Goal: Task Accomplishment & Management: Complete application form

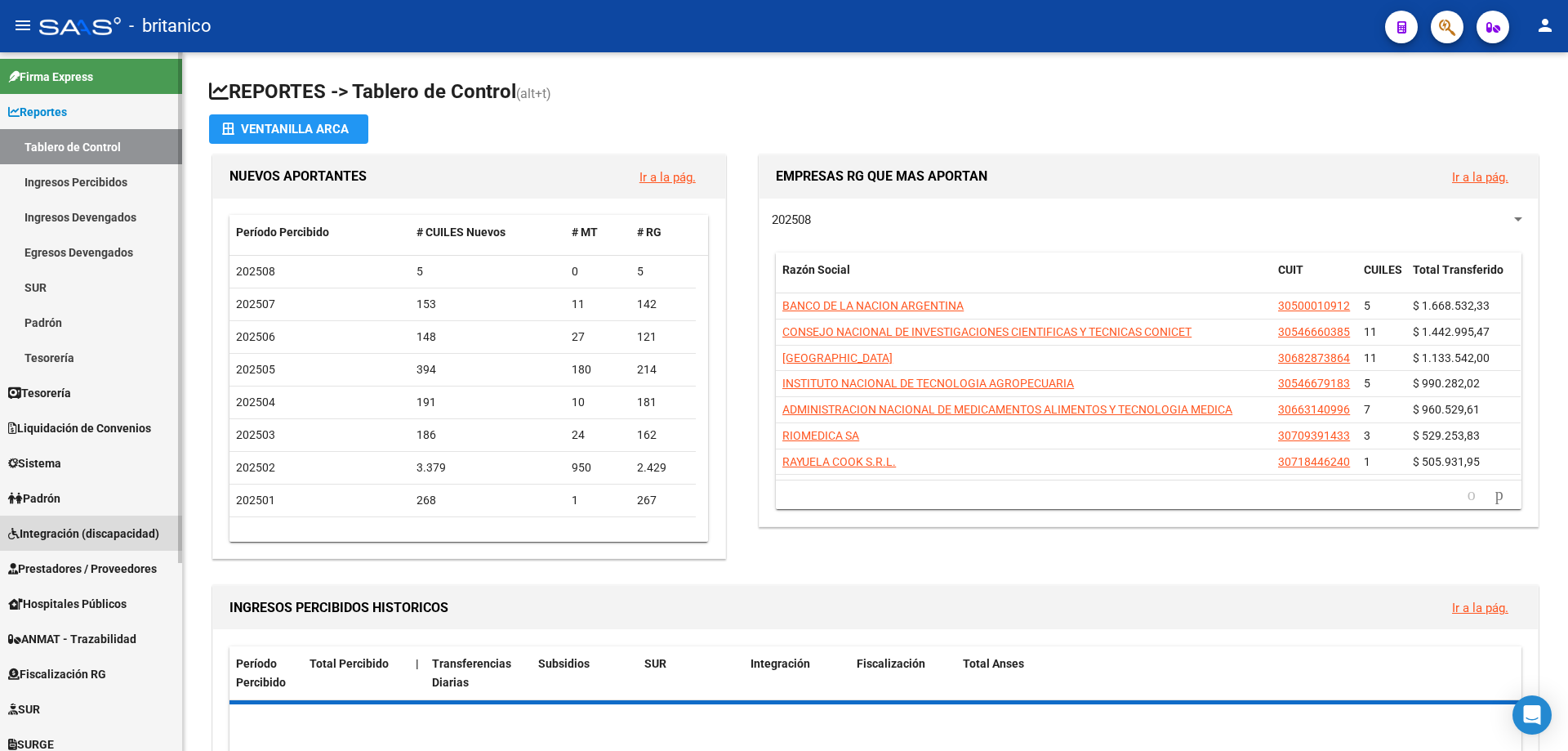
click at [133, 539] on span "Integración (discapacidad)" at bounding box center [84, 533] width 151 height 18
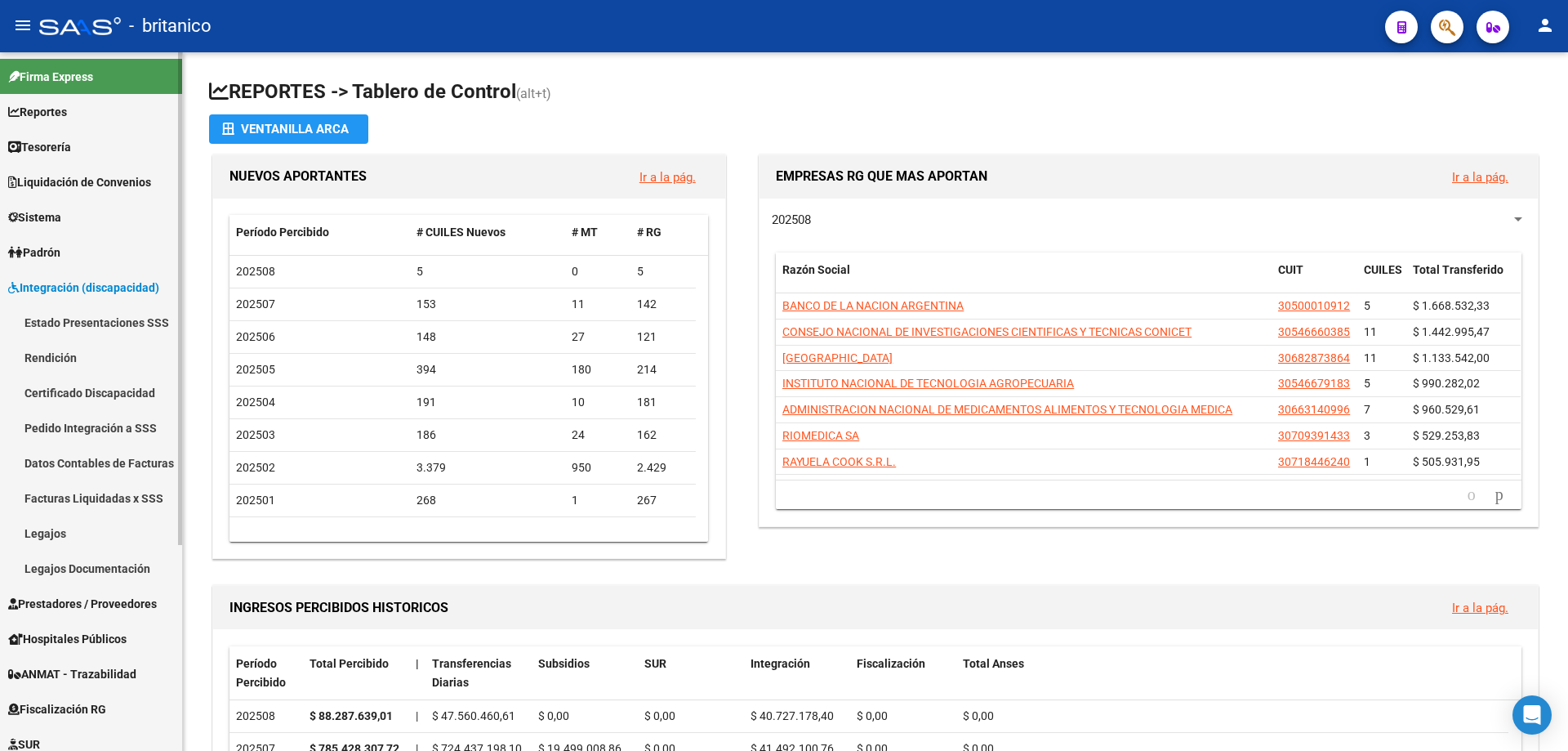
click at [72, 605] on span "Prestadores / Proveedores" at bounding box center [83, 604] width 149 height 18
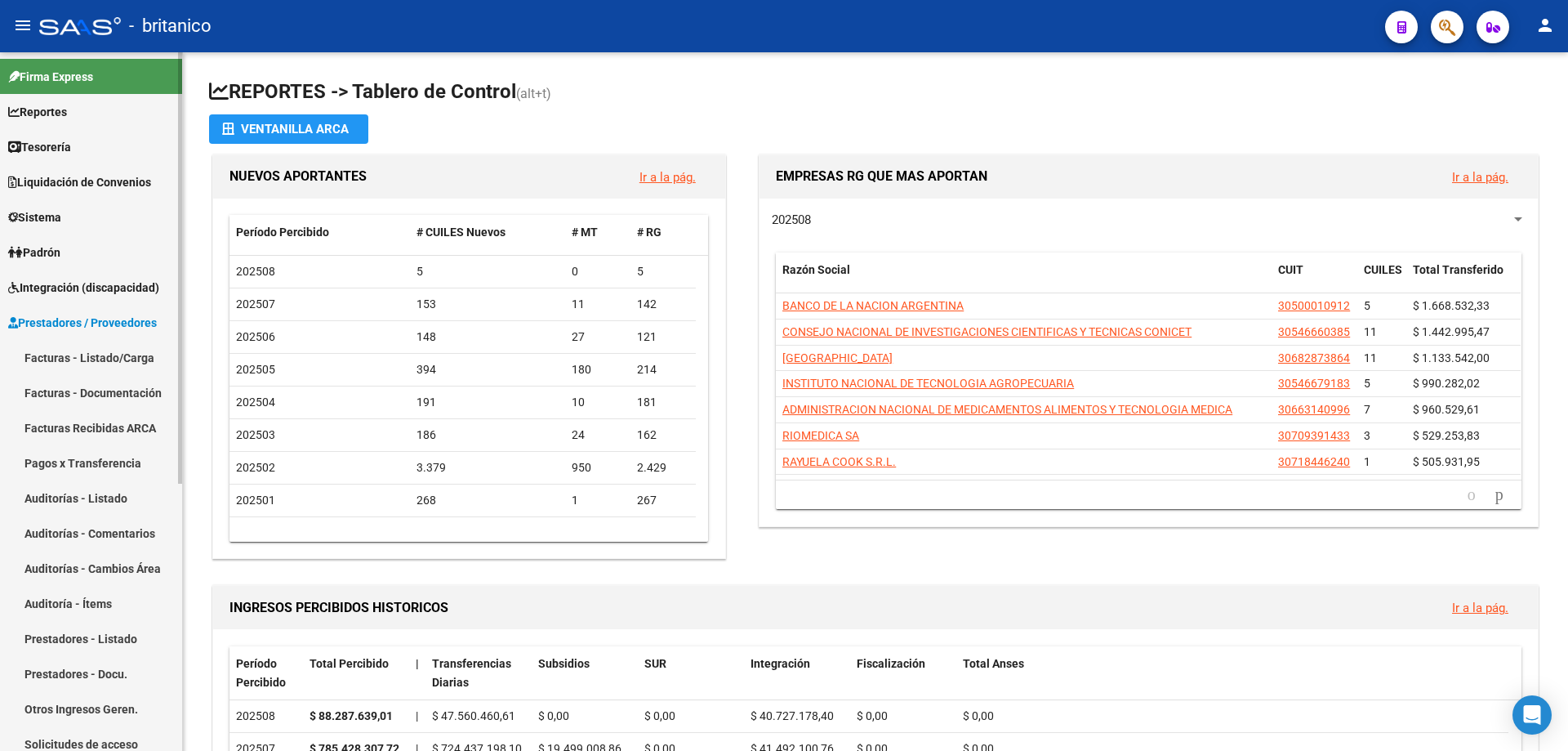
click at [147, 363] on link "Facturas - Listado/Carga" at bounding box center [91, 357] width 182 height 35
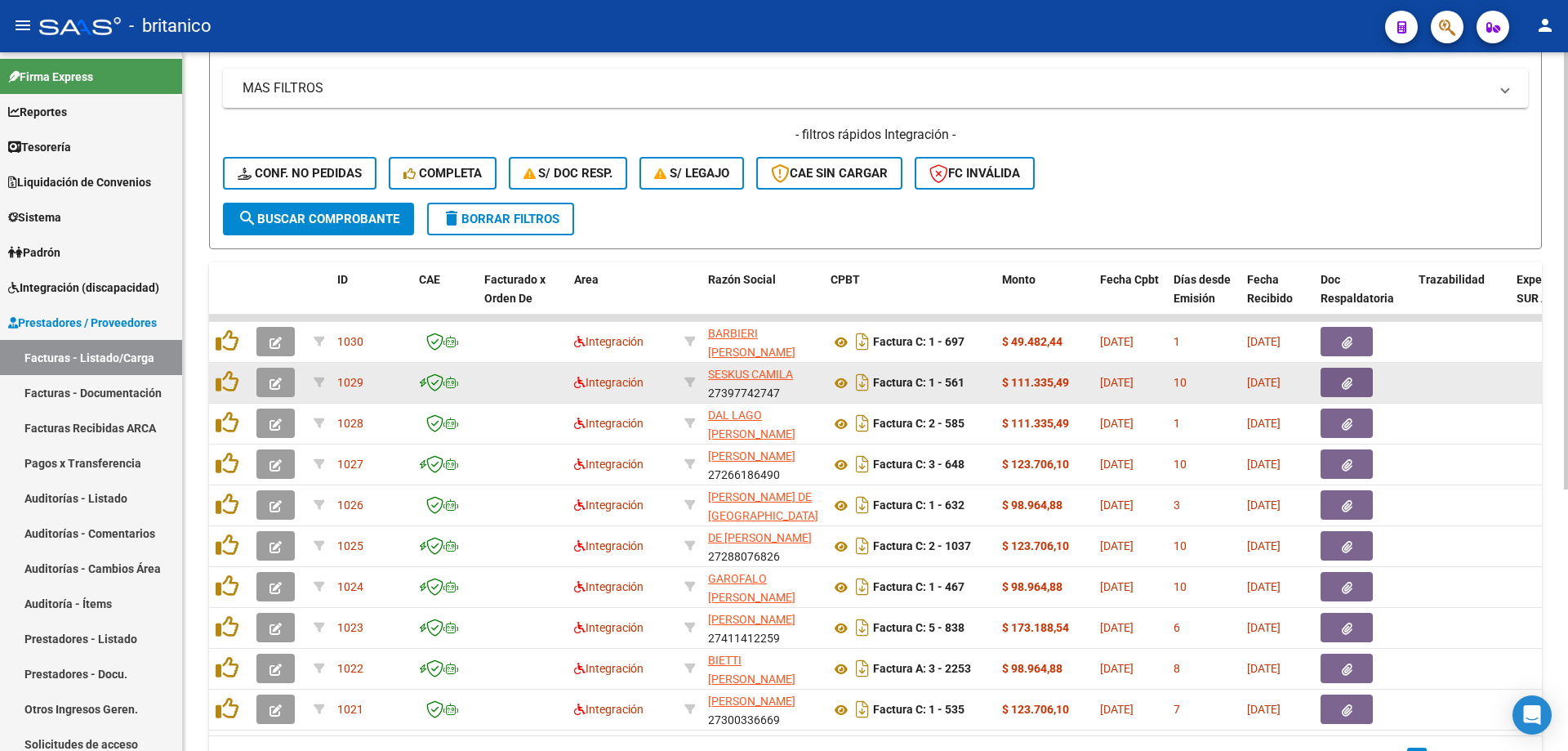
scroll to position [418, 0]
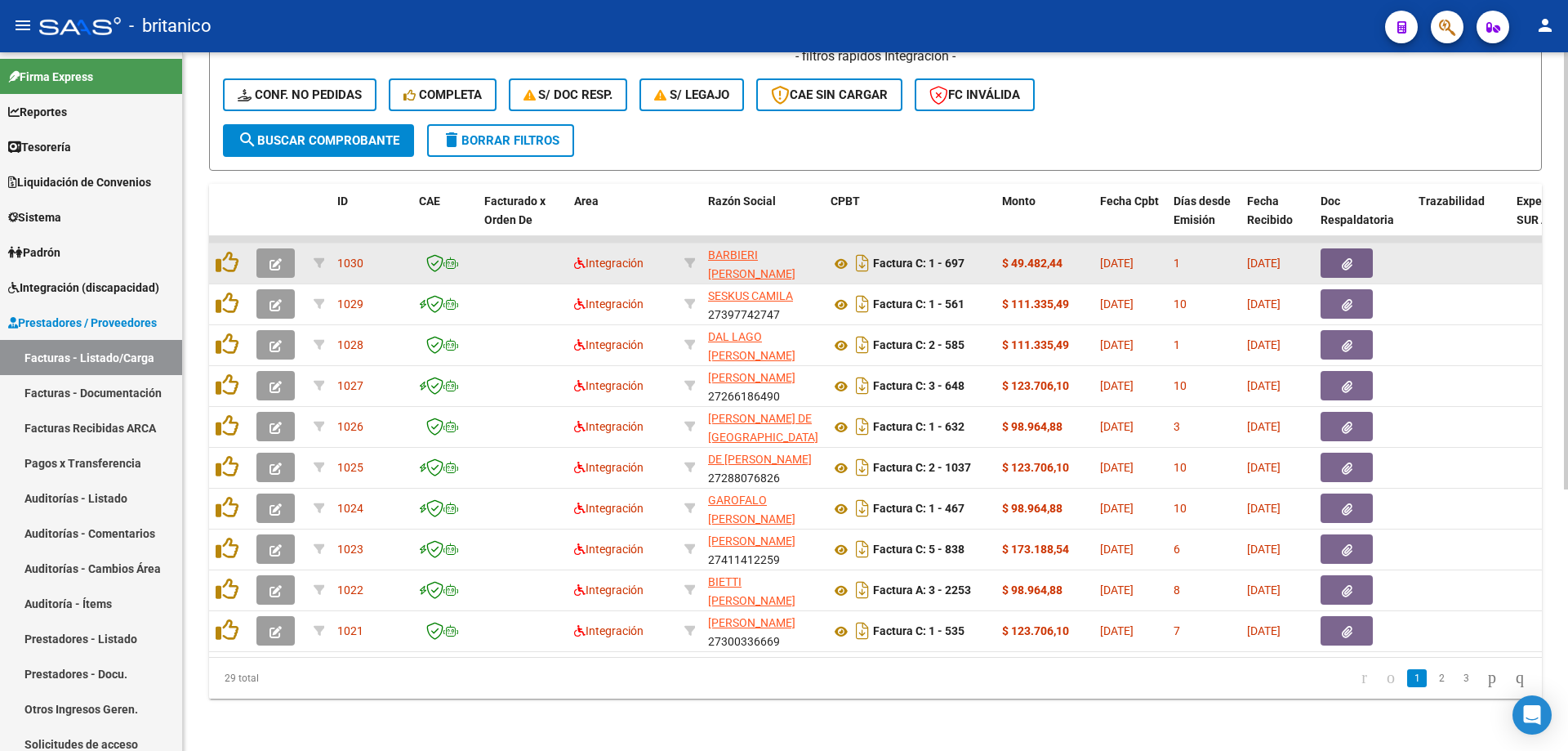
click at [1354, 248] on button "button" at bounding box center [1346, 263] width 53 height 30
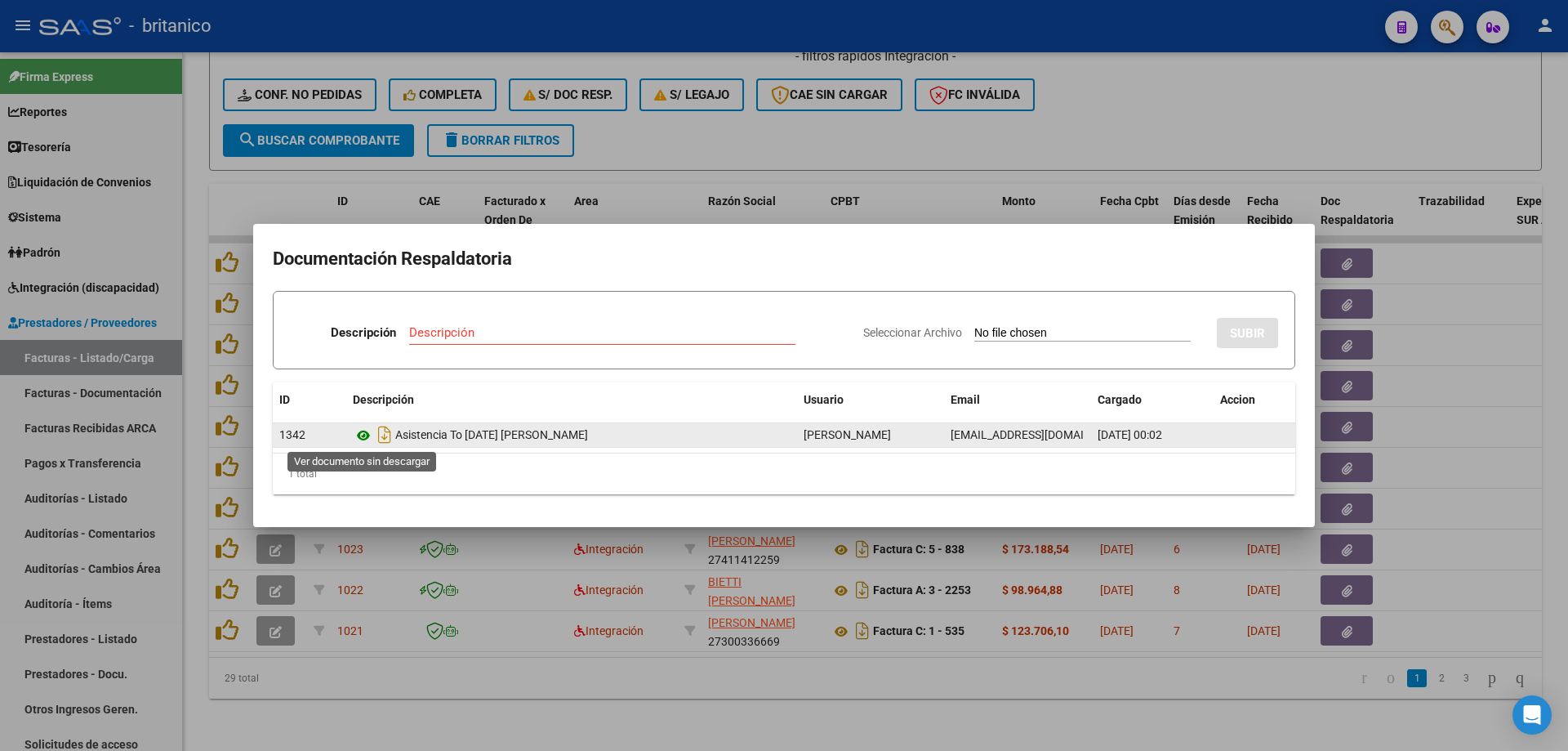
click at [370, 433] on icon at bounding box center [363, 436] width 21 height 20
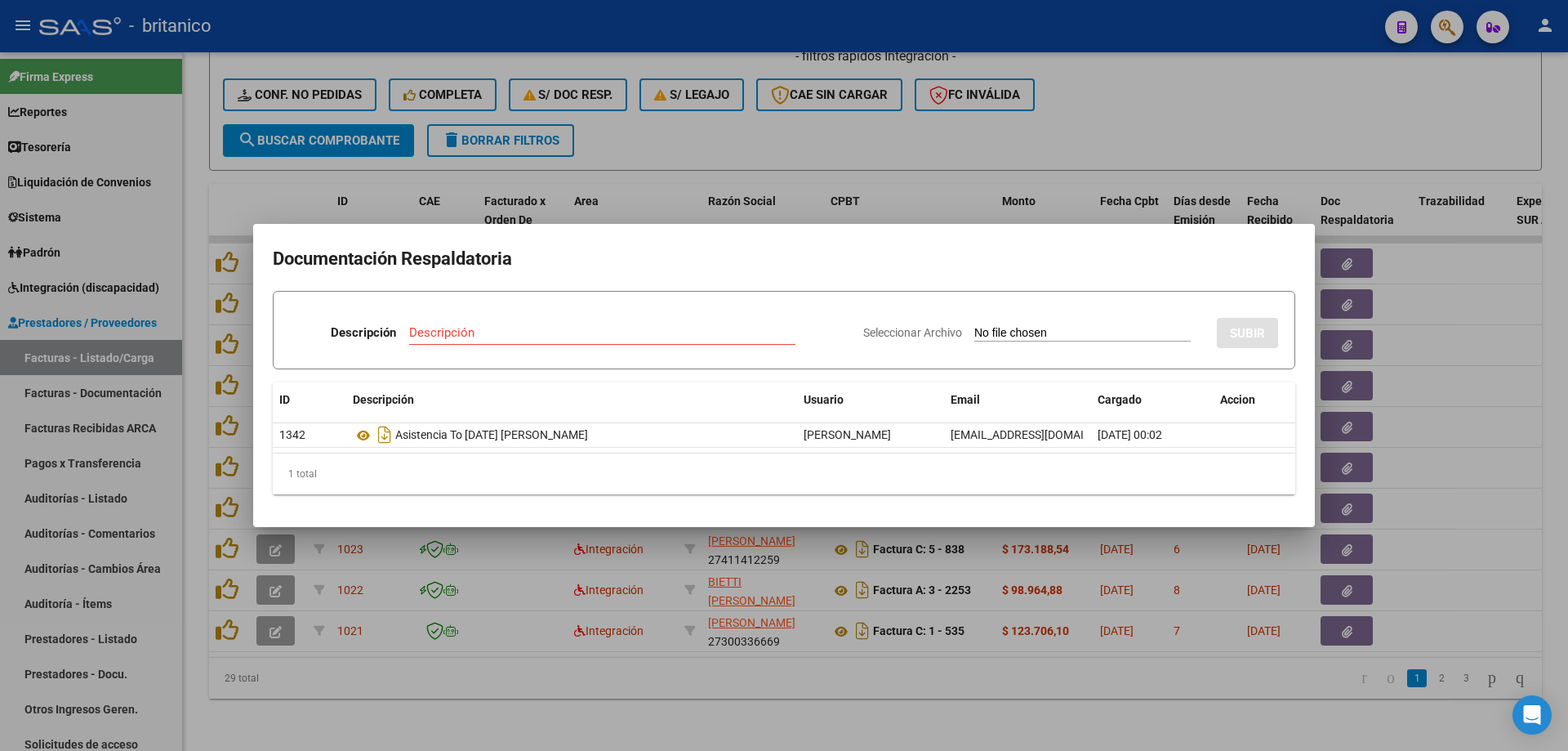
click at [795, 129] on div at bounding box center [784, 376] width 1568 height 751
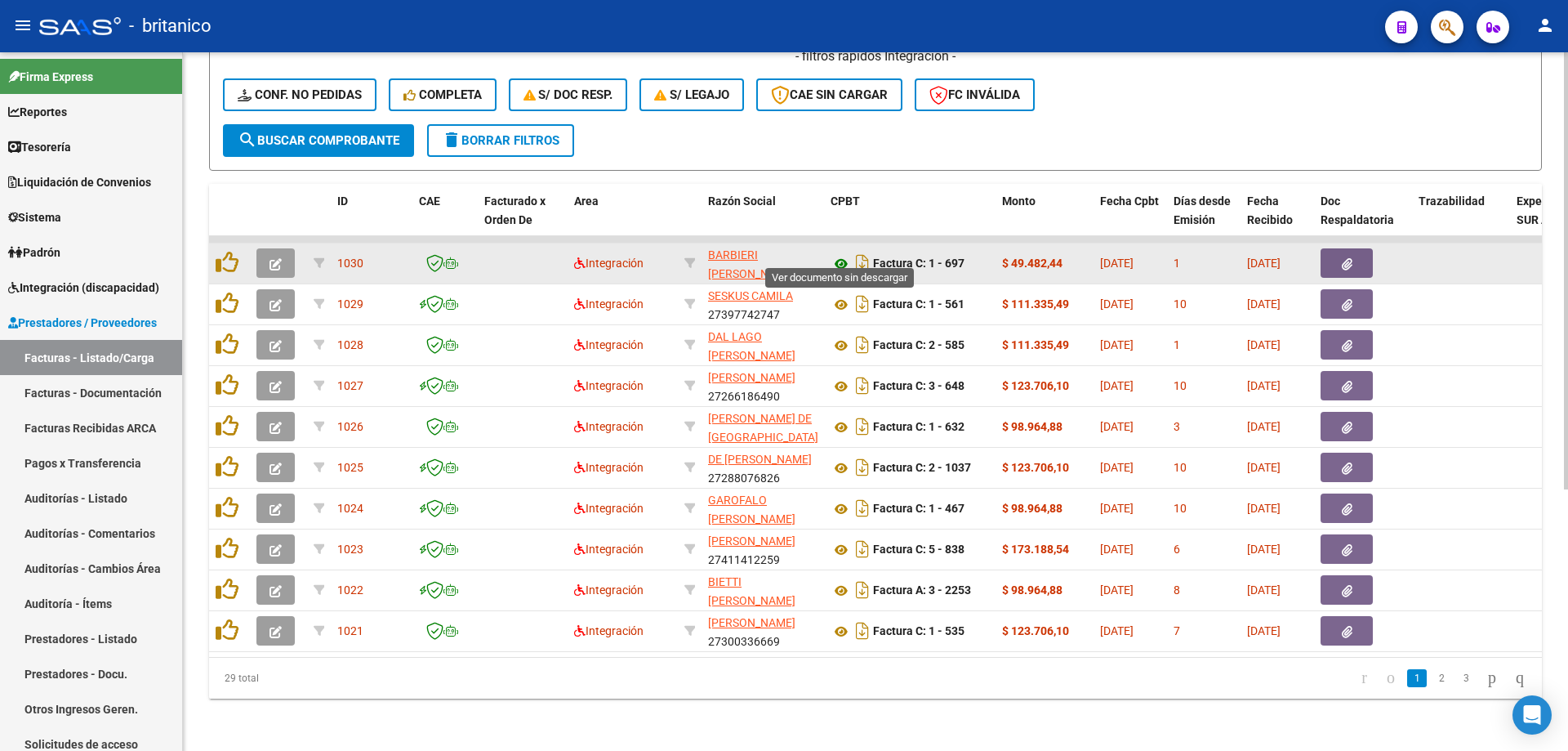
click at [840, 254] on icon at bounding box center [841, 264] width 21 height 20
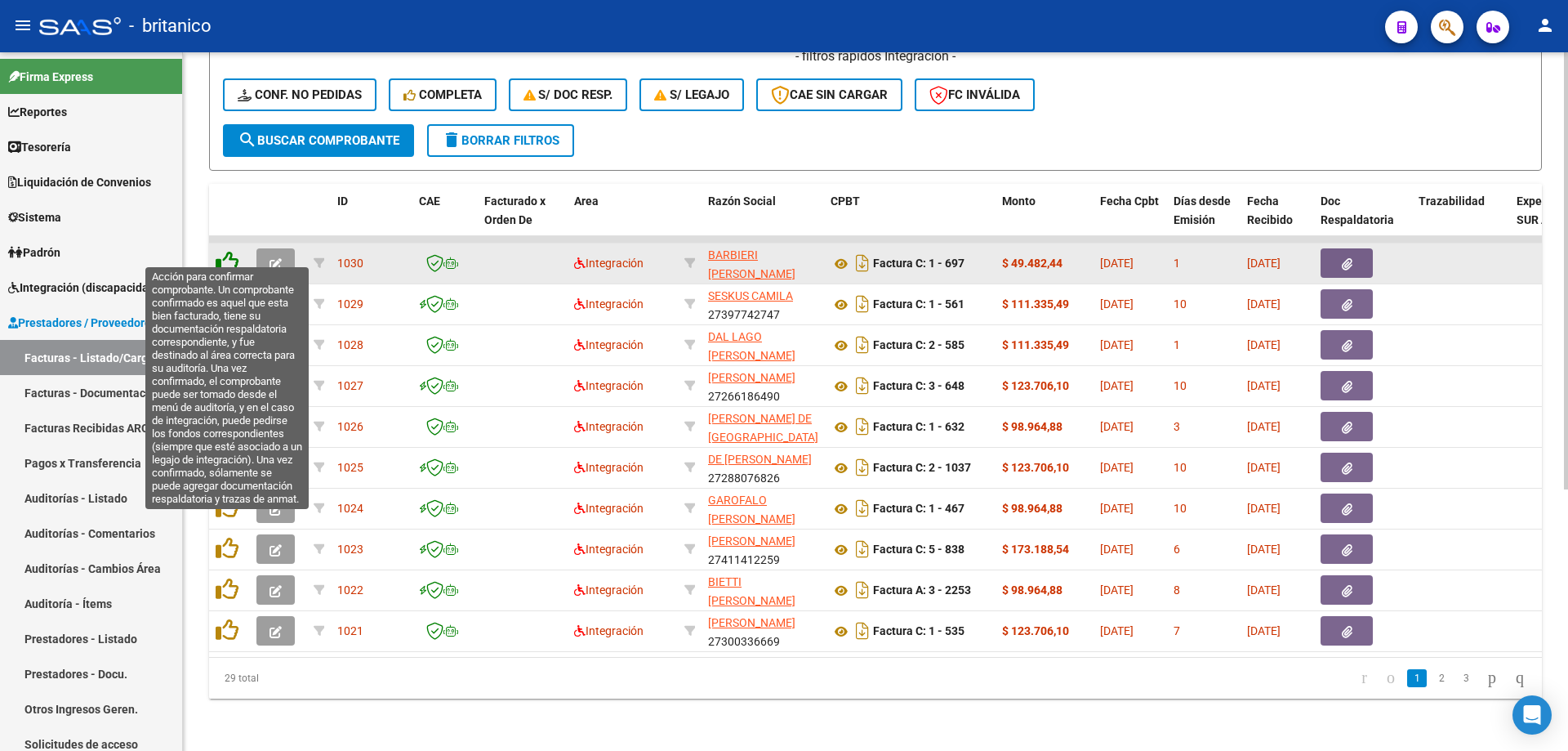
click at [223, 252] on icon at bounding box center [227, 263] width 23 height 23
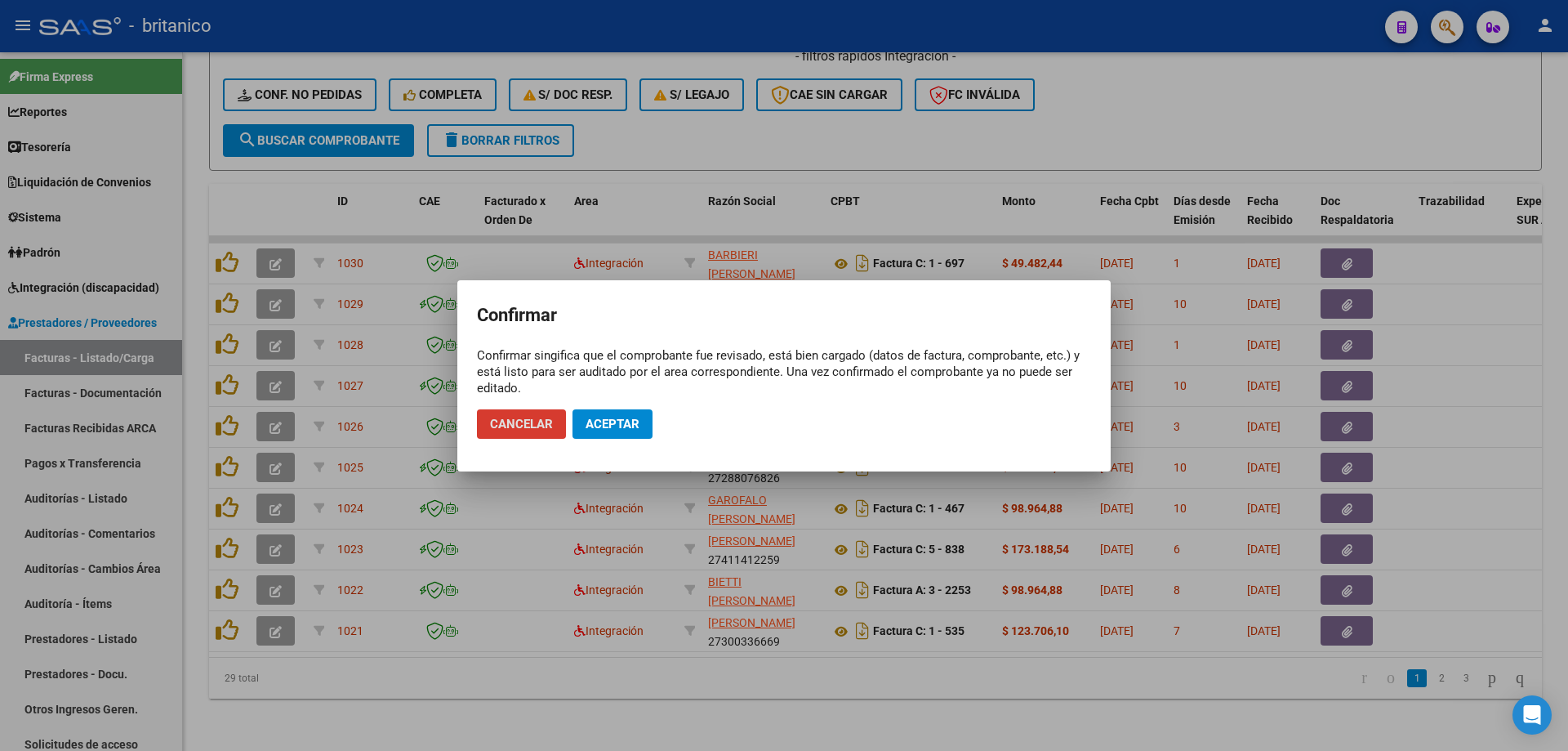
click at [630, 426] on span "Aceptar" at bounding box center [612, 423] width 53 height 14
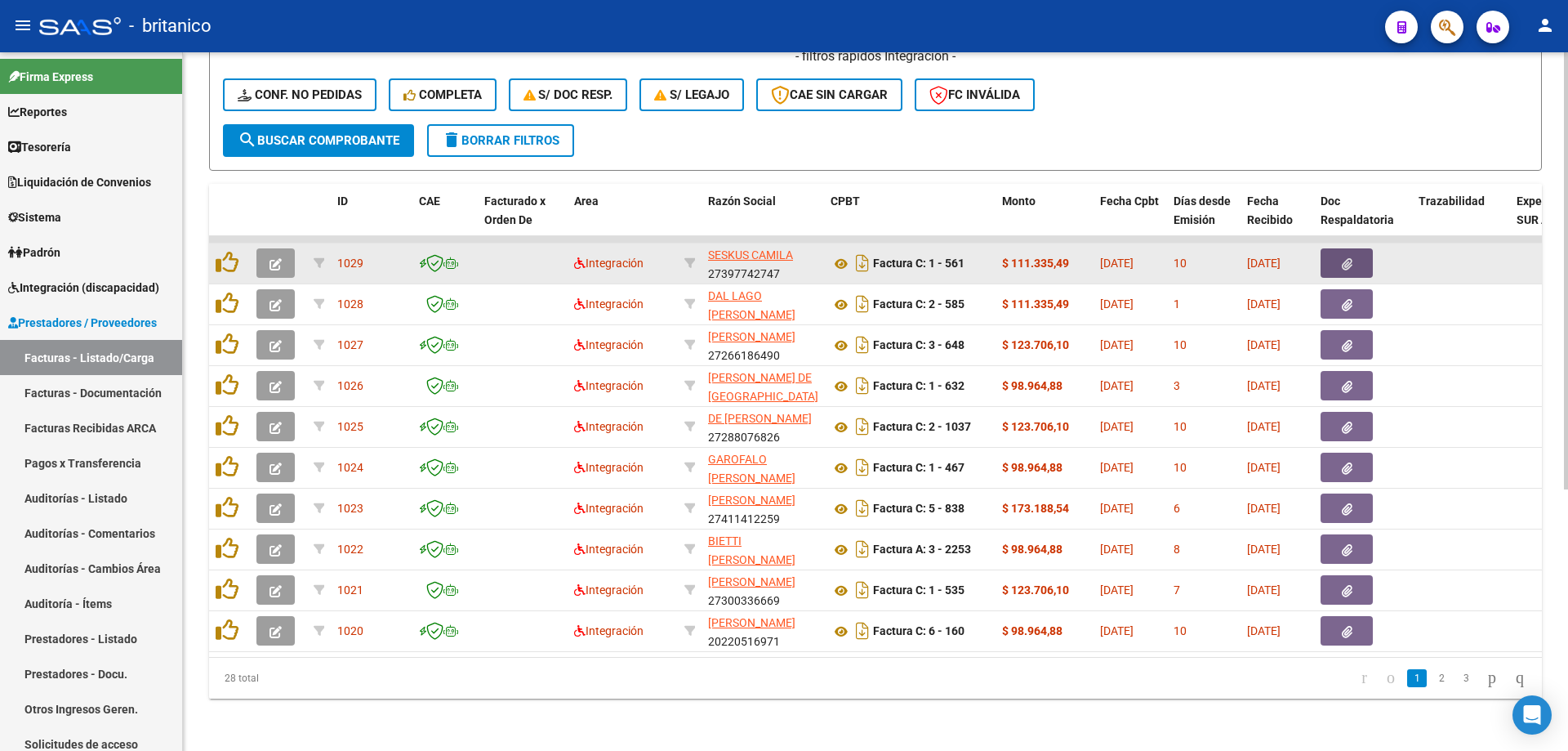
click at [1352, 257] on button "button" at bounding box center [1346, 263] width 53 height 30
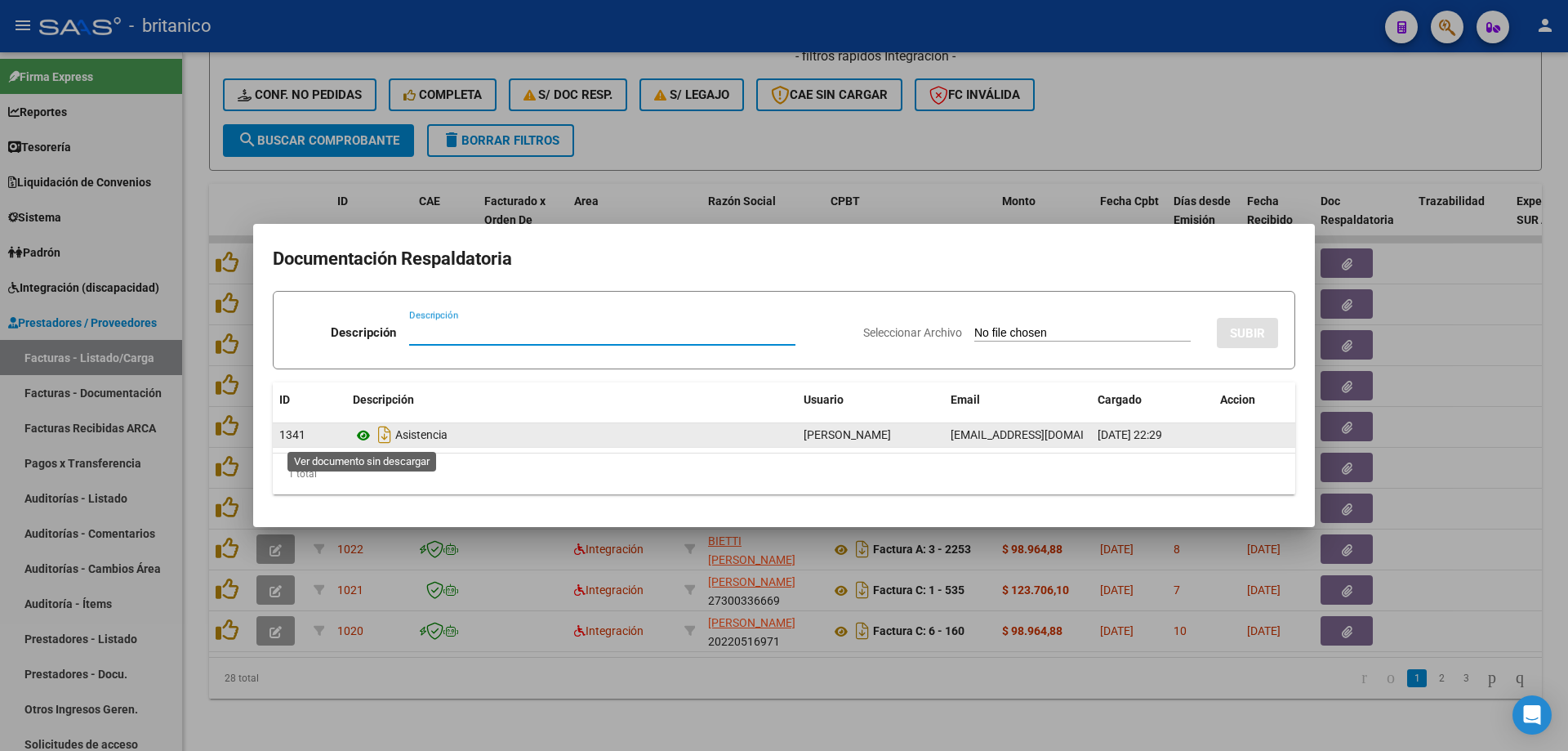
click at [366, 434] on icon at bounding box center [363, 436] width 21 height 20
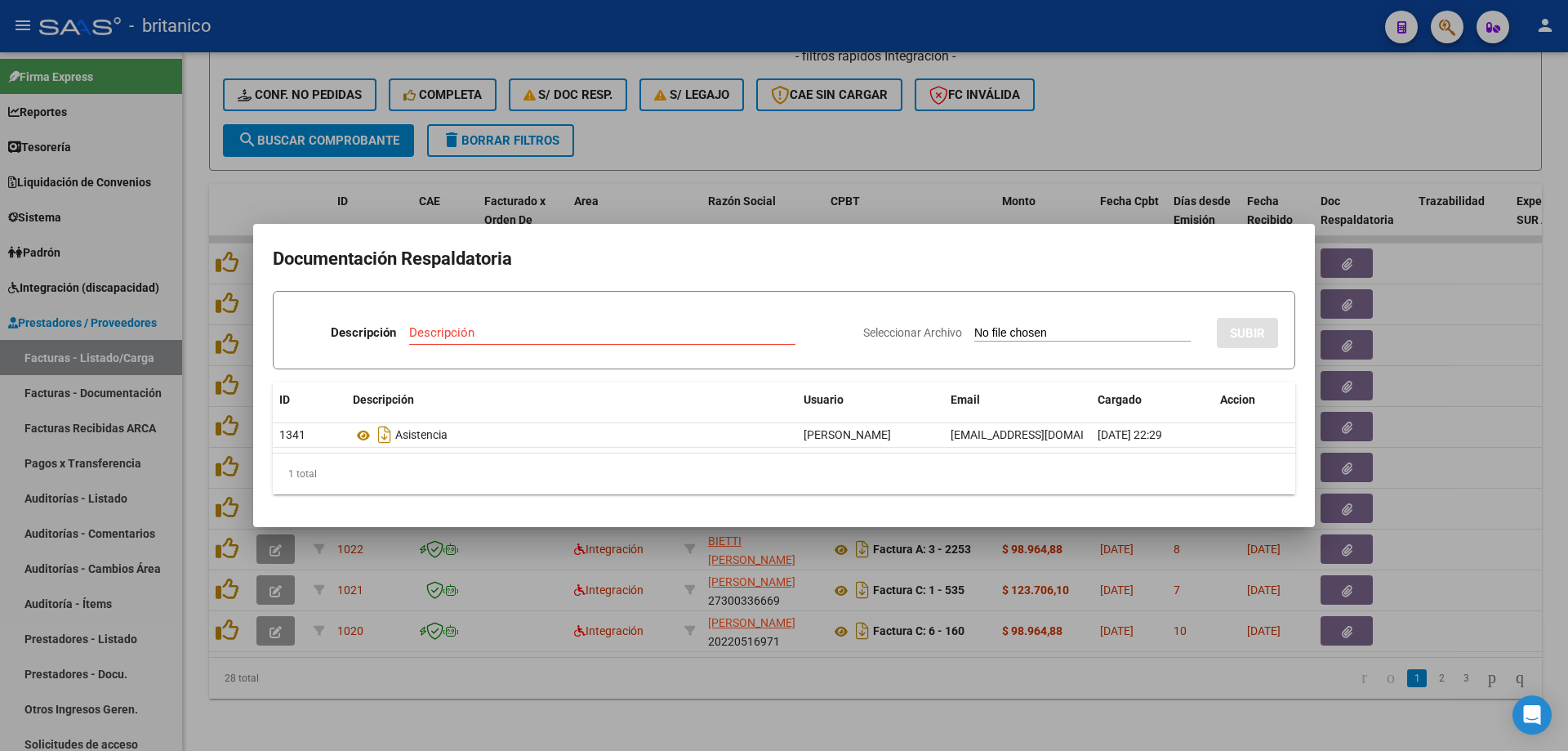
click at [883, 120] on div at bounding box center [784, 376] width 1568 height 751
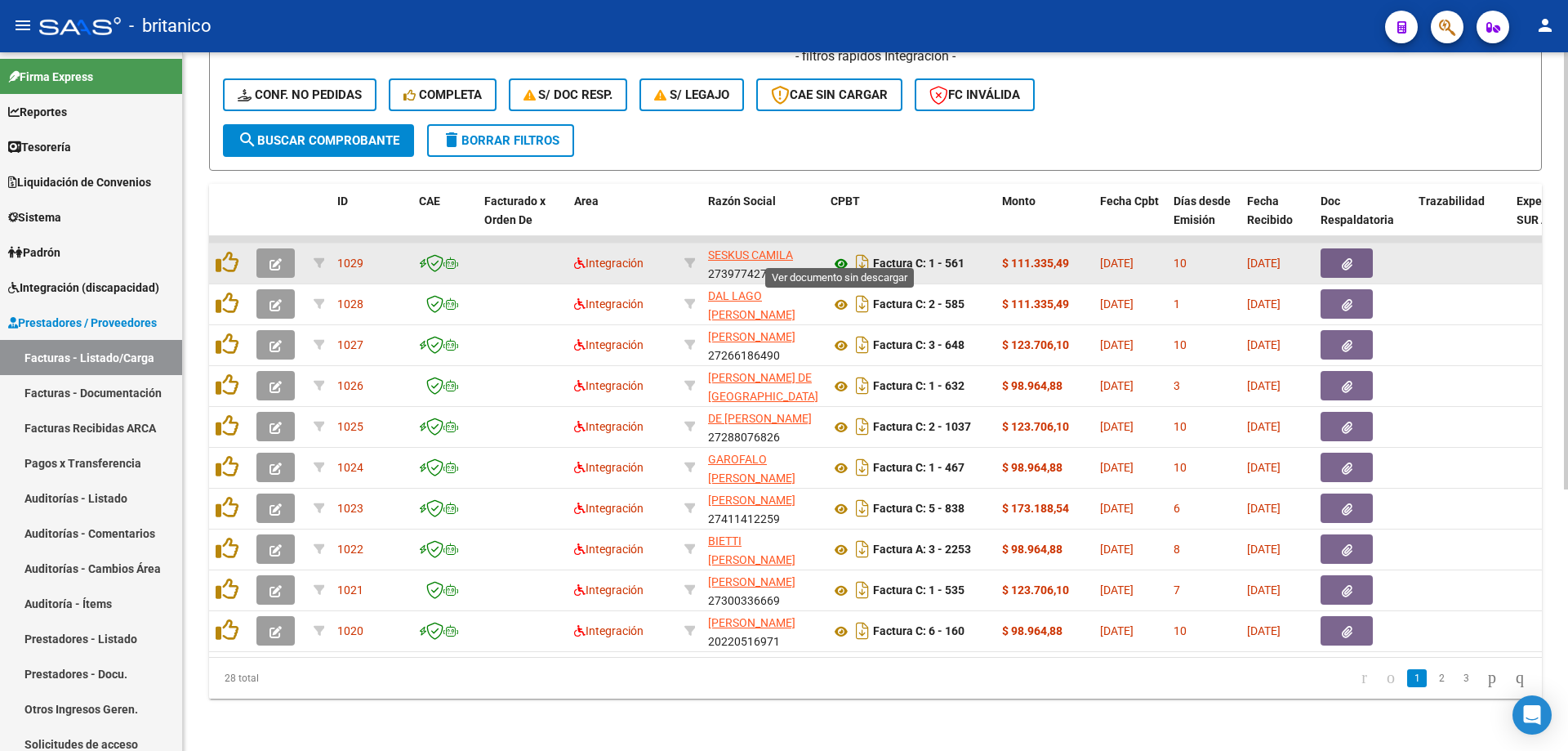
click at [840, 254] on icon at bounding box center [841, 264] width 21 height 20
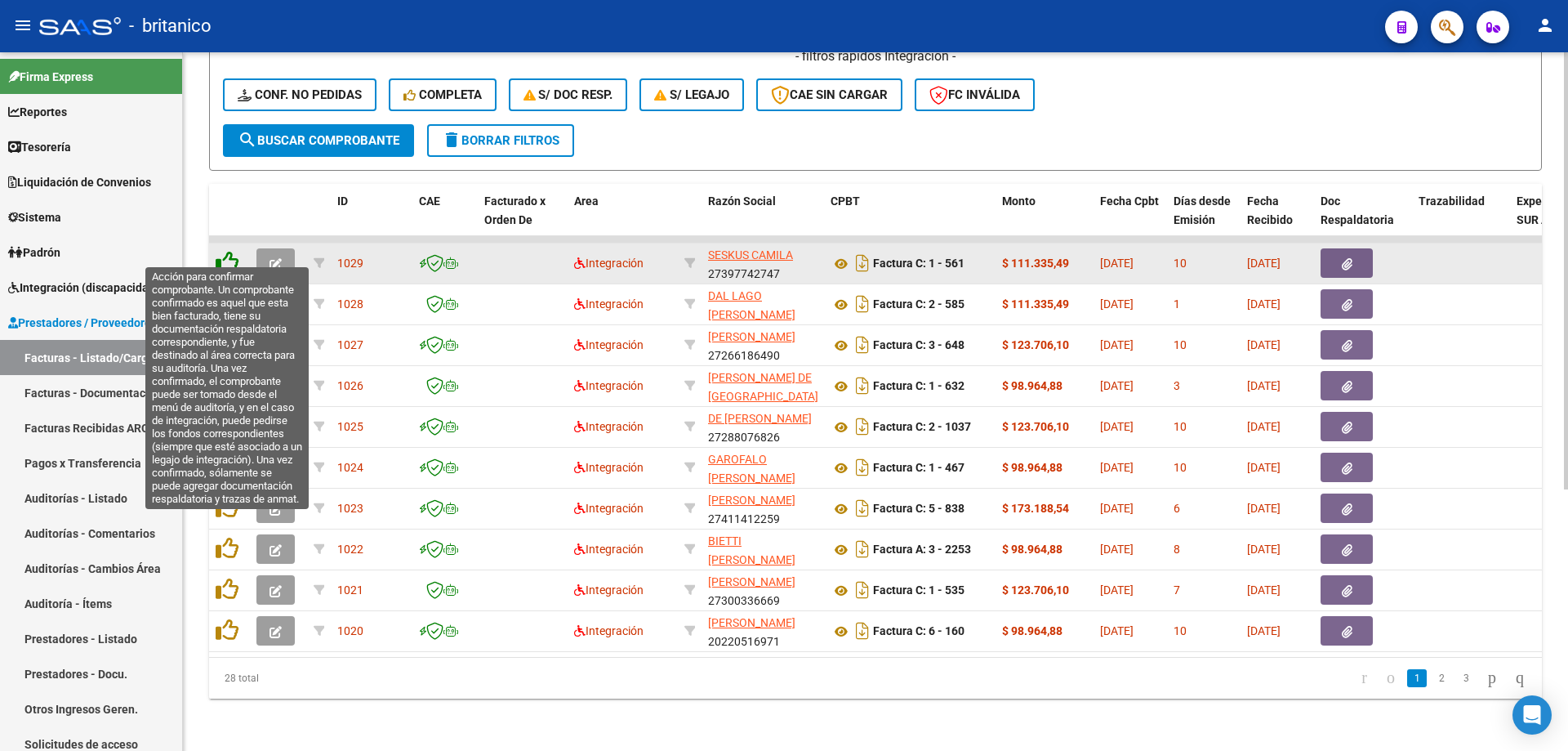
click at [229, 251] on icon at bounding box center [227, 263] width 23 height 23
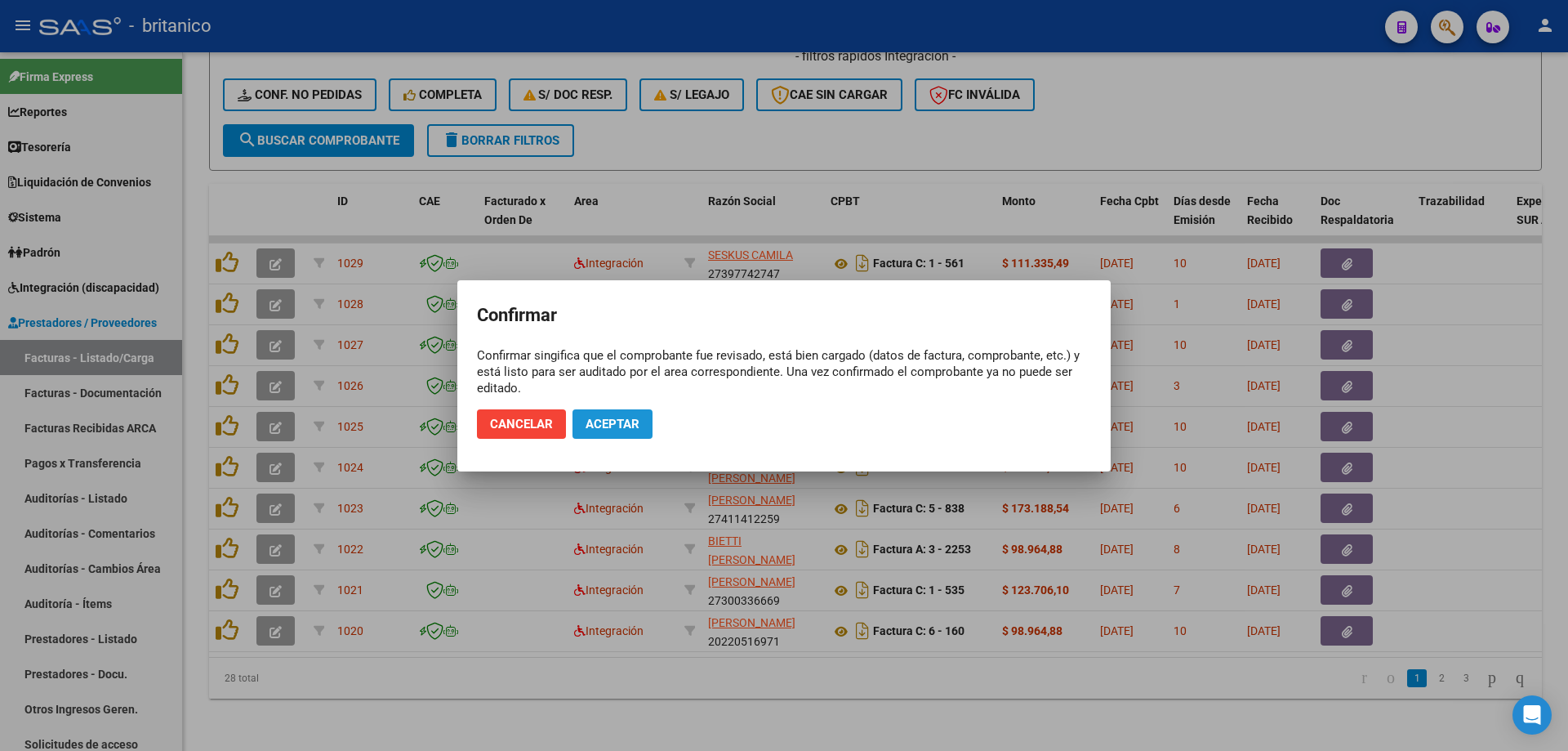
click at [625, 430] on span "Aceptar" at bounding box center [612, 423] width 53 height 14
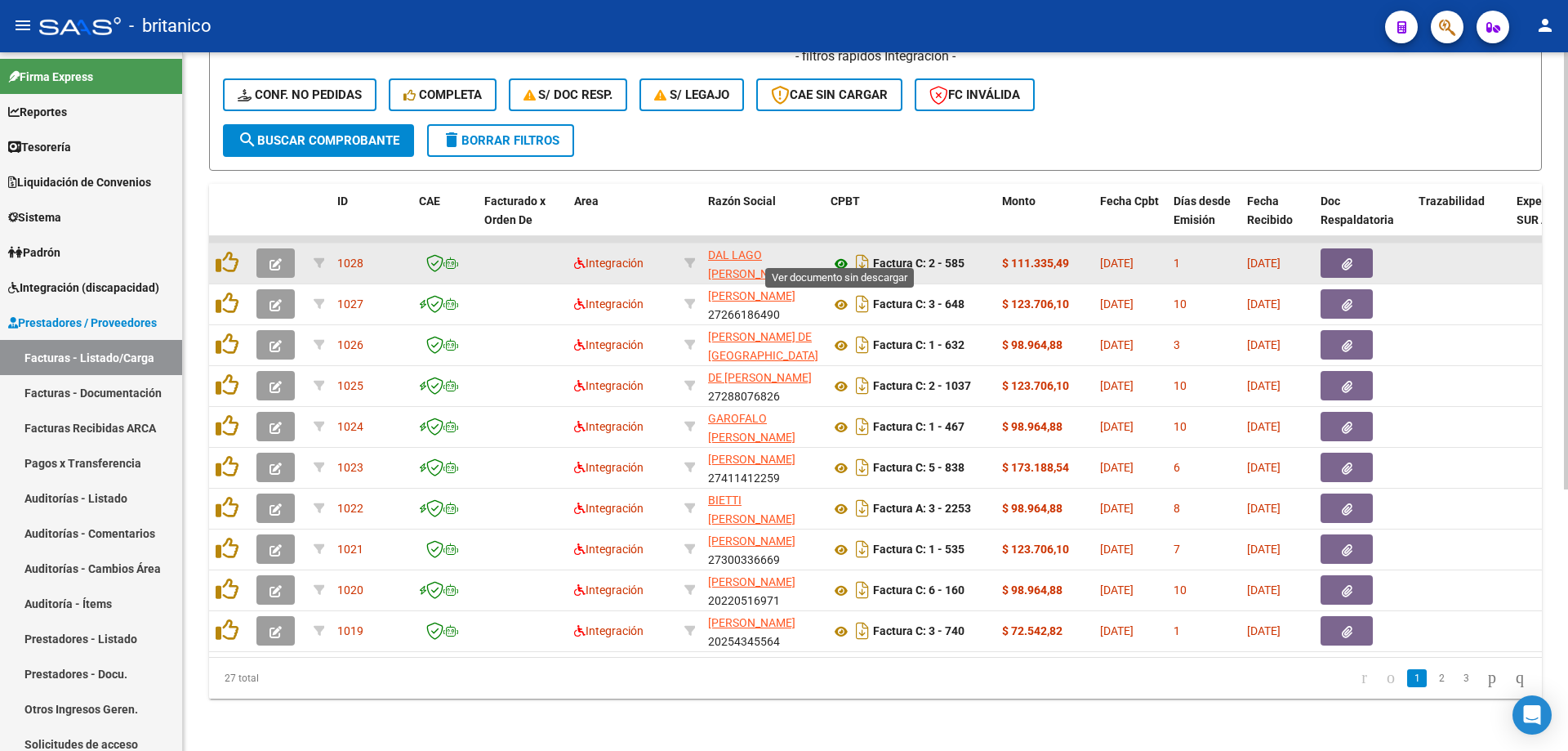
click at [841, 254] on icon at bounding box center [841, 264] width 21 height 20
click at [1360, 257] on button "button" at bounding box center [1346, 263] width 53 height 30
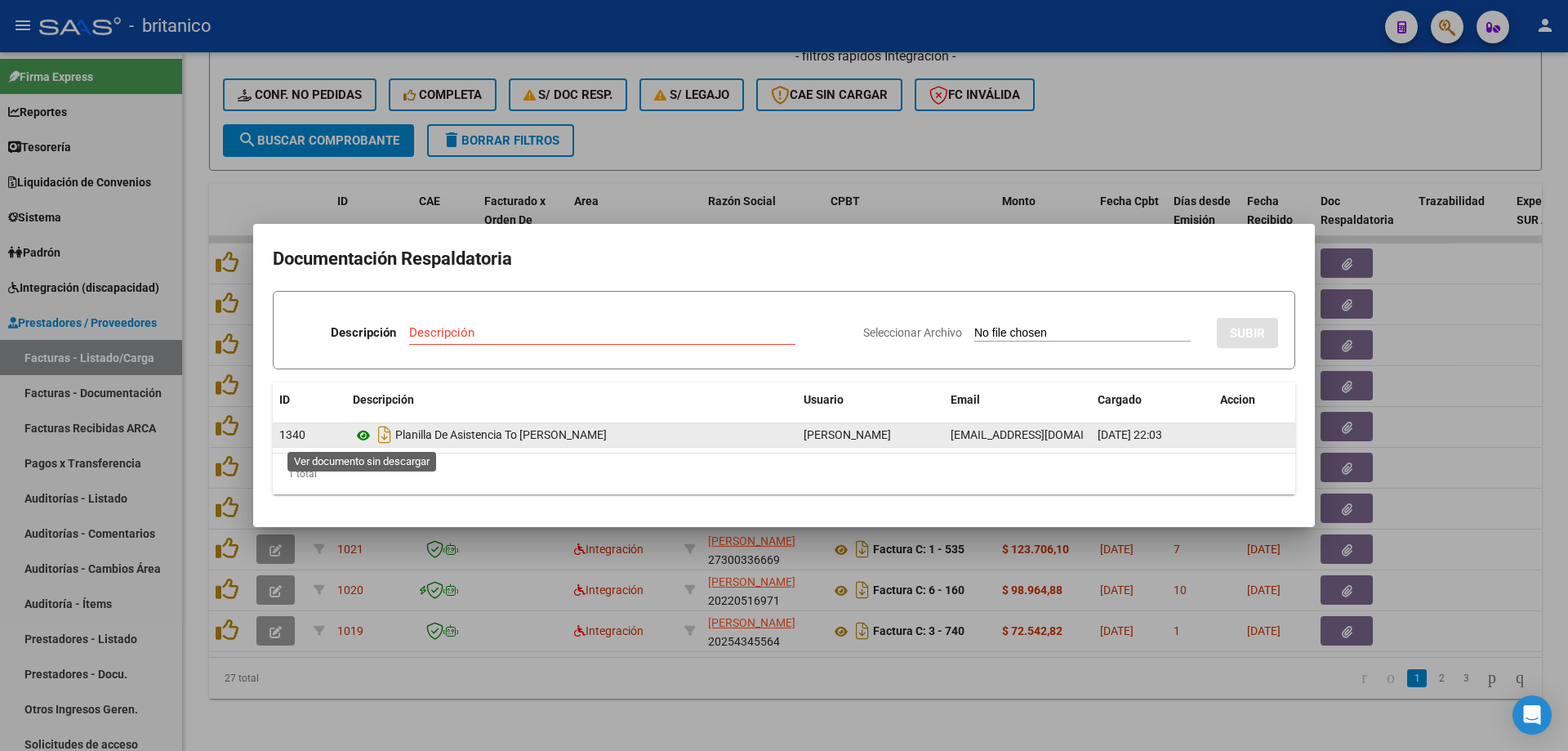
click at [357, 429] on icon at bounding box center [363, 436] width 21 height 20
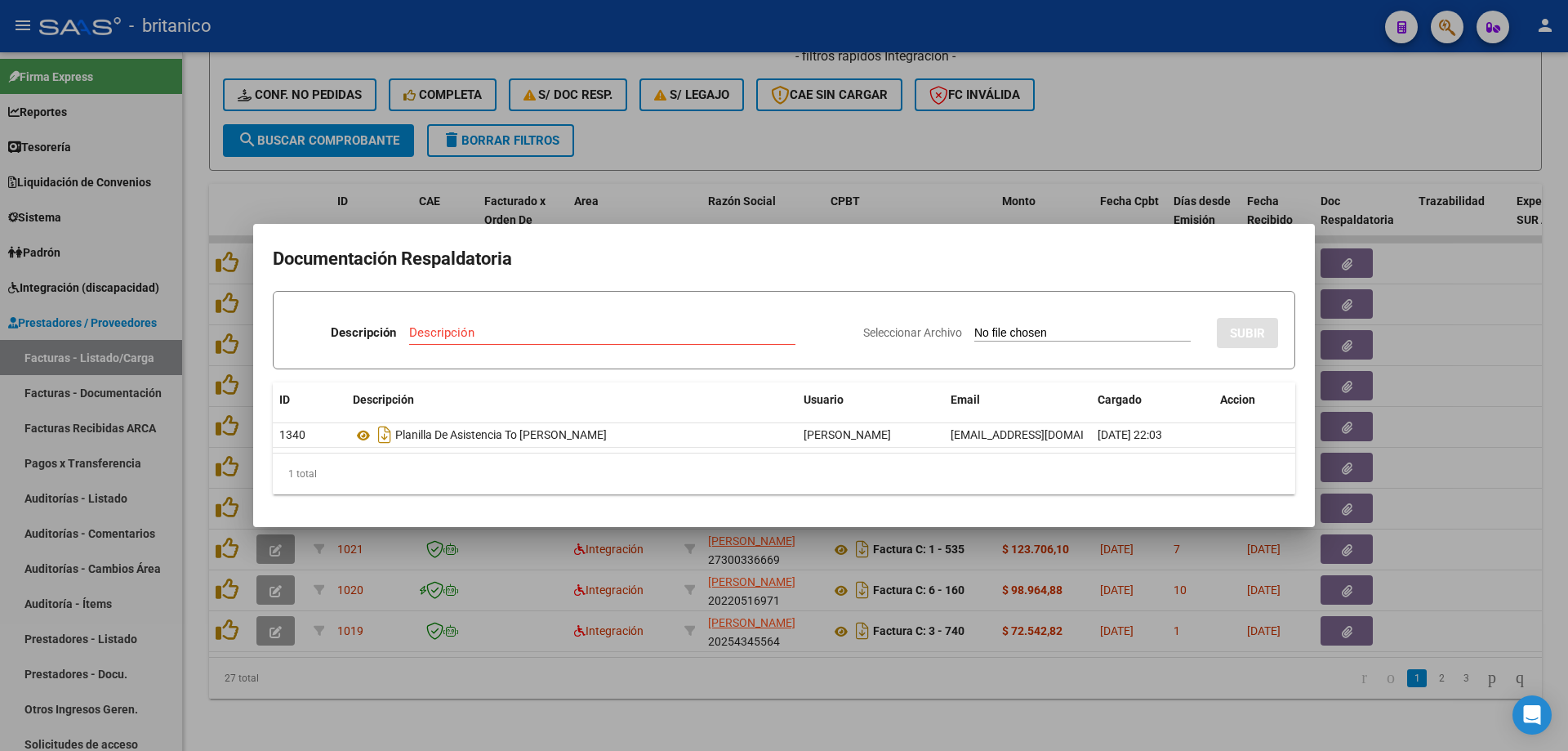
click at [1409, 99] on div at bounding box center [784, 376] width 1568 height 751
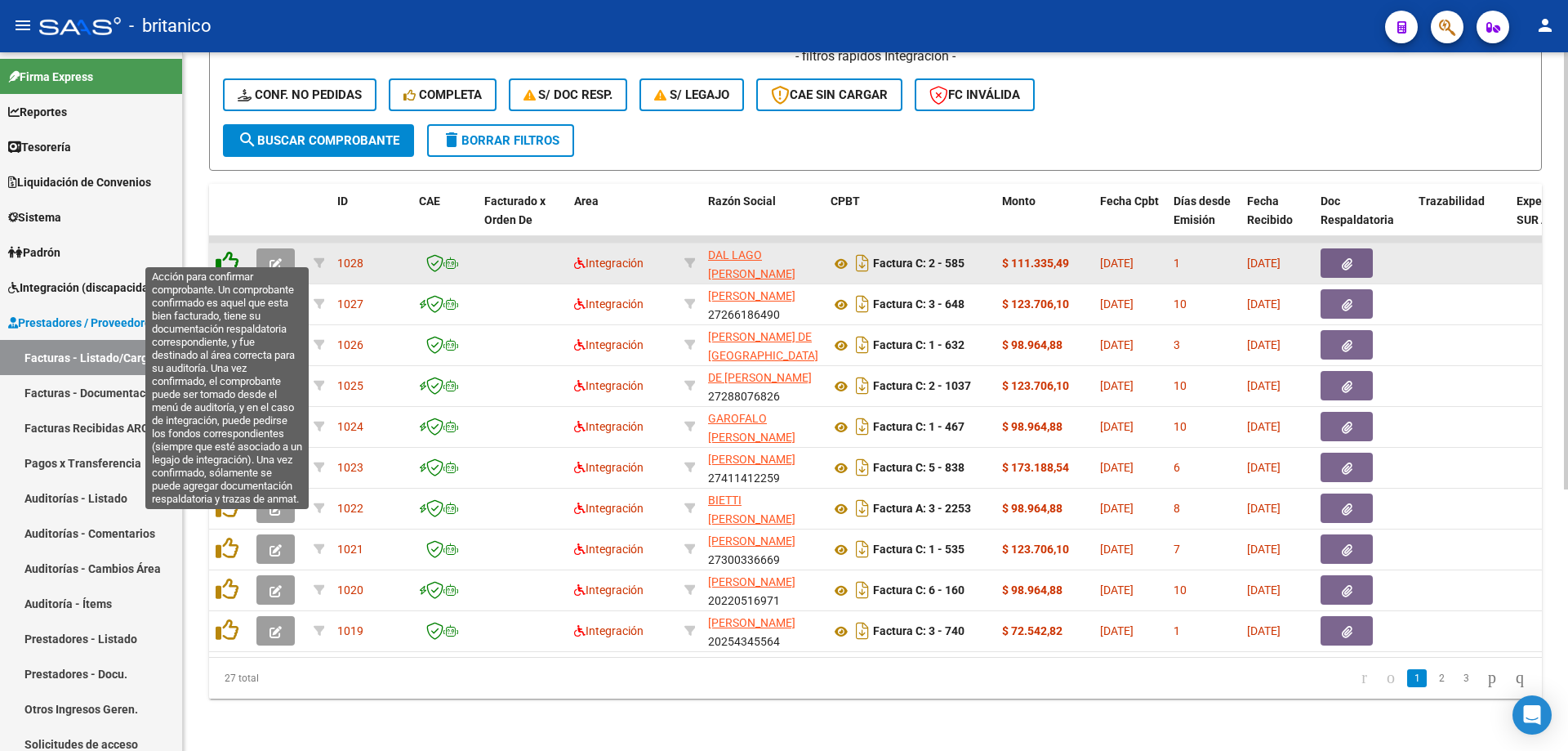
click at [230, 251] on icon at bounding box center [227, 263] width 23 height 23
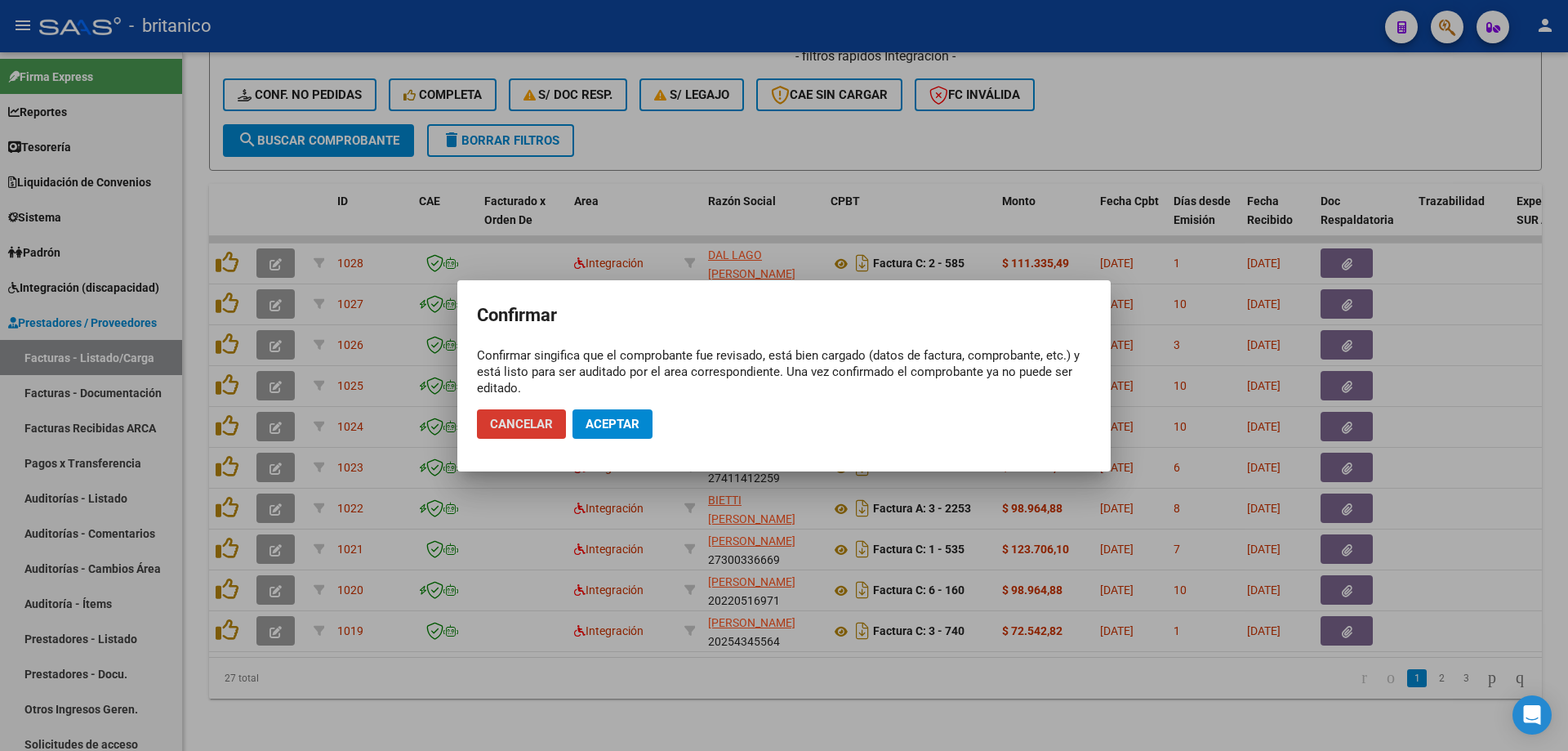
click at [624, 430] on span "Aceptar" at bounding box center [612, 423] width 53 height 14
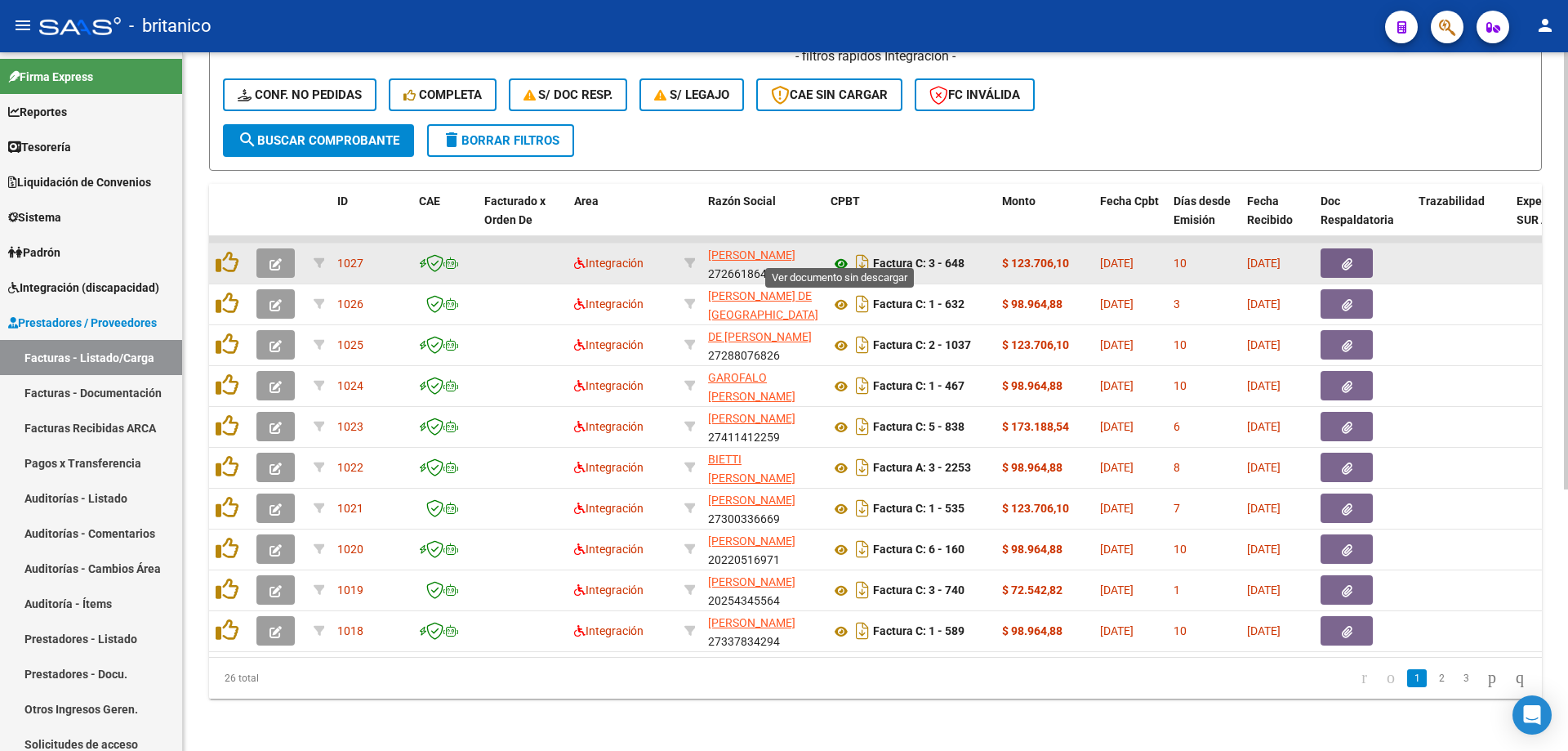
click at [840, 254] on icon at bounding box center [841, 264] width 21 height 20
click at [1344, 258] on icon "button" at bounding box center [1346, 264] width 11 height 12
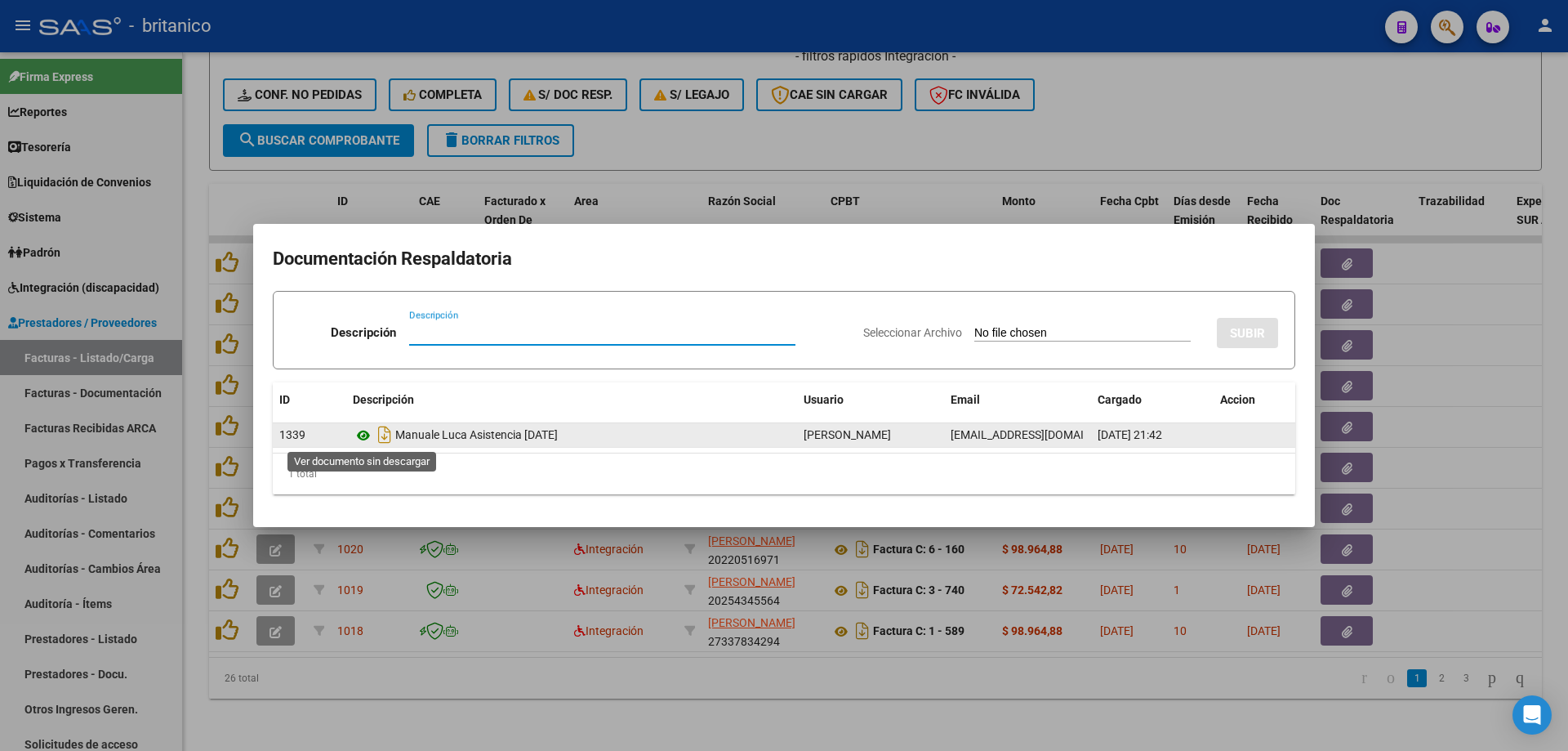
click at [366, 436] on icon at bounding box center [363, 436] width 21 height 20
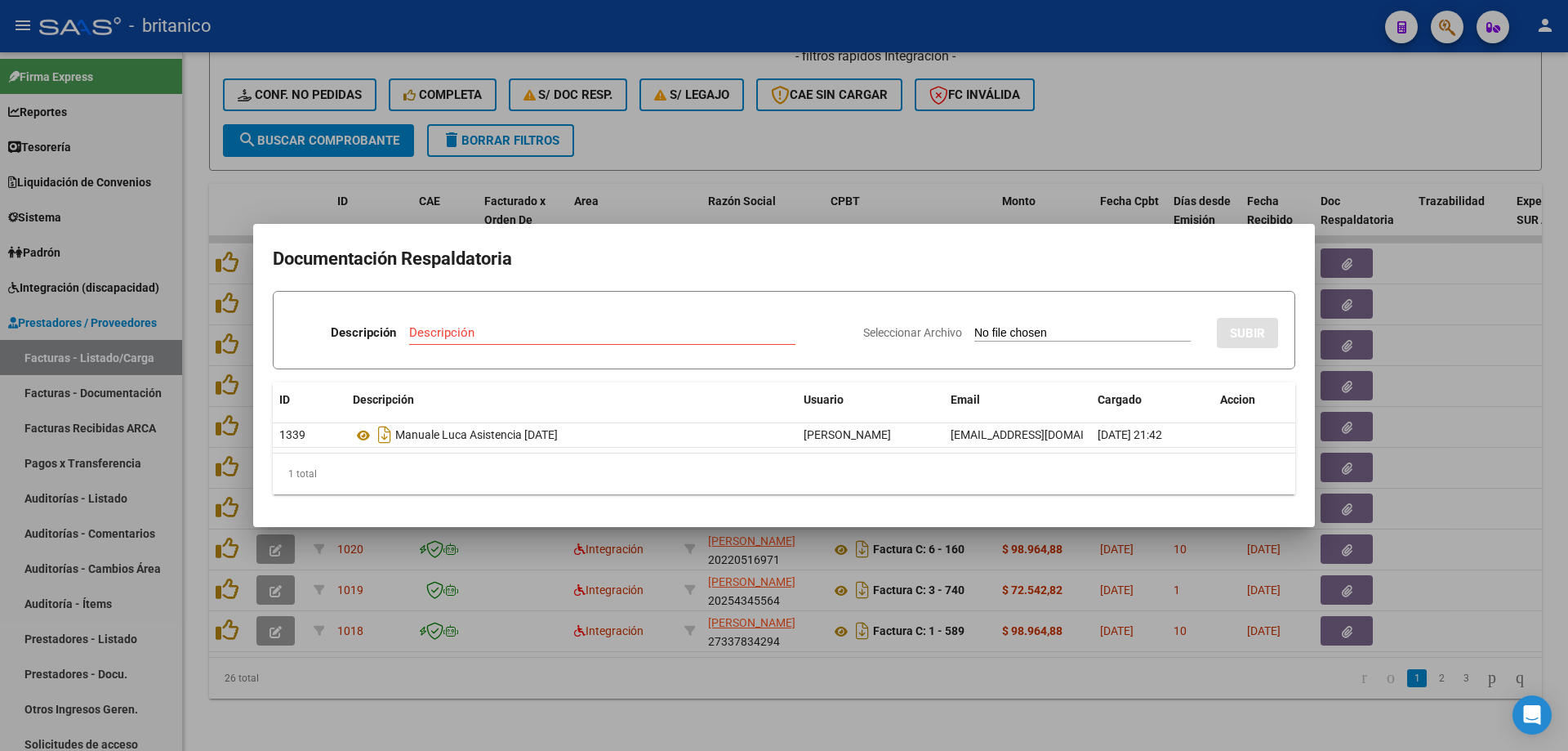
click at [723, 139] on div at bounding box center [784, 376] width 1568 height 751
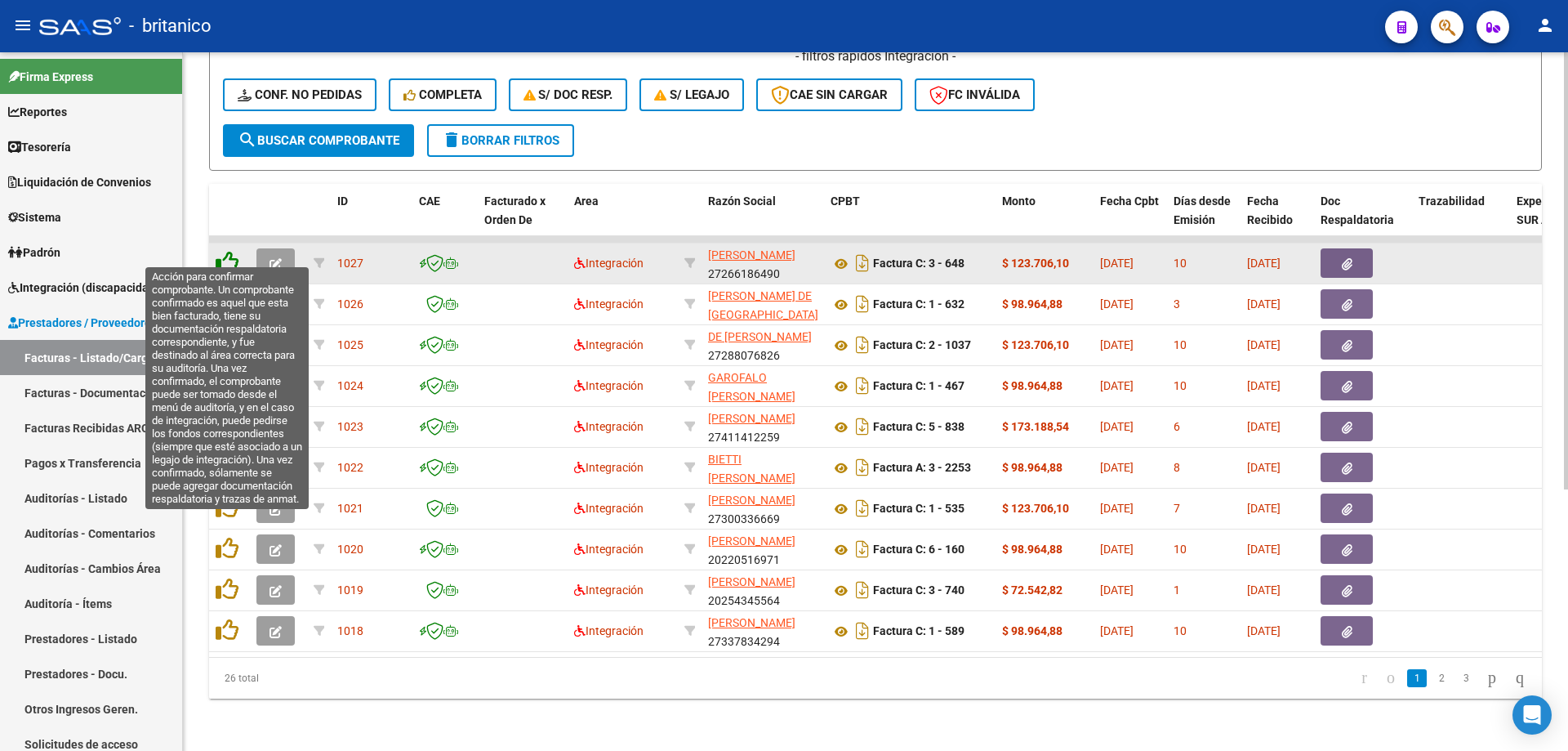
click at [228, 251] on icon at bounding box center [227, 263] width 23 height 23
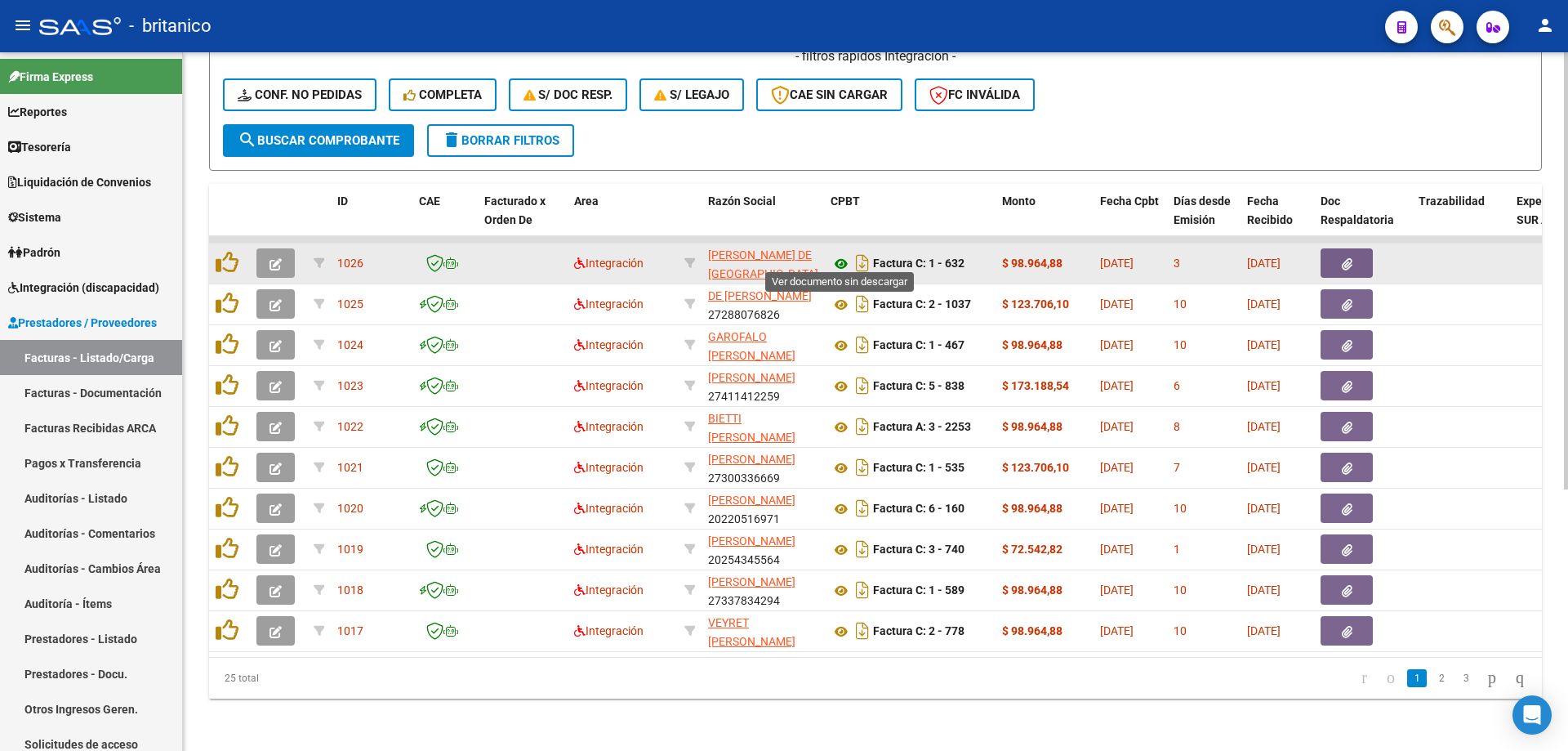
click at [848, 254] on icon at bounding box center [841, 264] width 21 height 20
click at [1366, 248] on button "button" at bounding box center [1346, 263] width 53 height 30
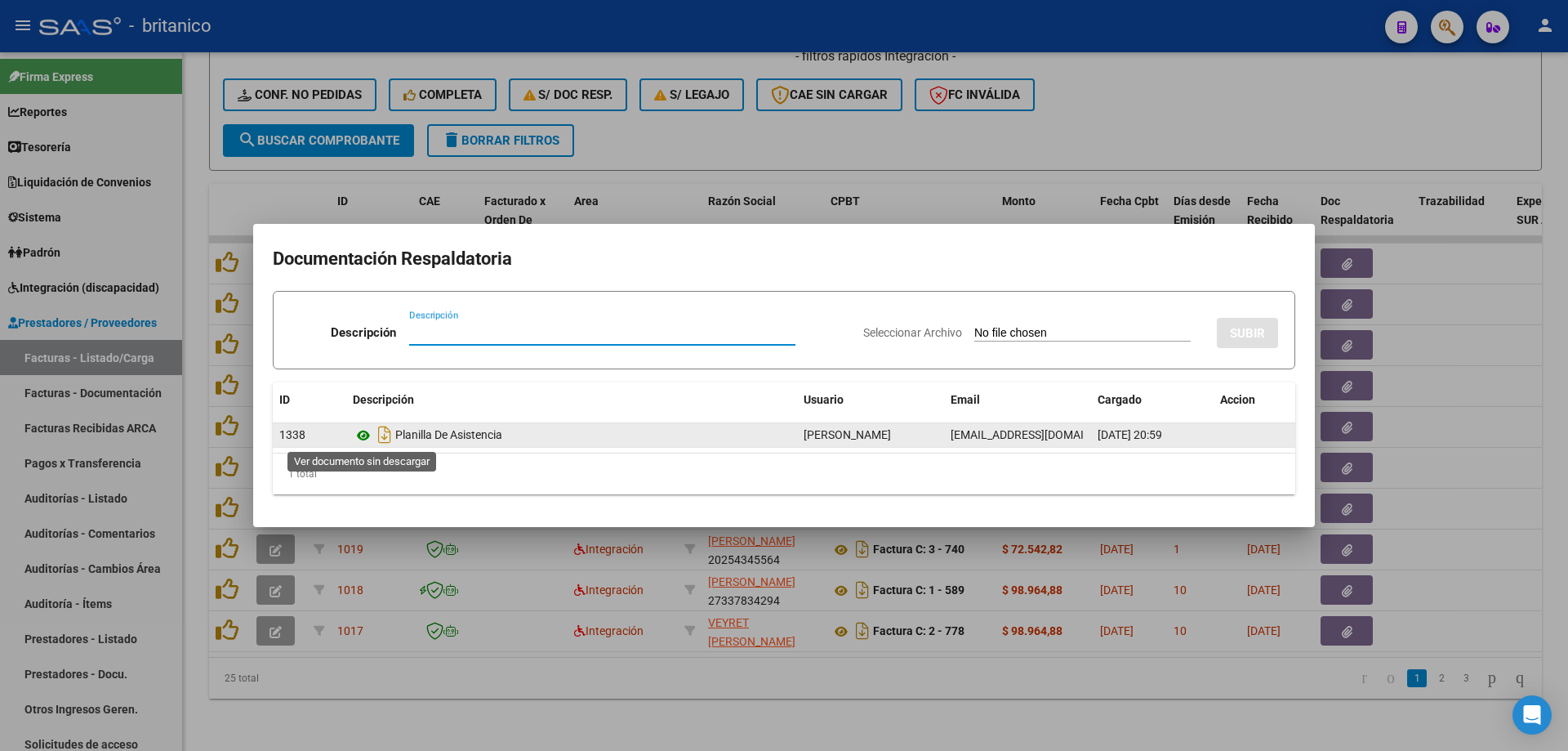
click at [371, 428] on icon at bounding box center [363, 436] width 21 height 20
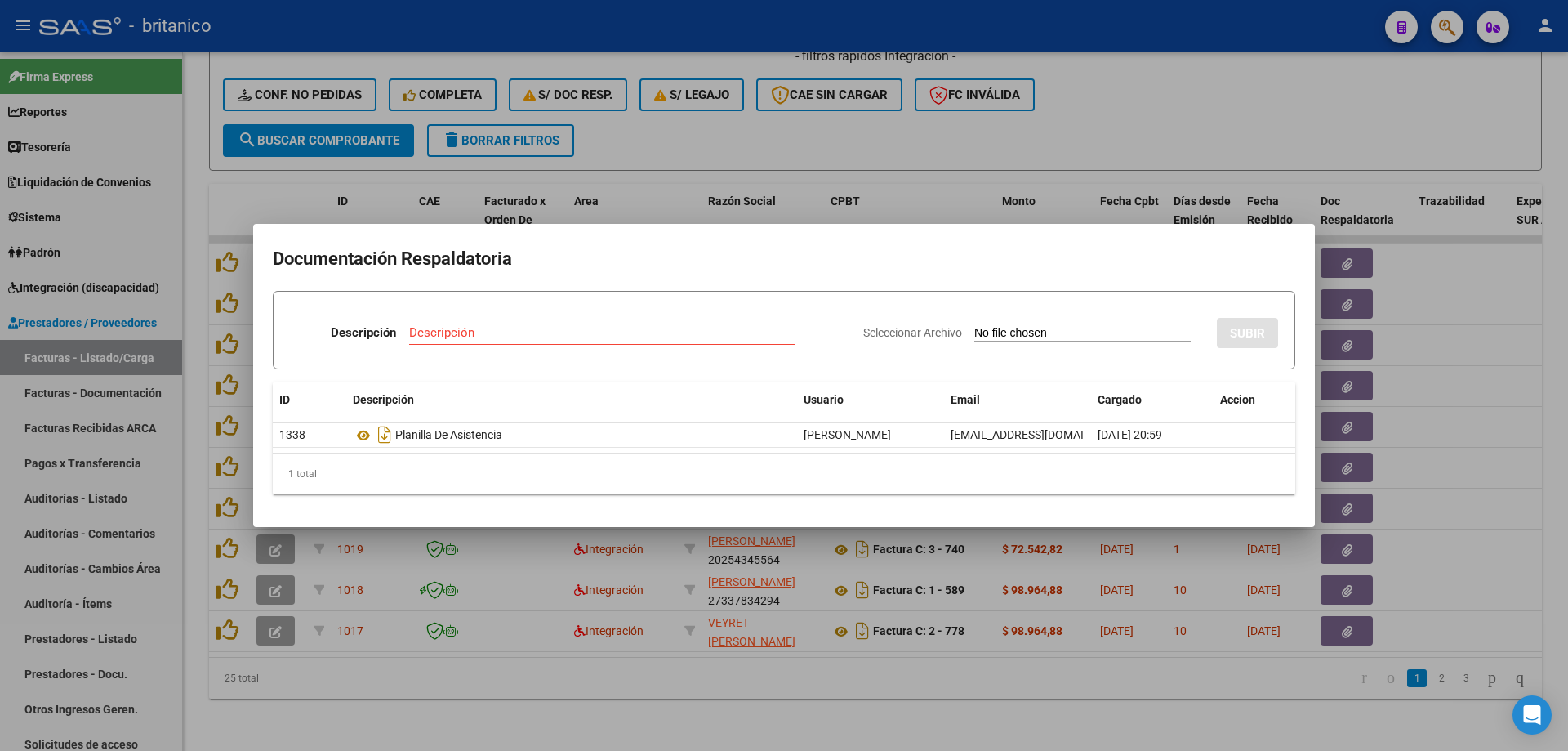
click at [816, 139] on div at bounding box center [784, 376] width 1568 height 751
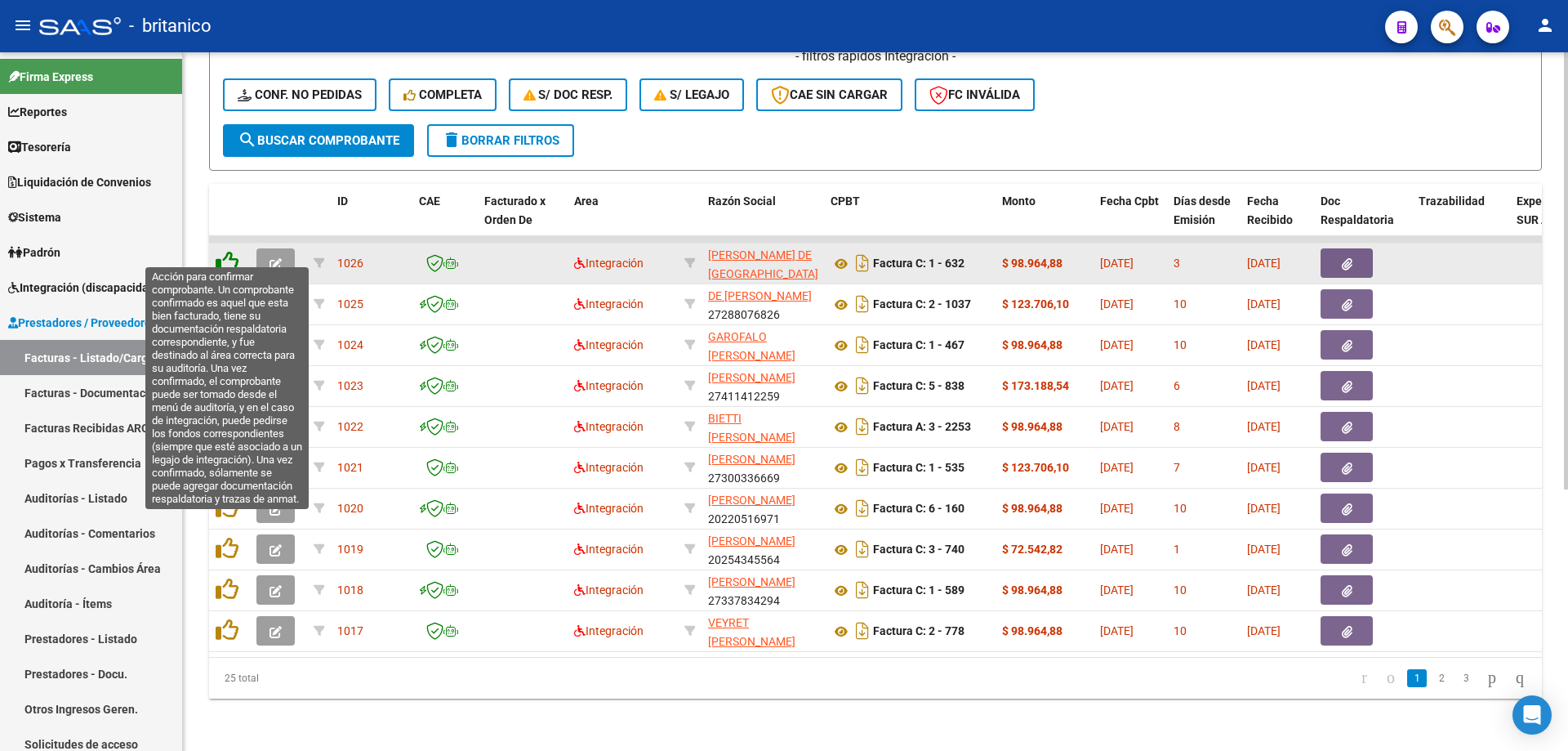
click at [234, 251] on icon at bounding box center [227, 263] width 23 height 23
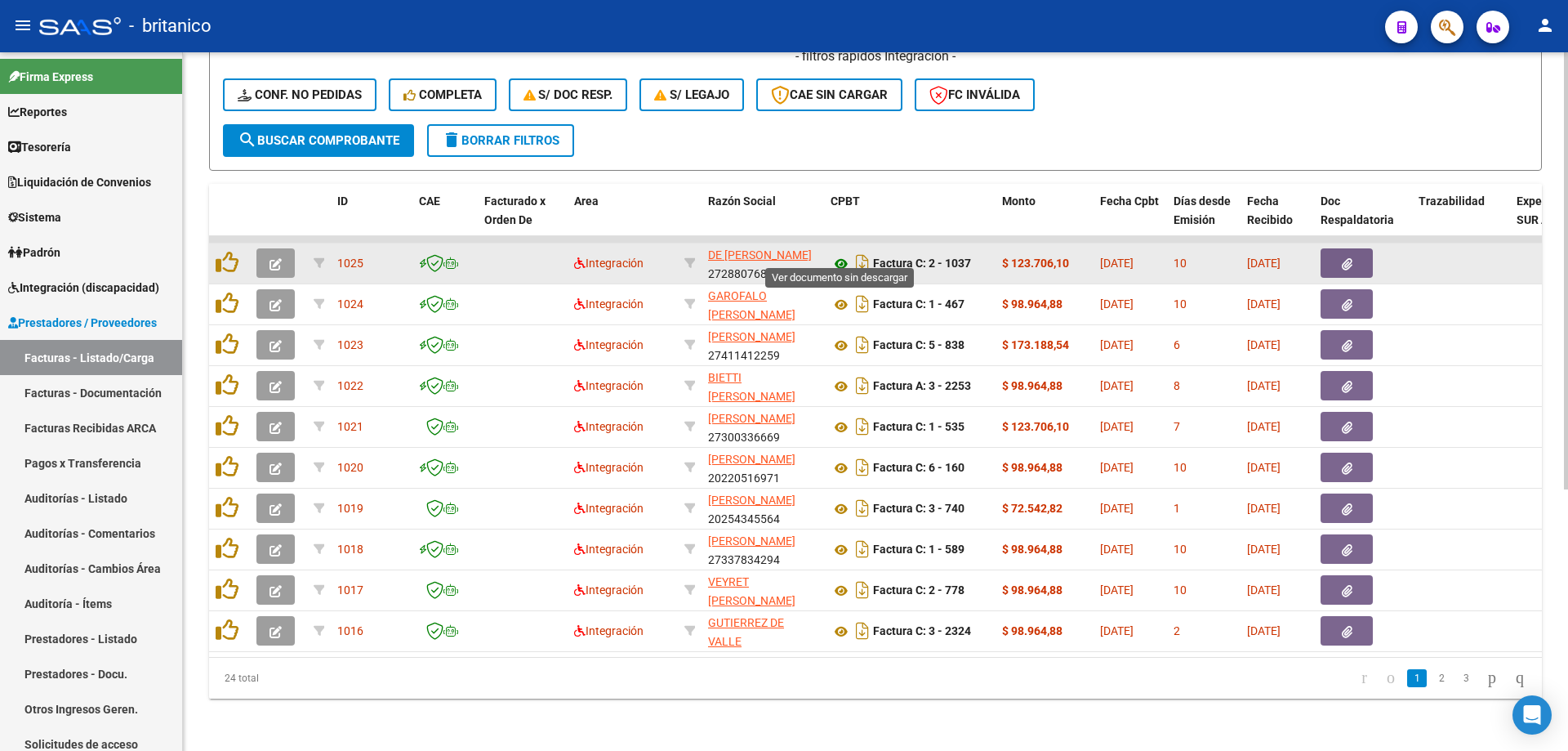
click at [833, 254] on icon at bounding box center [841, 264] width 21 height 20
click at [1345, 248] on button "button" at bounding box center [1346, 263] width 53 height 30
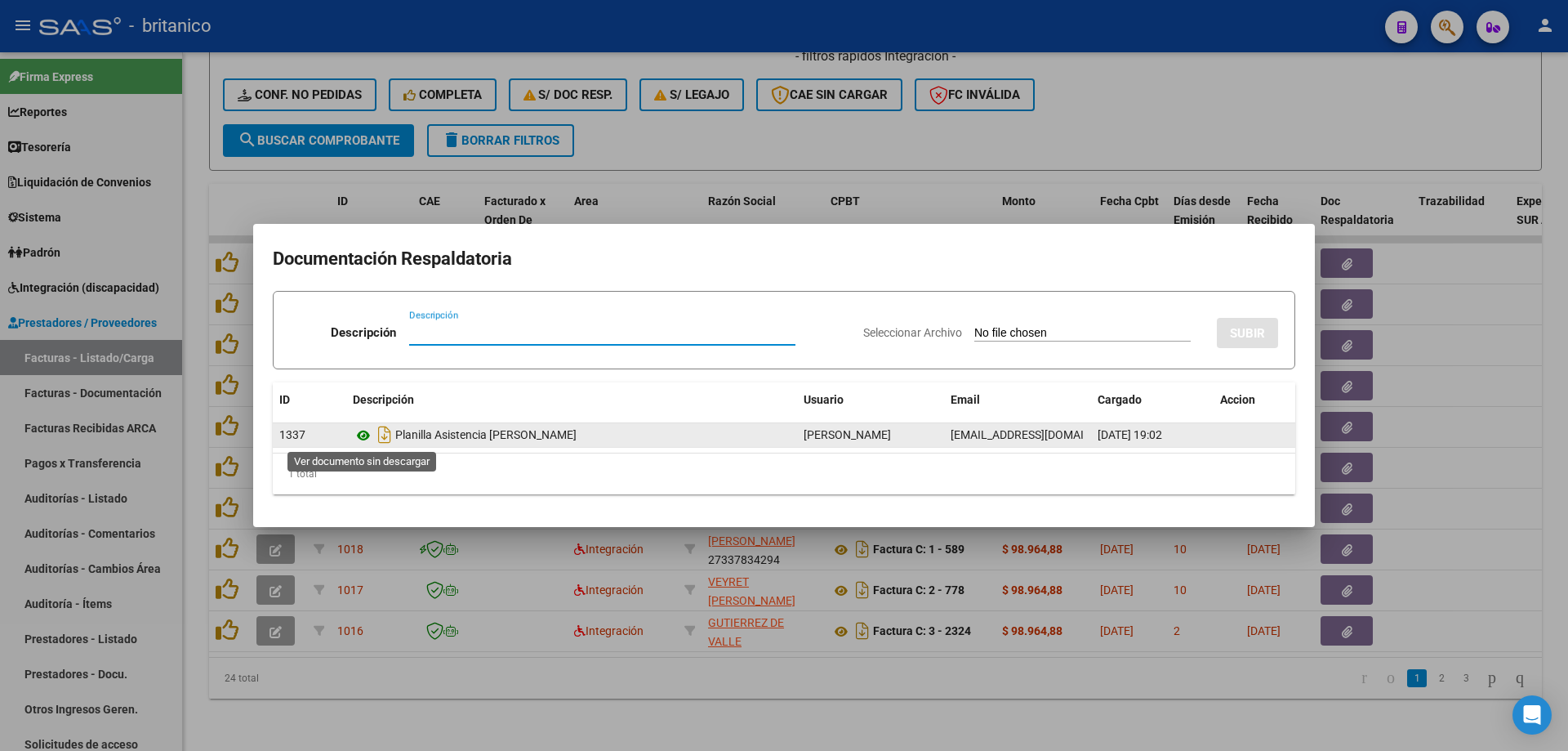
click at [364, 434] on icon at bounding box center [363, 436] width 21 height 20
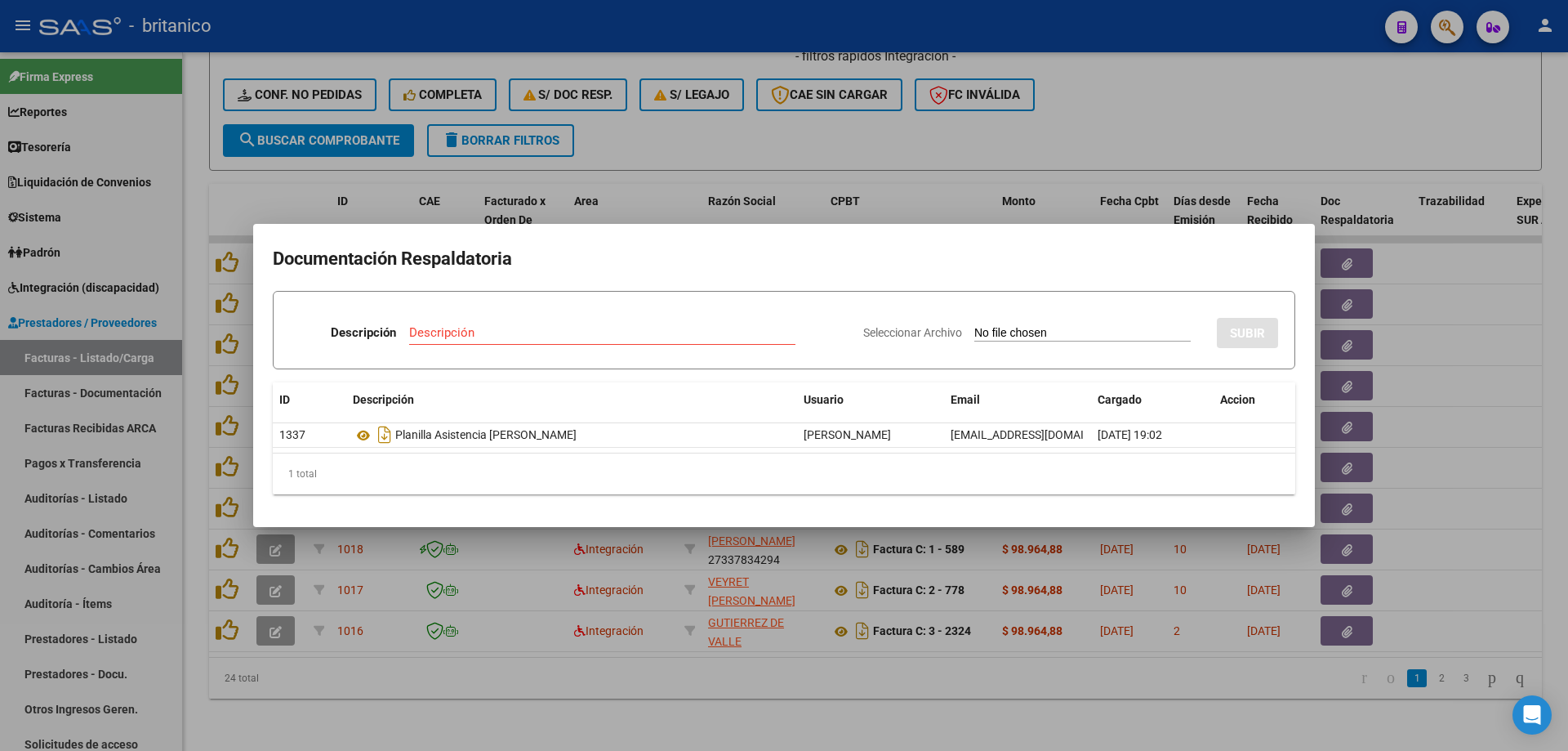
click at [832, 139] on div at bounding box center [784, 376] width 1568 height 751
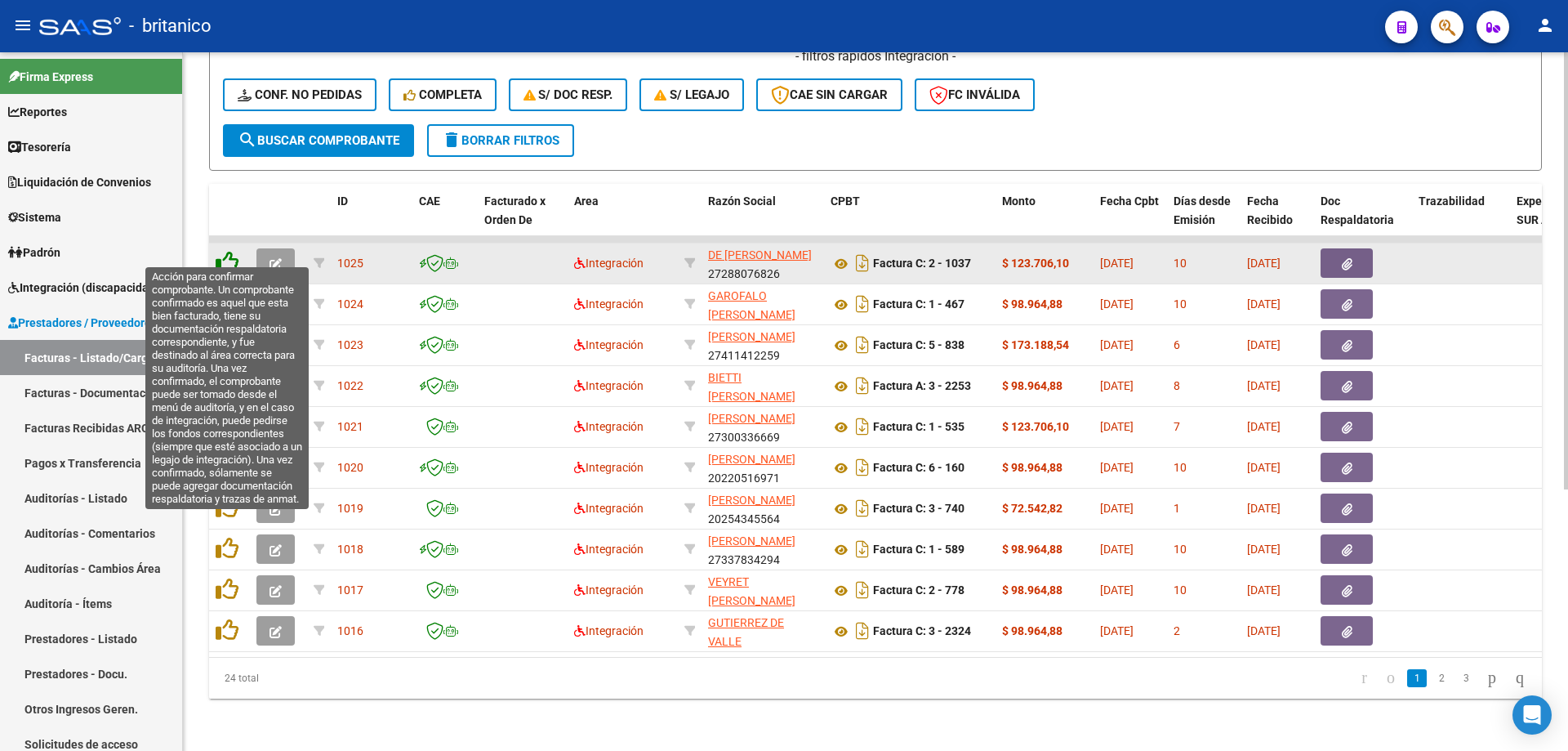
click at [232, 251] on icon at bounding box center [227, 263] width 23 height 23
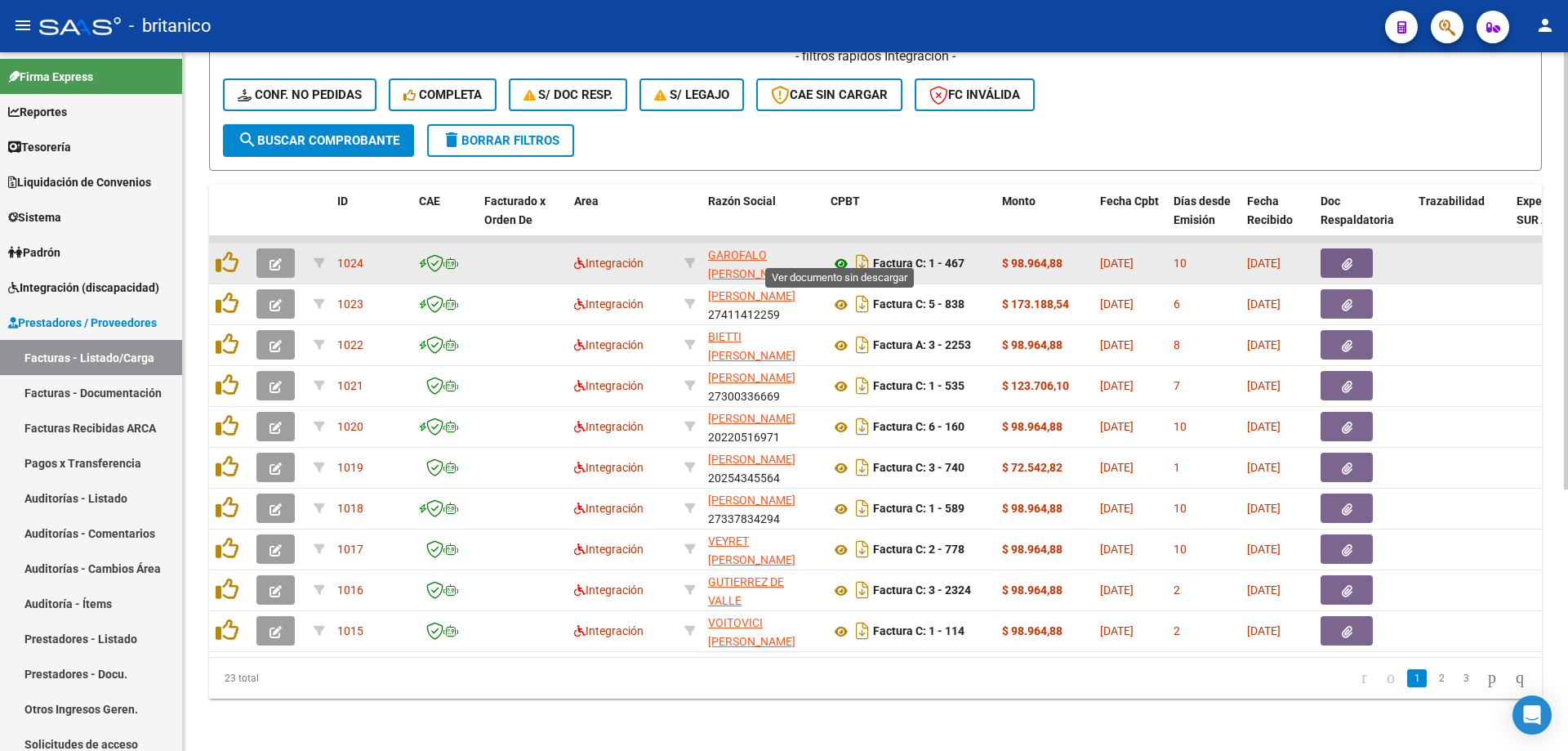
click at [839, 254] on icon at bounding box center [841, 264] width 21 height 20
click at [1347, 258] on icon "button" at bounding box center [1346, 264] width 11 height 12
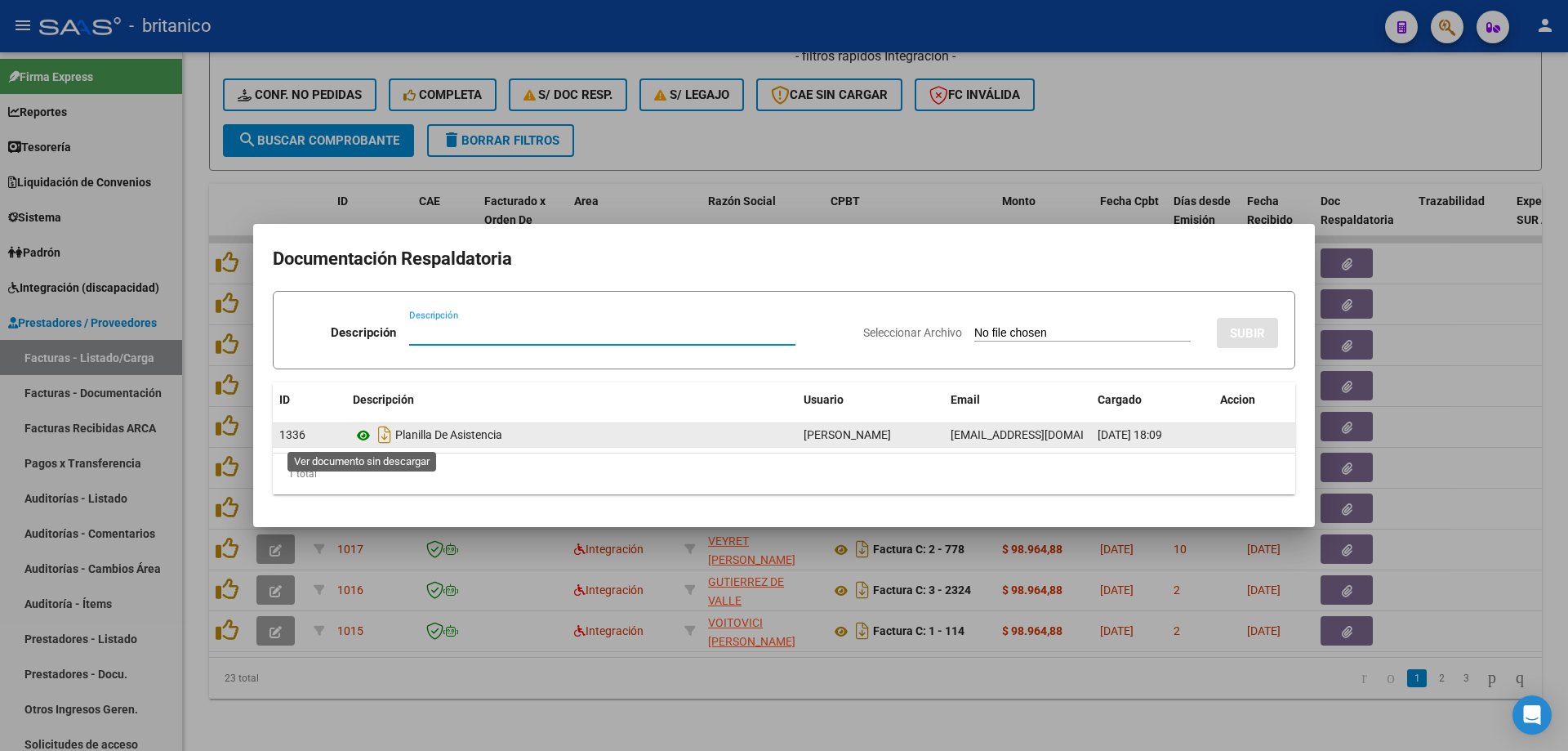
click at [367, 438] on icon at bounding box center [363, 436] width 21 height 20
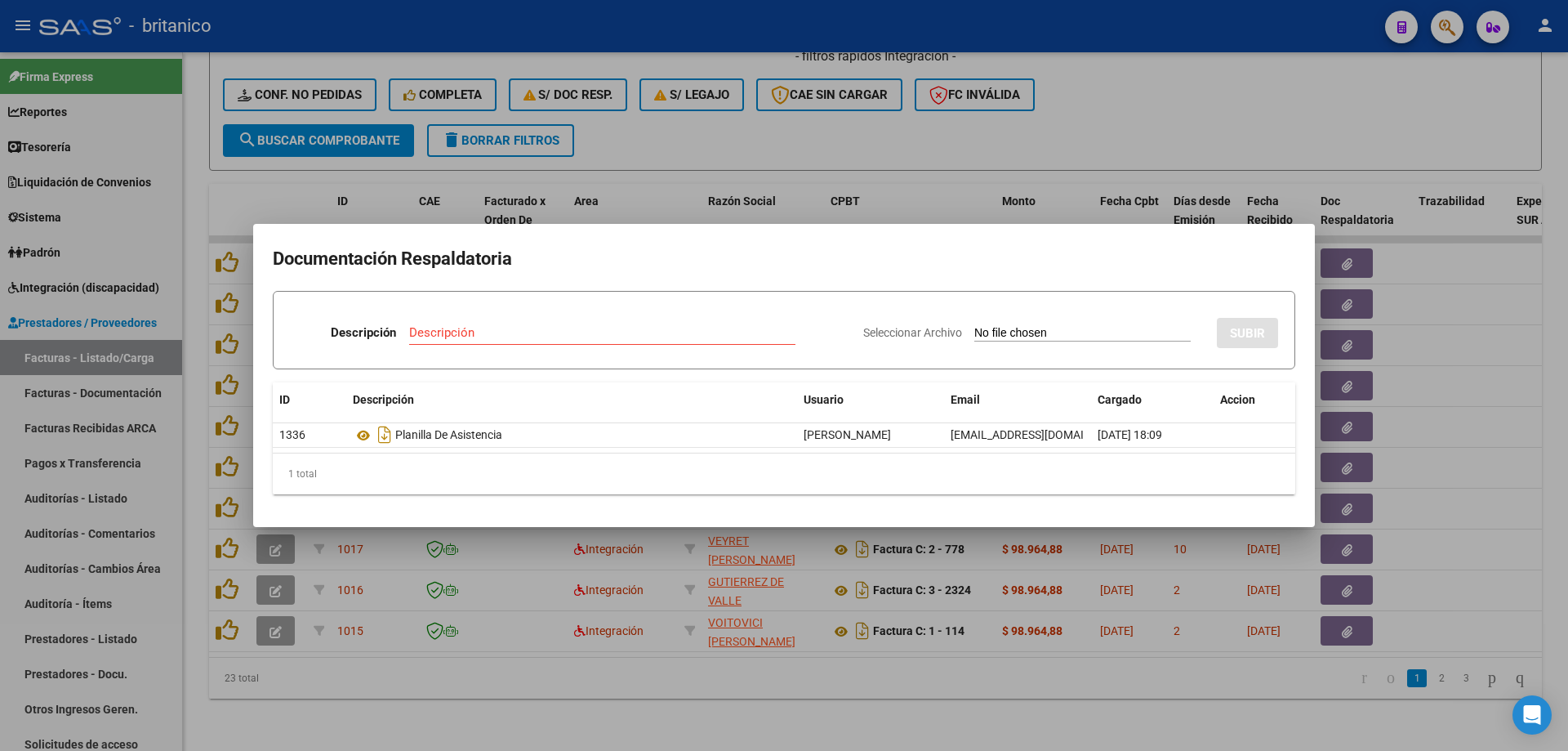
click at [981, 132] on div at bounding box center [784, 376] width 1568 height 751
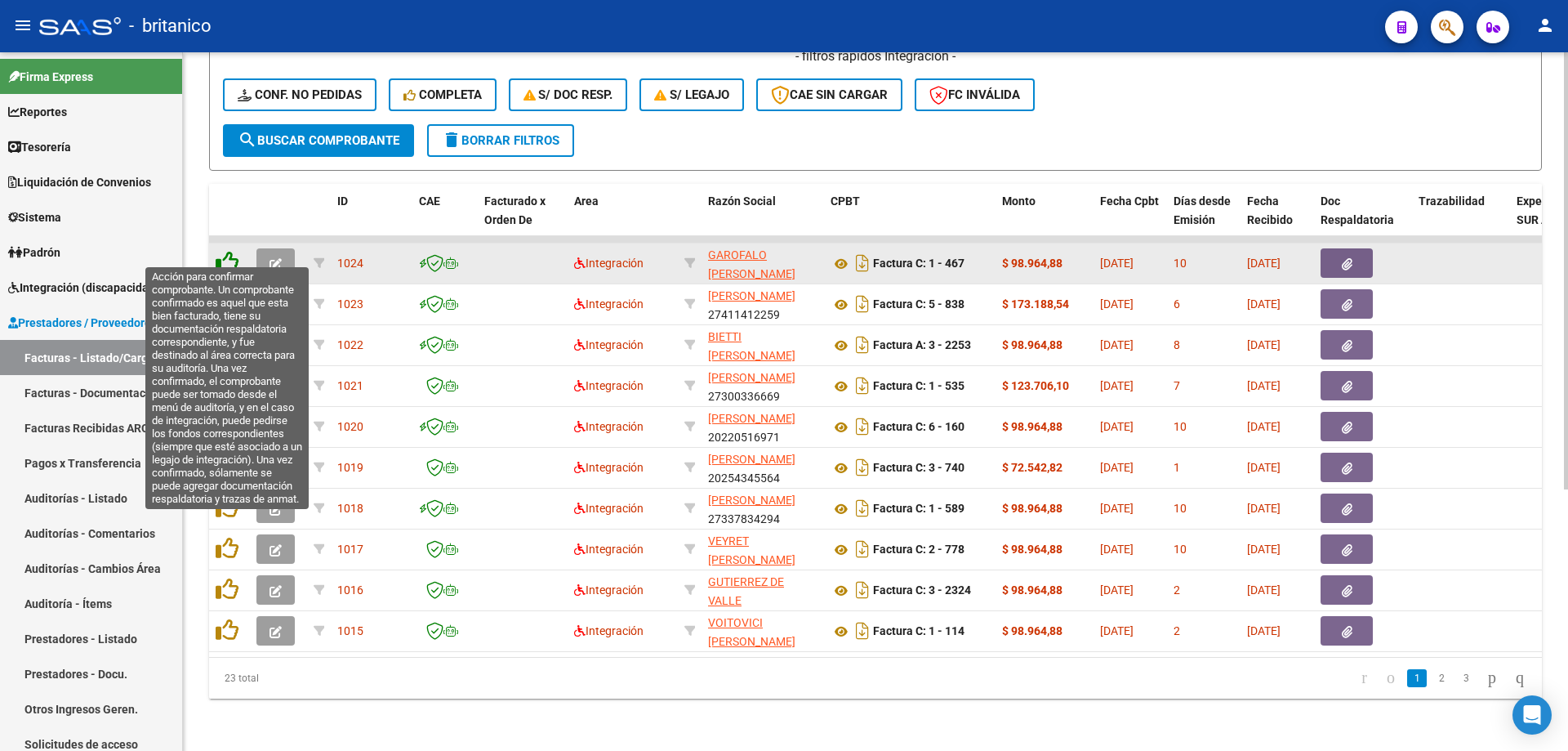
click at [220, 251] on icon at bounding box center [227, 263] width 23 height 23
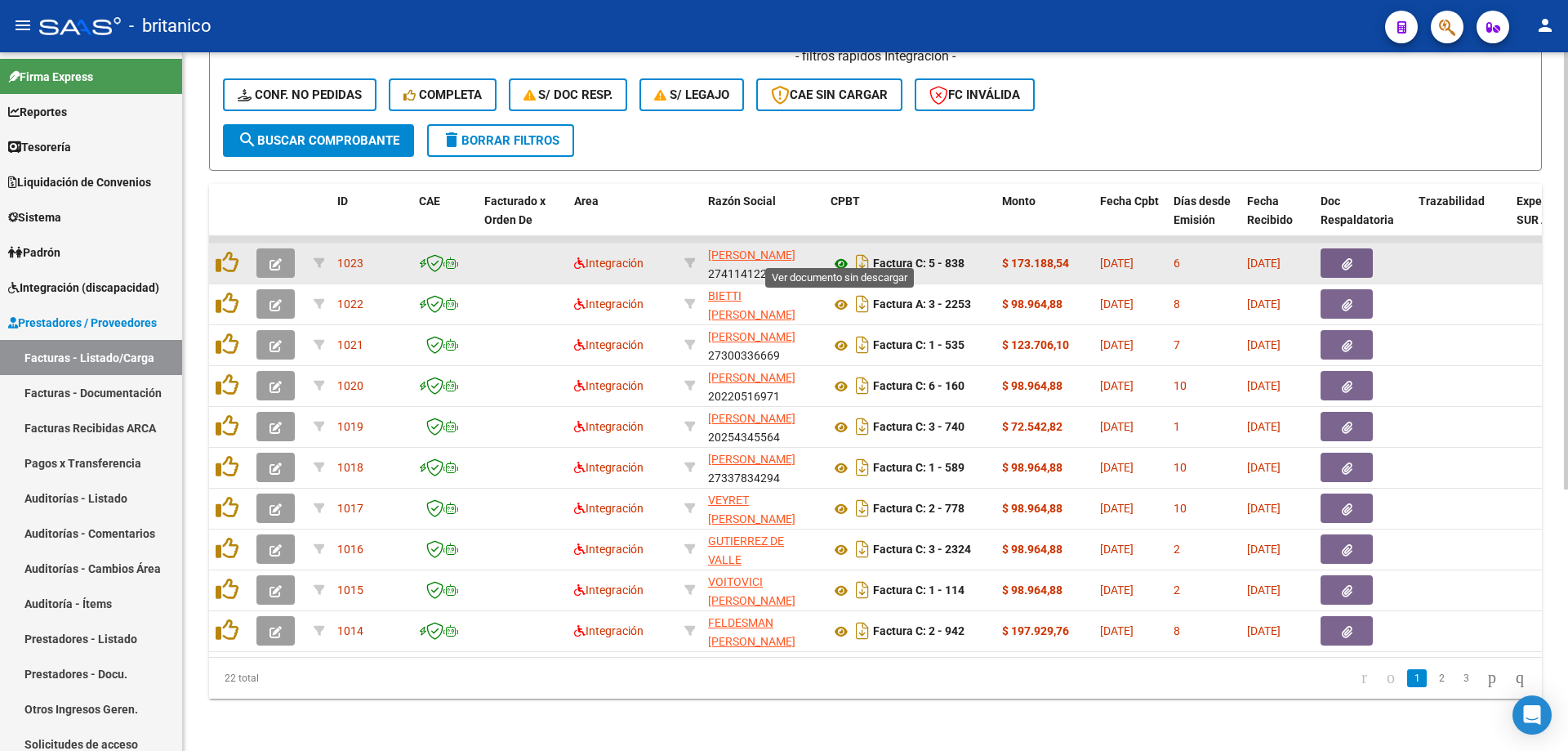
click at [839, 254] on icon at bounding box center [841, 264] width 21 height 20
click at [1357, 248] on button "button" at bounding box center [1346, 263] width 53 height 30
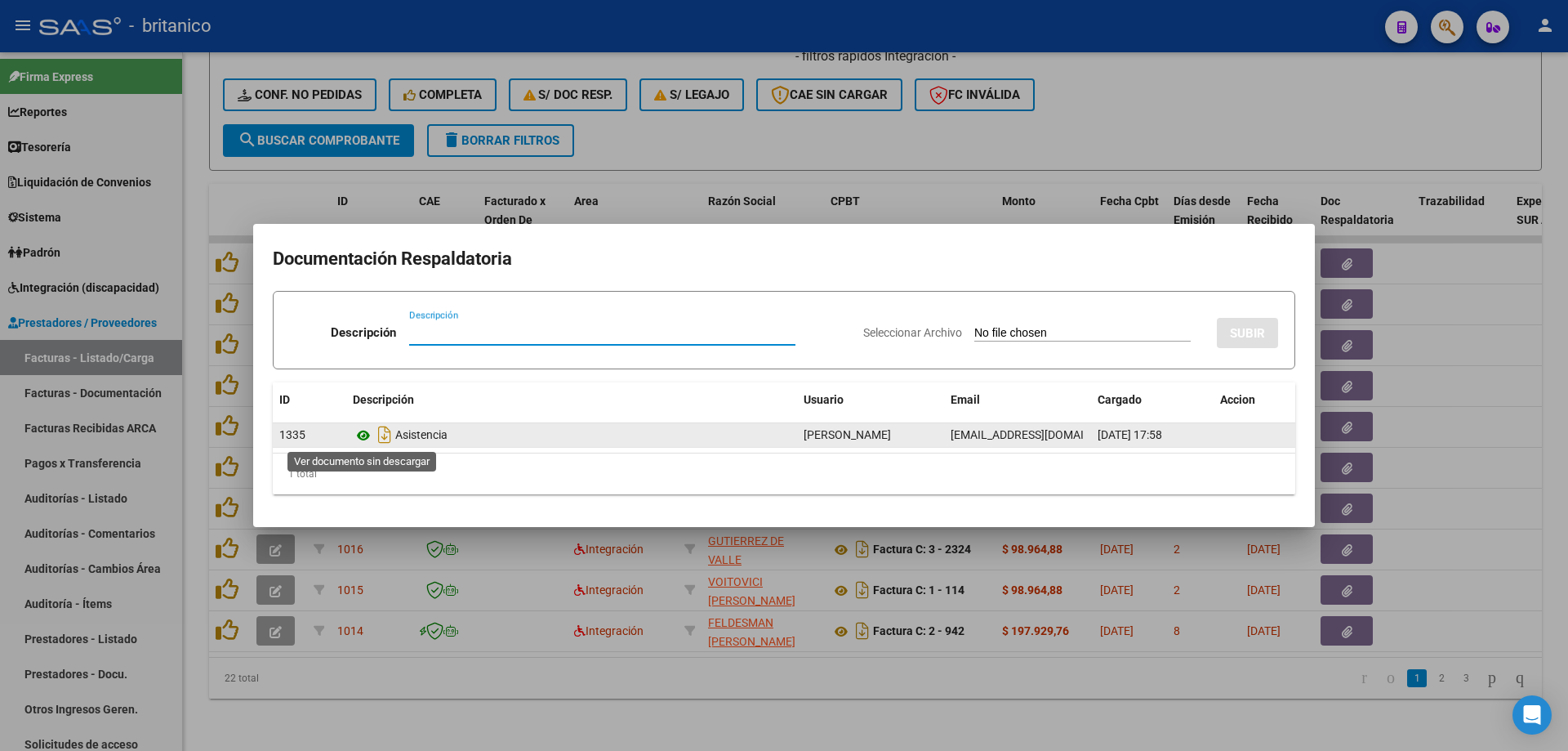
click at [358, 428] on icon at bounding box center [363, 436] width 21 height 20
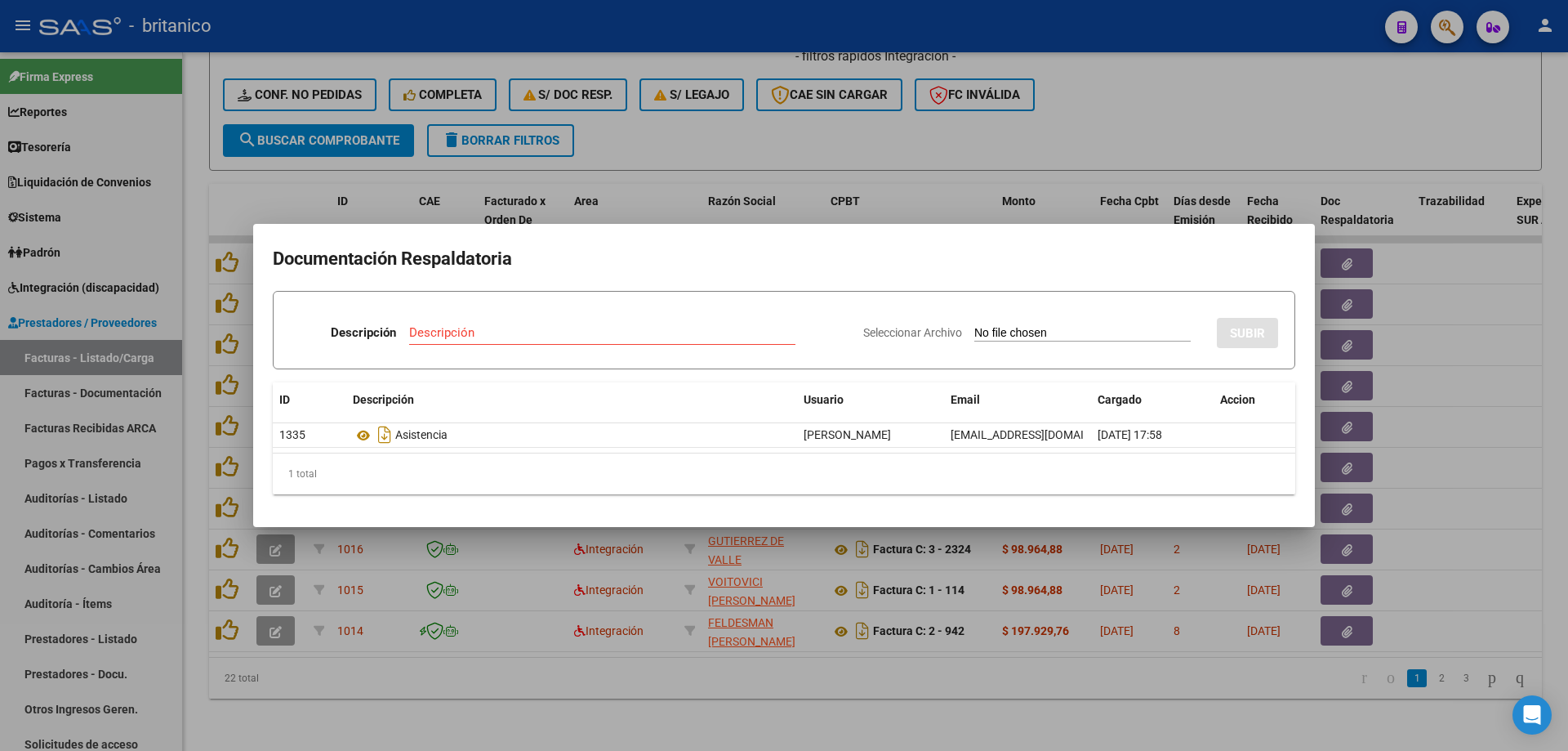
click at [814, 132] on div at bounding box center [784, 376] width 1568 height 751
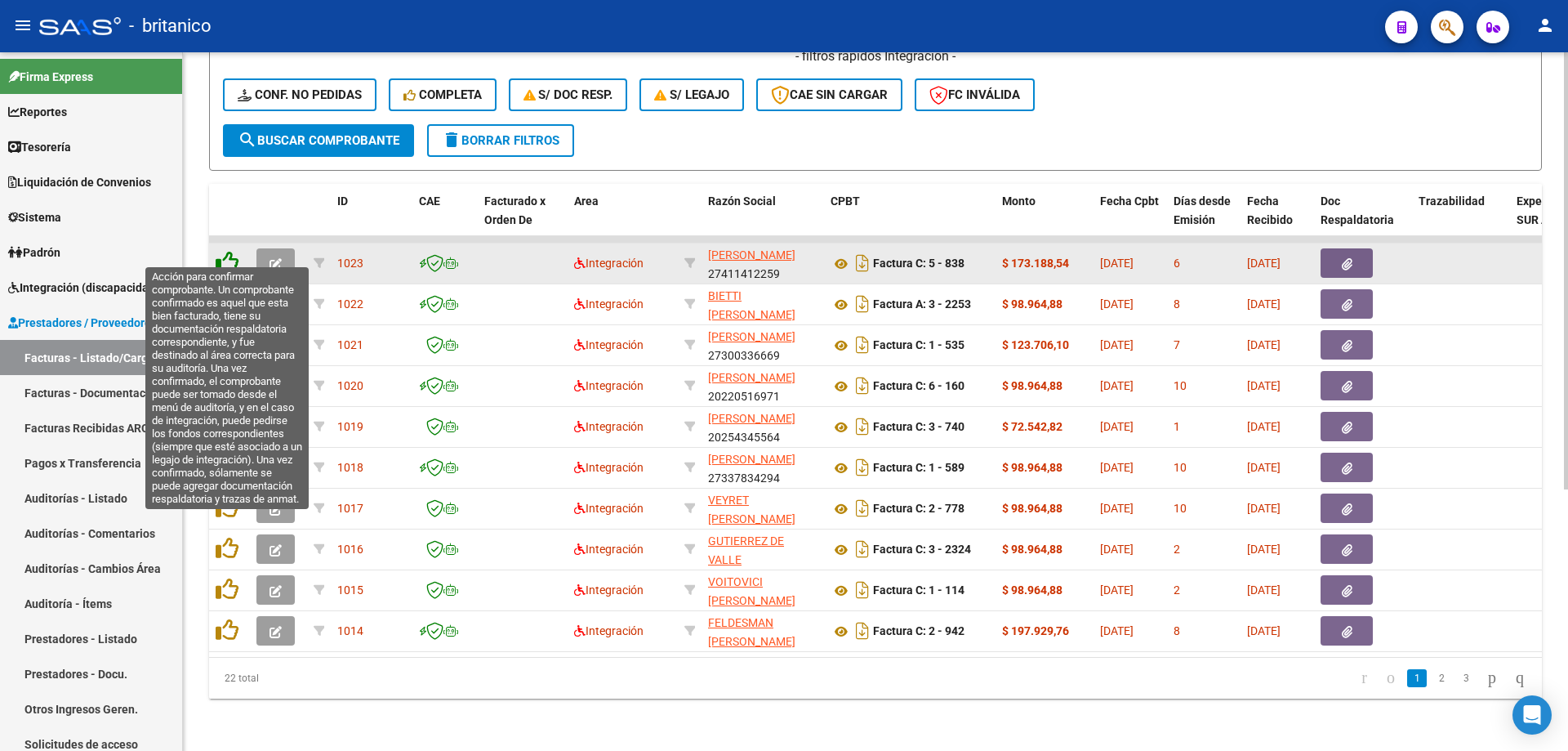
click at [228, 251] on icon at bounding box center [227, 263] width 23 height 23
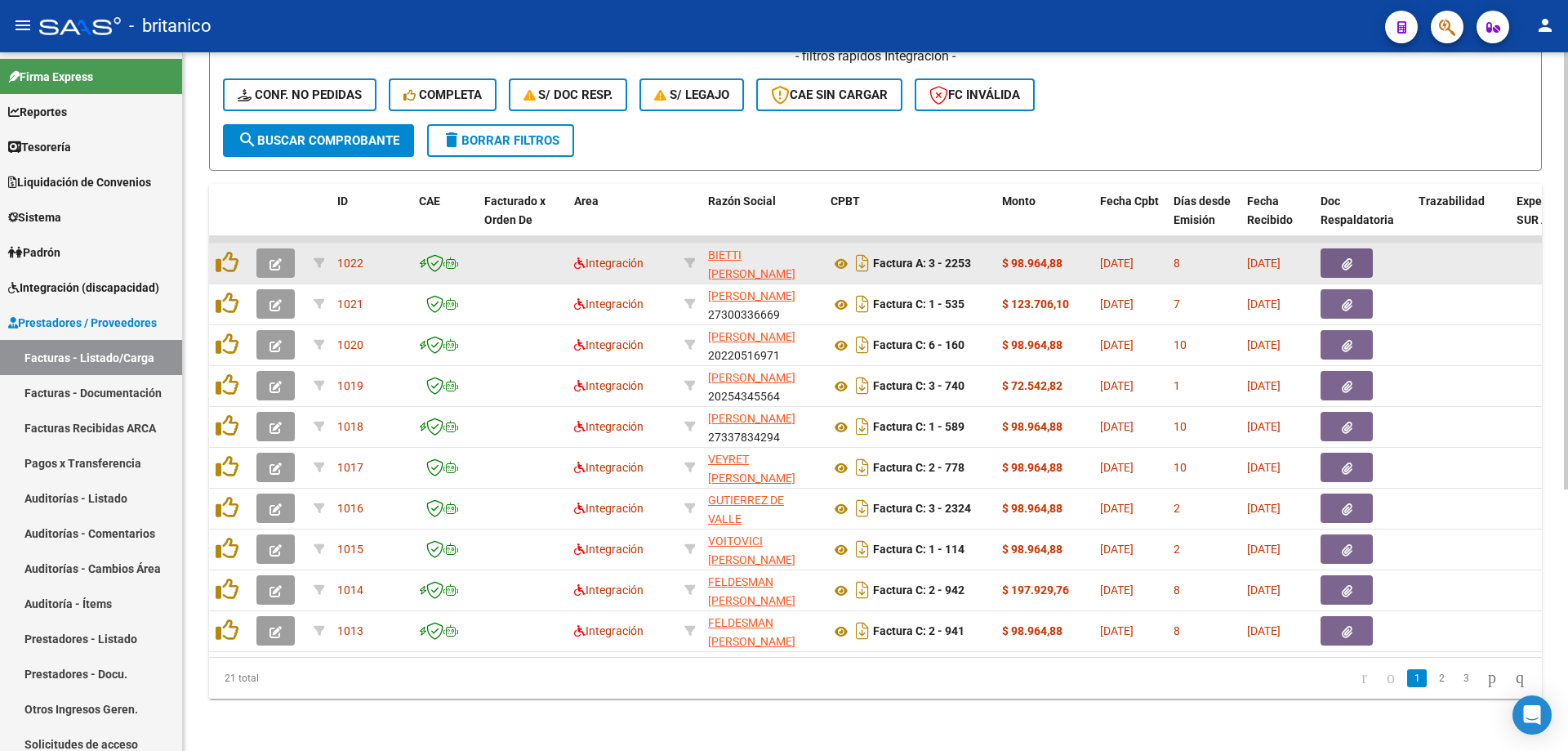
click at [1341, 249] on button "button" at bounding box center [1346, 263] width 53 height 30
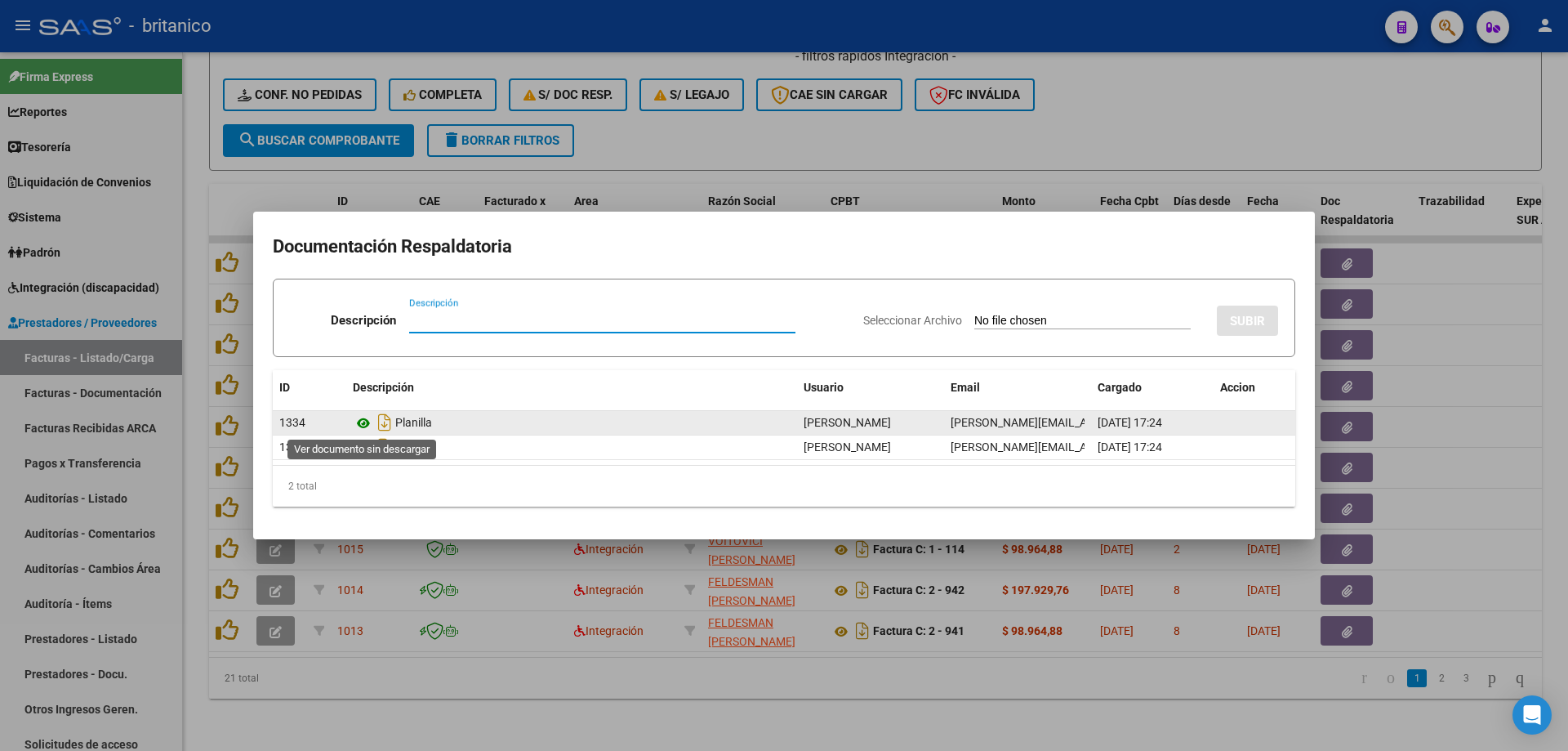
click at [364, 420] on icon at bounding box center [363, 423] width 21 height 20
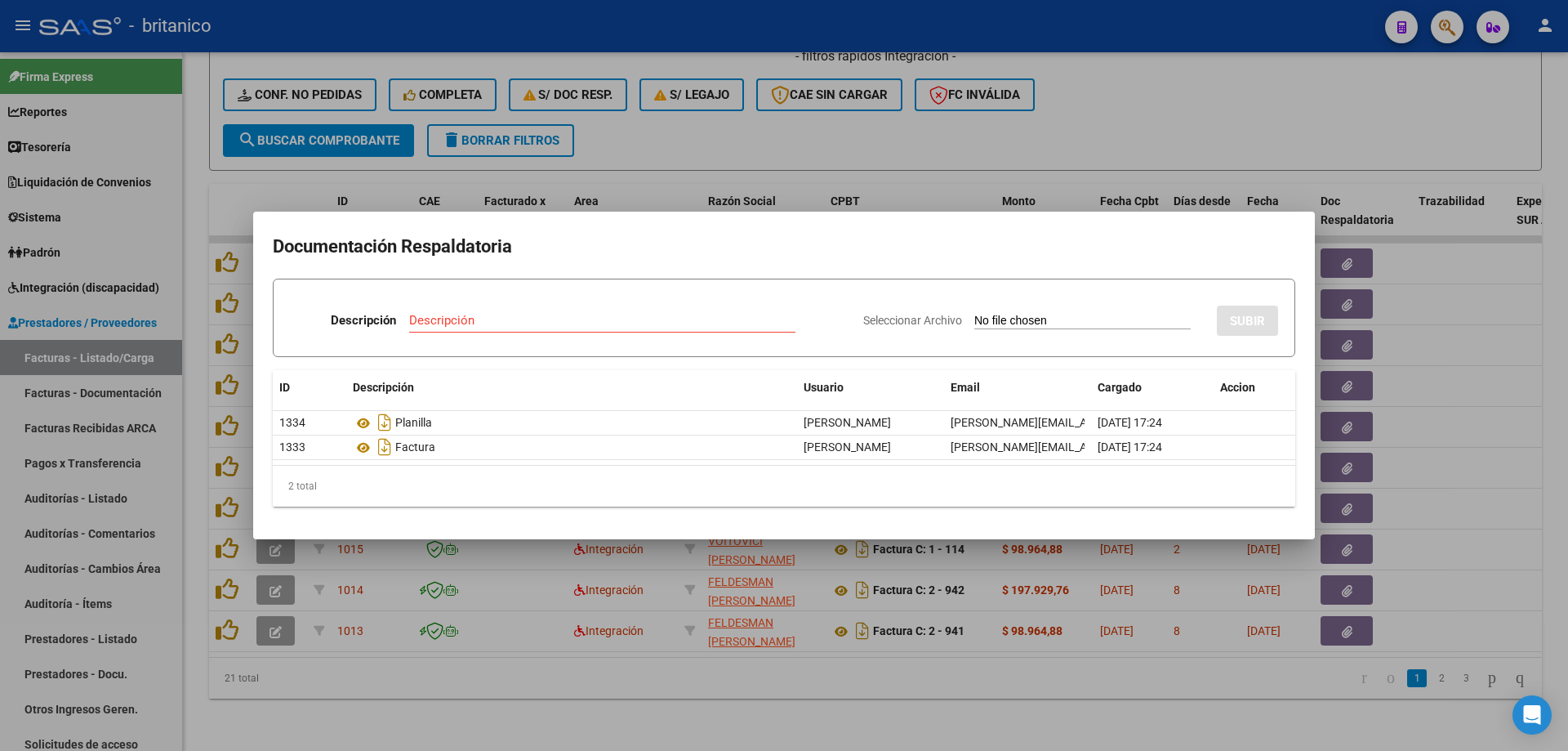
click at [1028, 139] on div at bounding box center [784, 376] width 1568 height 751
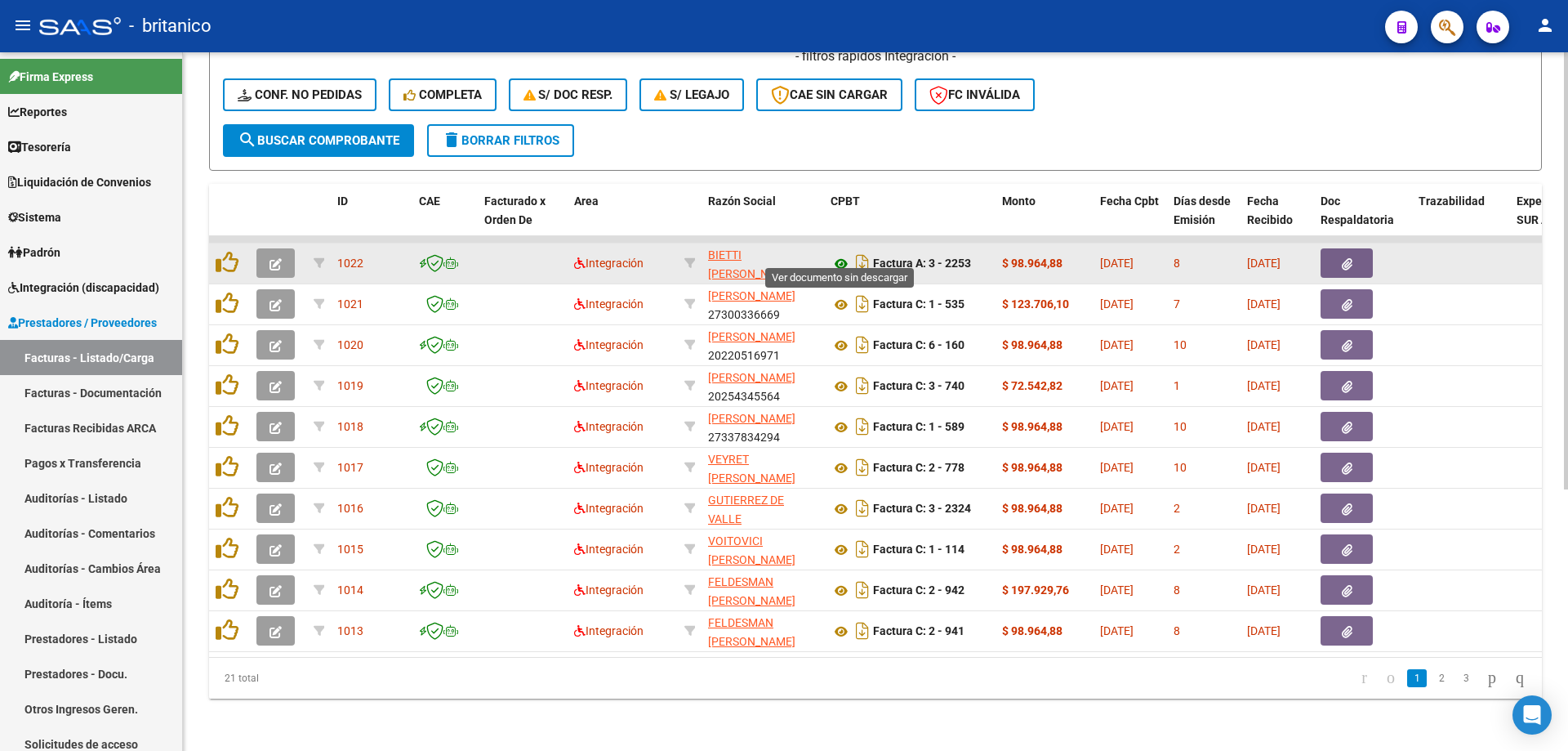
click at [841, 254] on icon at bounding box center [841, 264] width 21 height 20
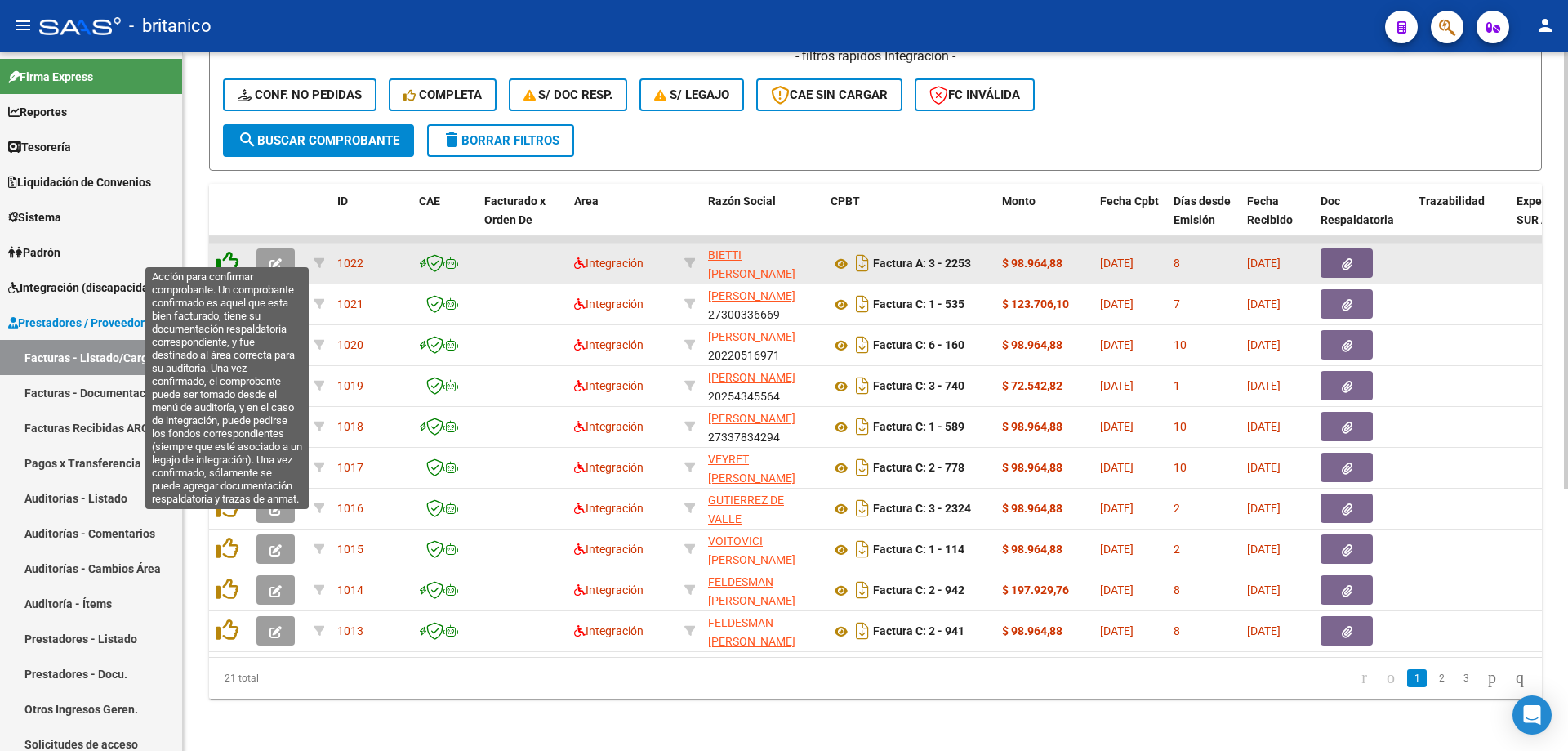
click at [222, 251] on icon at bounding box center [227, 263] width 23 height 23
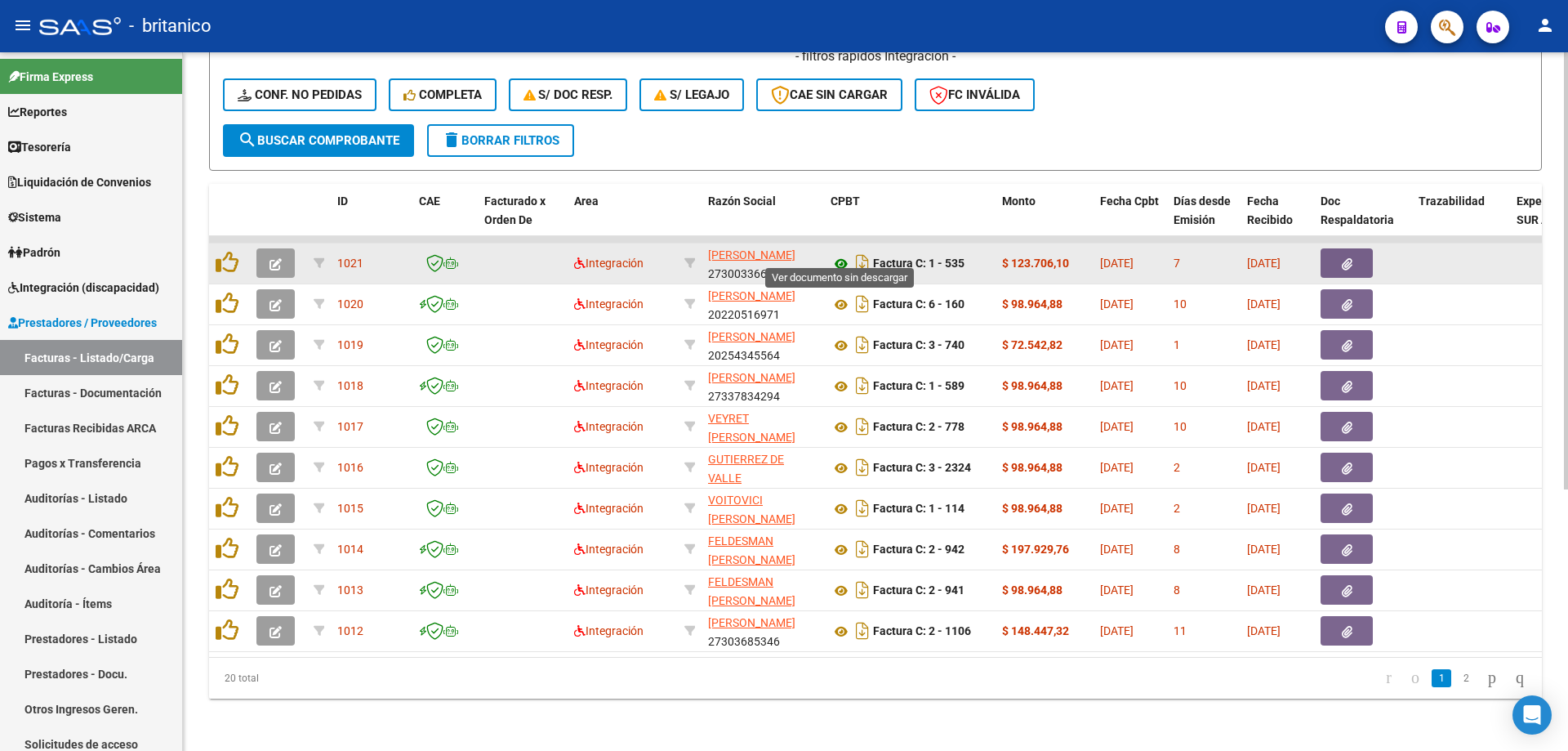
click at [836, 254] on icon at bounding box center [841, 264] width 21 height 20
click at [1355, 248] on button "button" at bounding box center [1346, 263] width 53 height 30
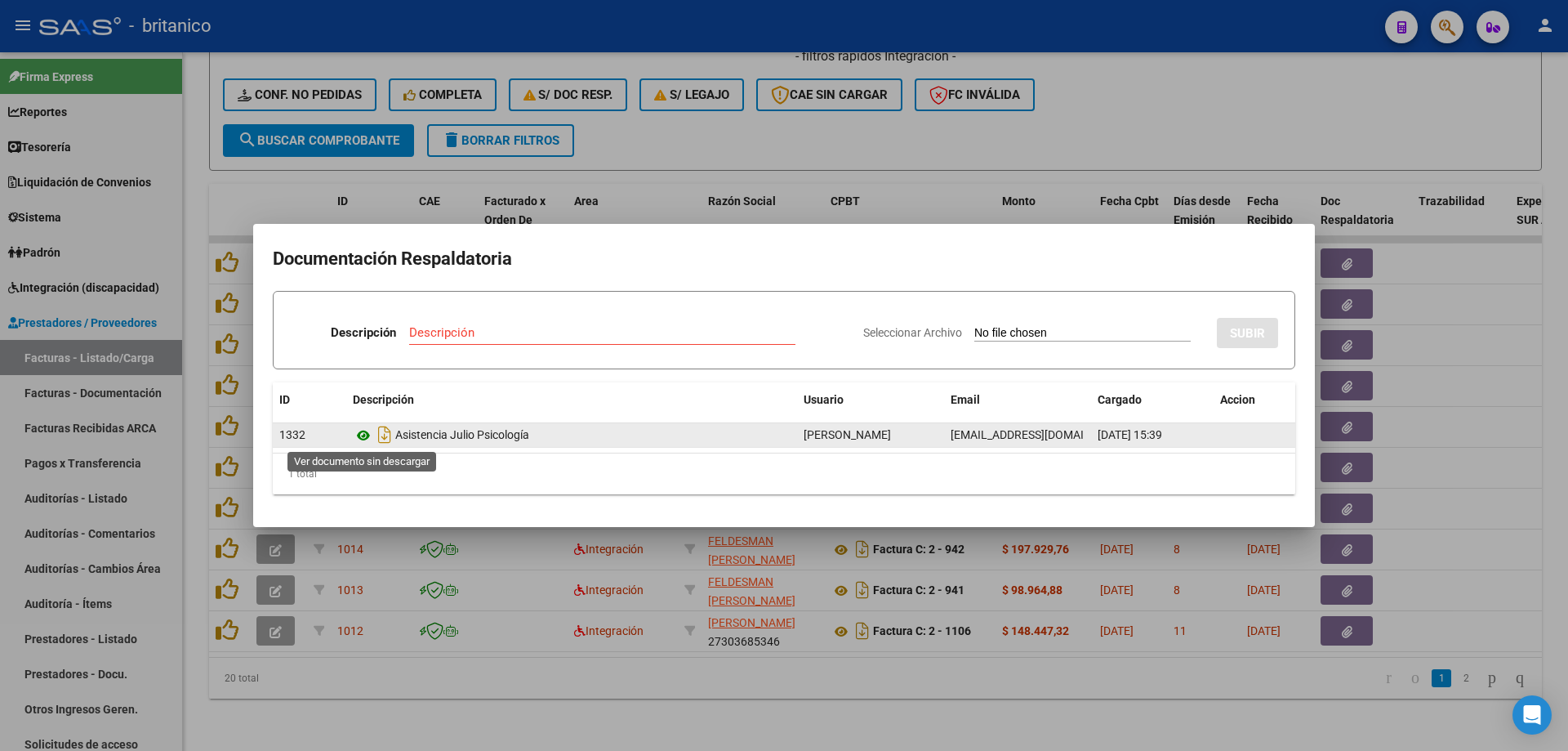
click at [358, 431] on icon at bounding box center [363, 436] width 21 height 20
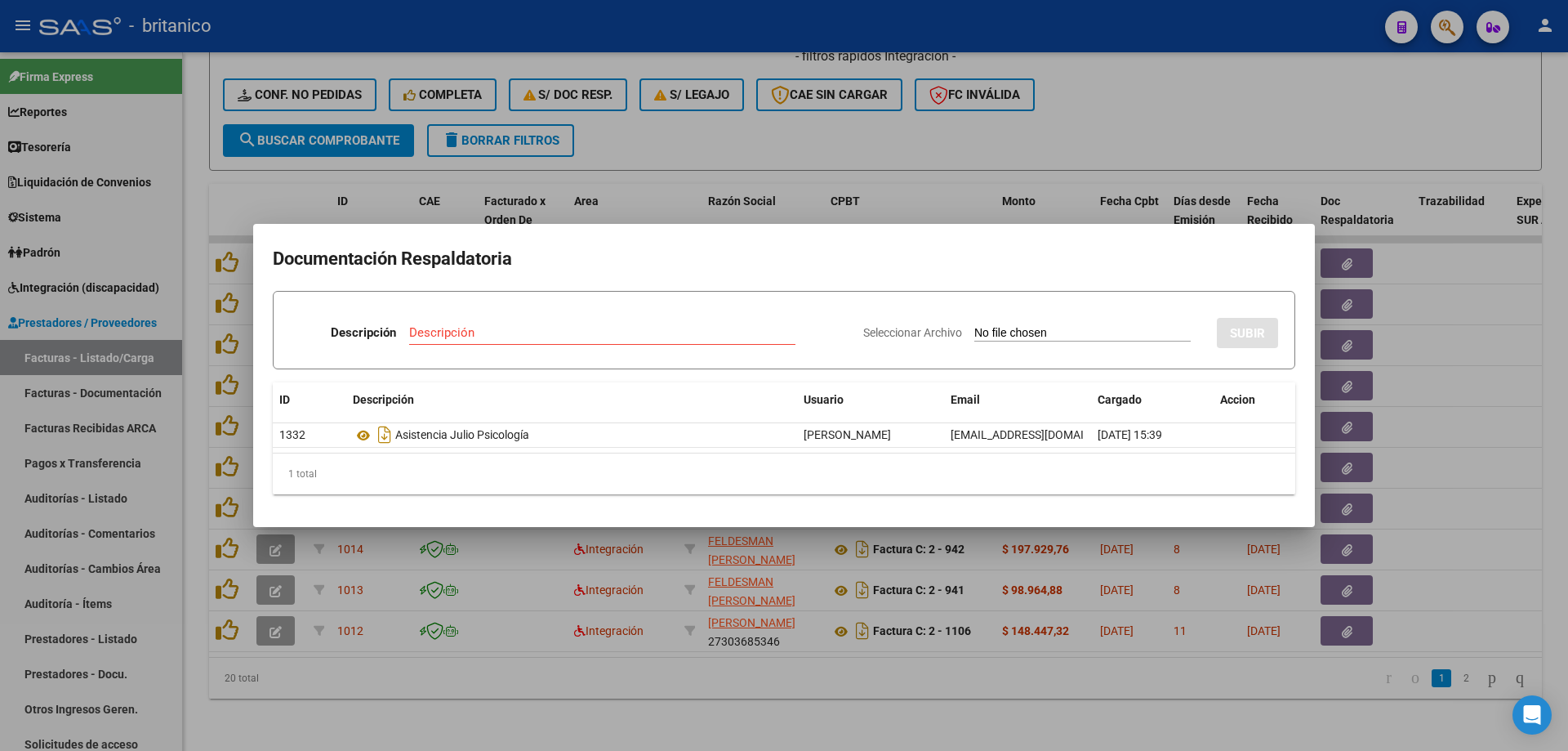
click at [632, 204] on div at bounding box center [784, 376] width 1568 height 751
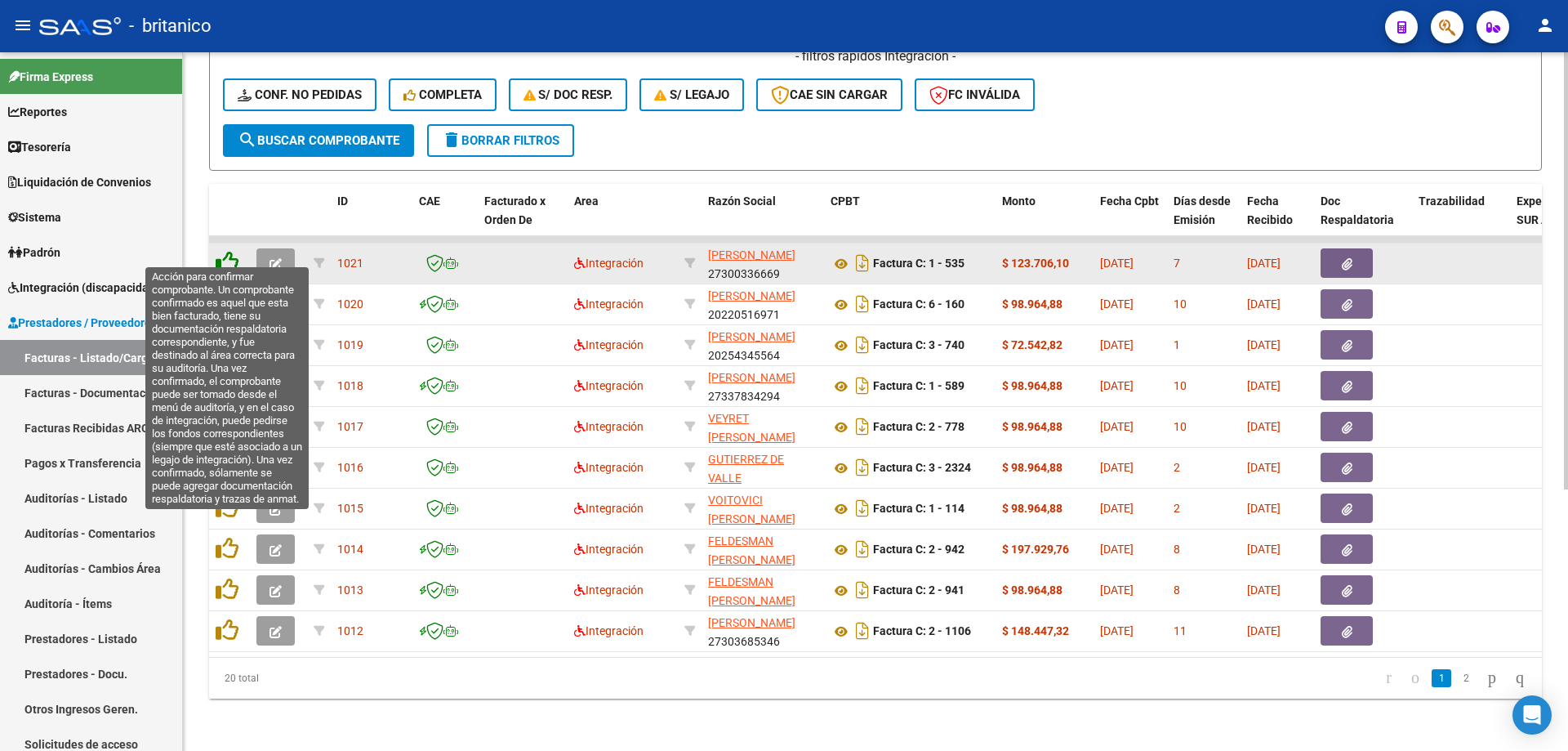
click at [234, 251] on icon at bounding box center [227, 263] width 23 height 23
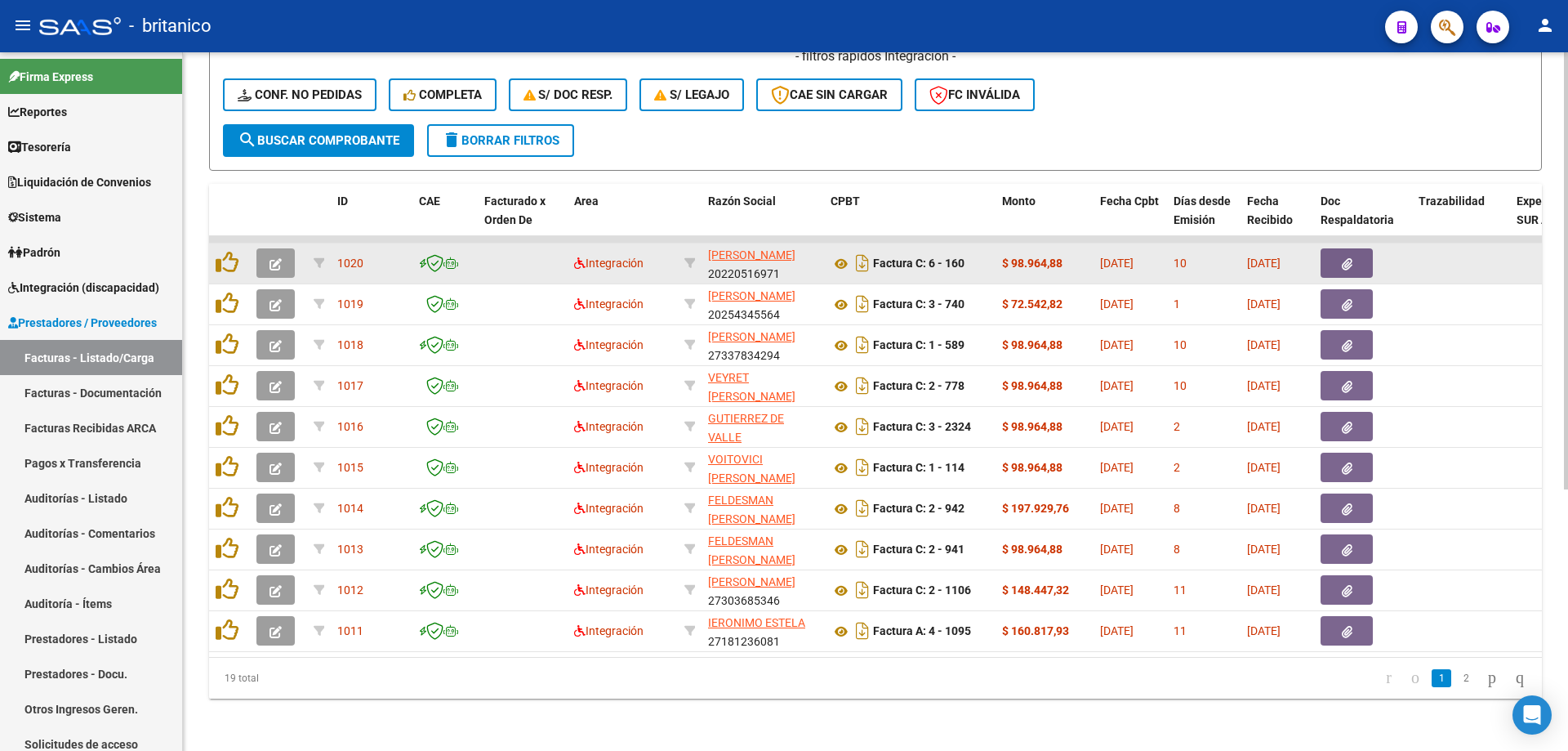
click at [1346, 260] on button "button" at bounding box center [1346, 263] width 53 height 30
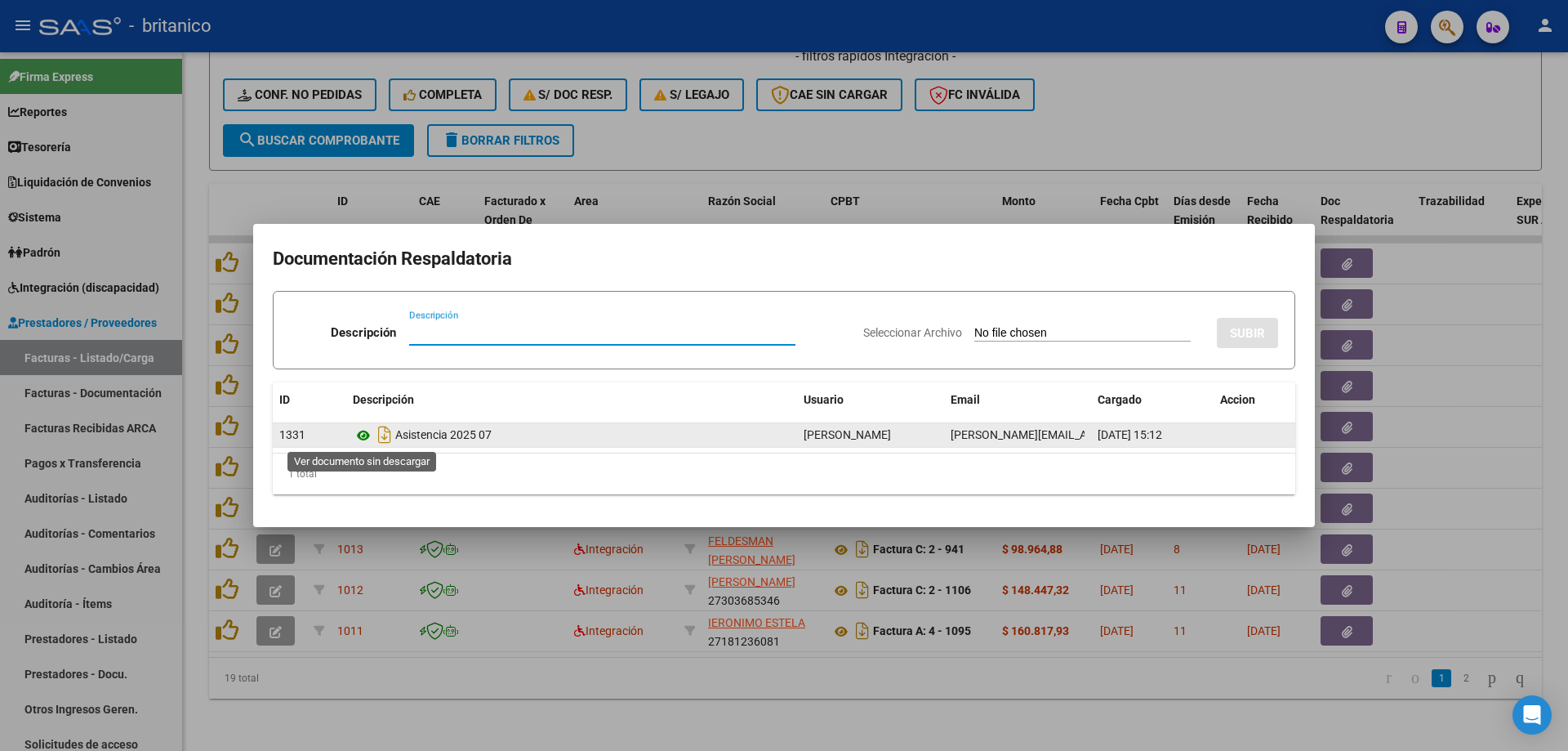
click at [370, 440] on icon at bounding box center [363, 436] width 21 height 20
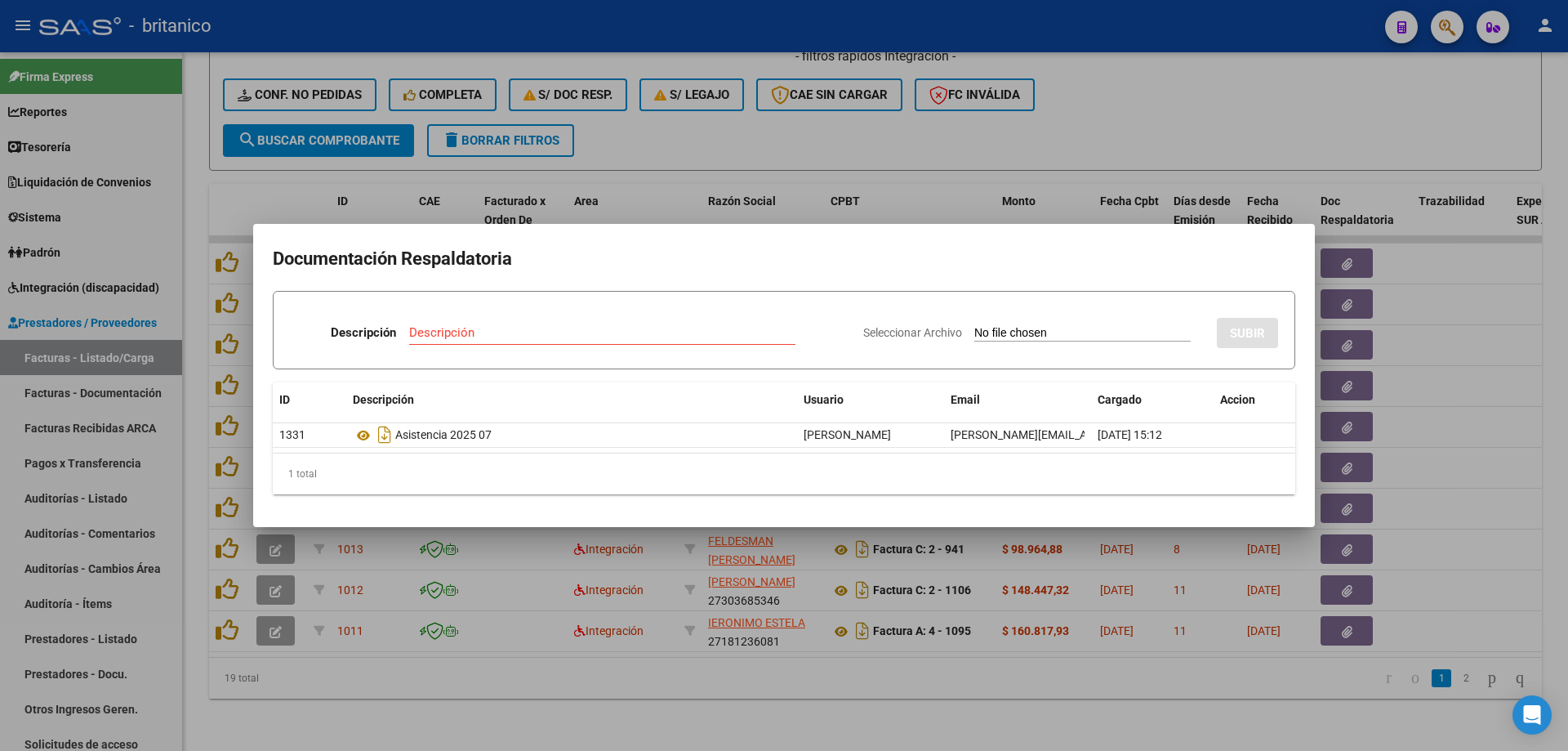
click at [786, 125] on div at bounding box center [784, 376] width 1568 height 751
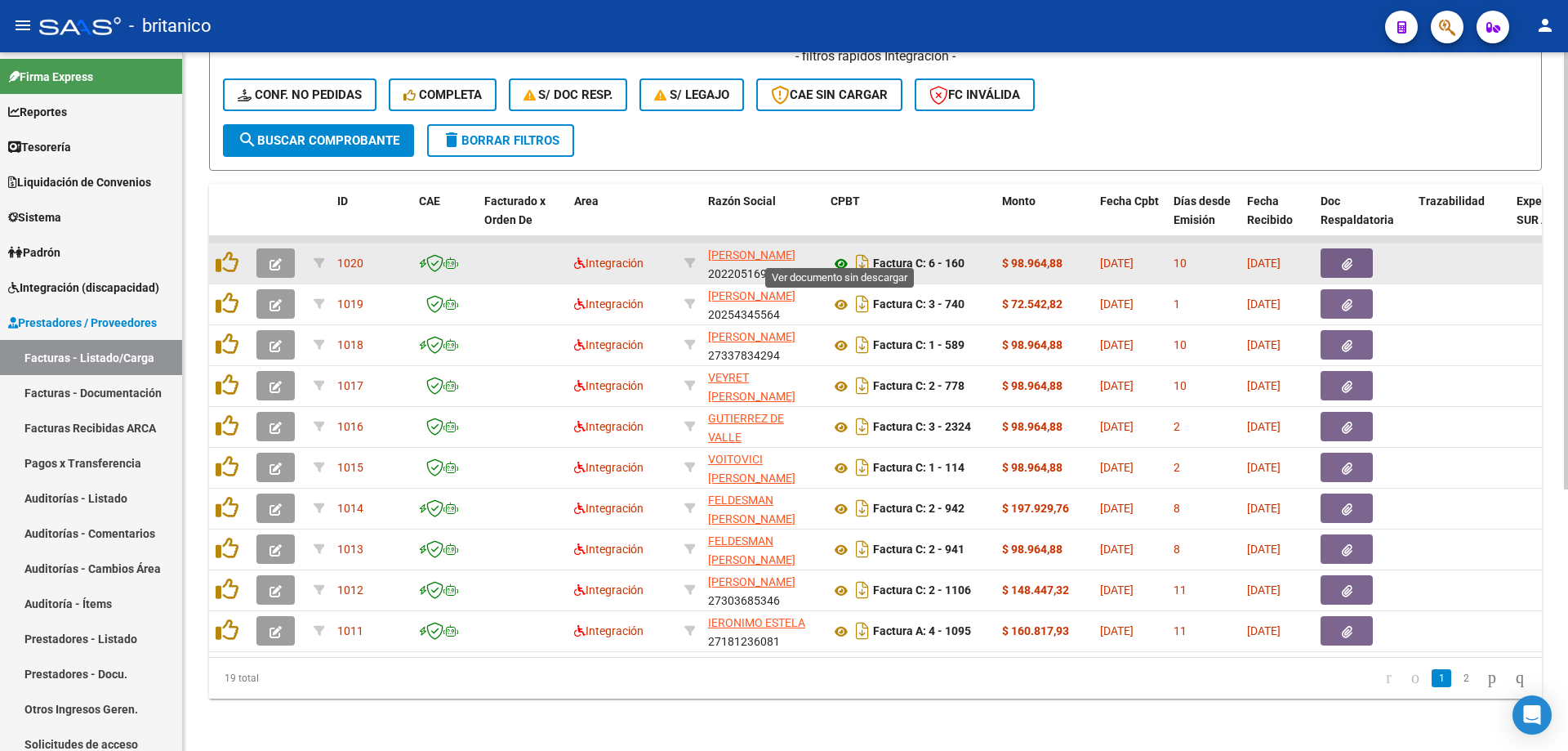
click at [847, 254] on icon at bounding box center [841, 264] width 21 height 20
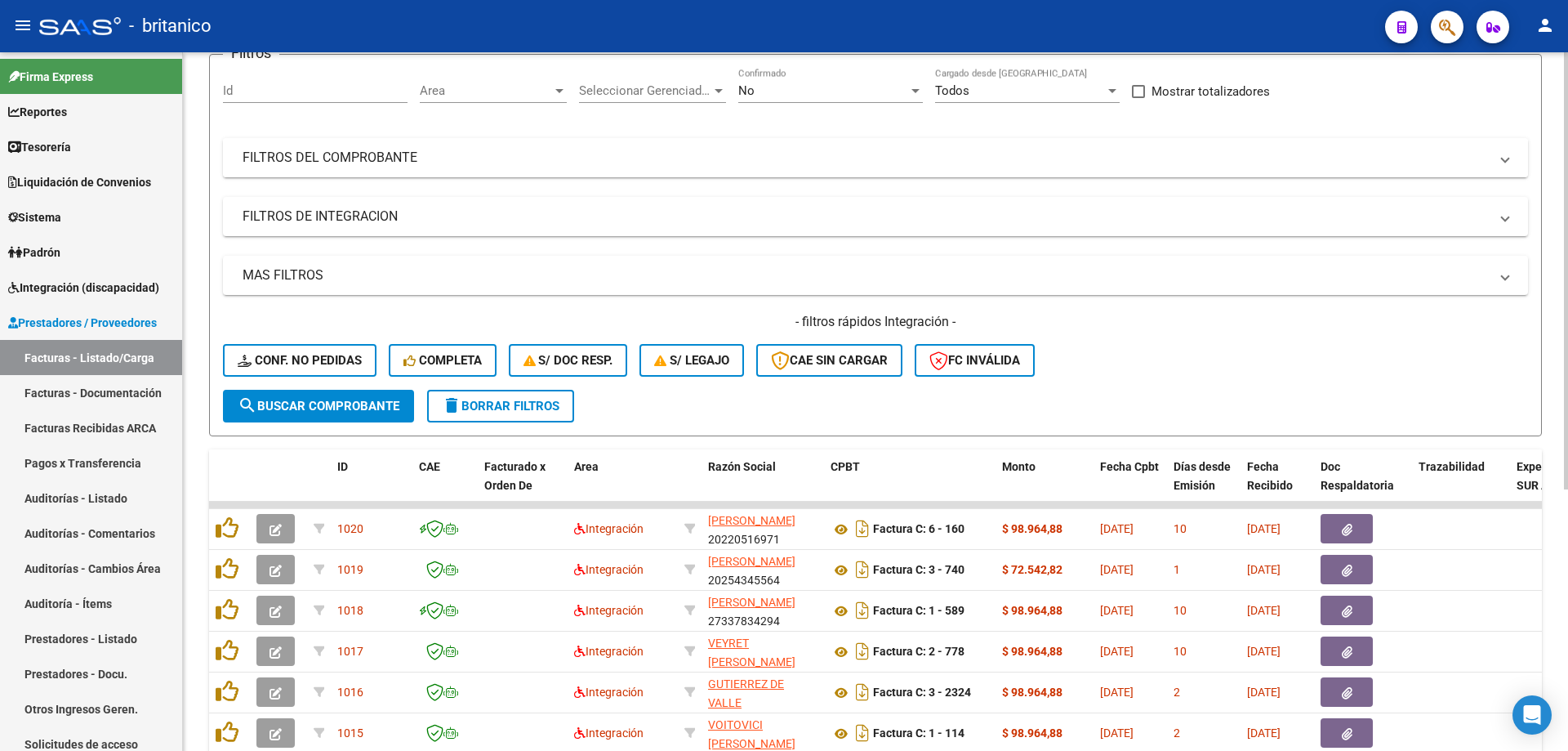
scroll to position [409, 0]
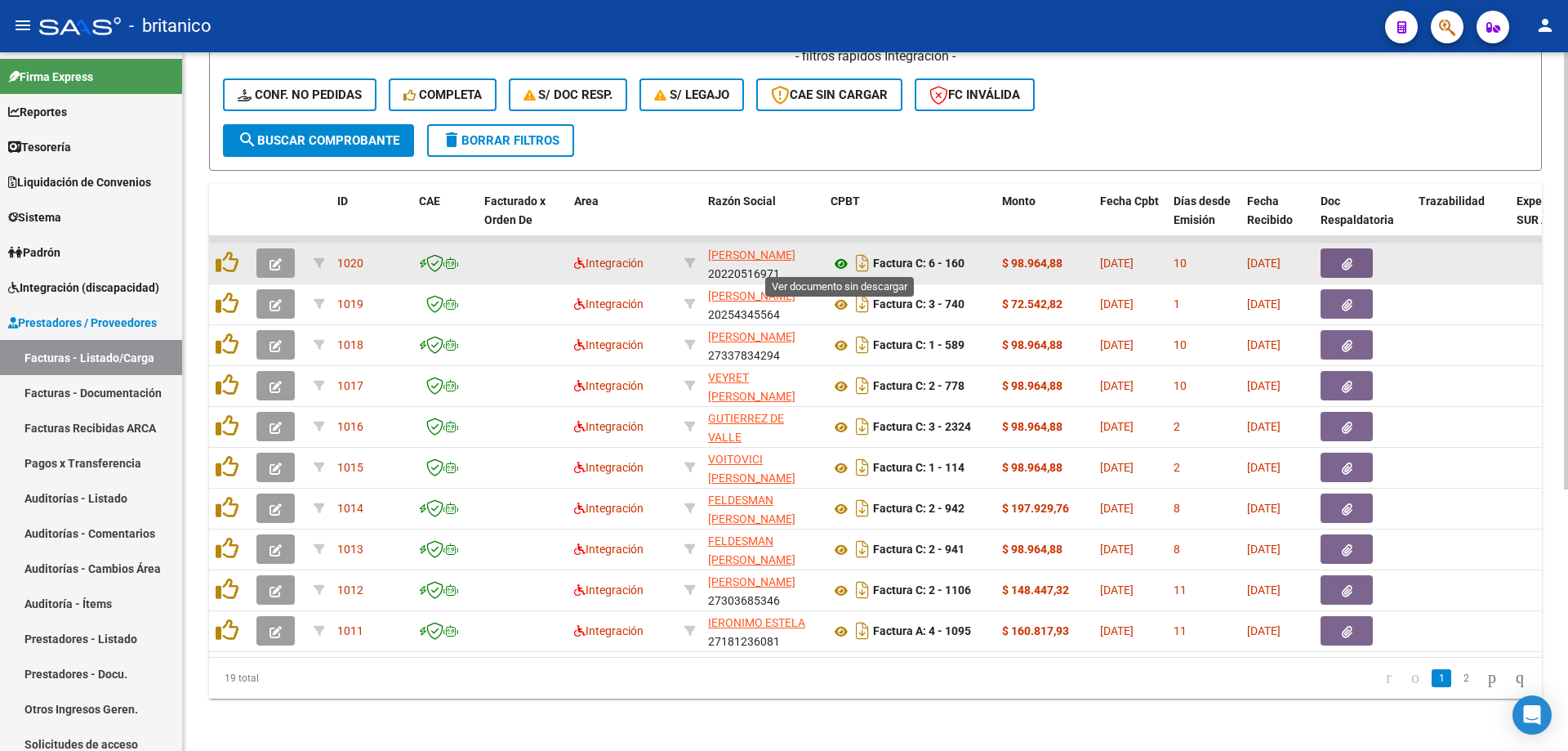
click at [834, 259] on icon at bounding box center [841, 264] width 21 height 20
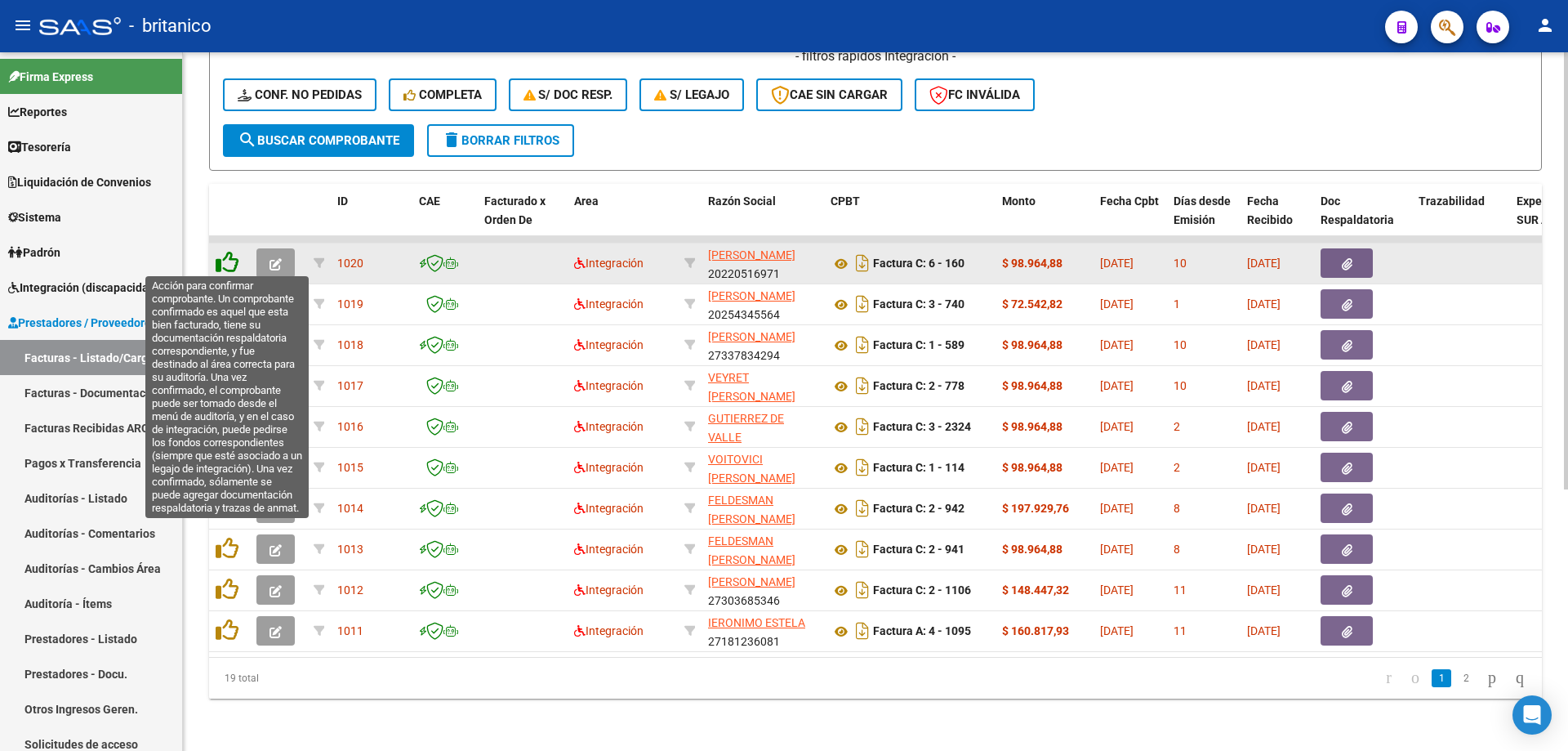
click at [224, 252] on icon at bounding box center [227, 263] width 23 height 23
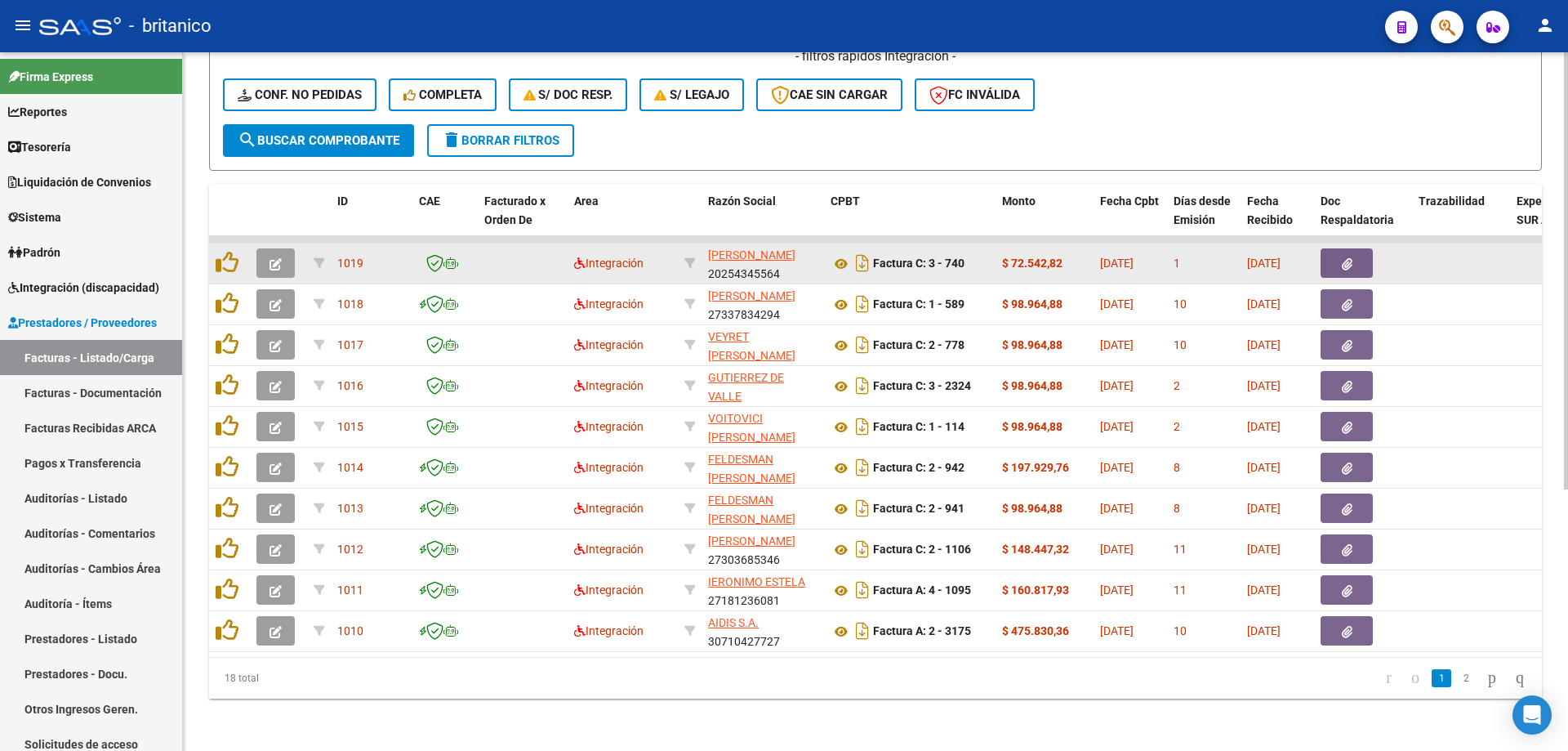
click at [1346, 256] on span "button" at bounding box center [1346, 263] width 11 height 14
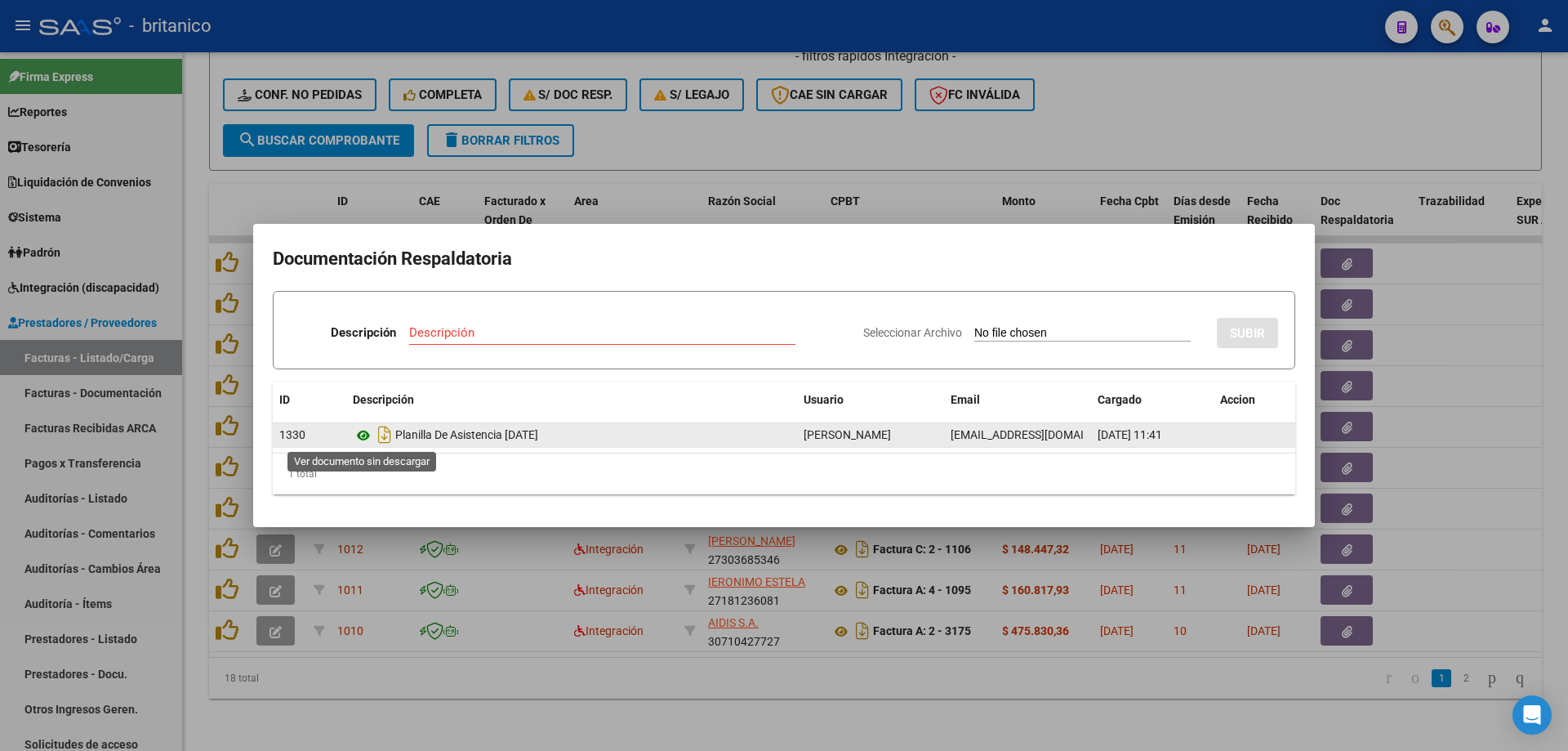
click at [357, 429] on icon at bounding box center [363, 436] width 21 height 20
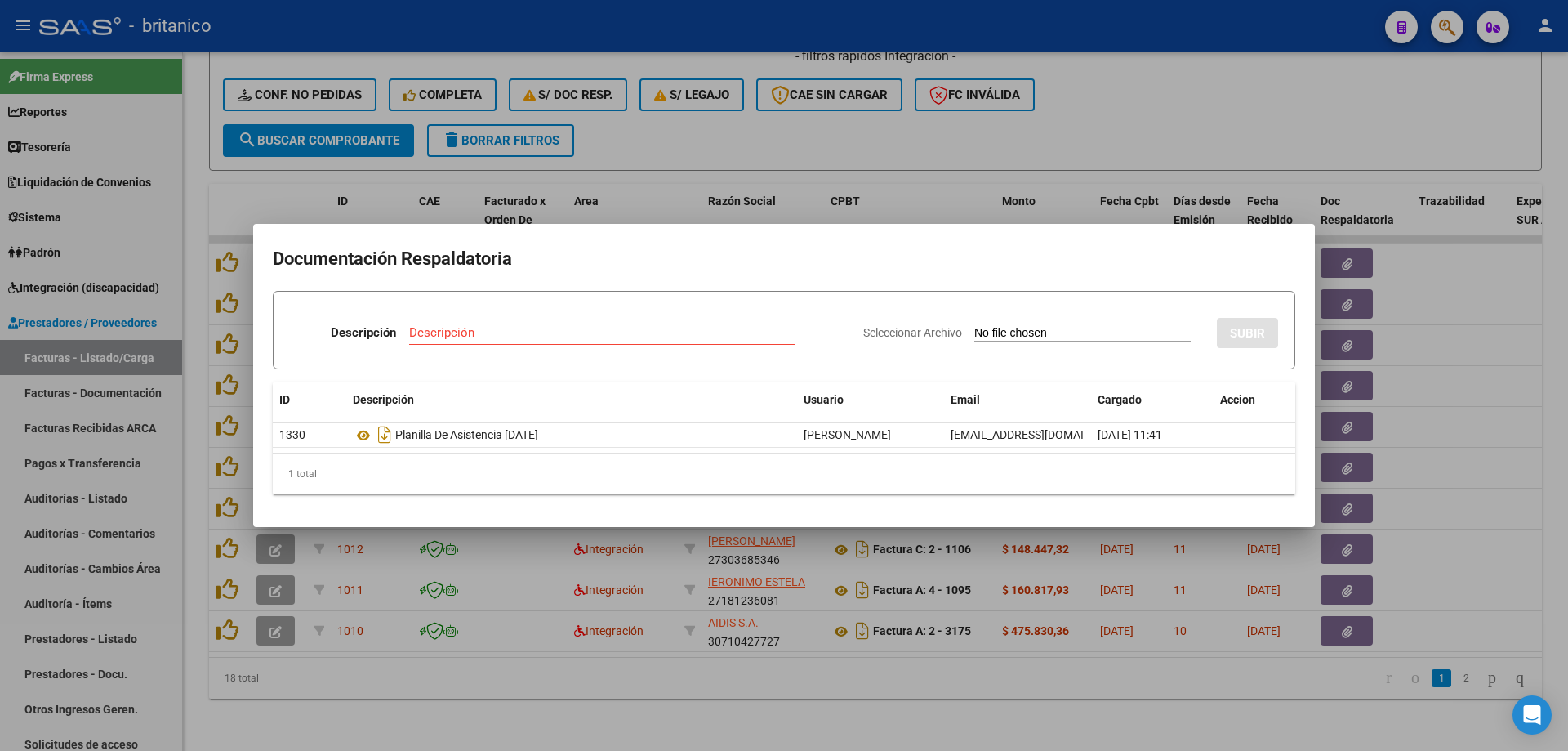
click at [787, 111] on div at bounding box center [784, 376] width 1568 height 751
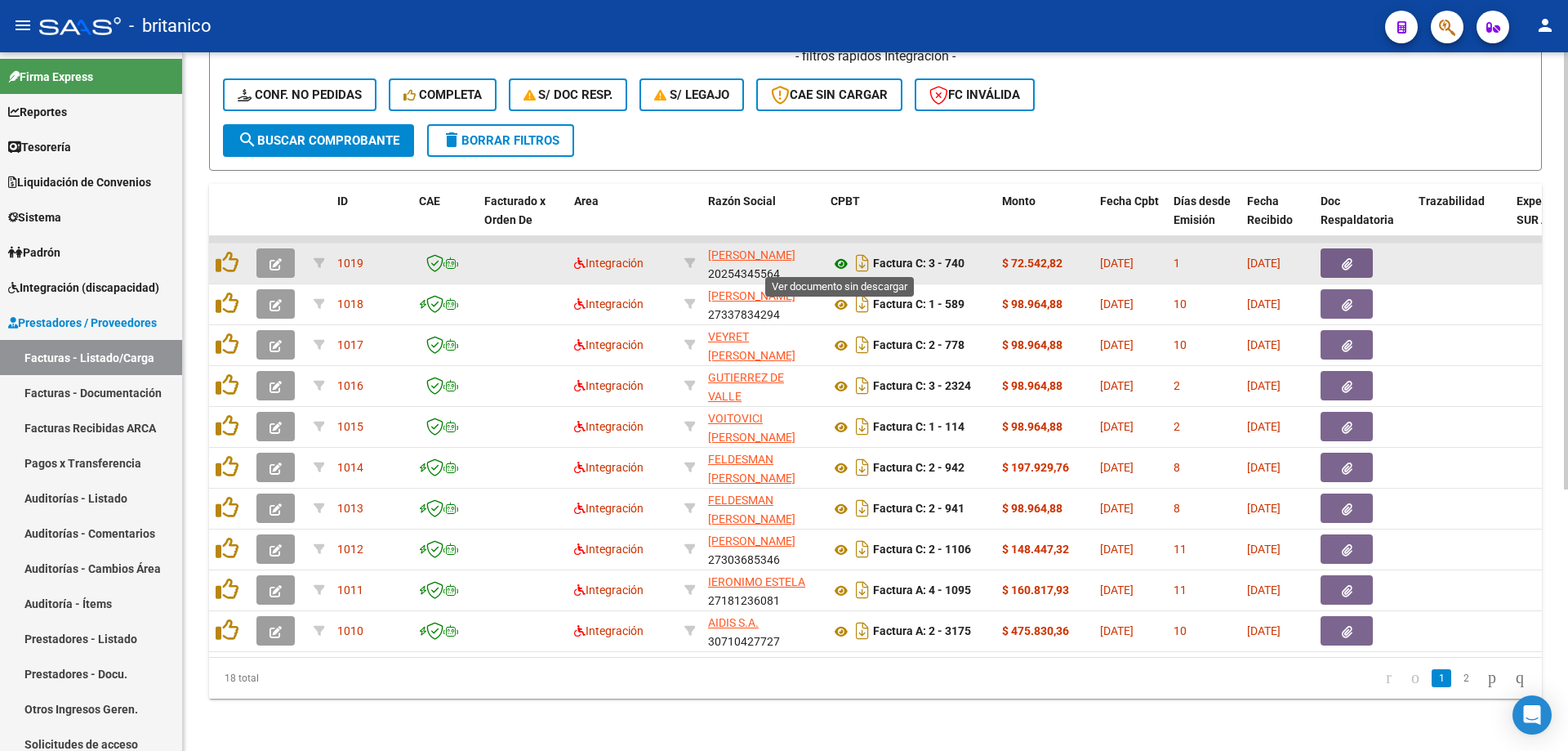
click at [837, 256] on icon at bounding box center [841, 264] width 21 height 20
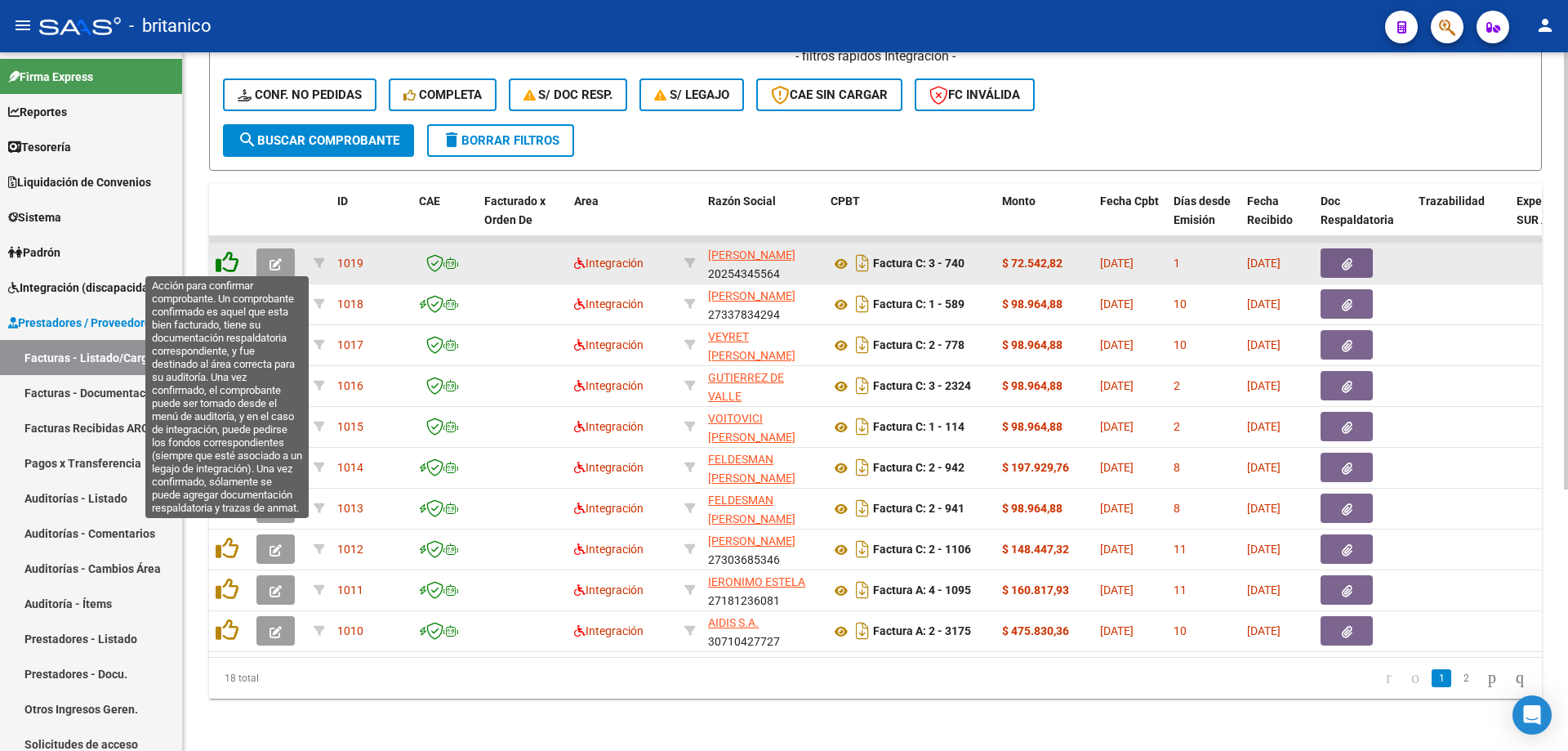
click at [226, 263] on icon at bounding box center [227, 263] width 23 height 23
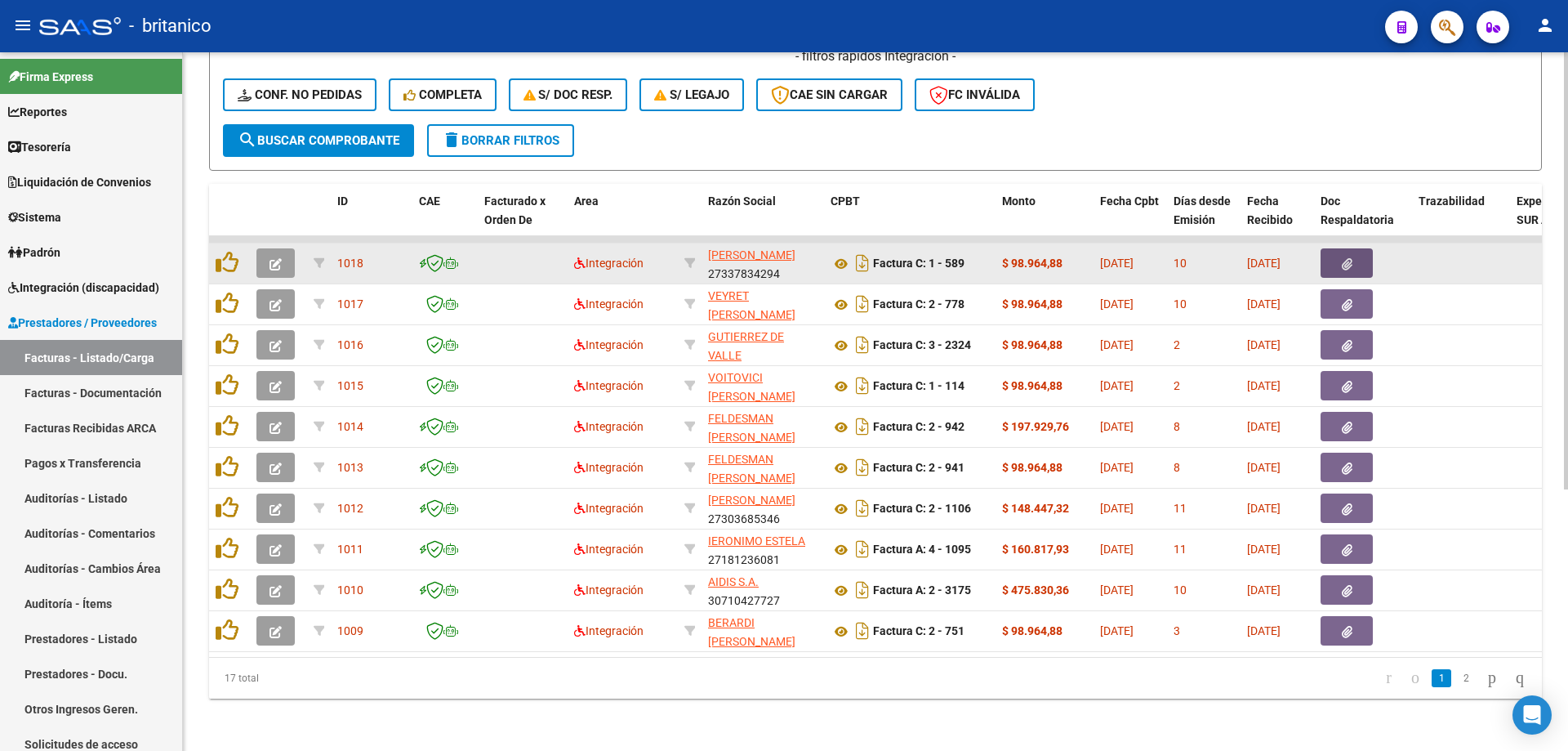
click at [1367, 263] on button "button" at bounding box center [1346, 263] width 53 height 30
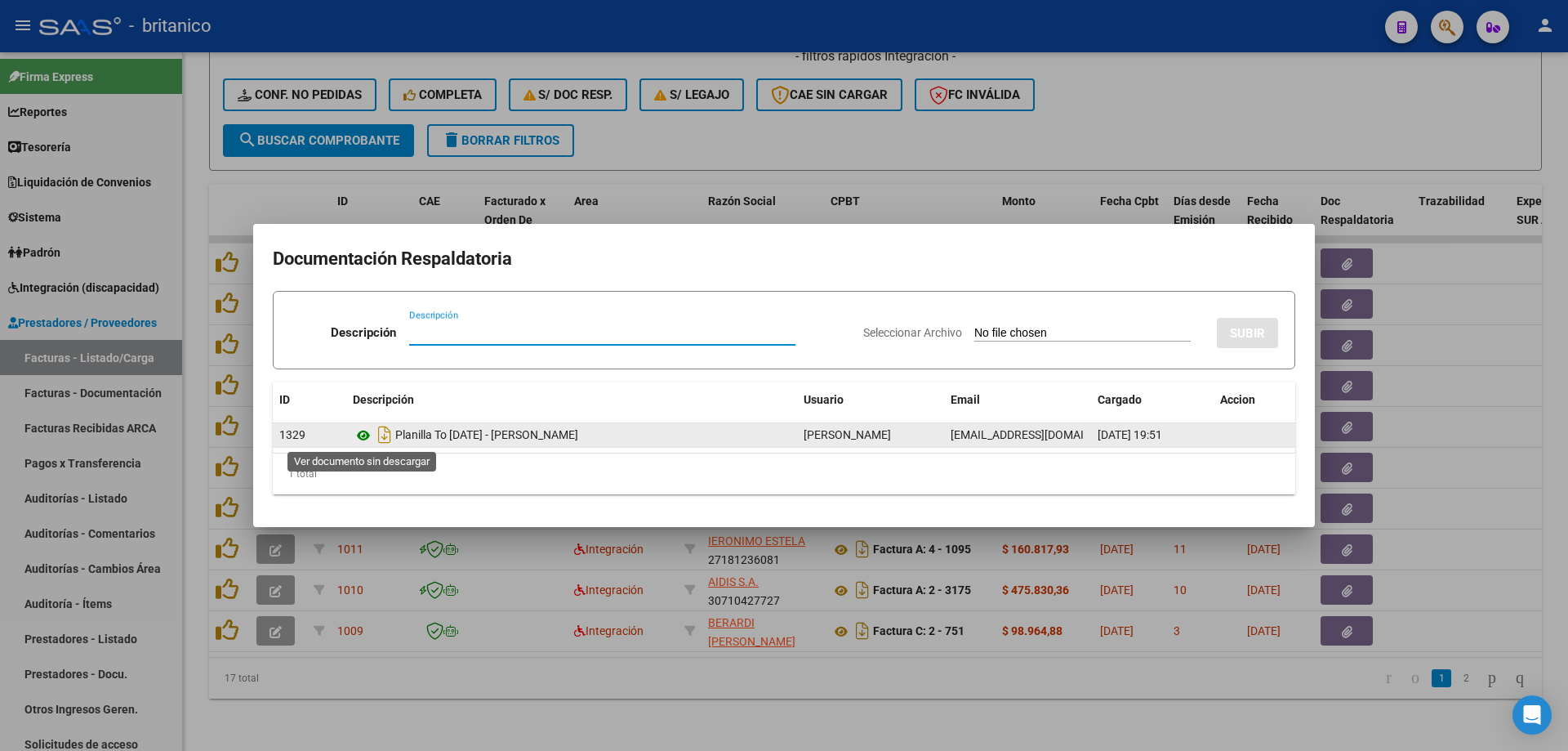
click at [365, 433] on icon at bounding box center [363, 436] width 21 height 20
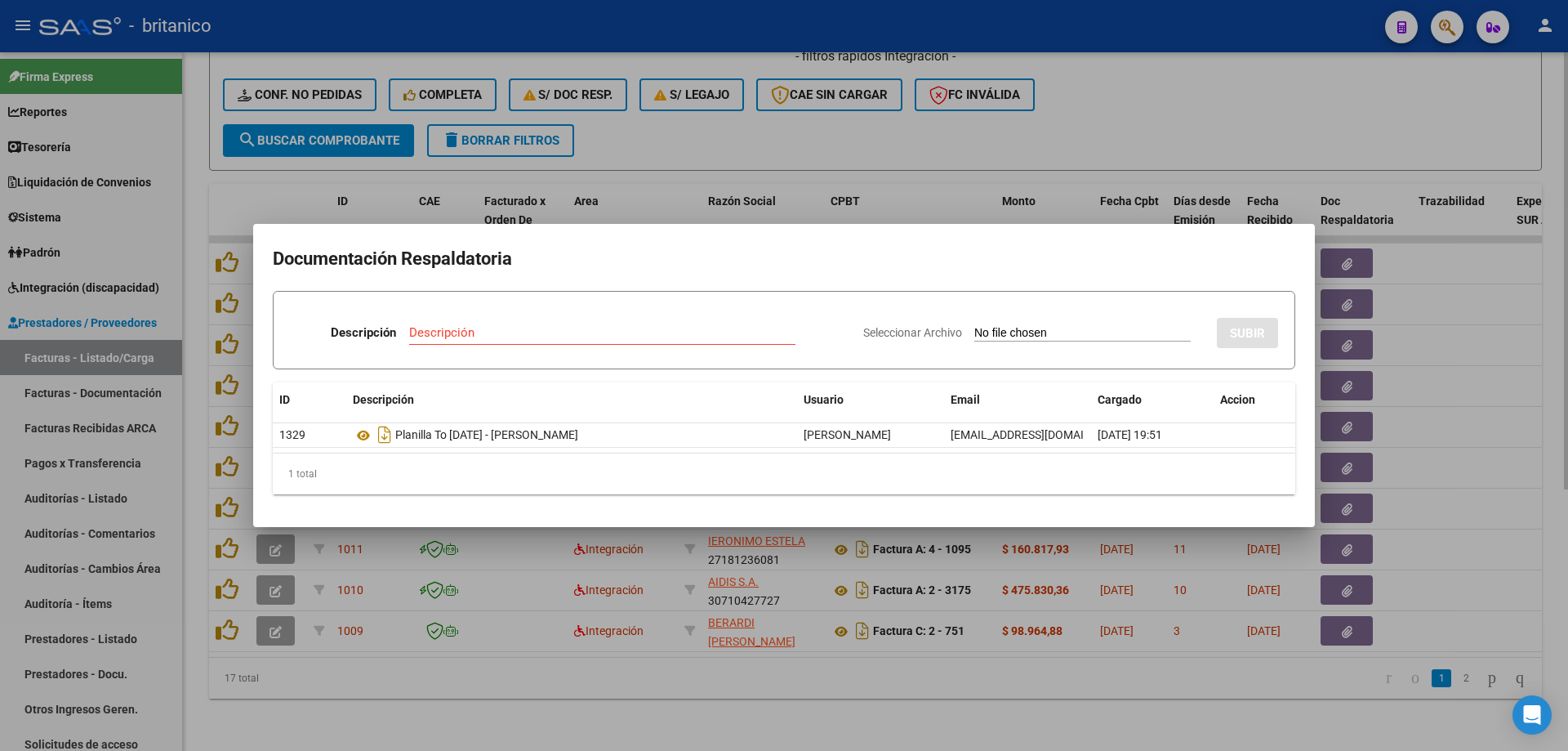
click at [735, 132] on div at bounding box center [784, 376] width 1568 height 751
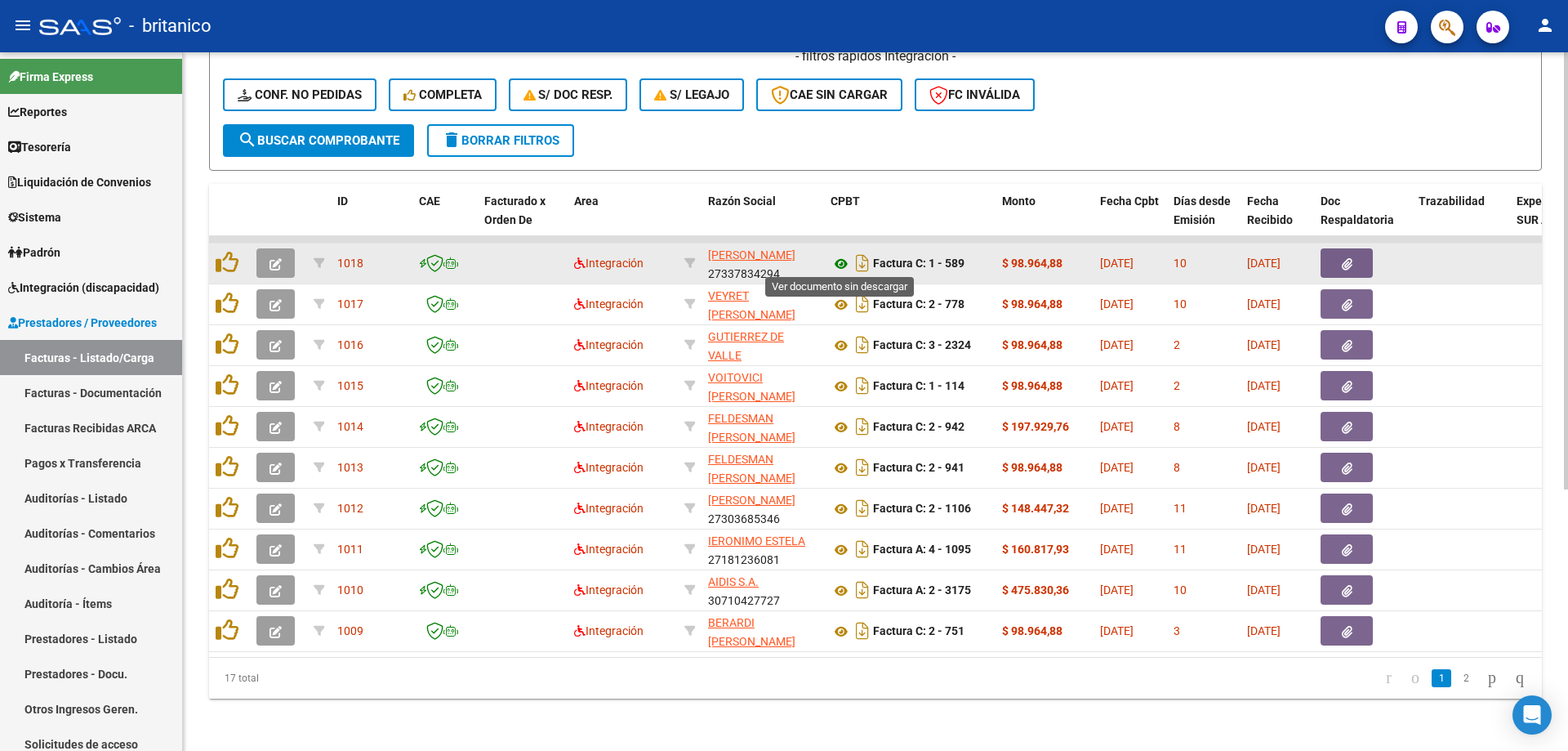
click at [844, 256] on icon at bounding box center [841, 264] width 21 height 20
click at [1352, 263] on button "button" at bounding box center [1346, 263] width 53 height 30
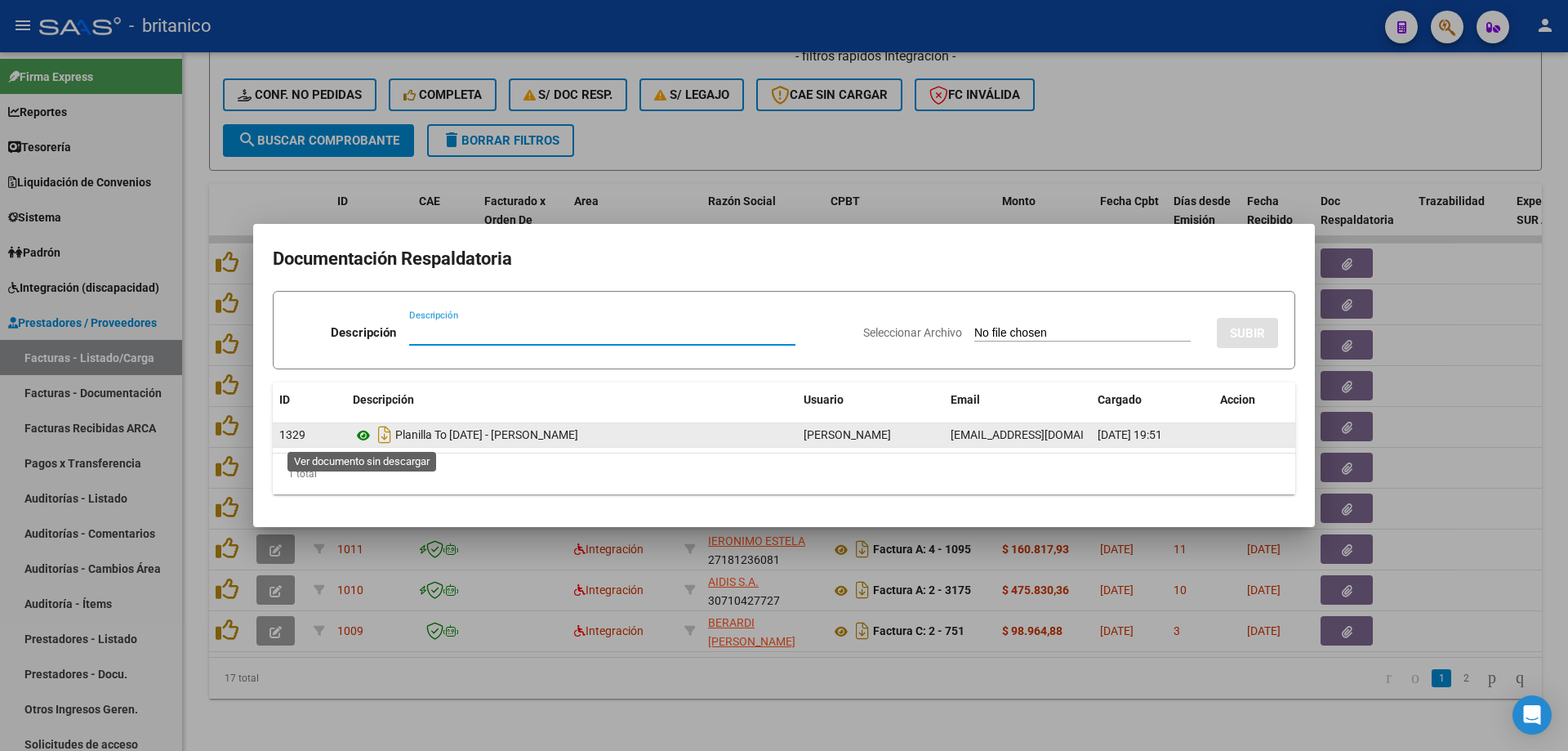
click at [361, 431] on icon at bounding box center [363, 436] width 21 height 20
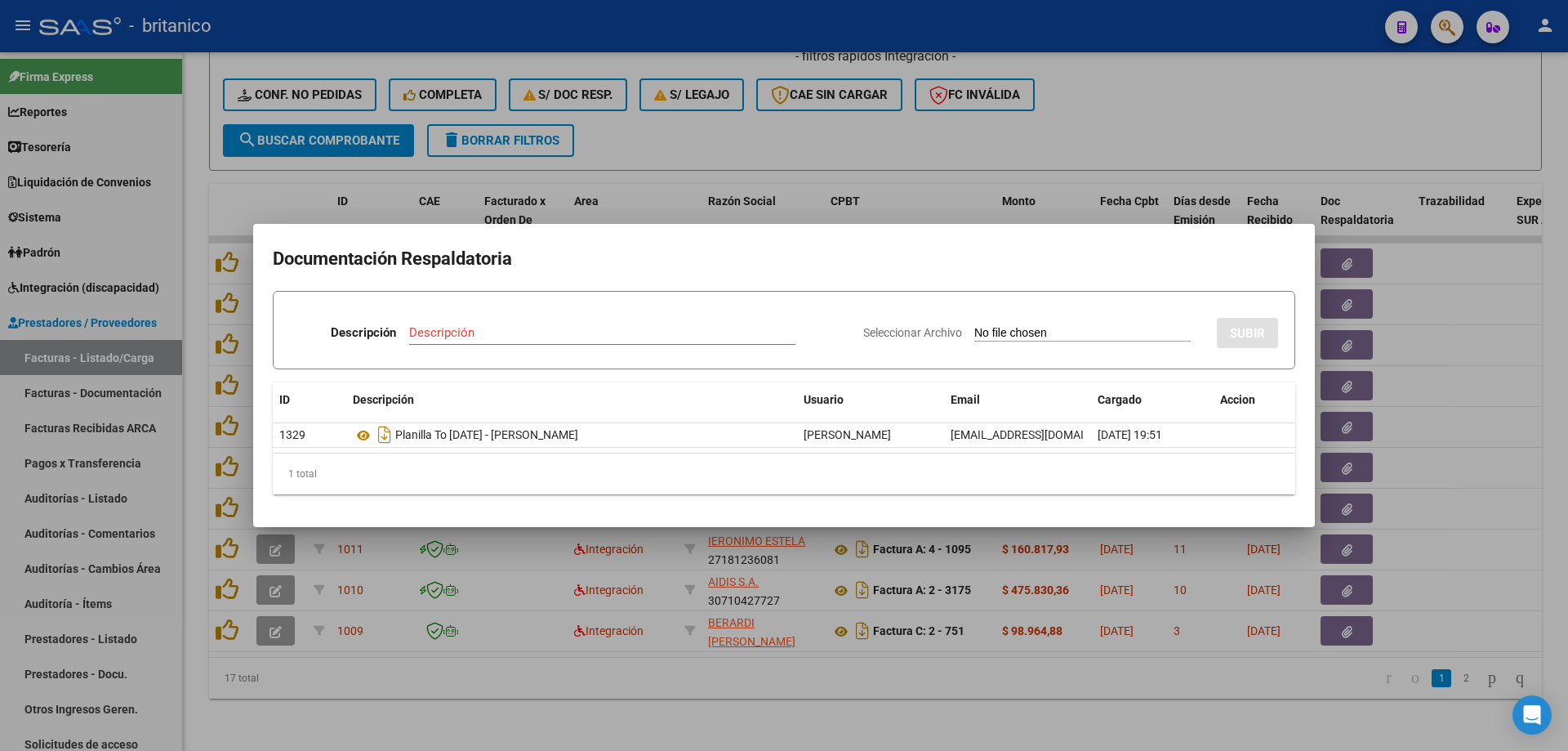
click at [898, 135] on div at bounding box center [784, 376] width 1568 height 751
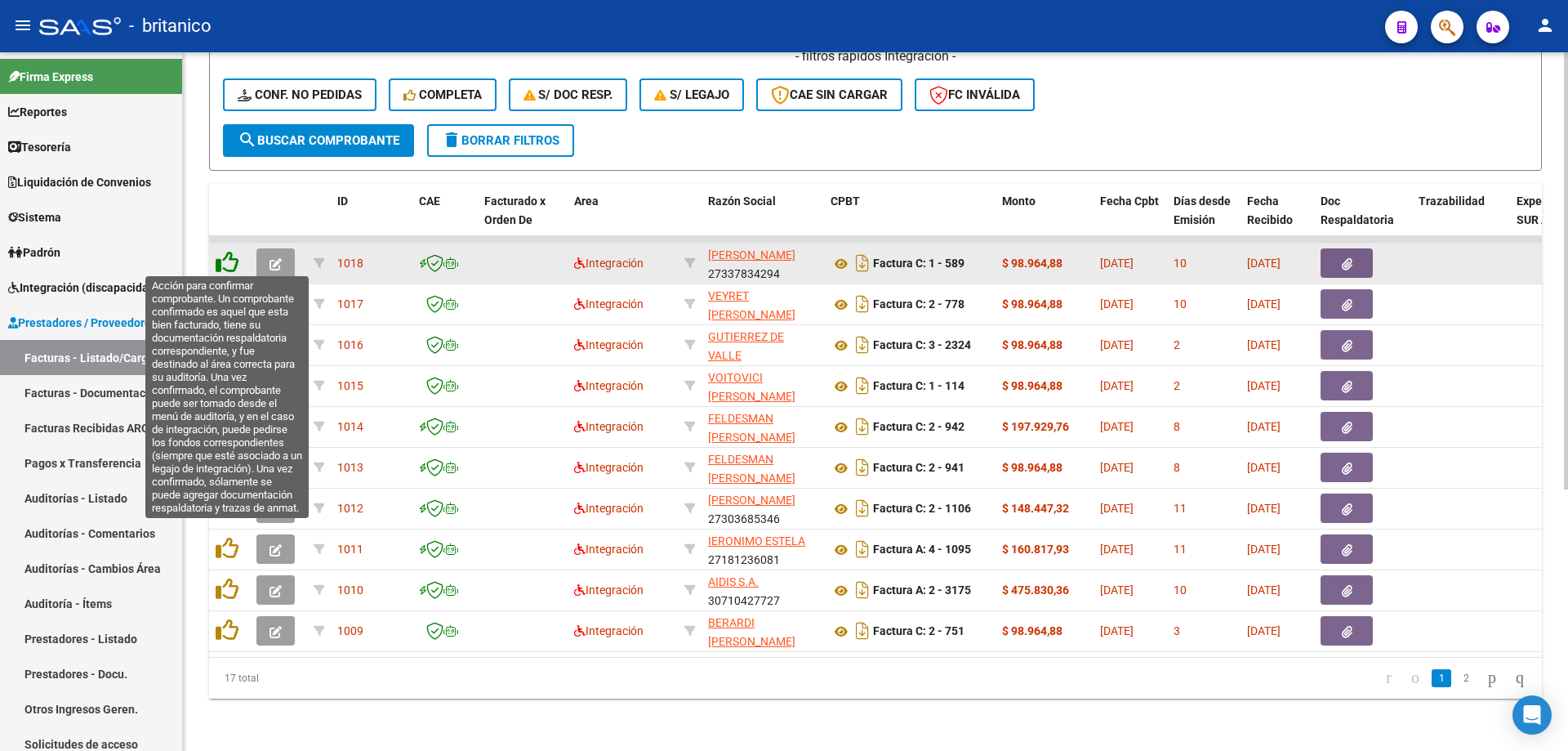
click at [224, 255] on icon at bounding box center [227, 263] width 23 height 23
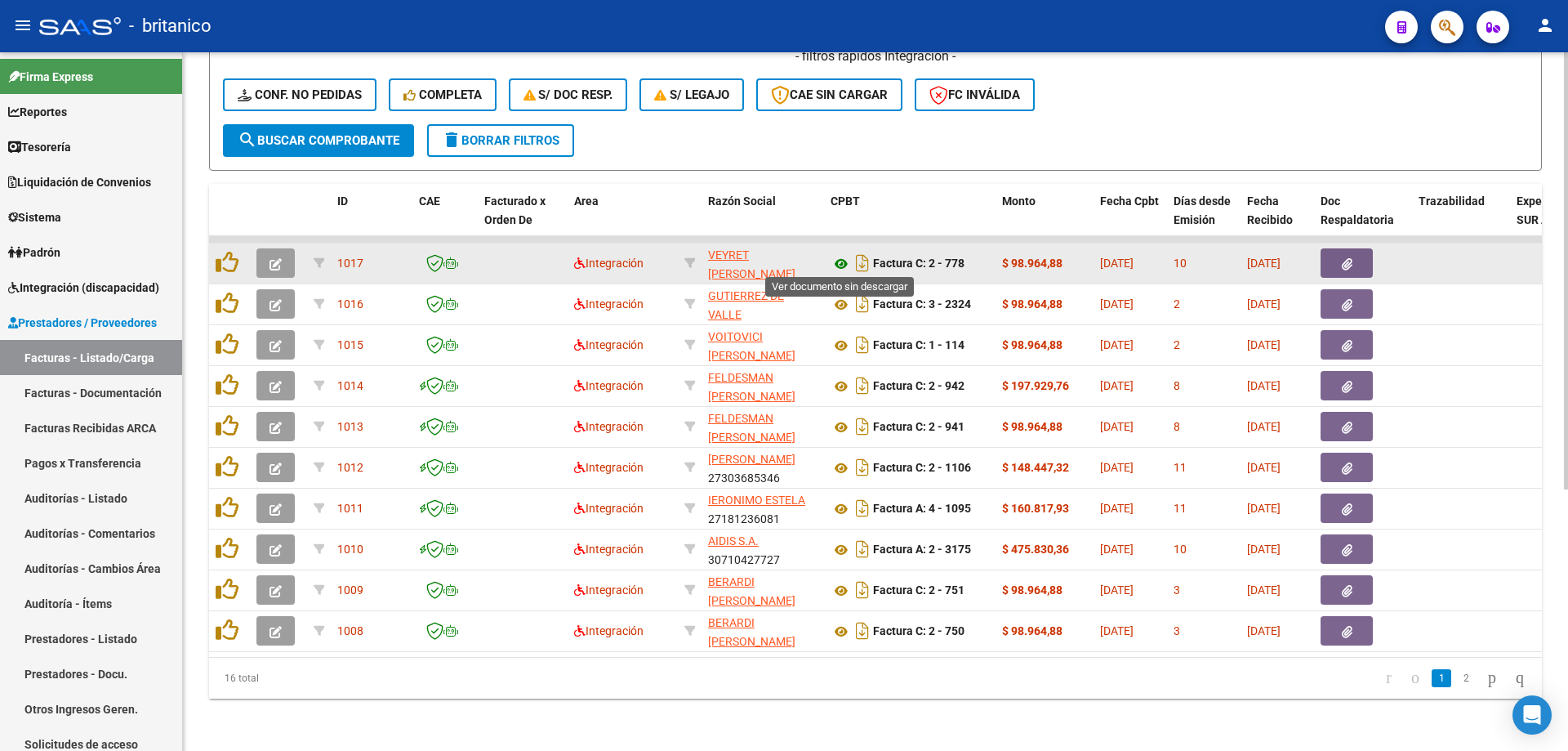
click at [836, 254] on icon at bounding box center [841, 264] width 21 height 20
drag, startPoint x: 1362, startPoint y: 256, endPoint x: 1342, endPoint y: 256, distance: 20.0
click at [1342, 256] on button "button" at bounding box center [1346, 263] width 53 height 30
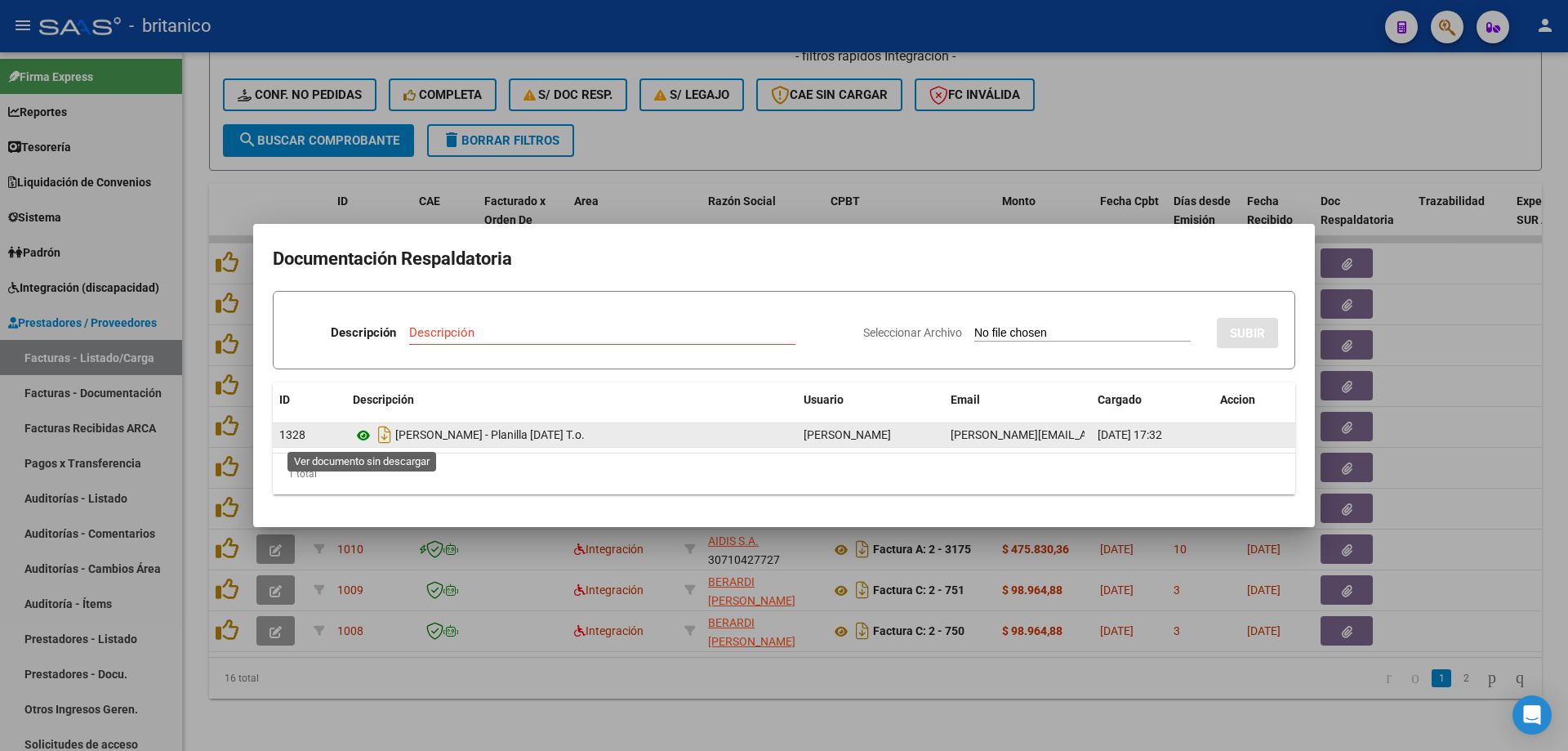
click at [367, 433] on icon at bounding box center [363, 436] width 21 height 20
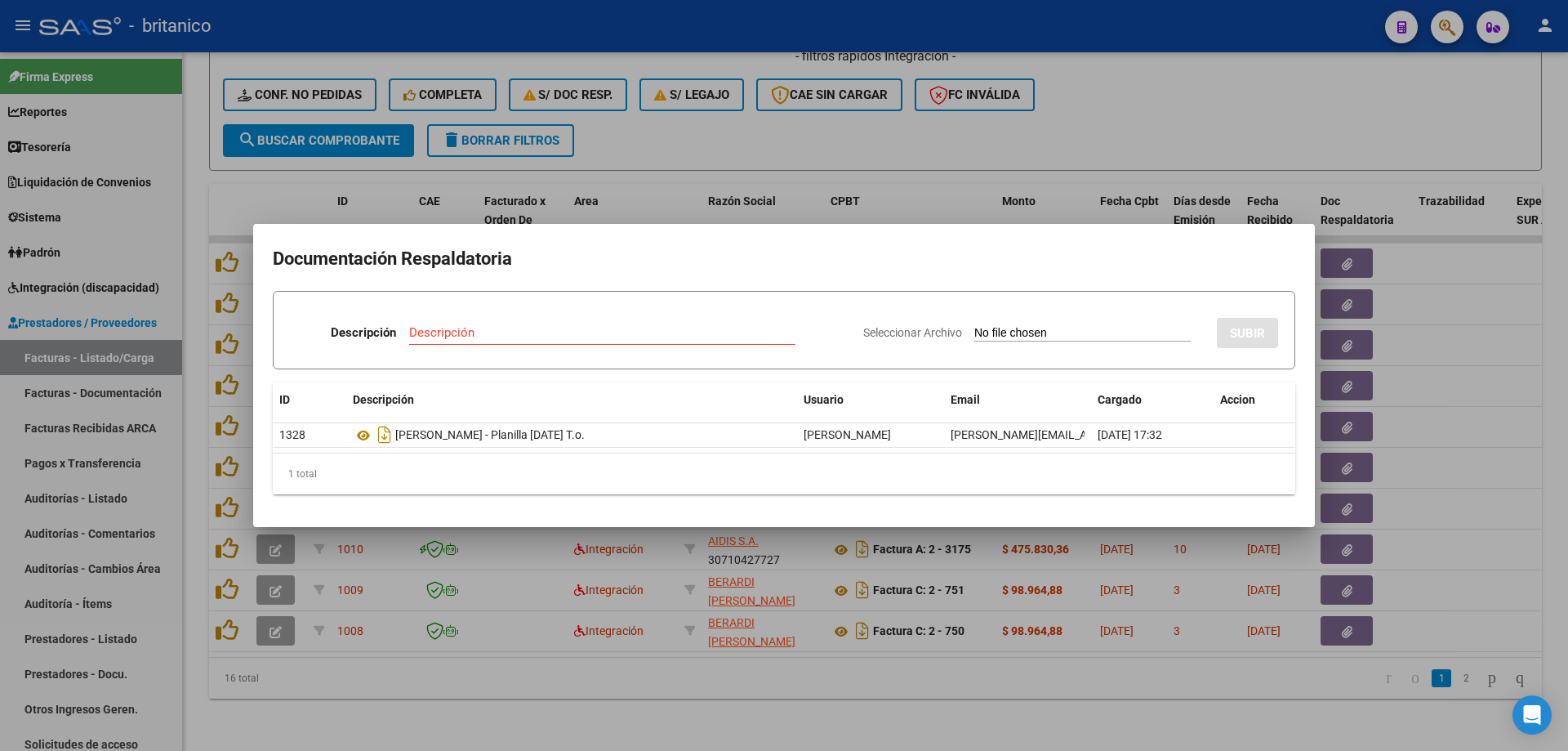
click at [1178, 113] on div at bounding box center [784, 376] width 1568 height 751
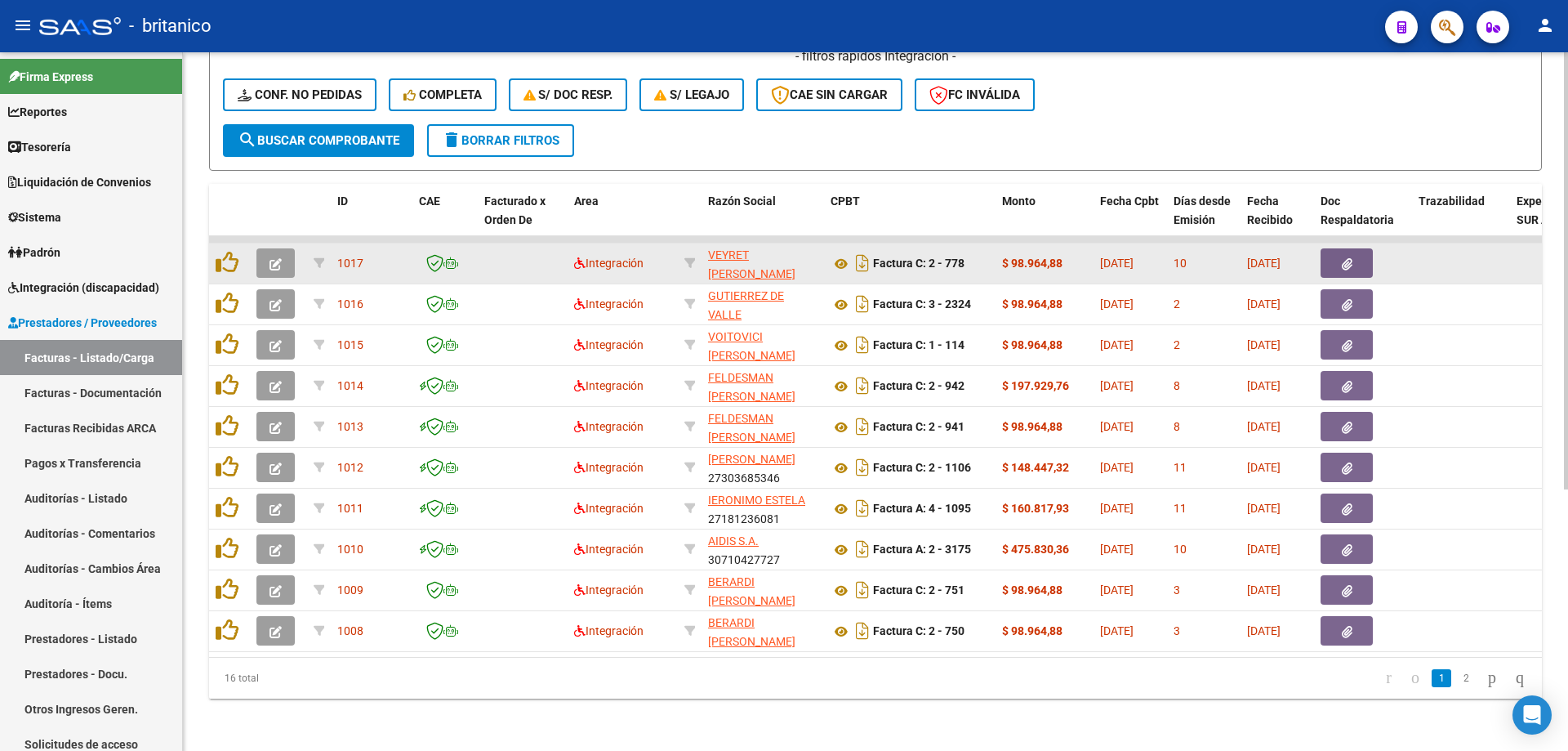
click at [1349, 259] on icon "button" at bounding box center [1346, 264] width 11 height 12
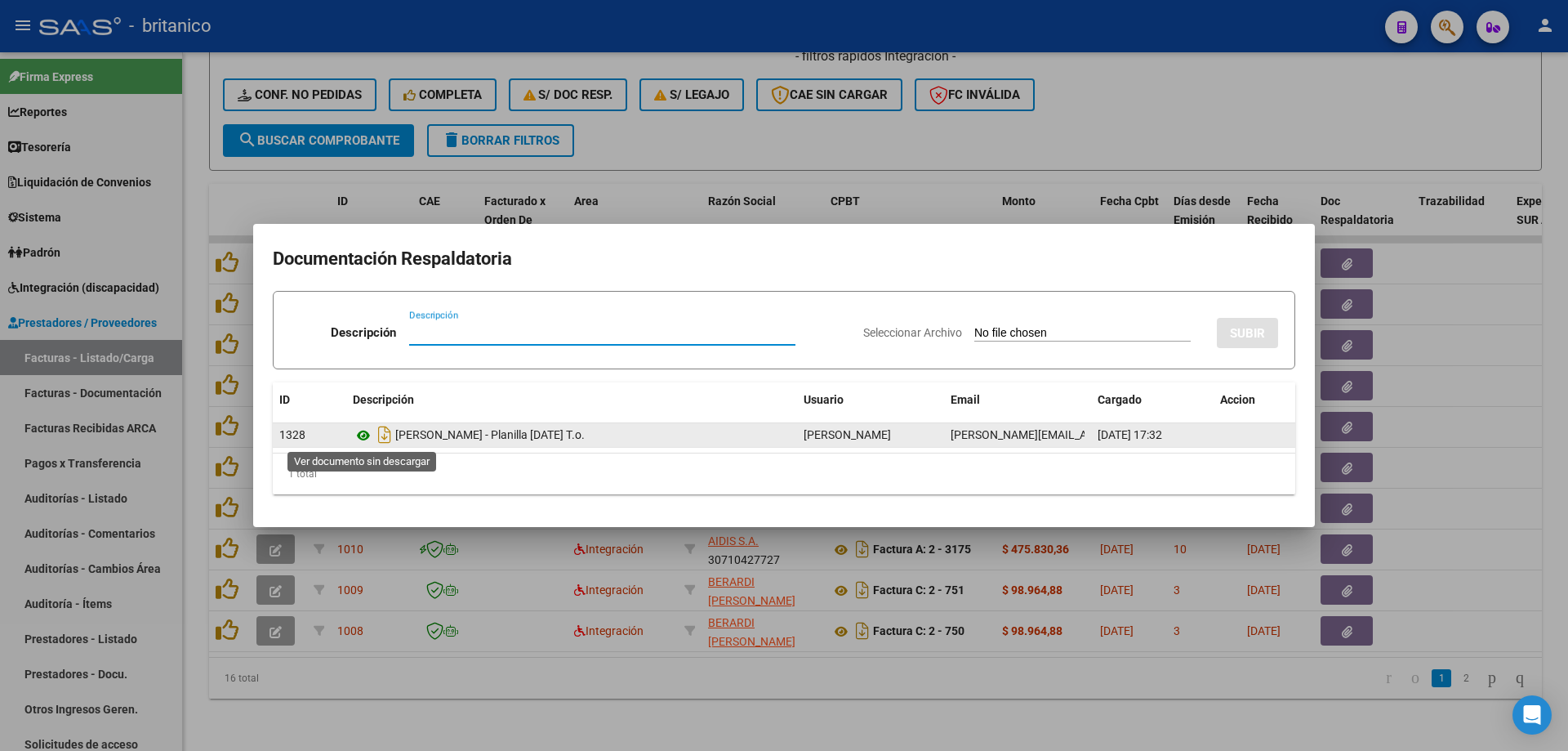
click at [363, 432] on icon at bounding box center [363, 436] width 21 height 20
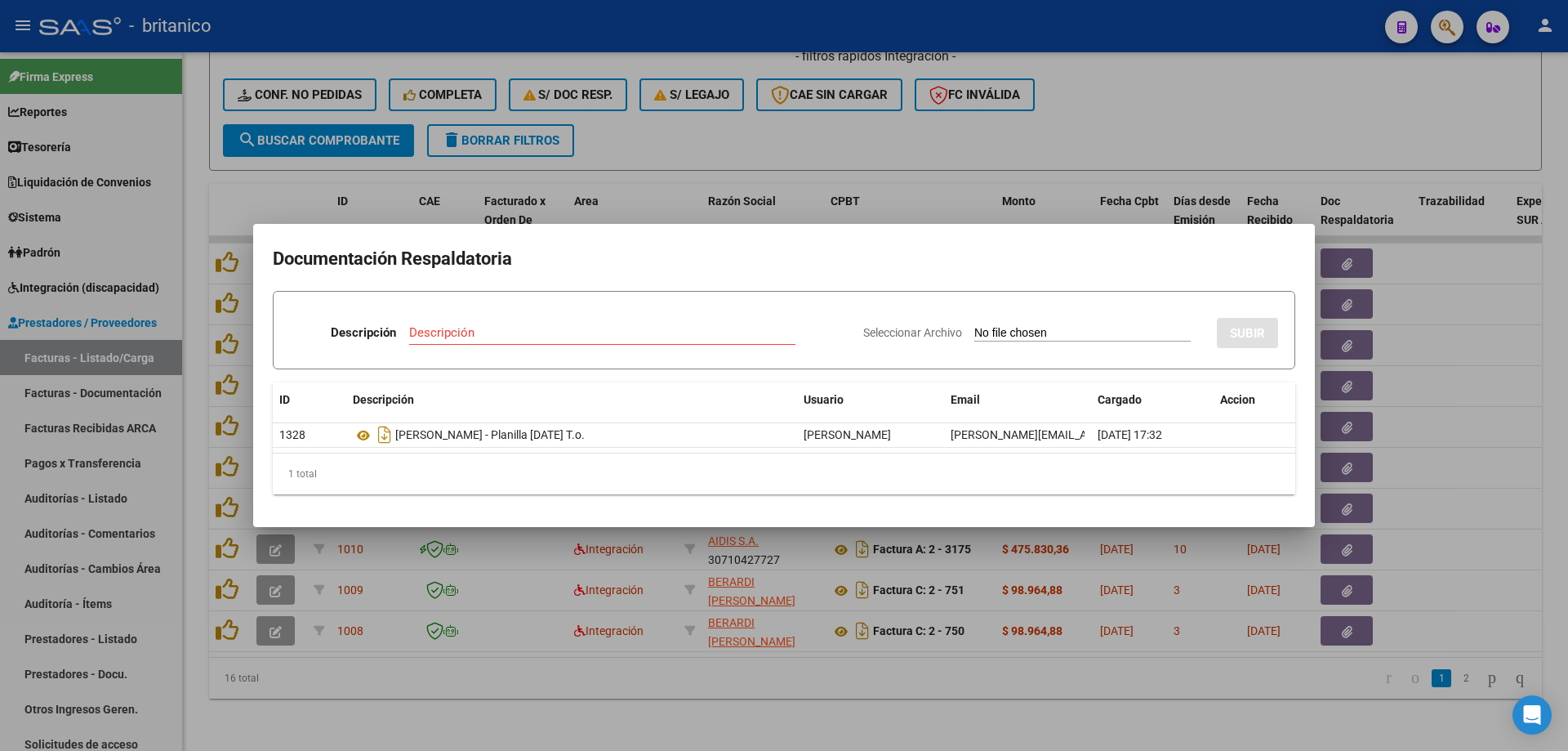
click at [849, 153] on div at bounding box center [784, 376] width 1568 height 751
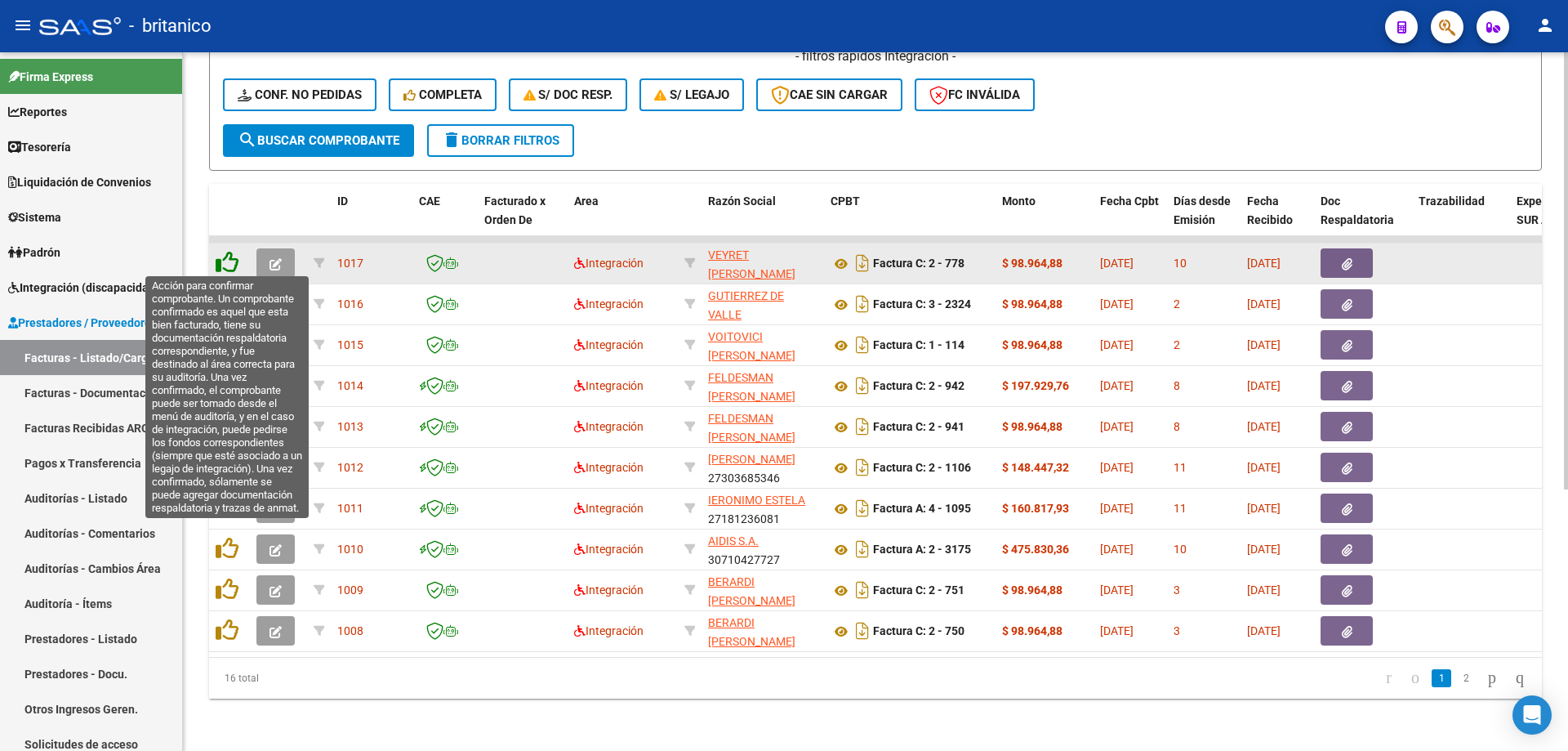
click at [228, 256] on icon at bounding box center [227, 263] width 23 height 23
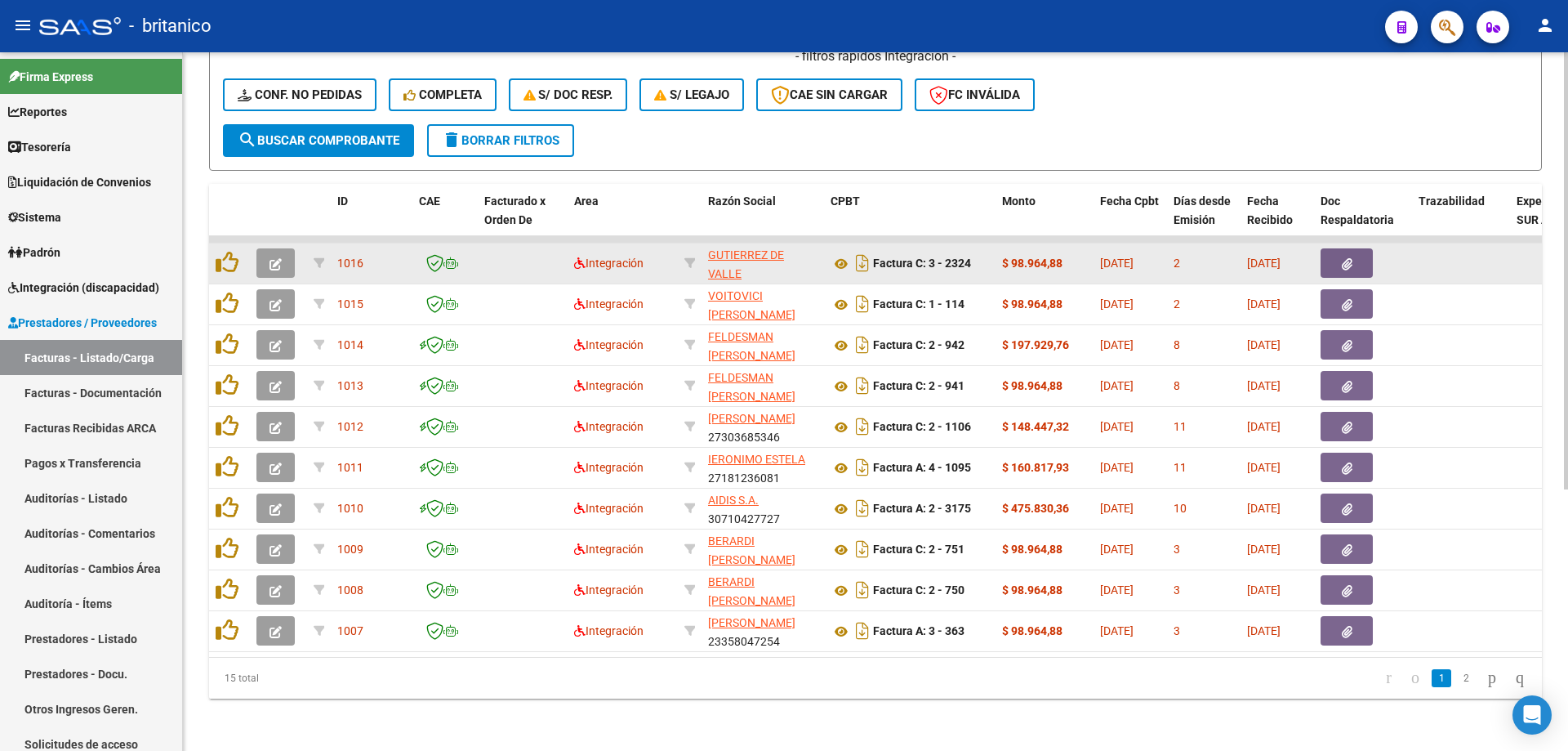
click at [1351, 250] on button "button" at bounding box center [1346, 263] width 53 height 30
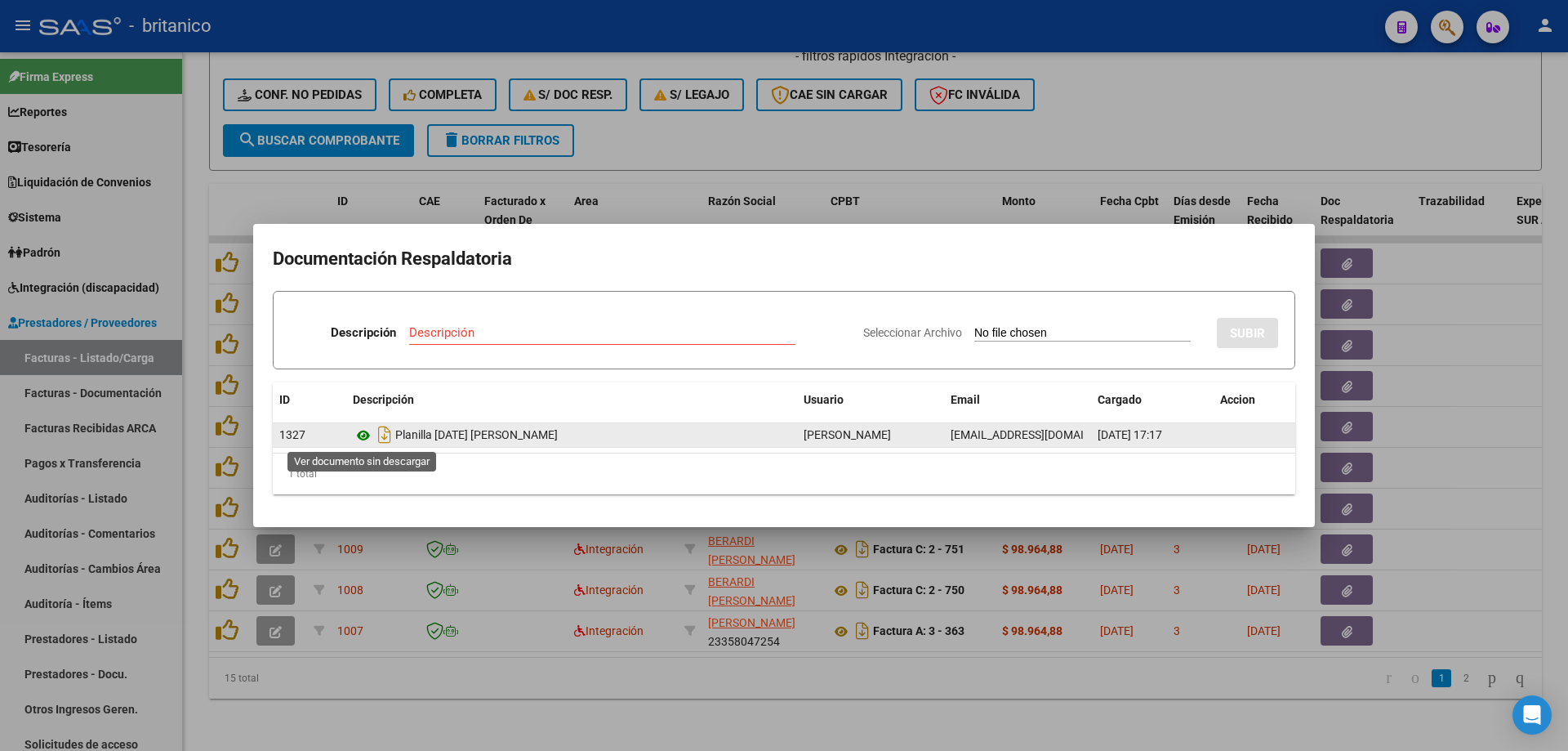
click at [364, 438] on icon at bounding box center [363, 436] width 21 height 20
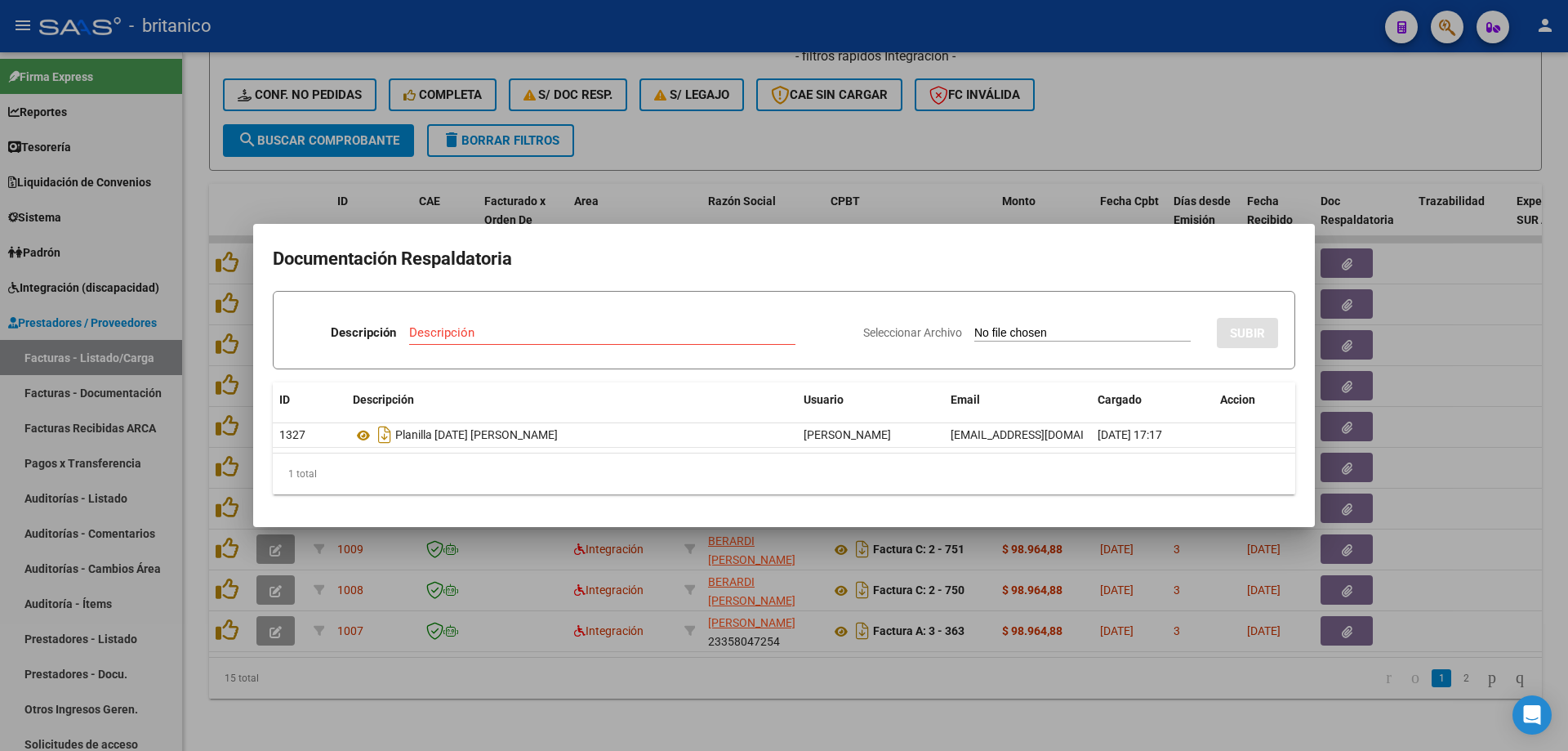
click at [879, 146] on div at bounding box center [784, 376] width 1568 height 751
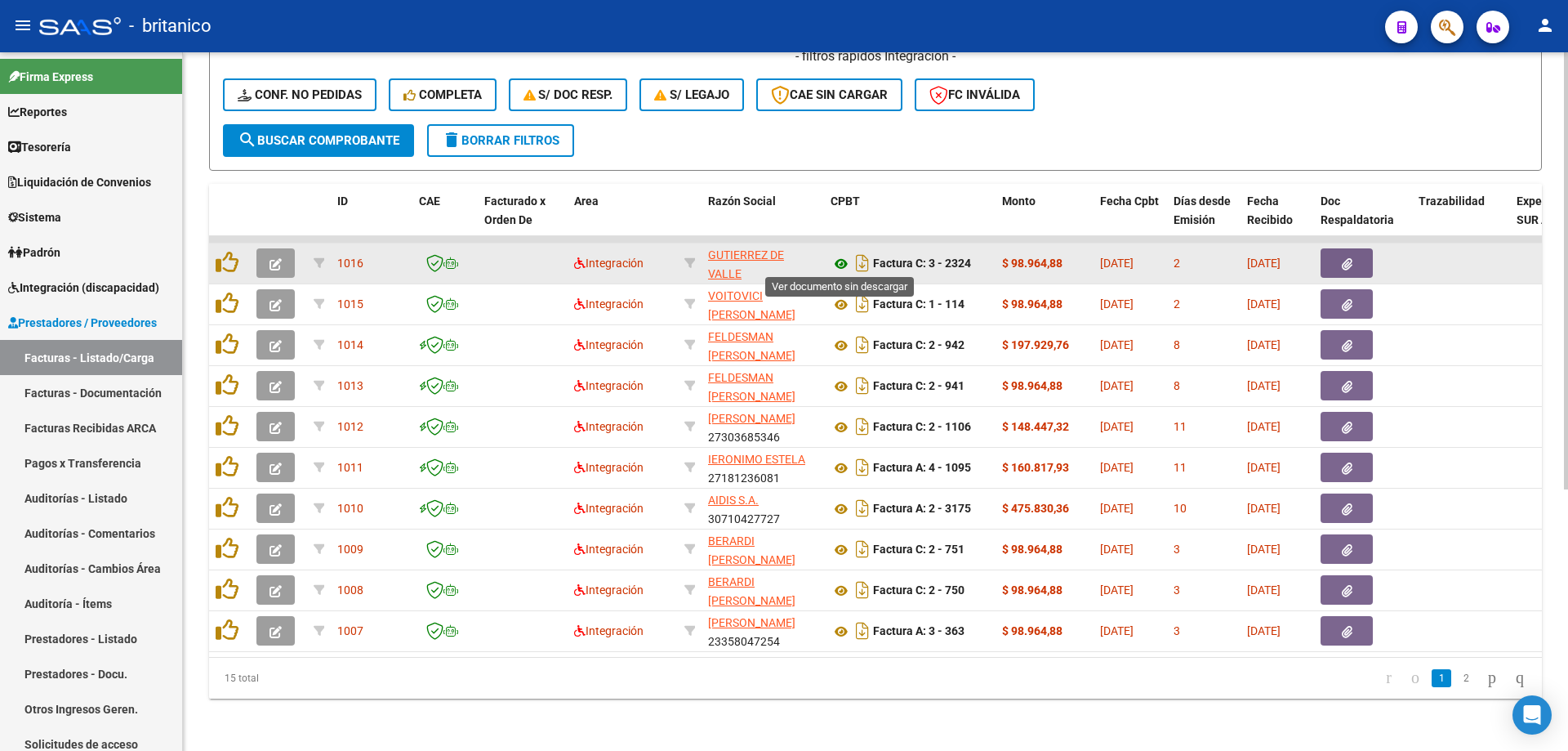
click at [838, 257] on icon at bounding box center [841, 264] width 21 height 20
click at [239, 256] on div at bounding box center [229, 264] width 28 height 26
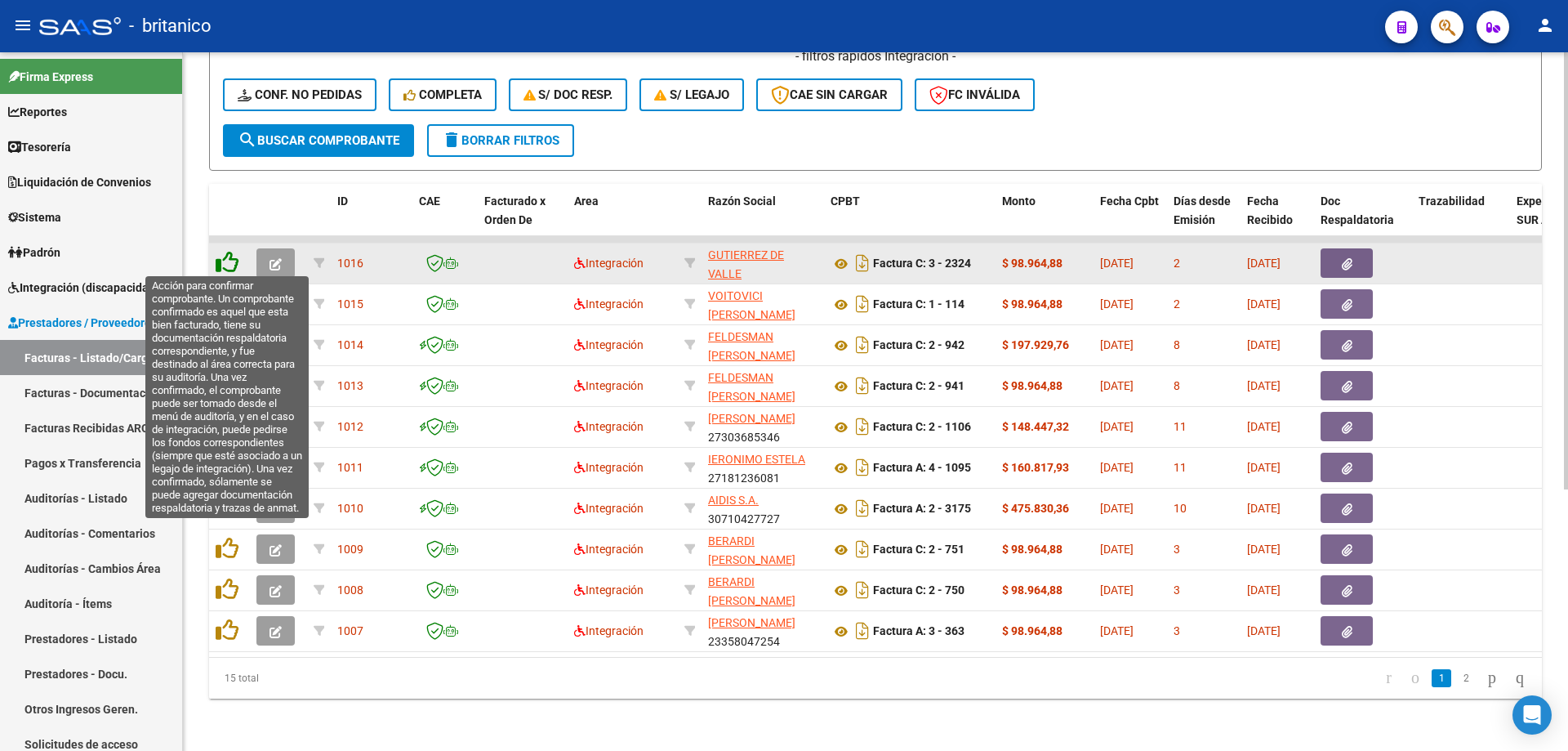
click at [234, 254] on icon at bounding box center [227, 263] width 23 height 23
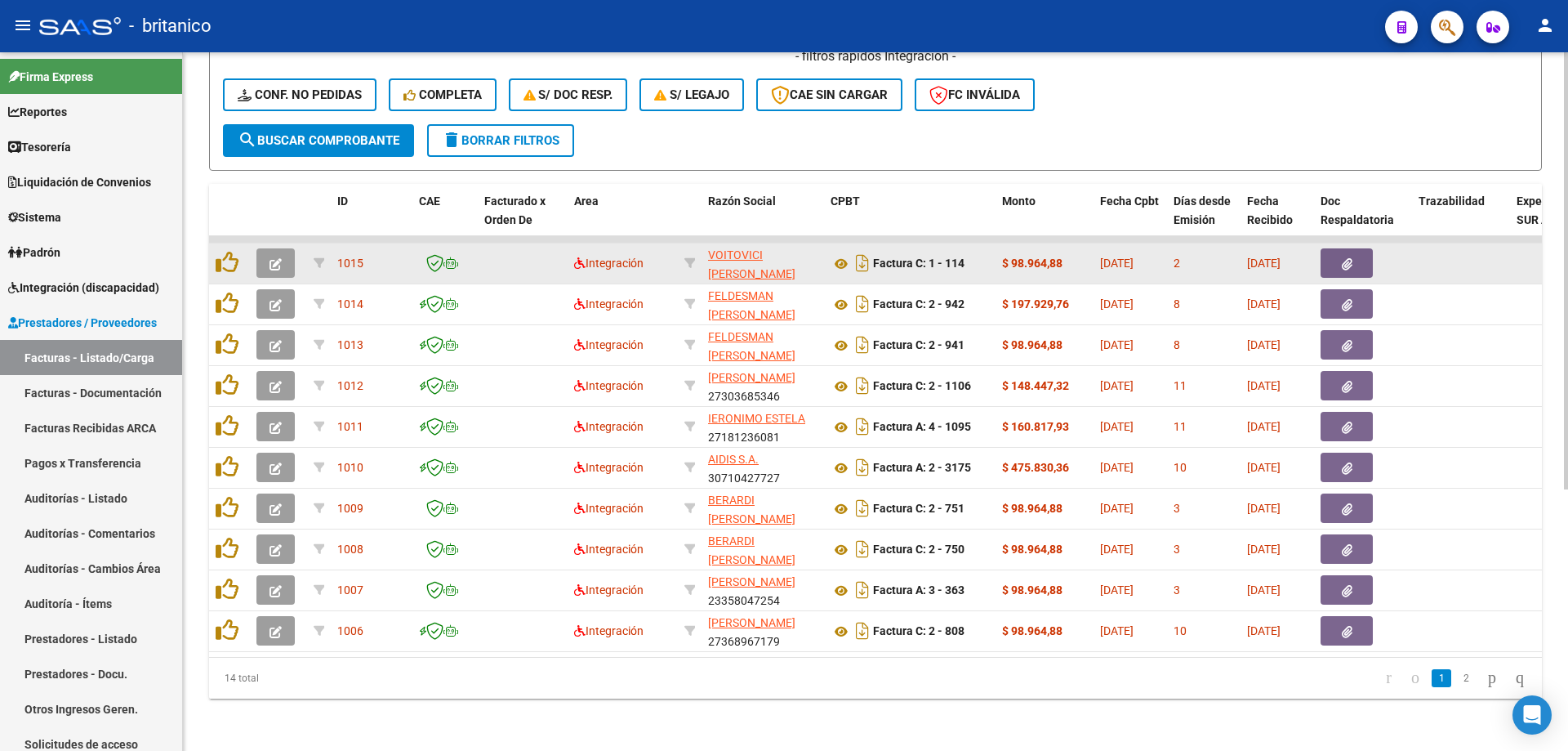
click at [1341, 252] on button "button" at bounding box center [1346, 263] width 53 height 30
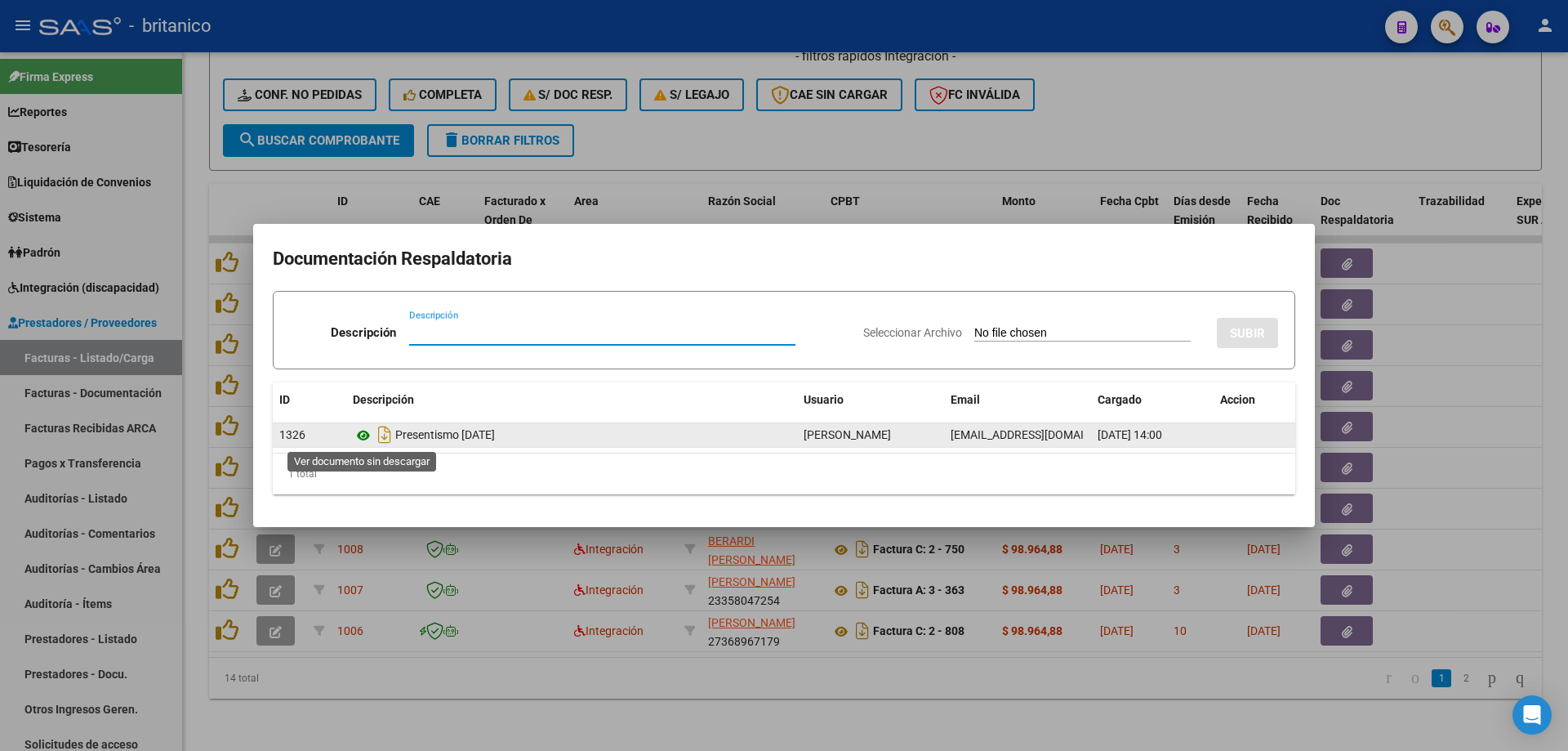
click at [369, 436] on icon at bounding box center [363, 436] width 21 height 20
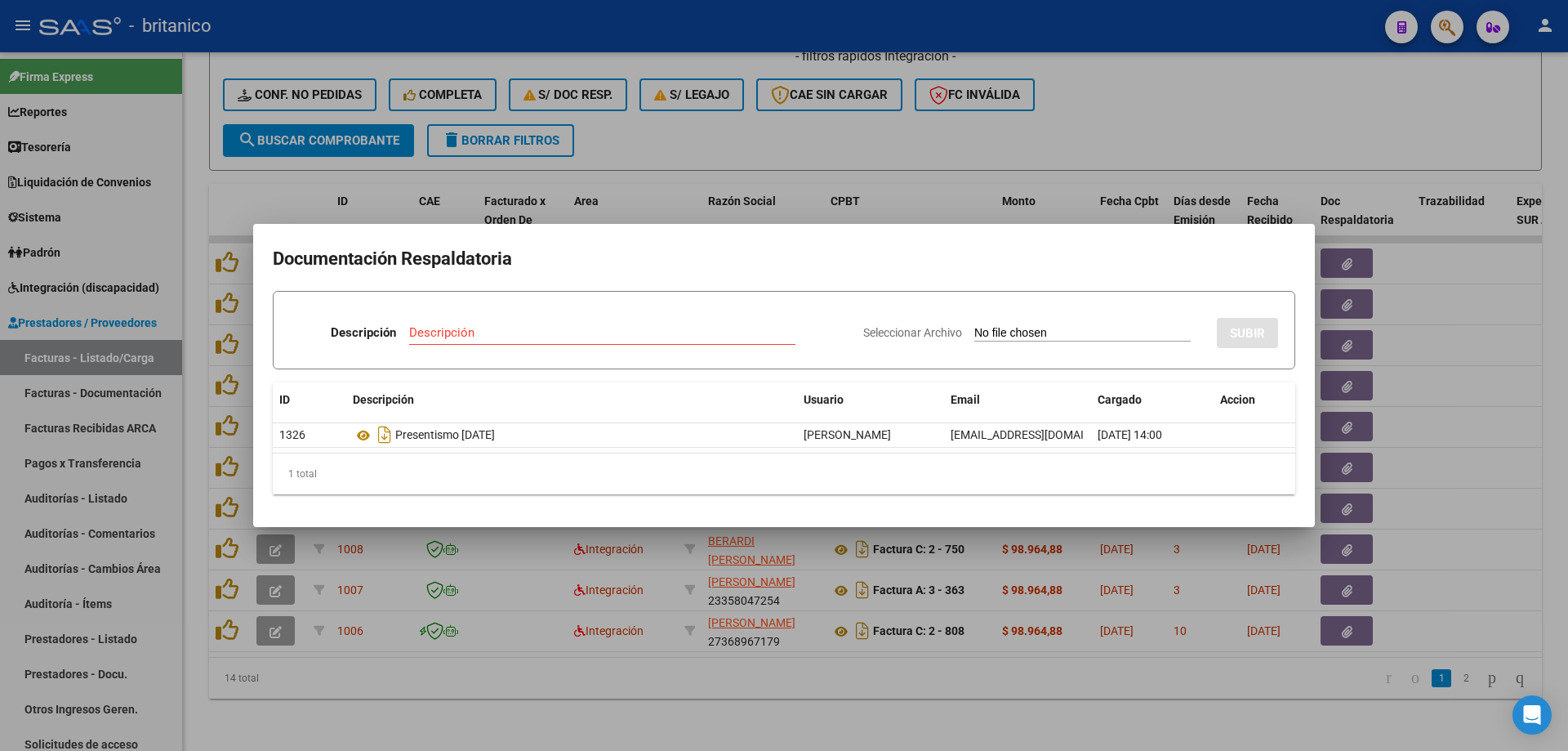
click at [793, 131] on div at bounding box center [784, 376] width 1568 height 751
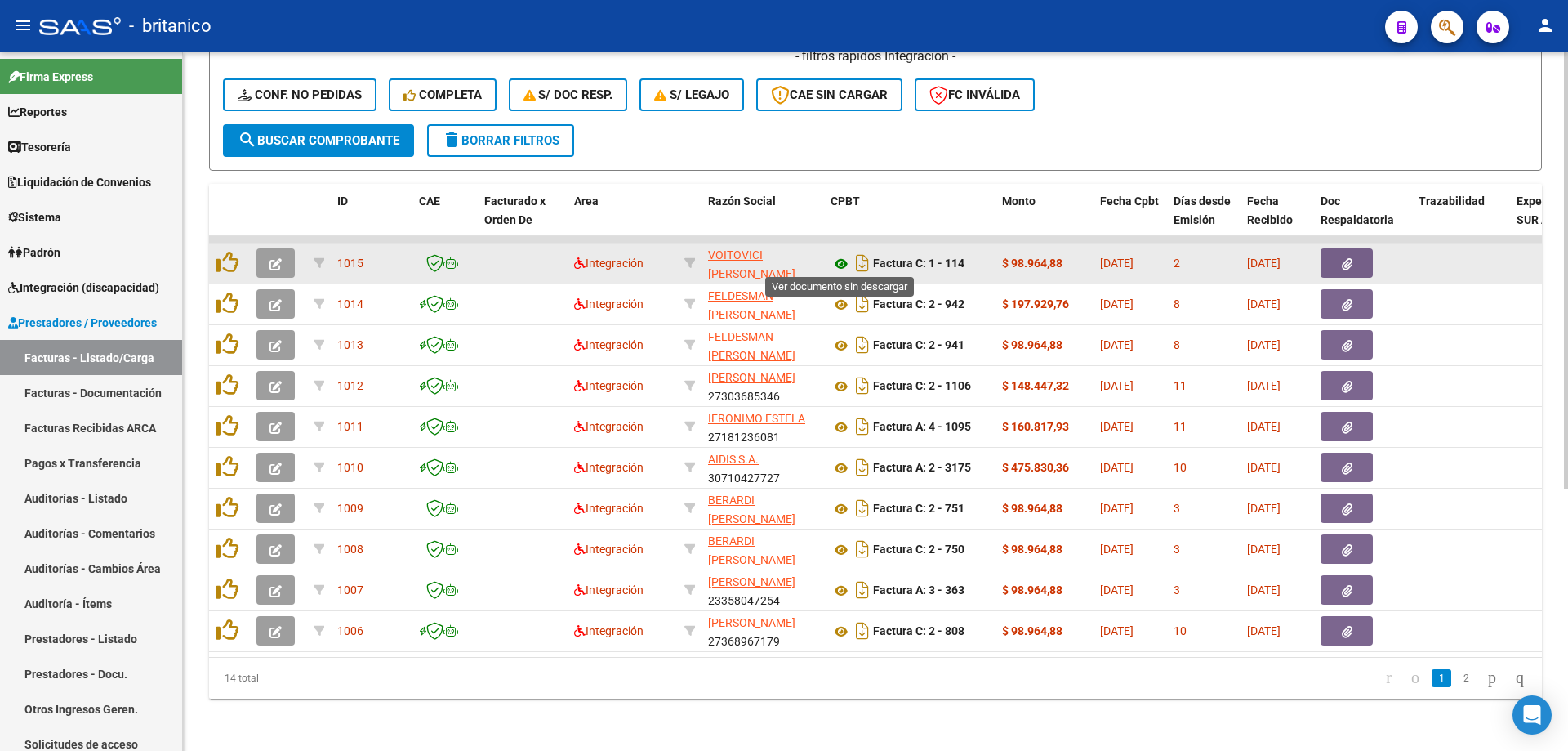
click at [846, 261] on icon at bounding box center [841, 264] width 21 height 20
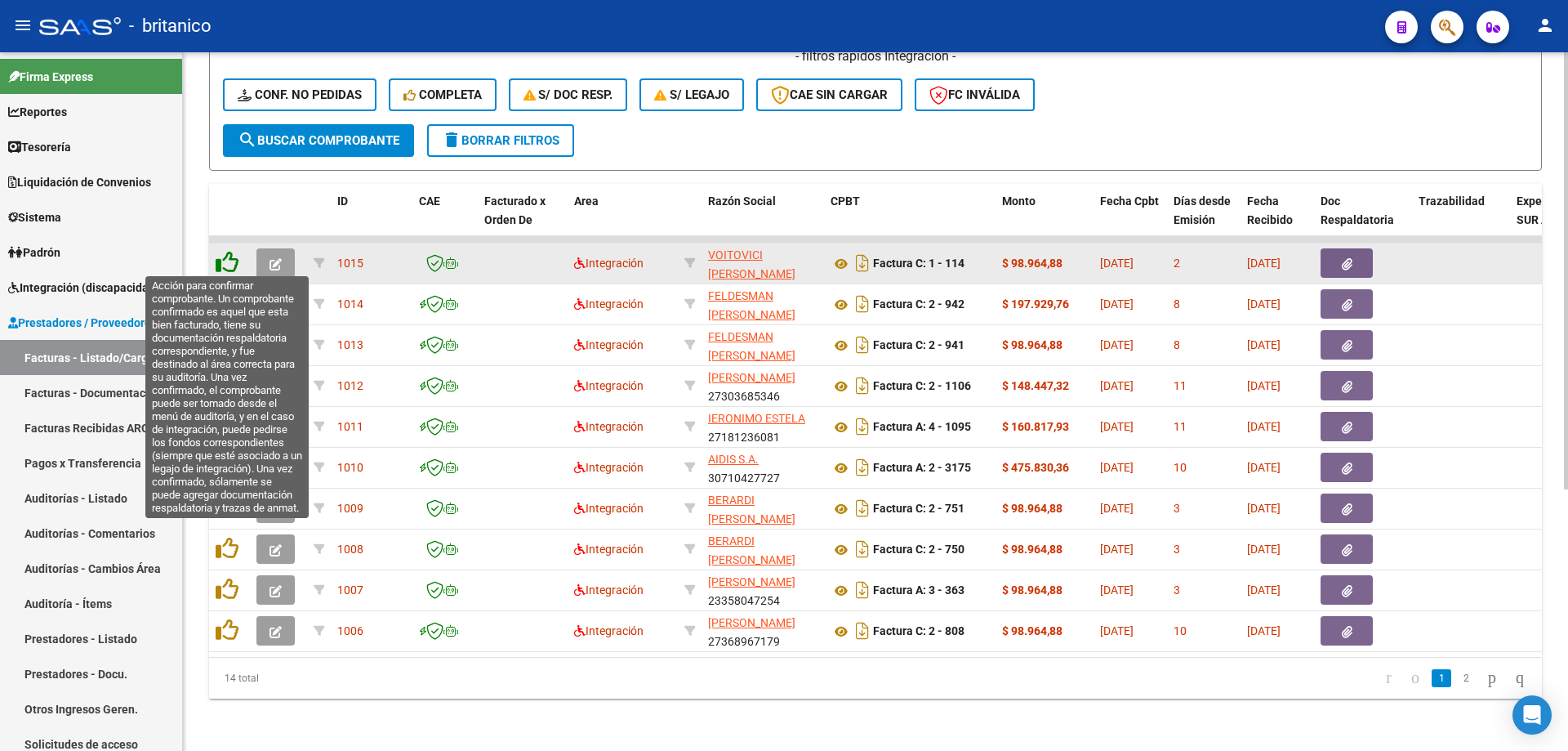
click at [221, 259] on icon at bounding box center [227, 263] width 23 height 23
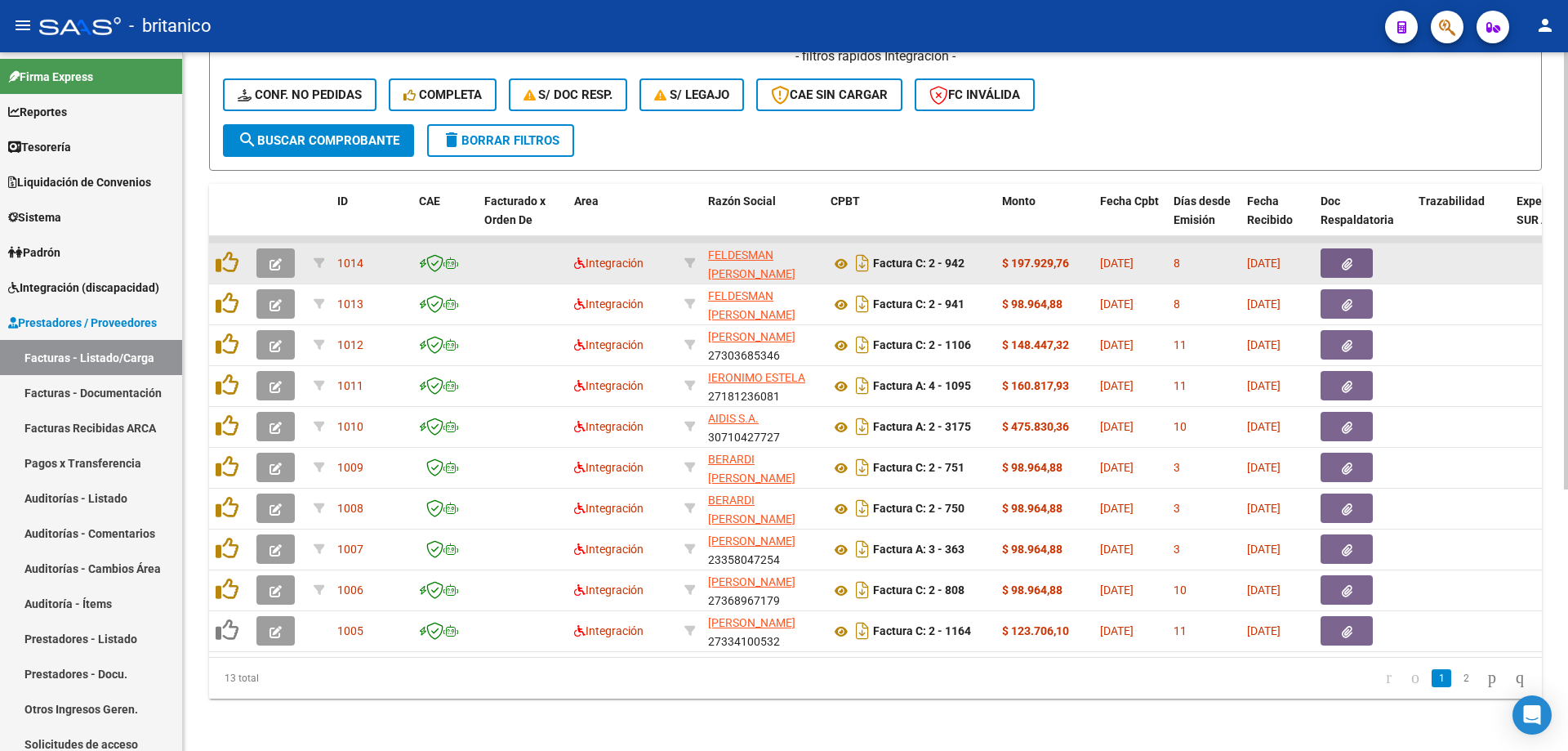
click at [1343, 260] on icon "button" at bounding box center [1346, 264] width 11 height 12
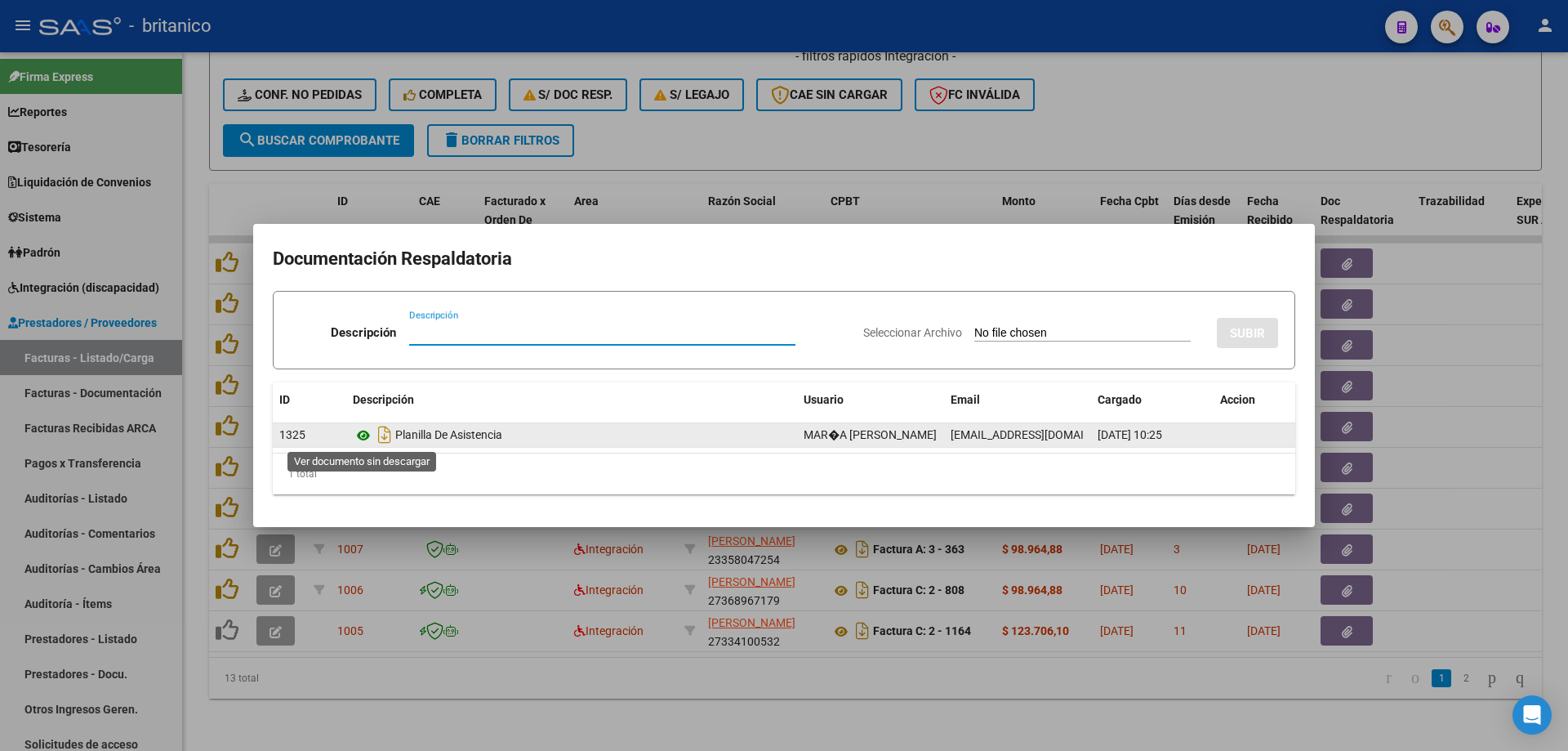
click at [361, 427] on icon at bounding box center [363, 436] width 21 height 20
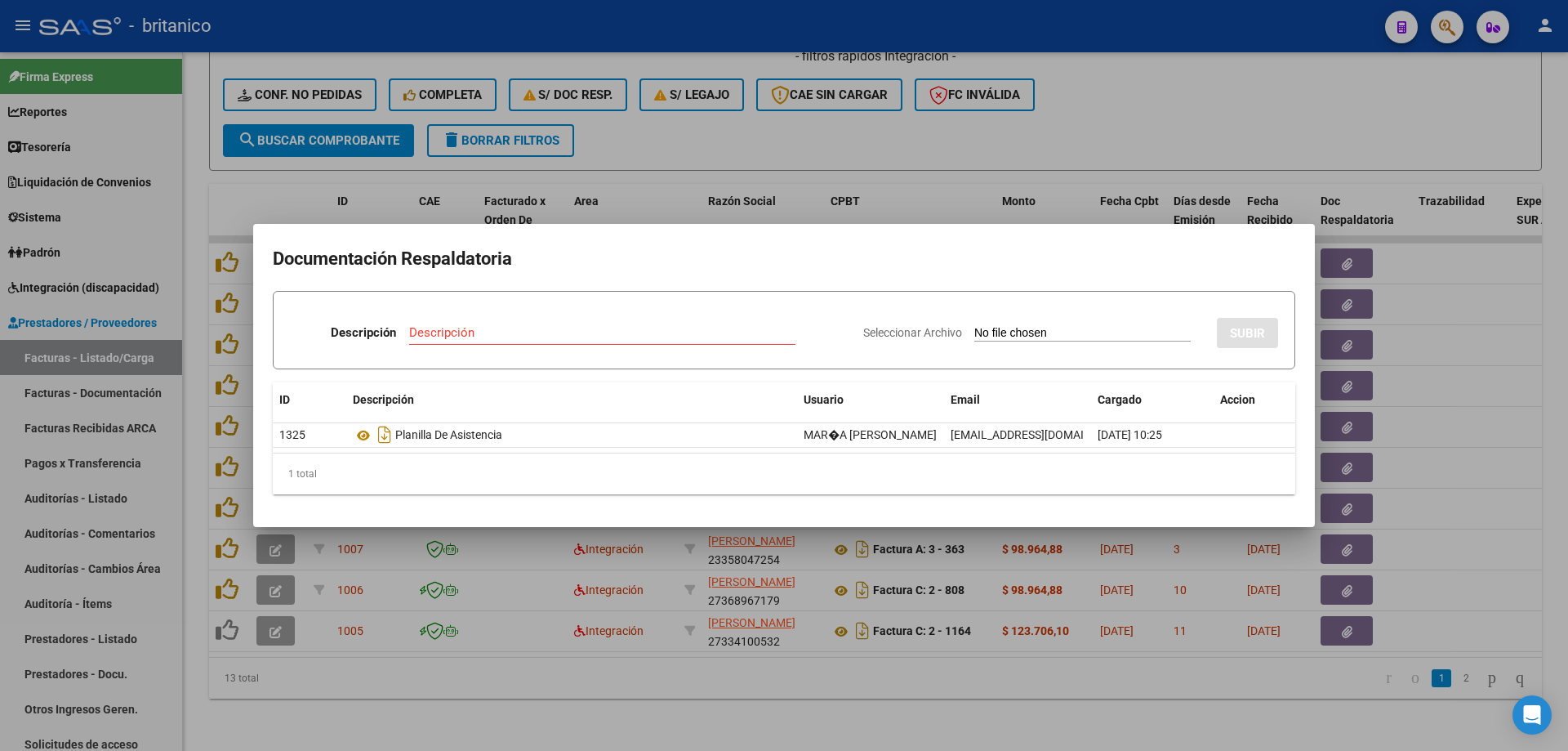
click at [822, 122] on div at bounding box center [784, 376] width 1568 height 751
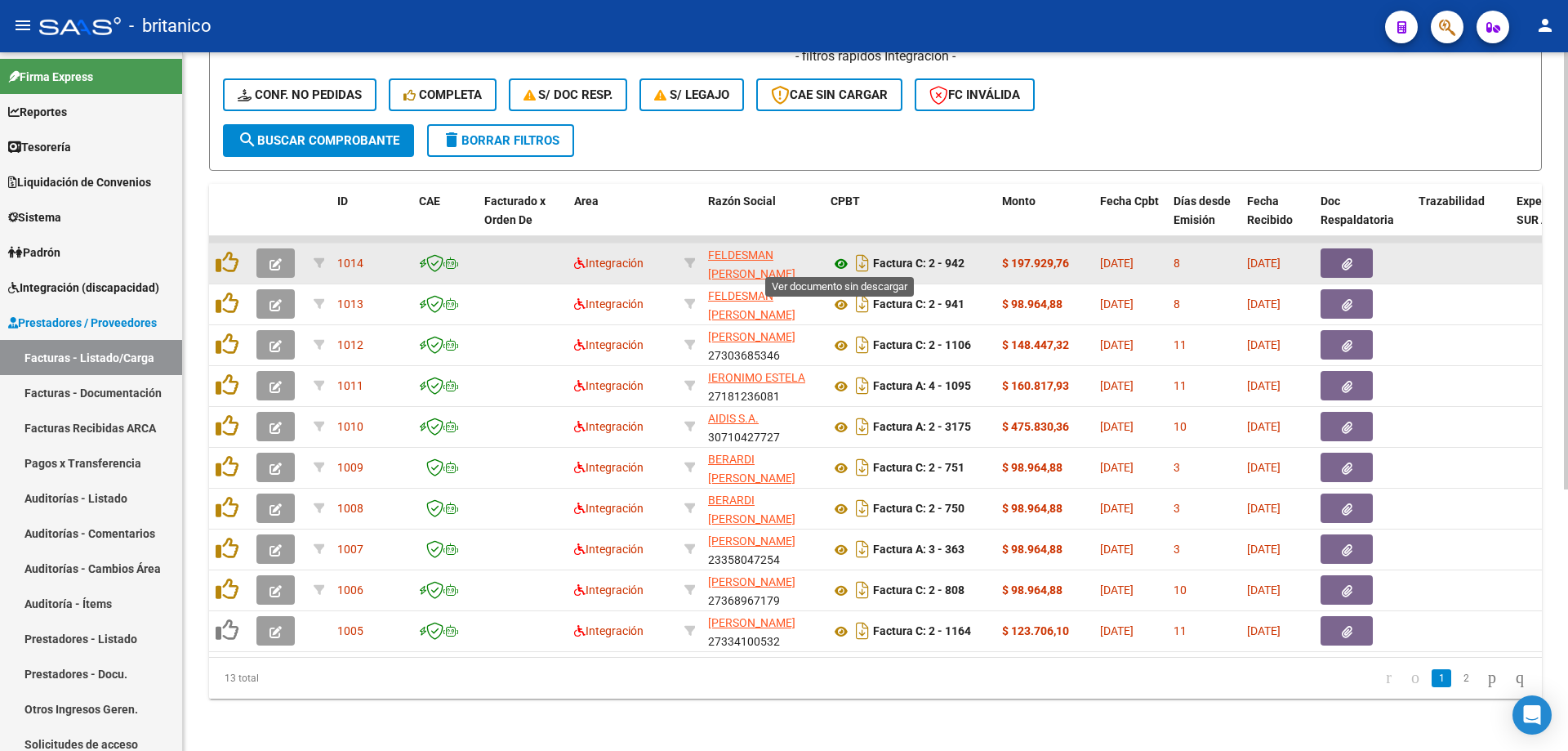
click at [838, 257] on icon at bounding box center [841, 264] width 21 height 20
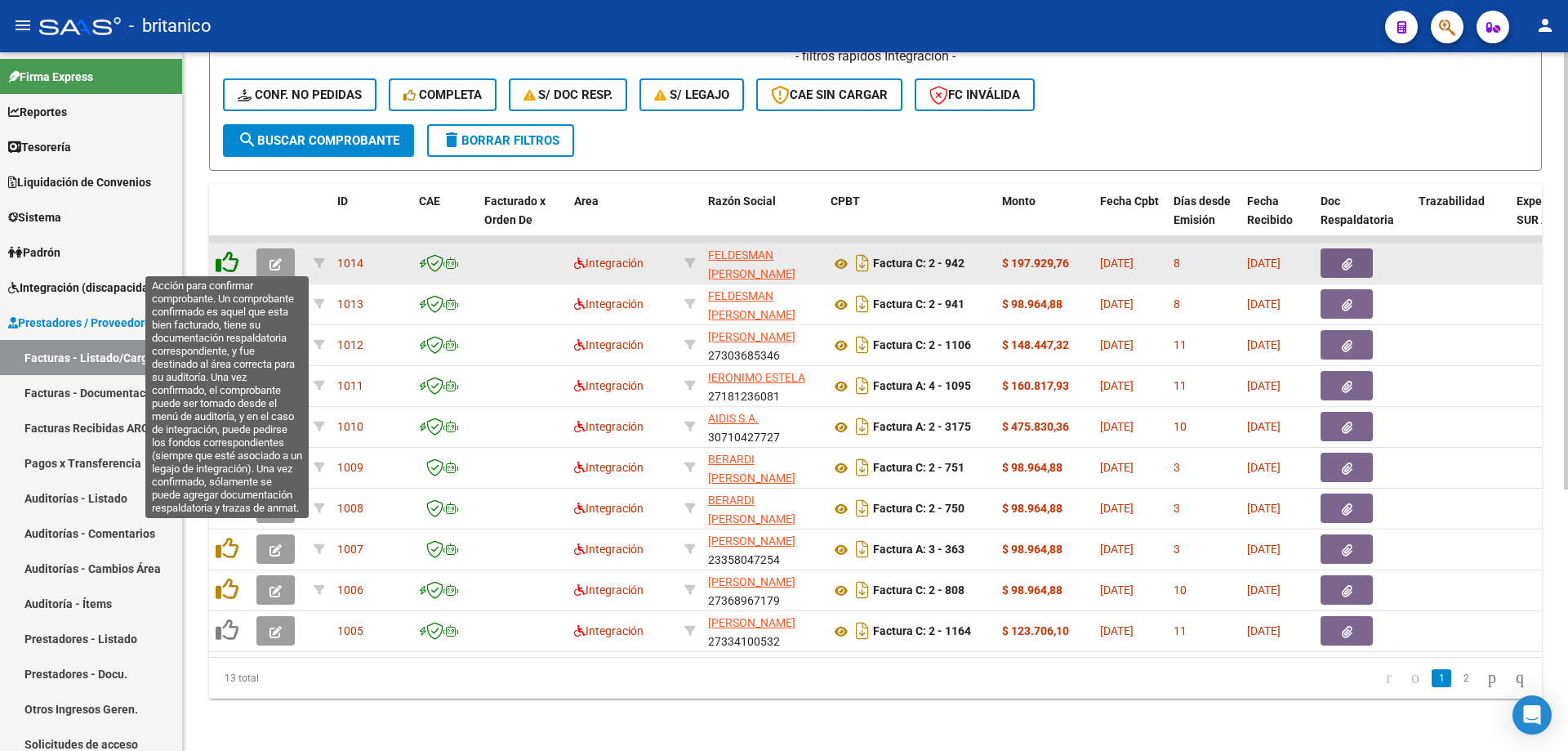
click at [224, 254] on icon at bounding box center [227, 263] width 23 height 23
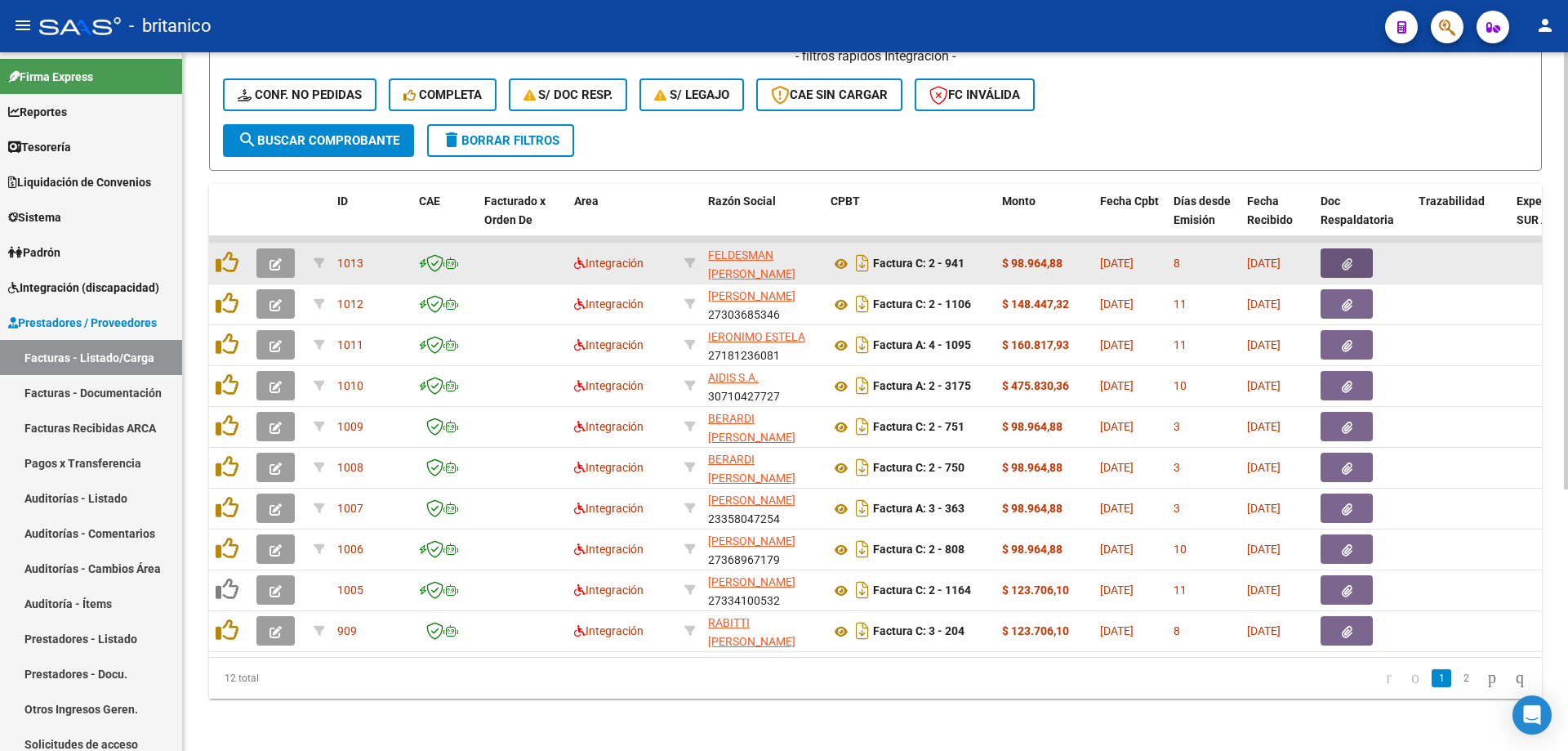
click at [1356, 257] on button "button" at bounding box center [1346, 263] width 53 height 30
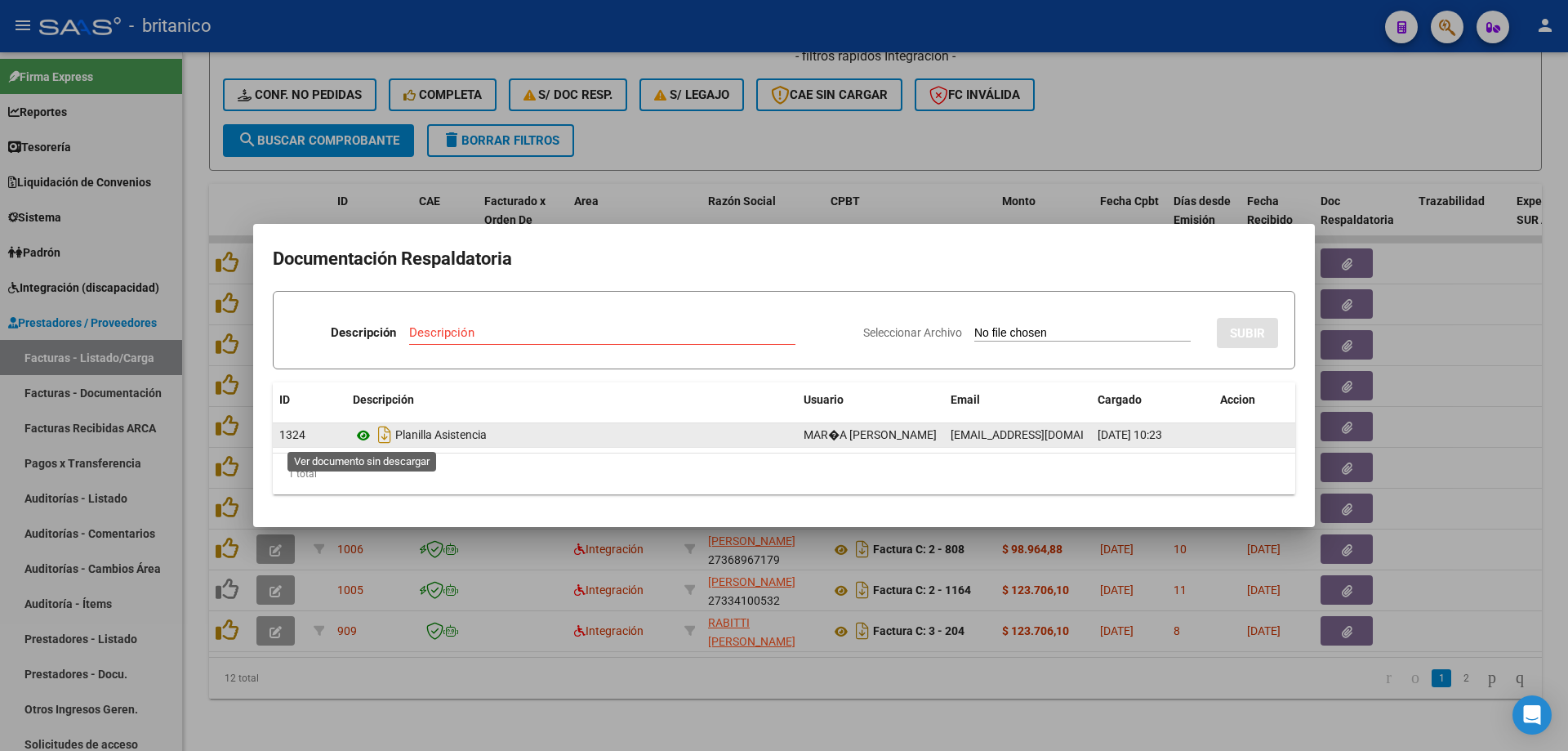
click at [358, 432] on icon at bounding box center [363, 436] width 21 height 20
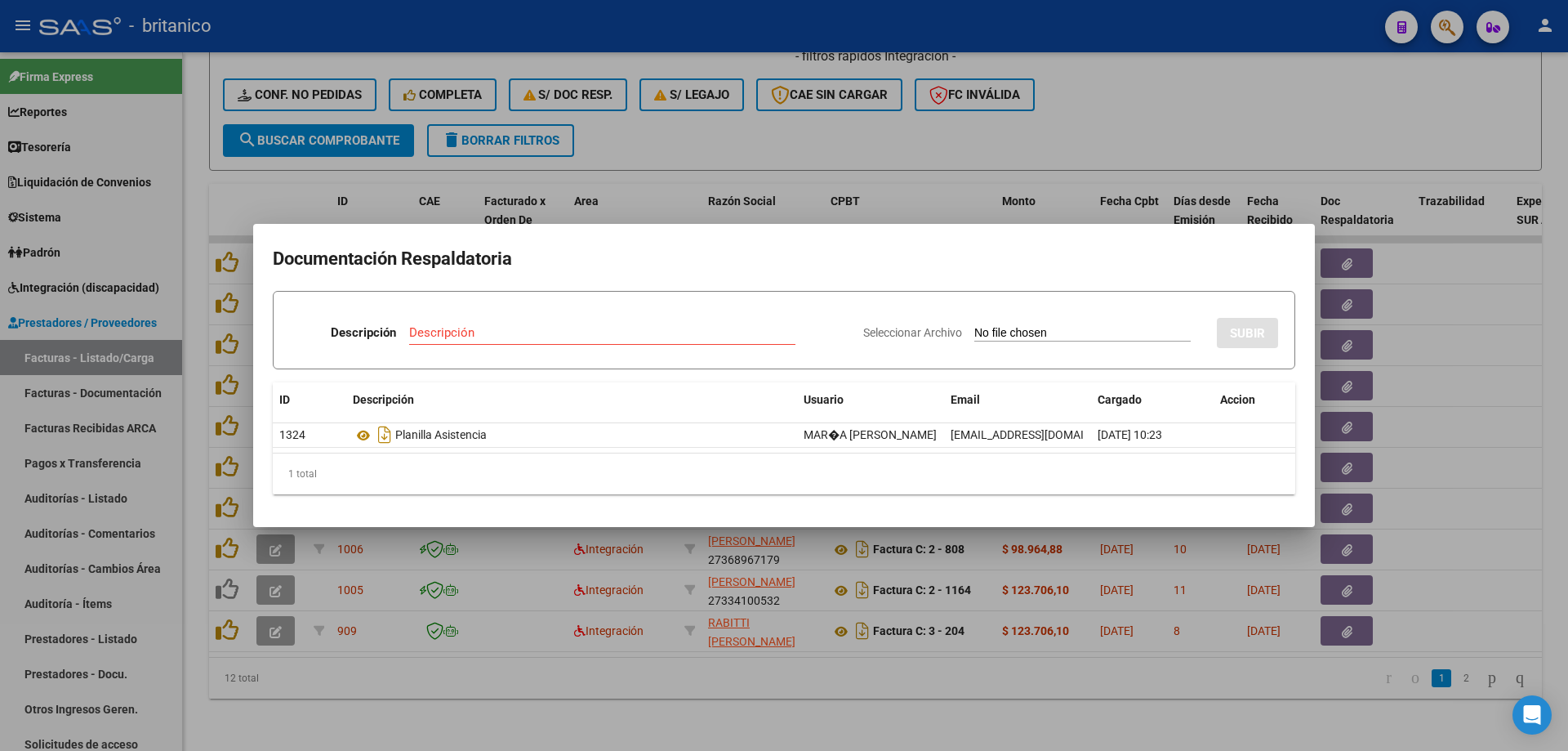
click at [1062, 130] on div at bounding box center [784, 376] width 1568 height 751
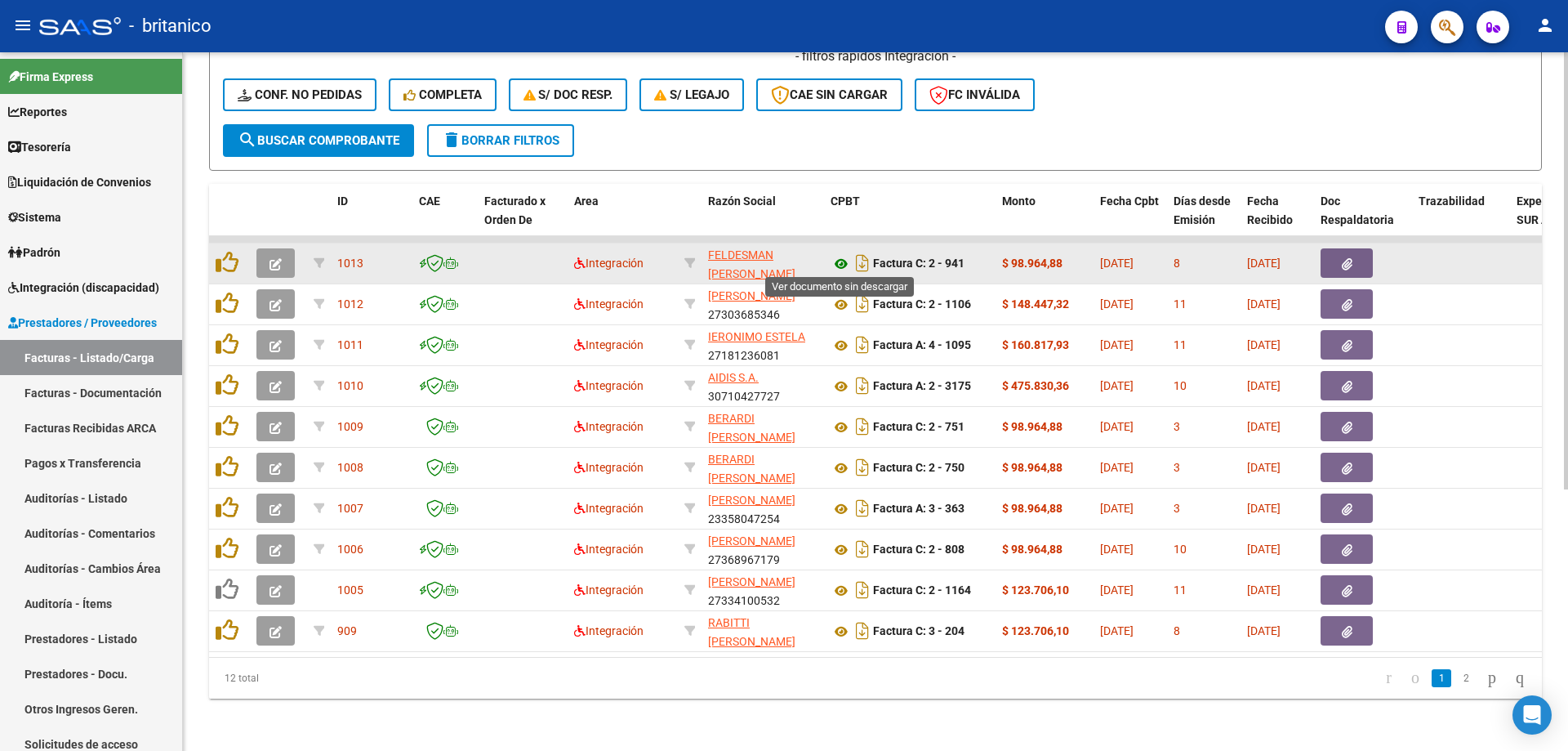
click at [840, 261] on icon at bounding box center [841, 264] width 21 height 20
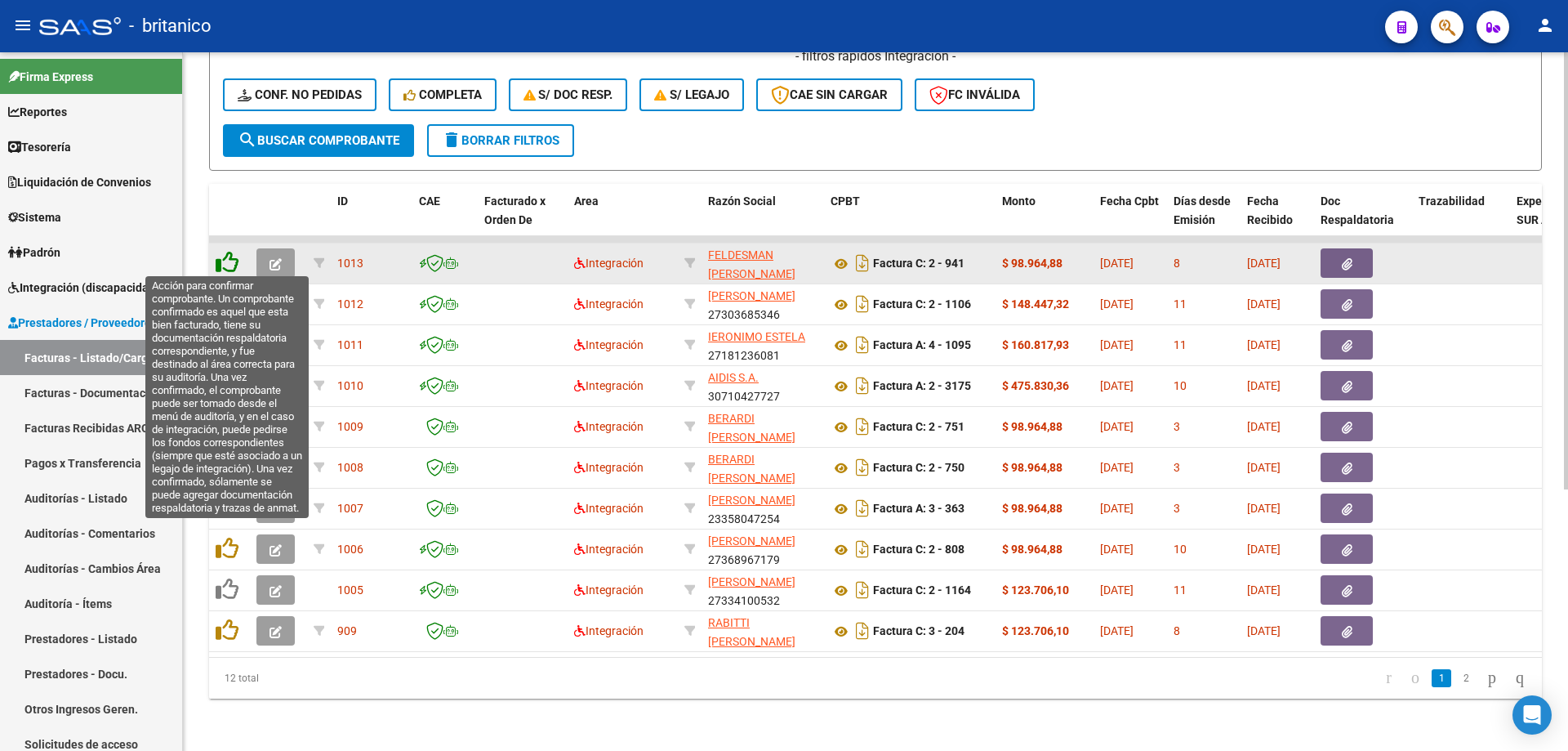
click at [229, 257] on icon at bounding box center [227, 263] width 23 height 23
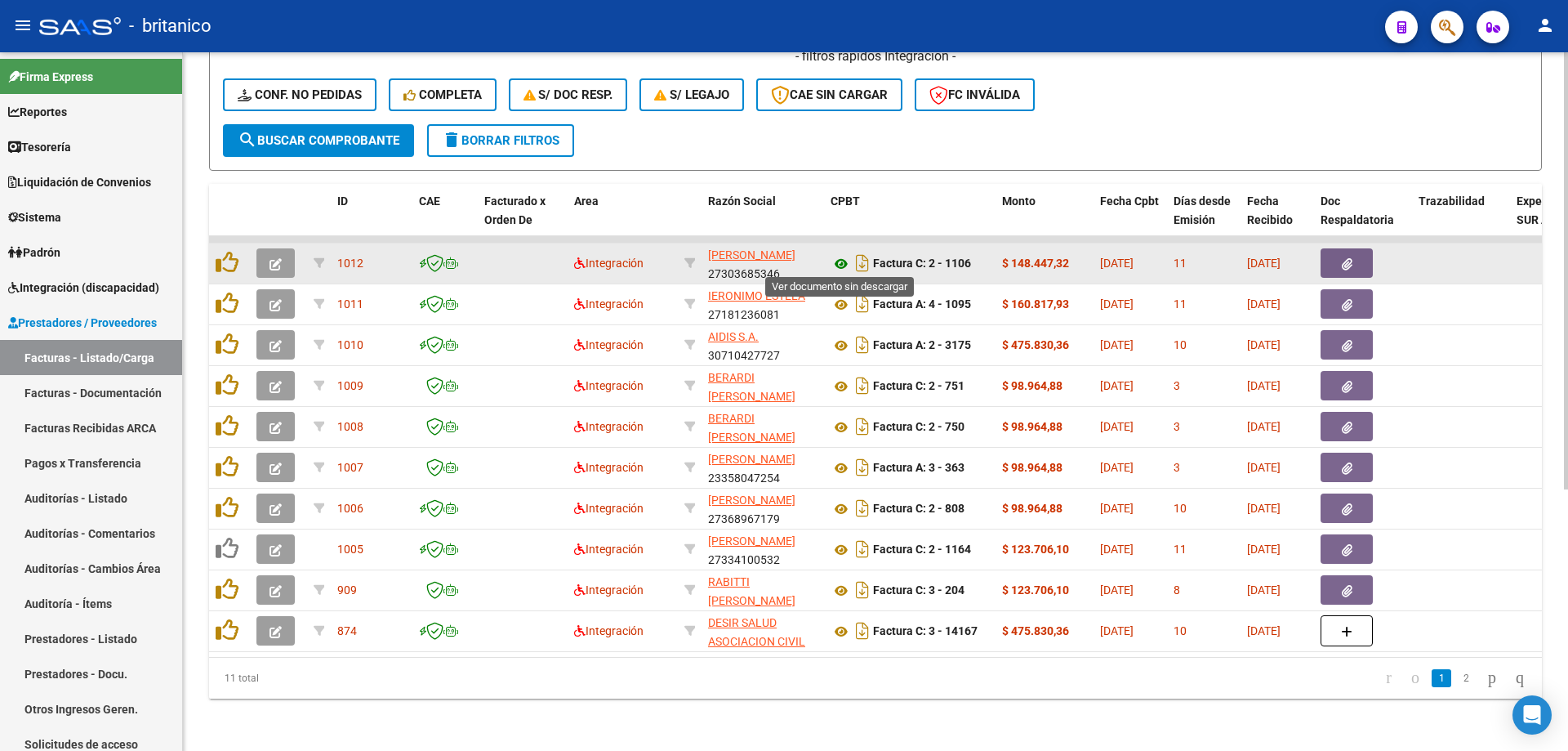
click at [841, 262] on icon at bounding box center [841, 264] width 21 height 20
click at [1353, 257] on button "button" at bounding box center [1346, 263] width 53 height 30
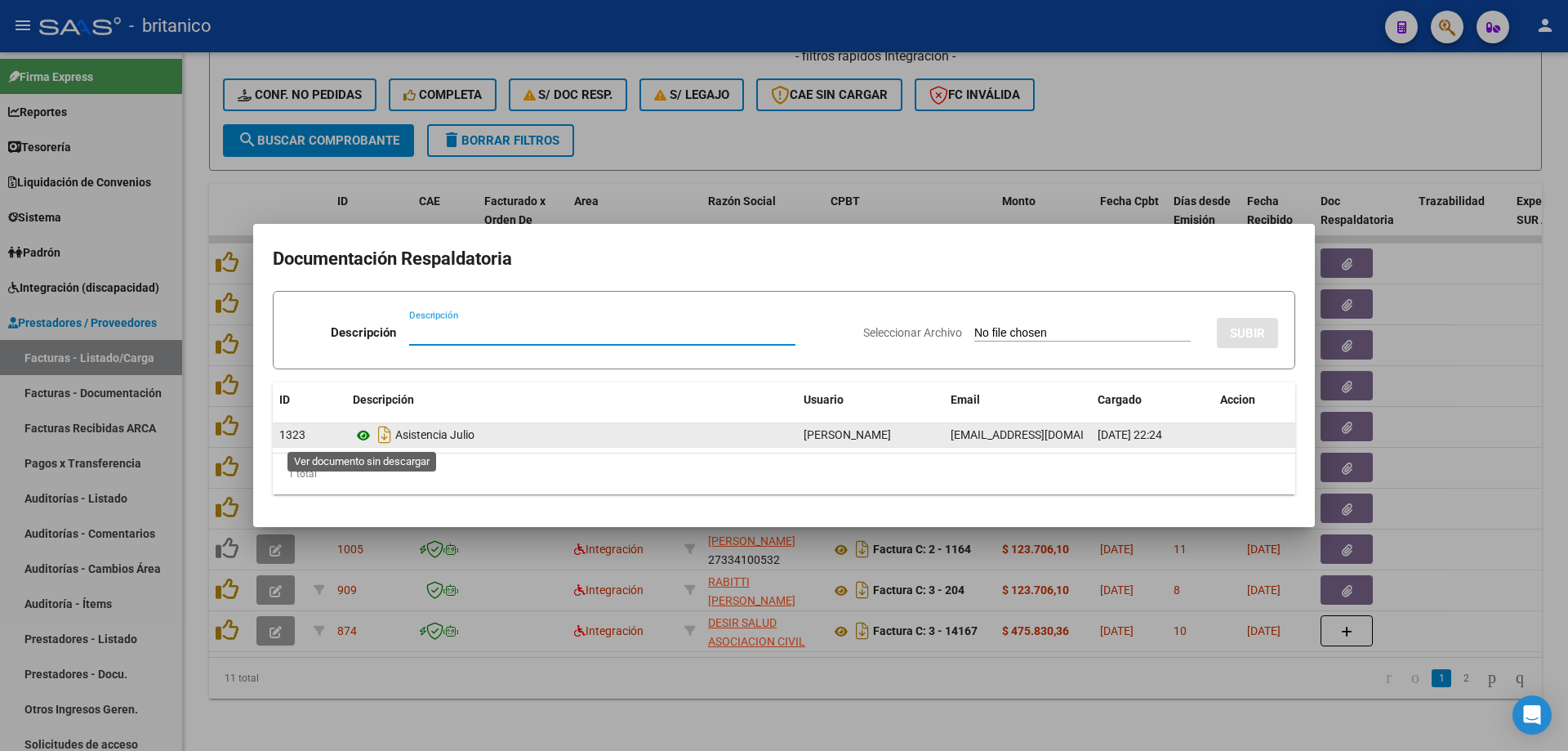
click at [365, 434] on icon at bounding box center [363, 436] width 21 height 20
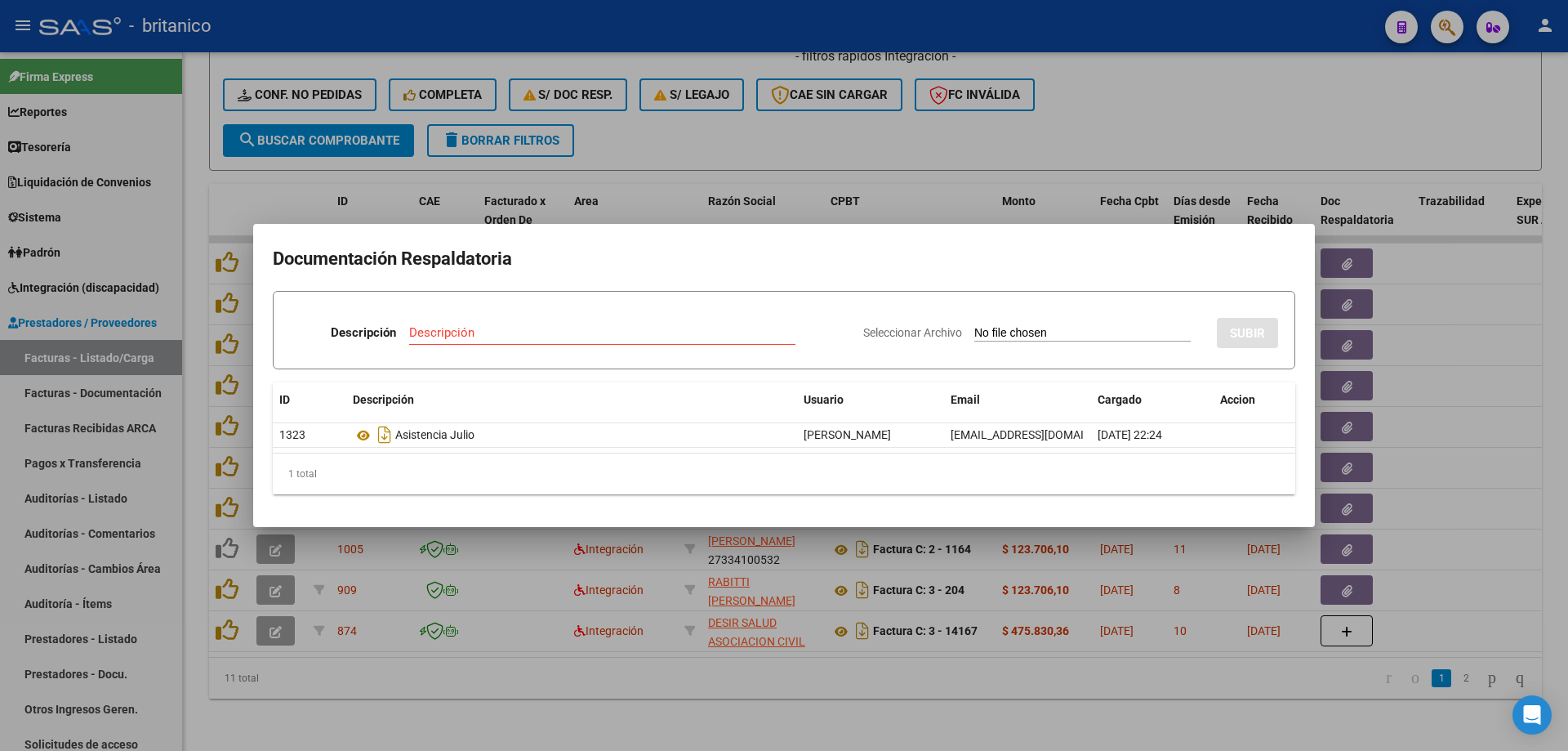
click at [734, 138] on div at bounding box center [784, 376] width 1568 height 751
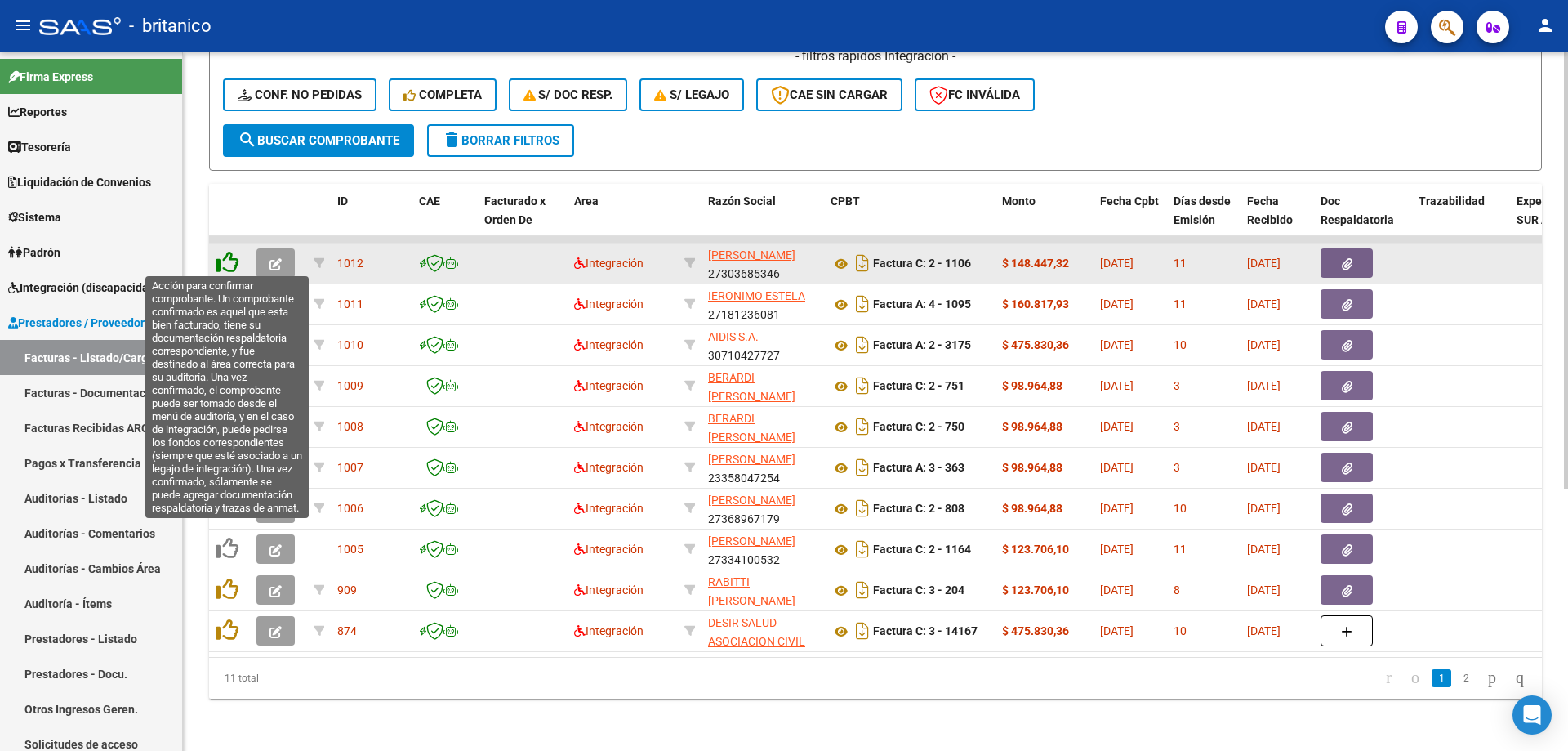
click at [218, 252] on icon at bounding box center [227, 263] width 23 height 23
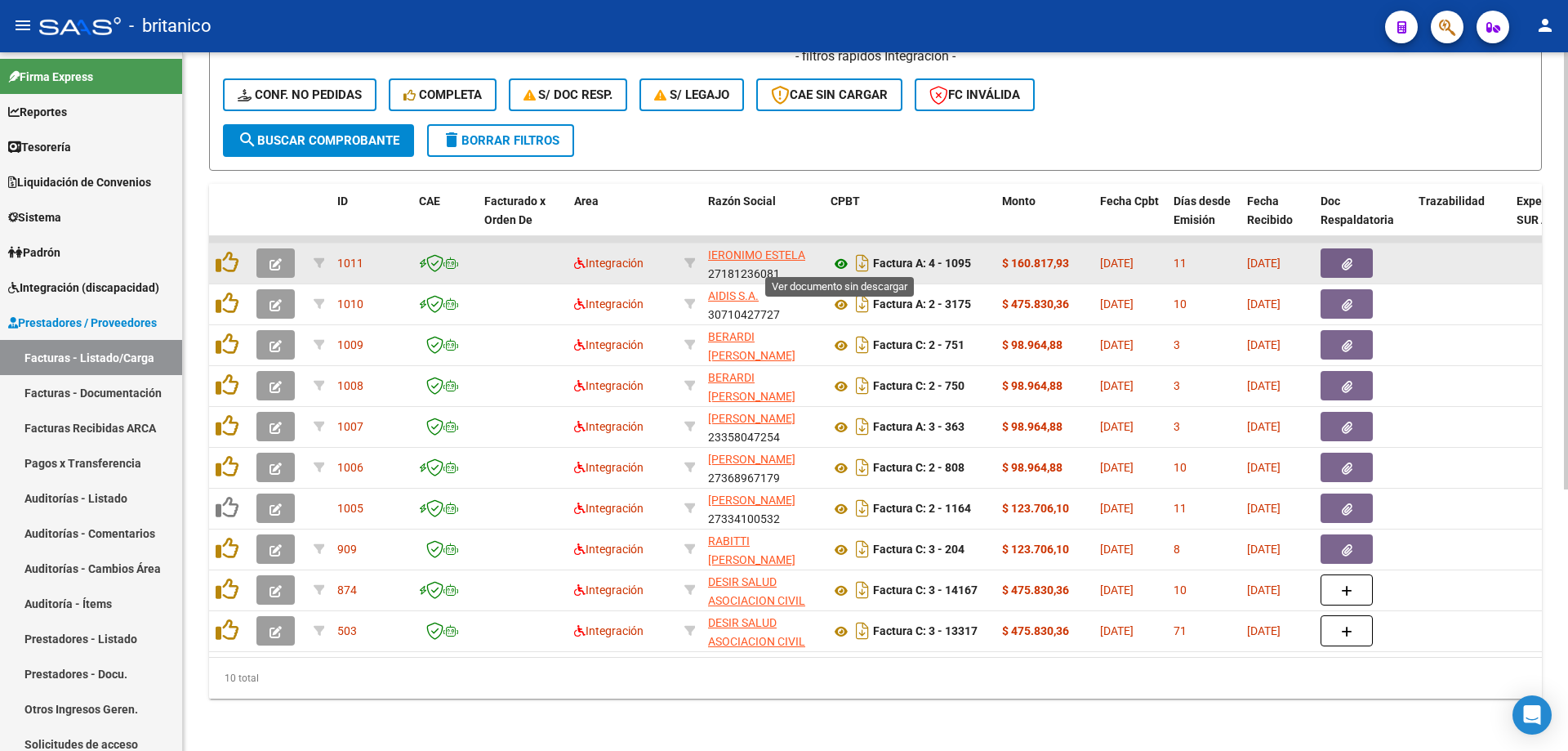
click at [844, 255] on icon at bounding box center [841, 264] width 21 height 20
click at [1346, 261] on icon "button" at bounding box center [1346, 264] width 11 height 12
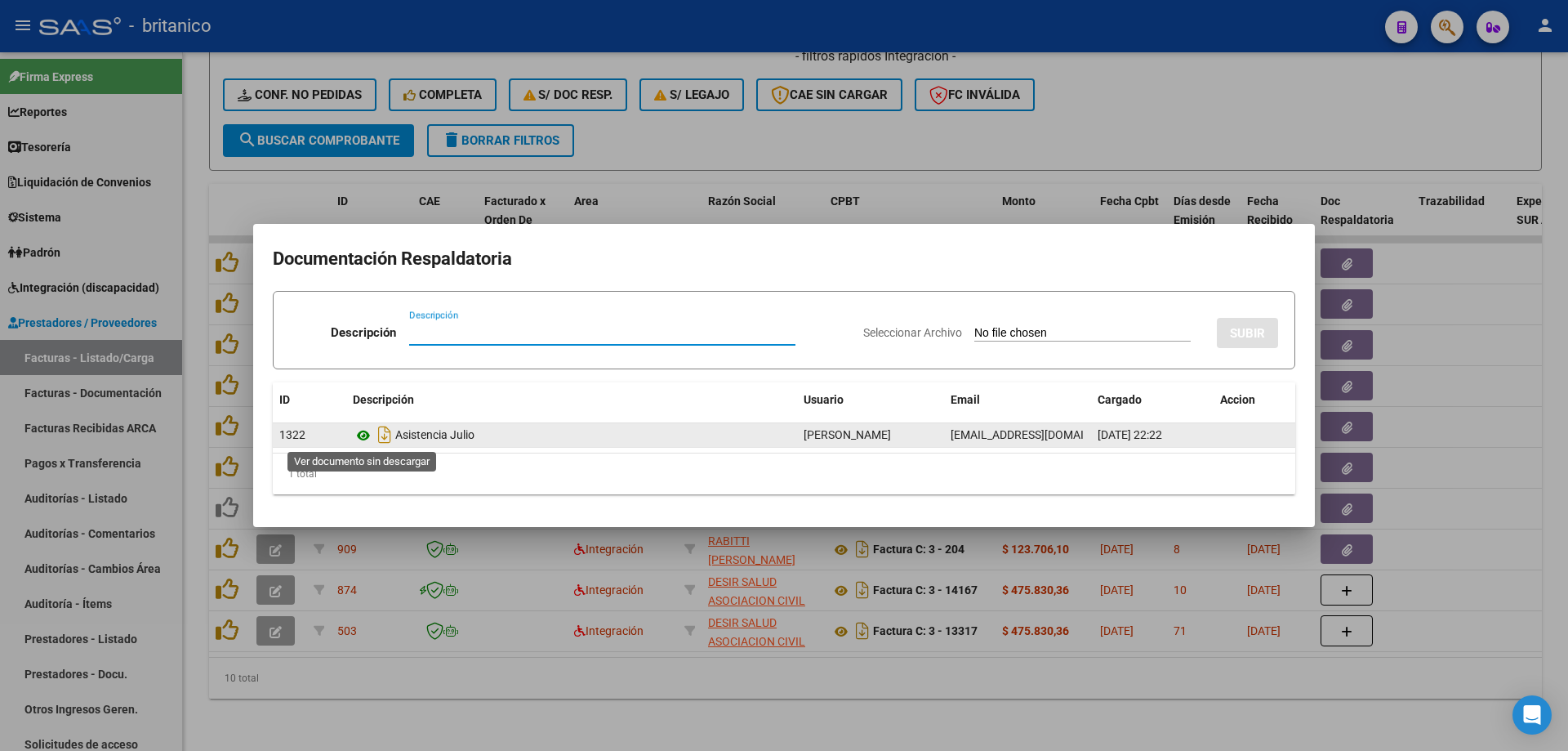
click at [358, 433] on icon at bounding box center [363, 436] width 21 height 20
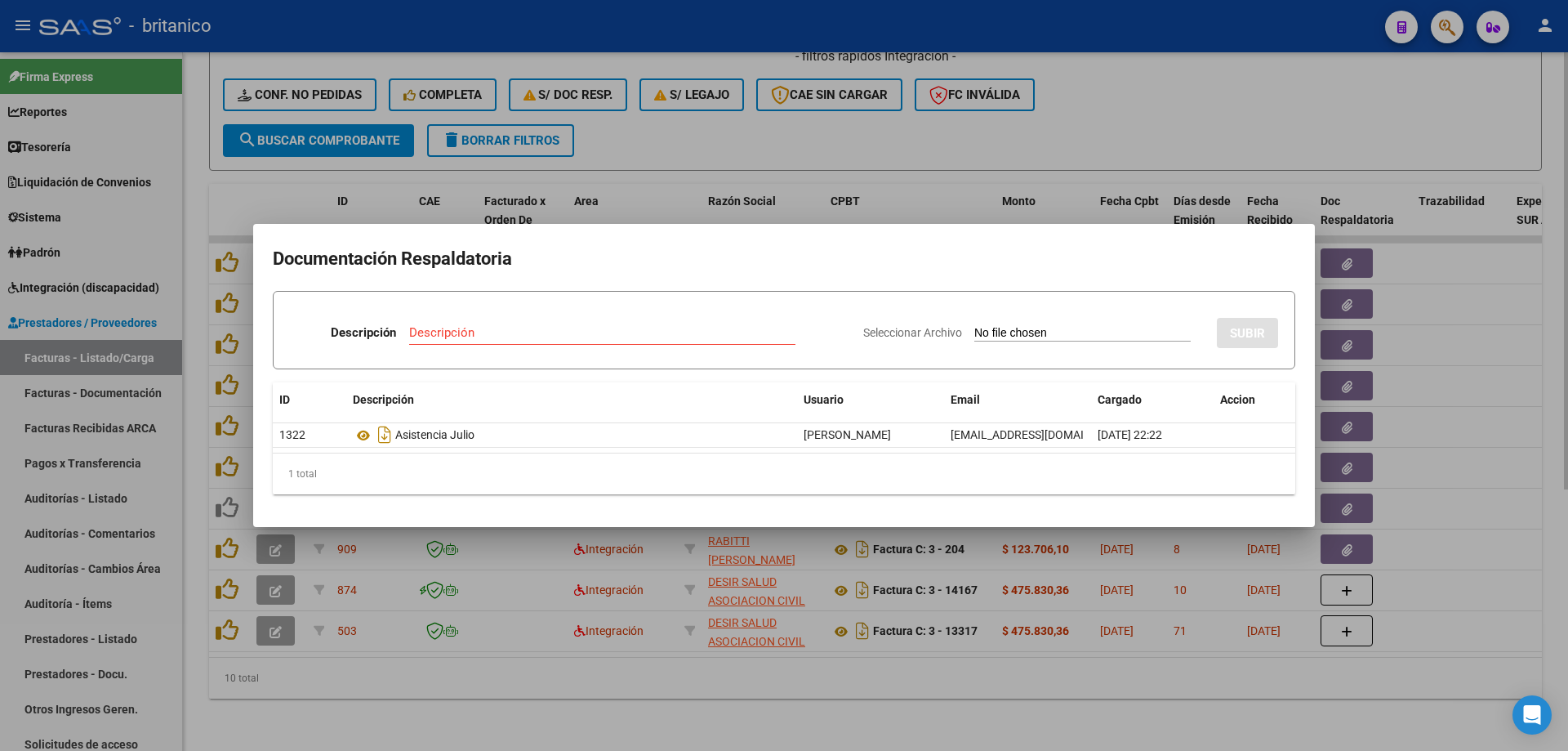
click at [770, 128] on div at bounding box center [784, 376] width 1568 height 751
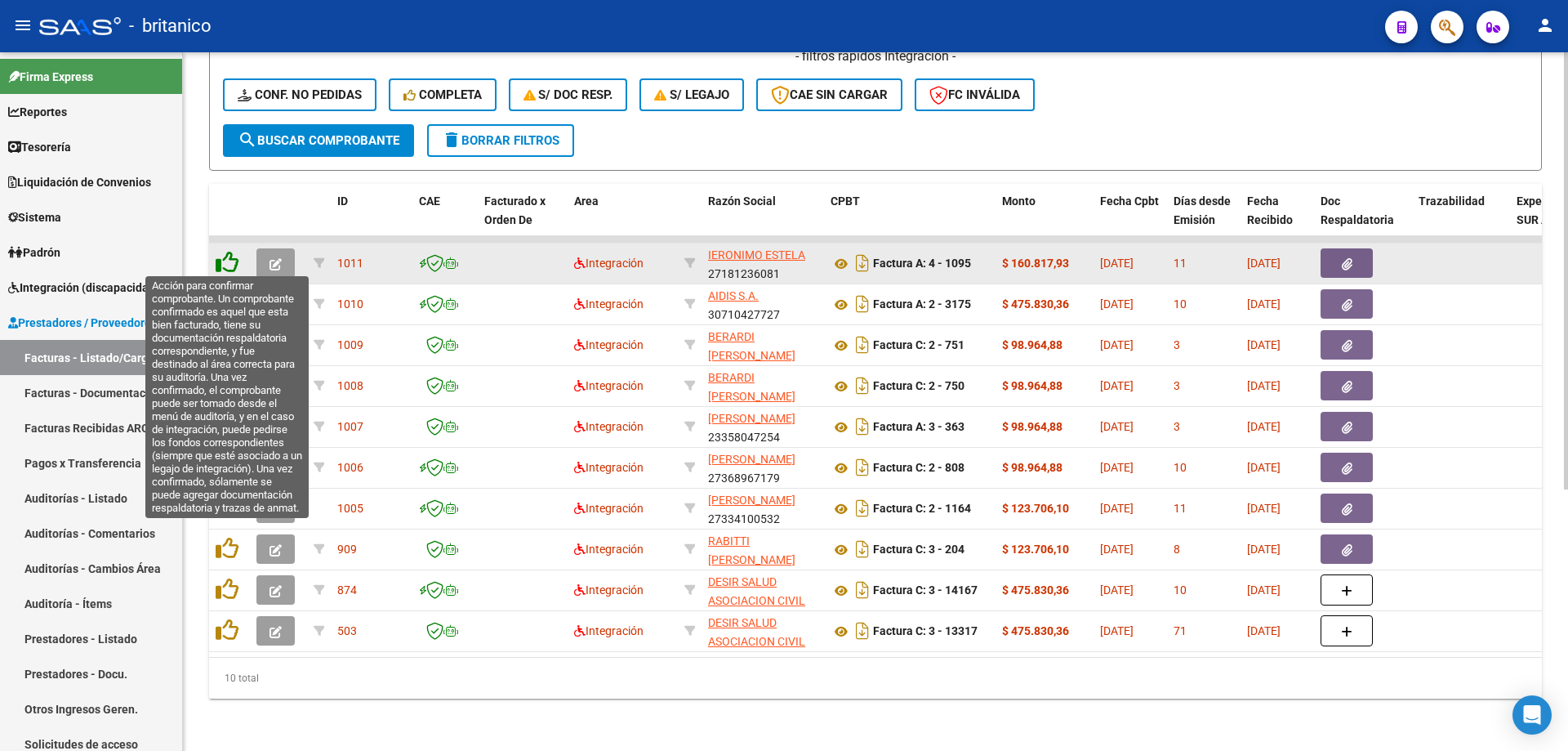
click at [232, 256] on icon at bounding box center [227, 263] width 23 height 23
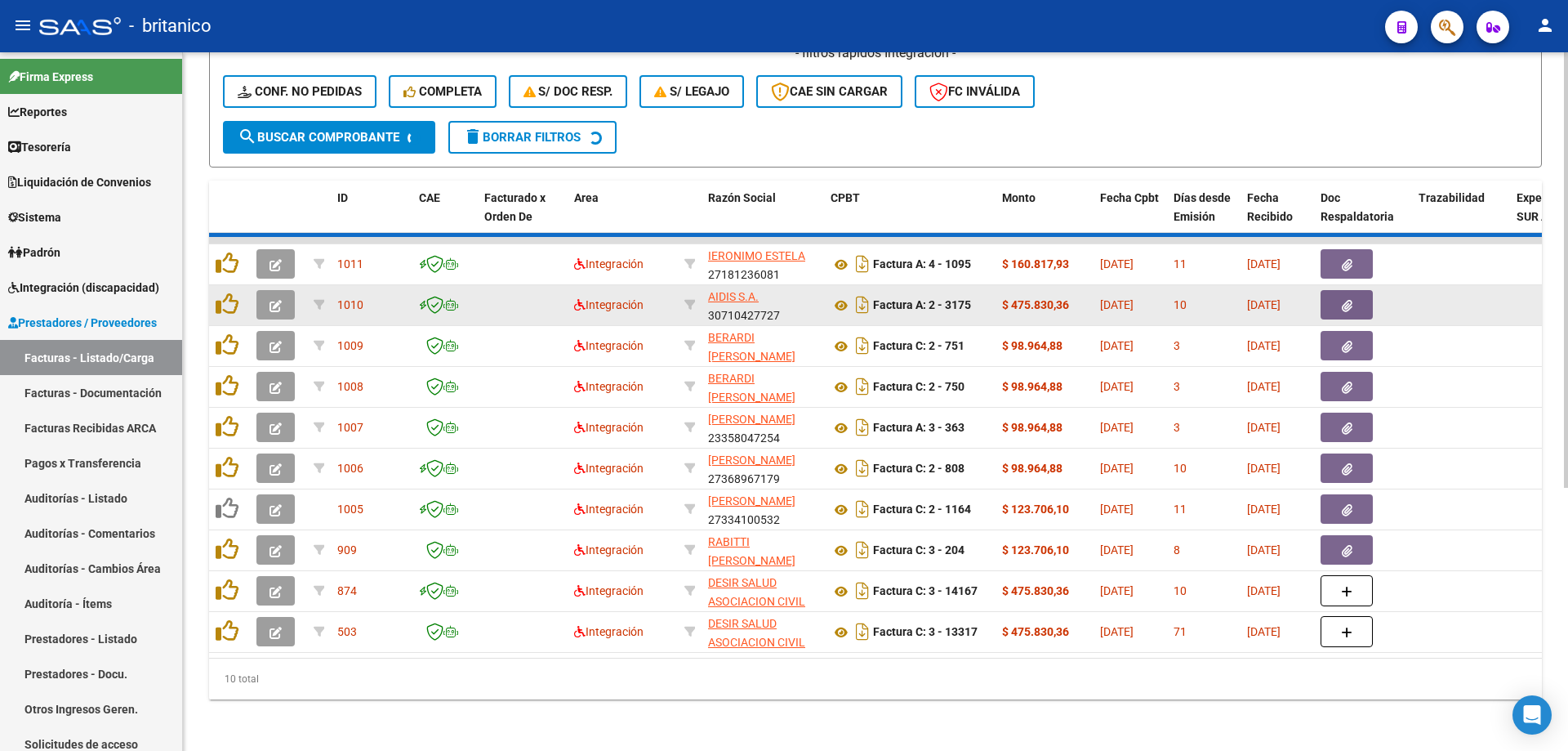
scroll to position [376, 0]
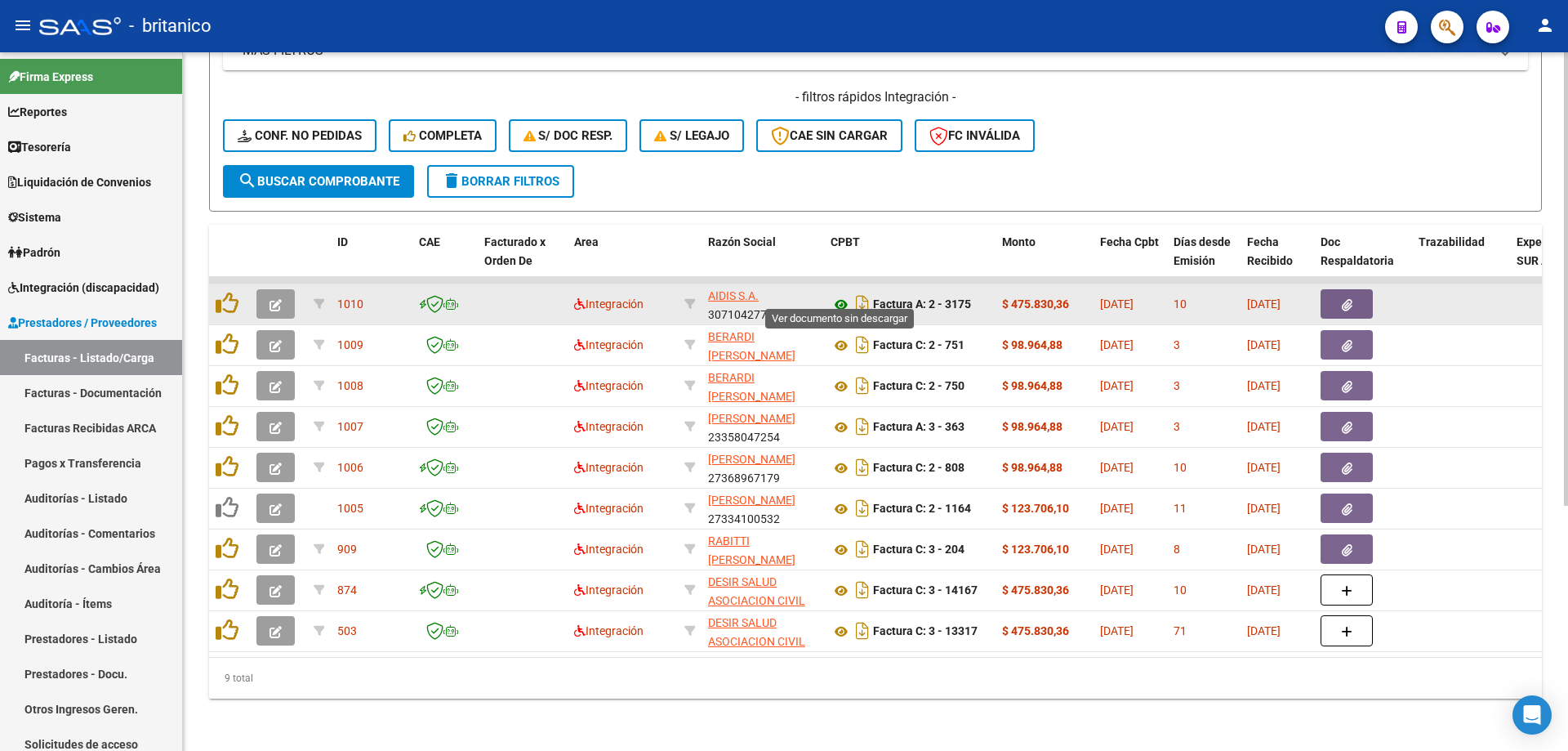
click at [838, 295] on icon at bounding box center [841, 305] width 21 height 20
click at [1356, 290] on button "button" at bounding box center [1346, 304] width 53 height 30
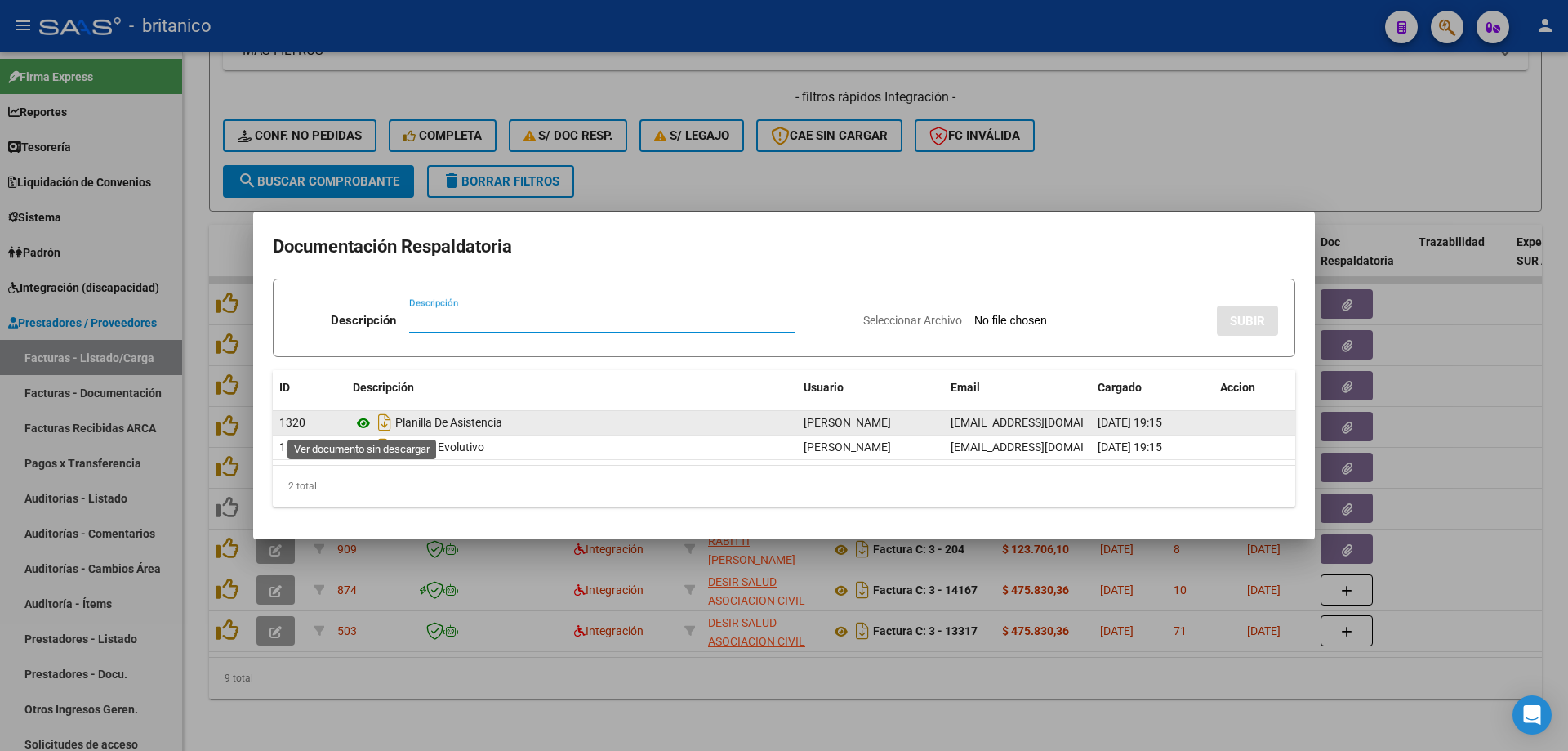
click at [368, 421] on icon at bounding box center [363, 423] width 21 height 20
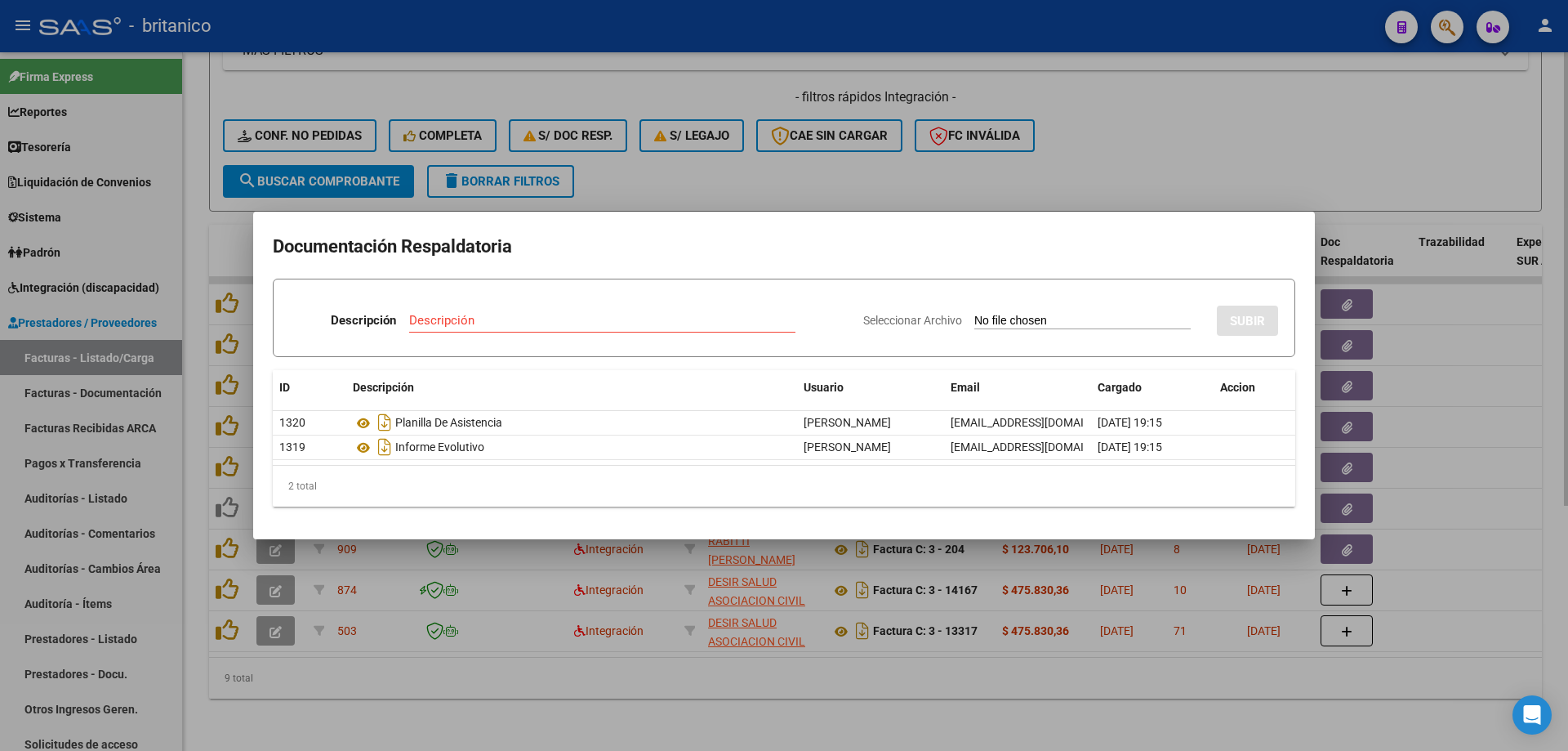
drag, startPoint x: 1226, startPoint y: 163, endPoint x: 1202, endPoint y: 160, distance: 24.2
click at [1226, 162] on div at bounding box center [784, 376] width 1568 height 751
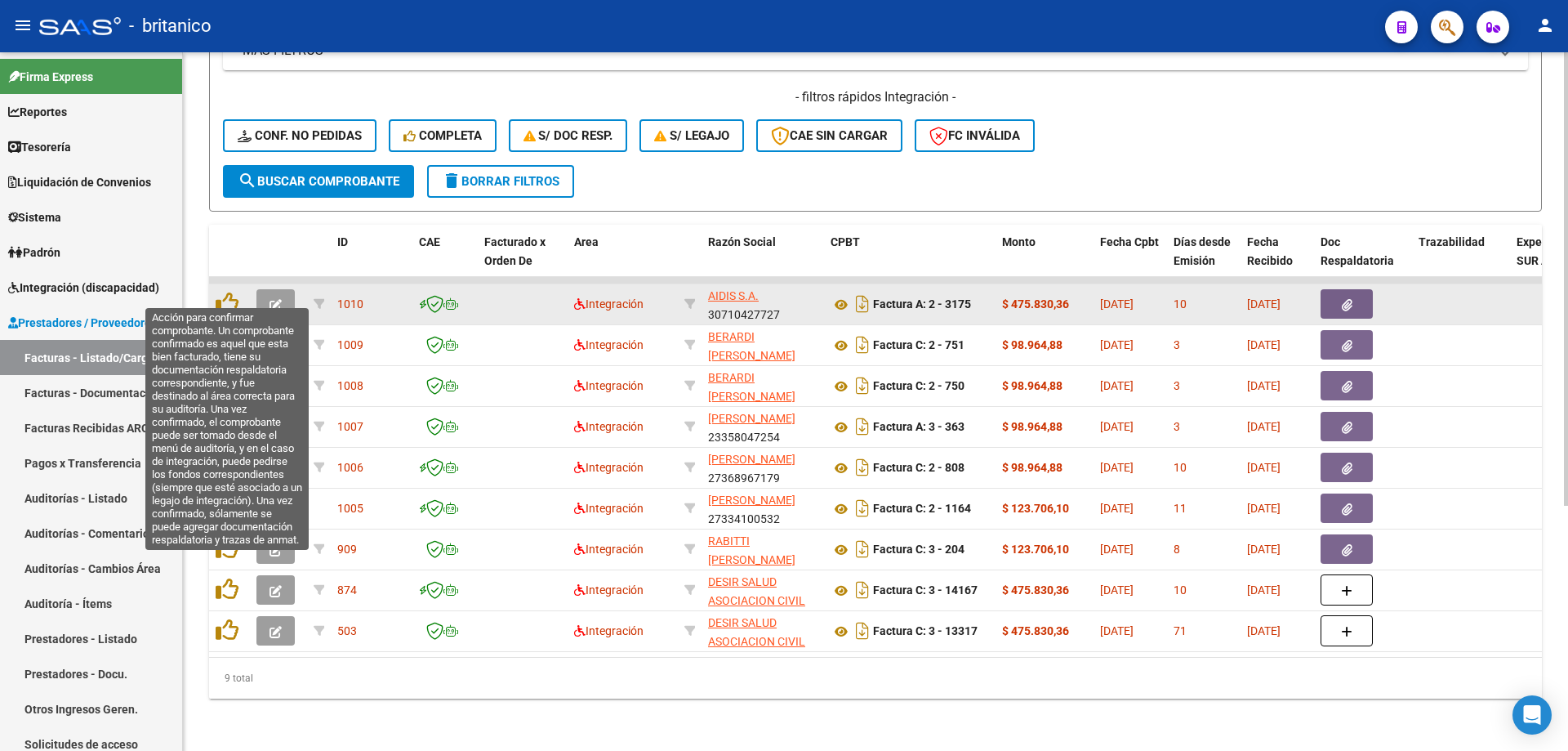
drag, startPoint x: 228, startPoint y: 283, endPoint x: 330, endPoint y: 288, distance: 102.1
click at [229, 291] on icon at bounding box center [227, 303] width 23 height 23
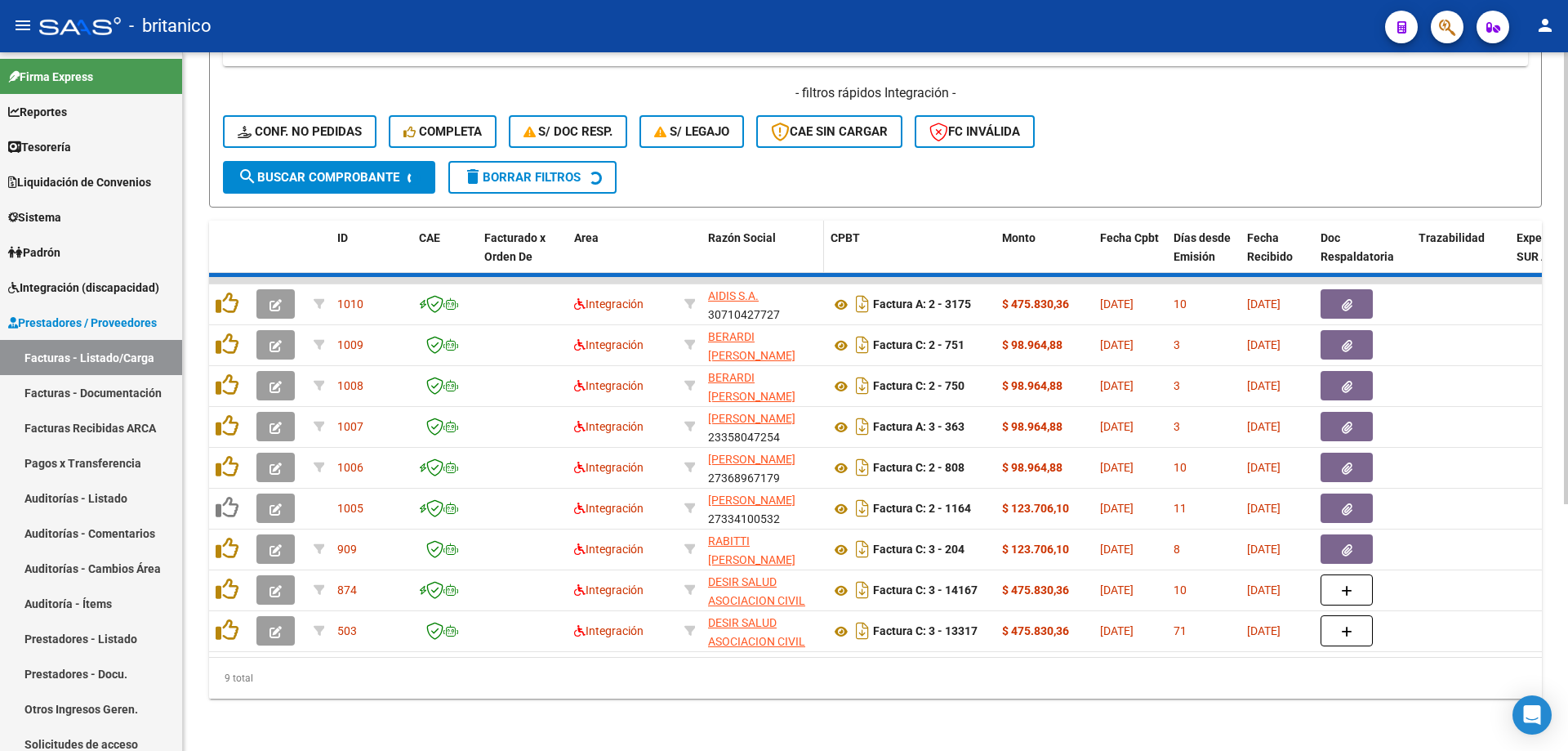
scroll to position [336, 0]
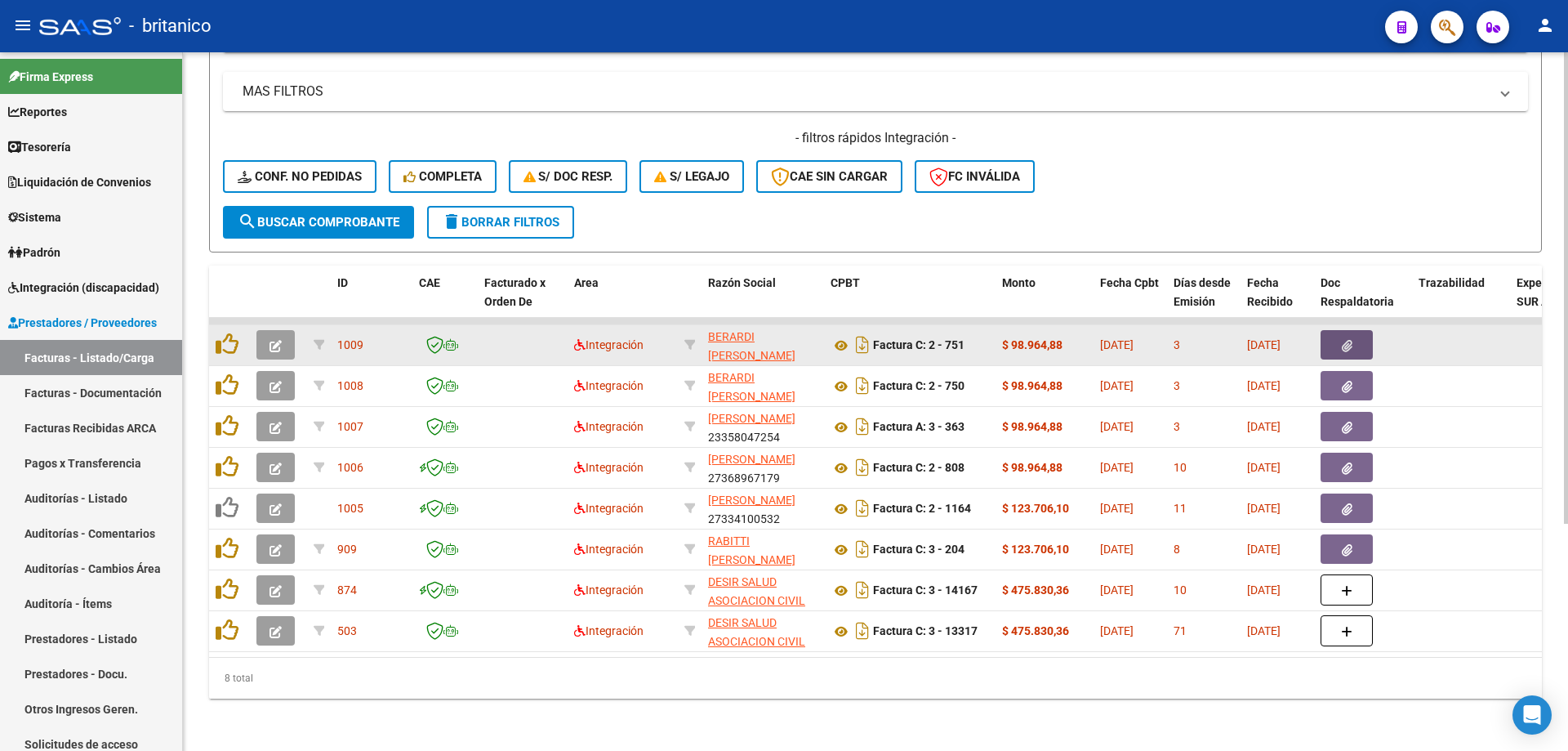
click at [1353, 342] on button "button" at bounding box center [1346, 345] width 53 height 30
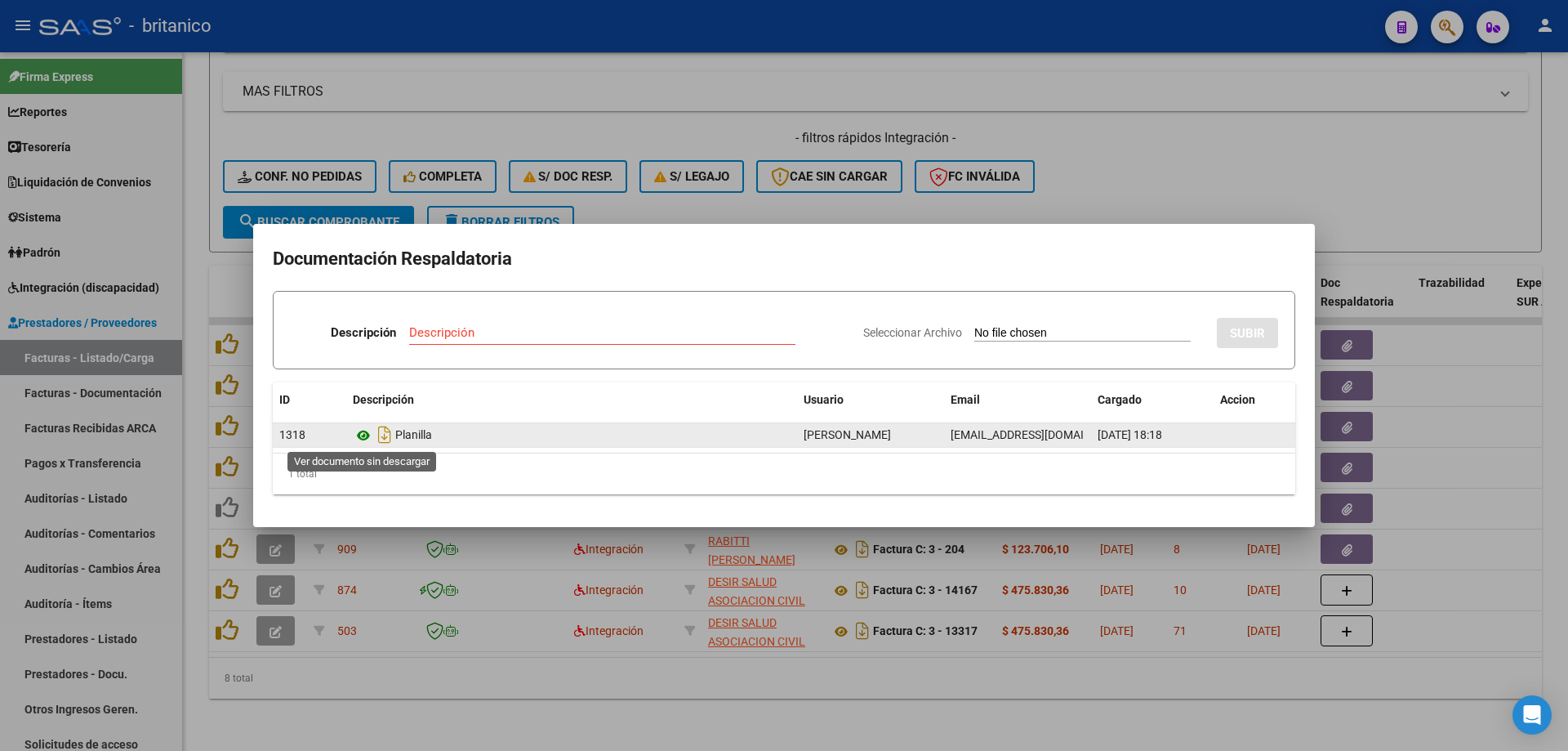
click at [370, 434] on icon at bounding box center [363, 436] width 21 height 20
click at [358, 426] on icon at bounding box center [363, 436] width 21 height 20
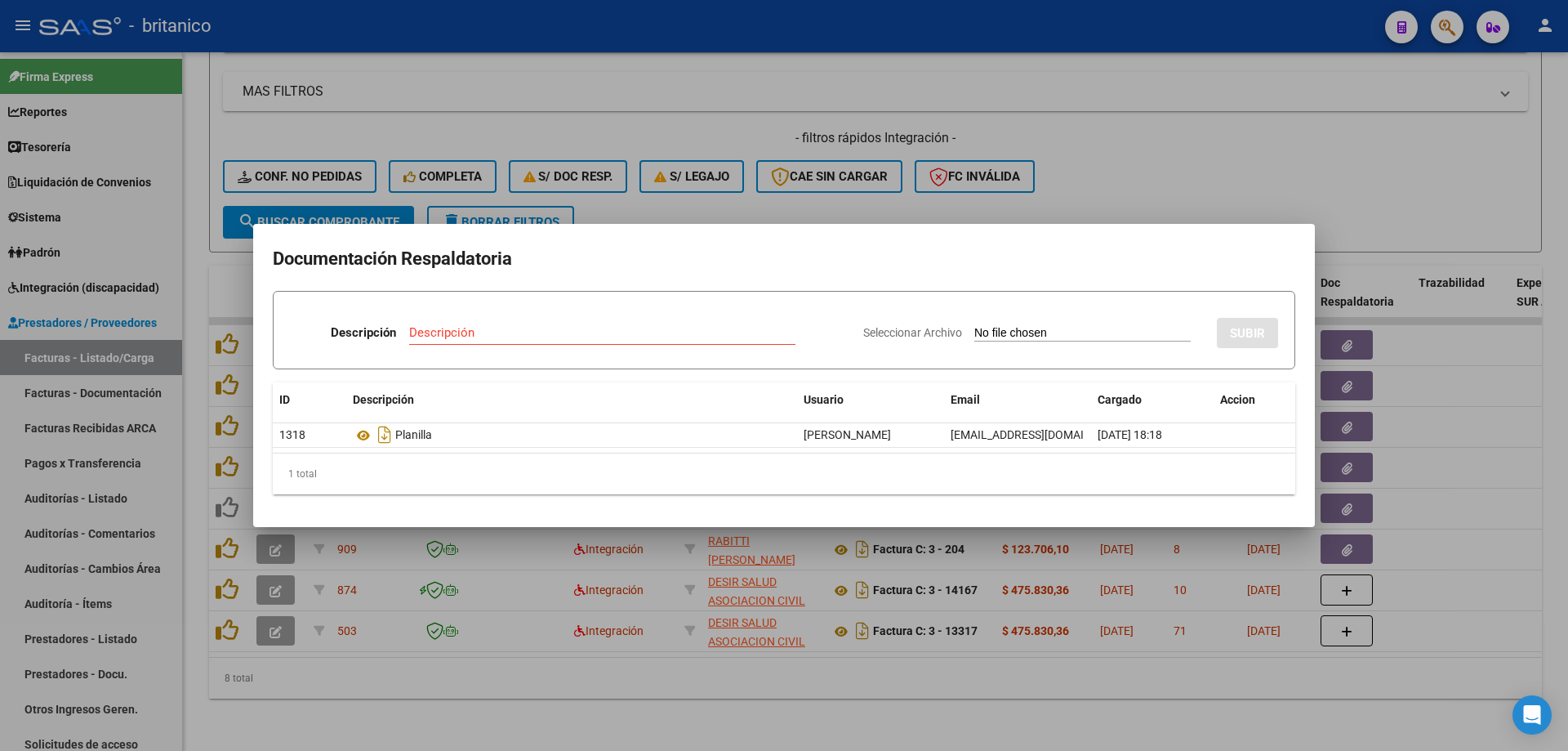
click at [1306, 141] on div at bounding box center [784, 376] width 1568 height 751
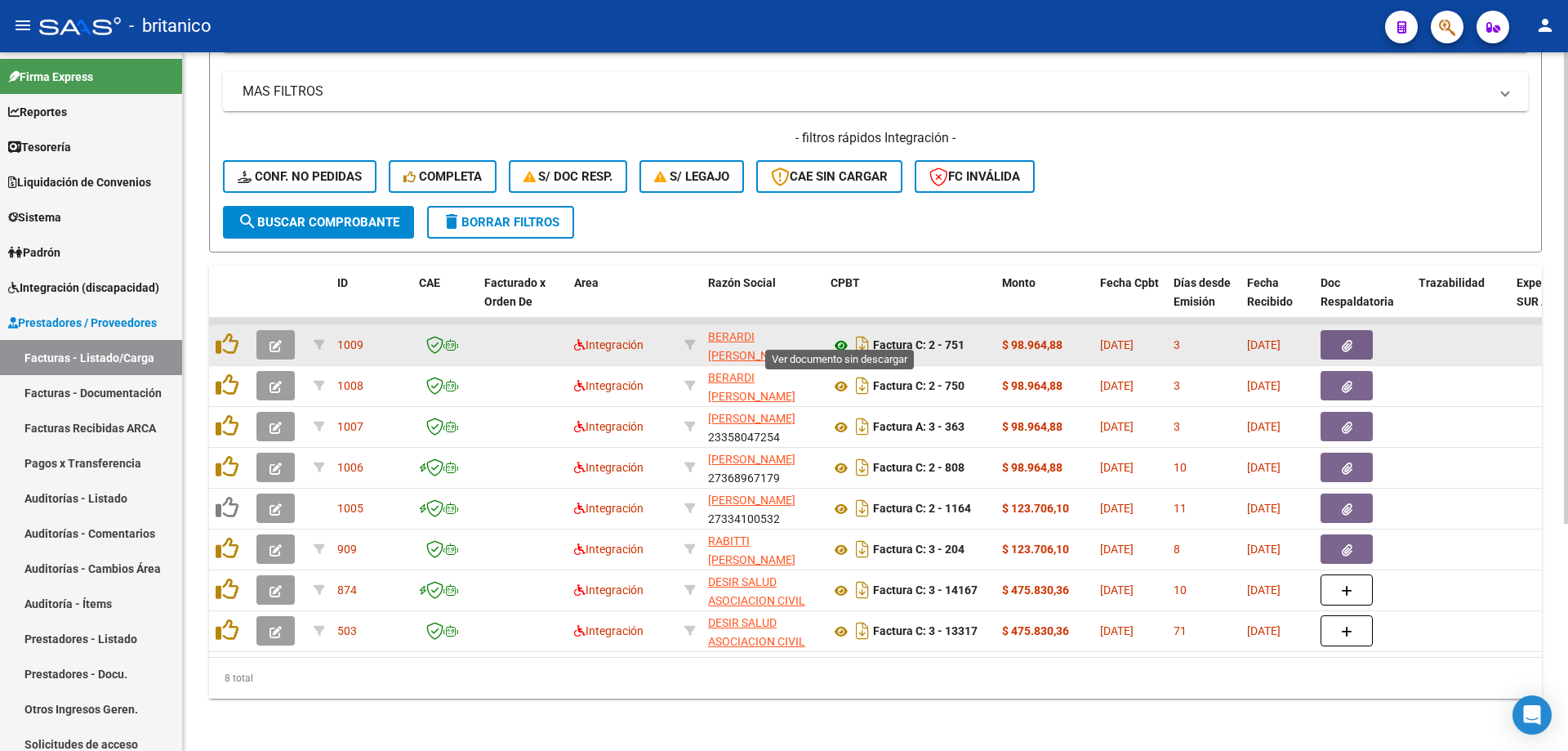
click at [838, 336] on icon at bounding box center [841, 346] width 21 height 20
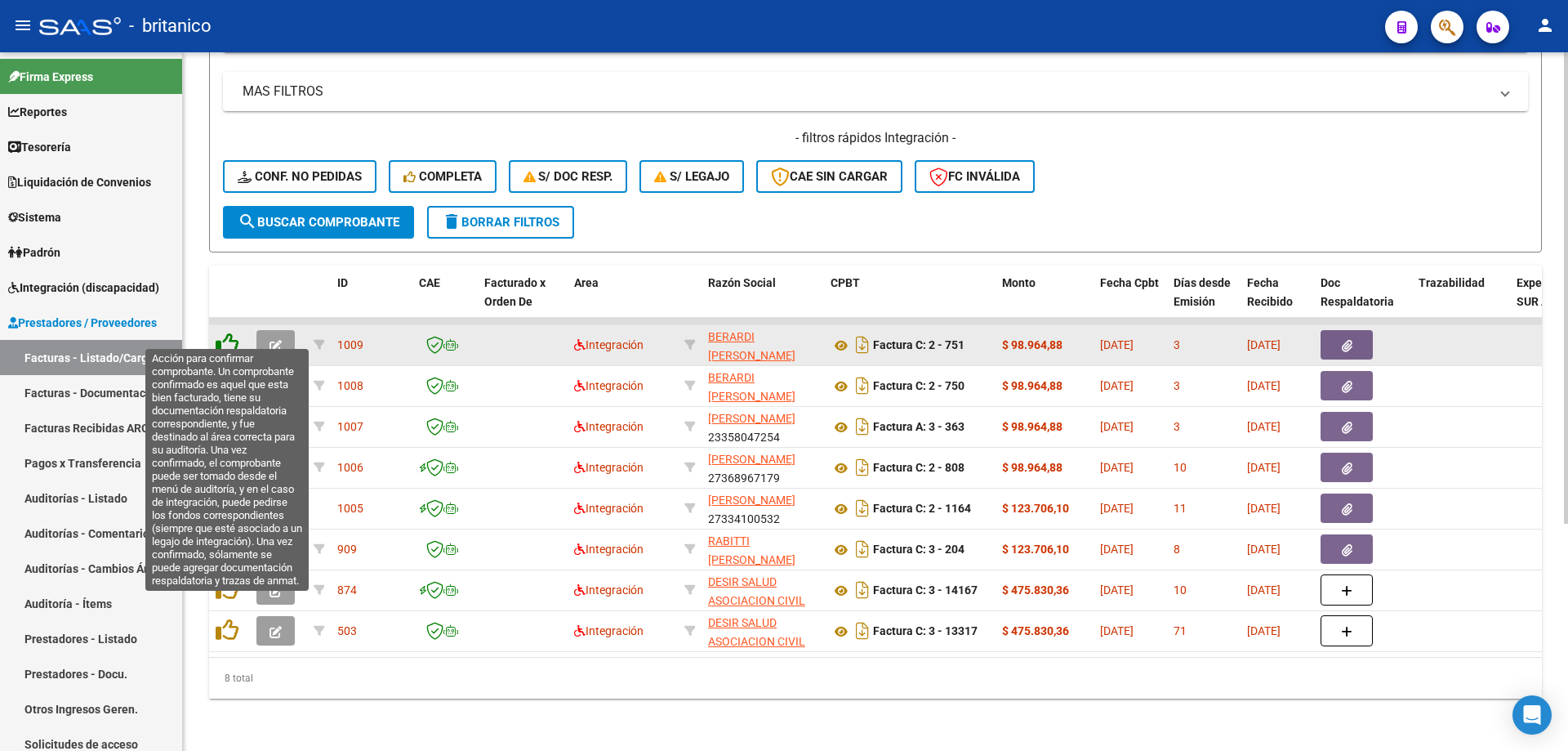
click at [228, 333] on icon at bounding box center [227, 344] width 23 height 23
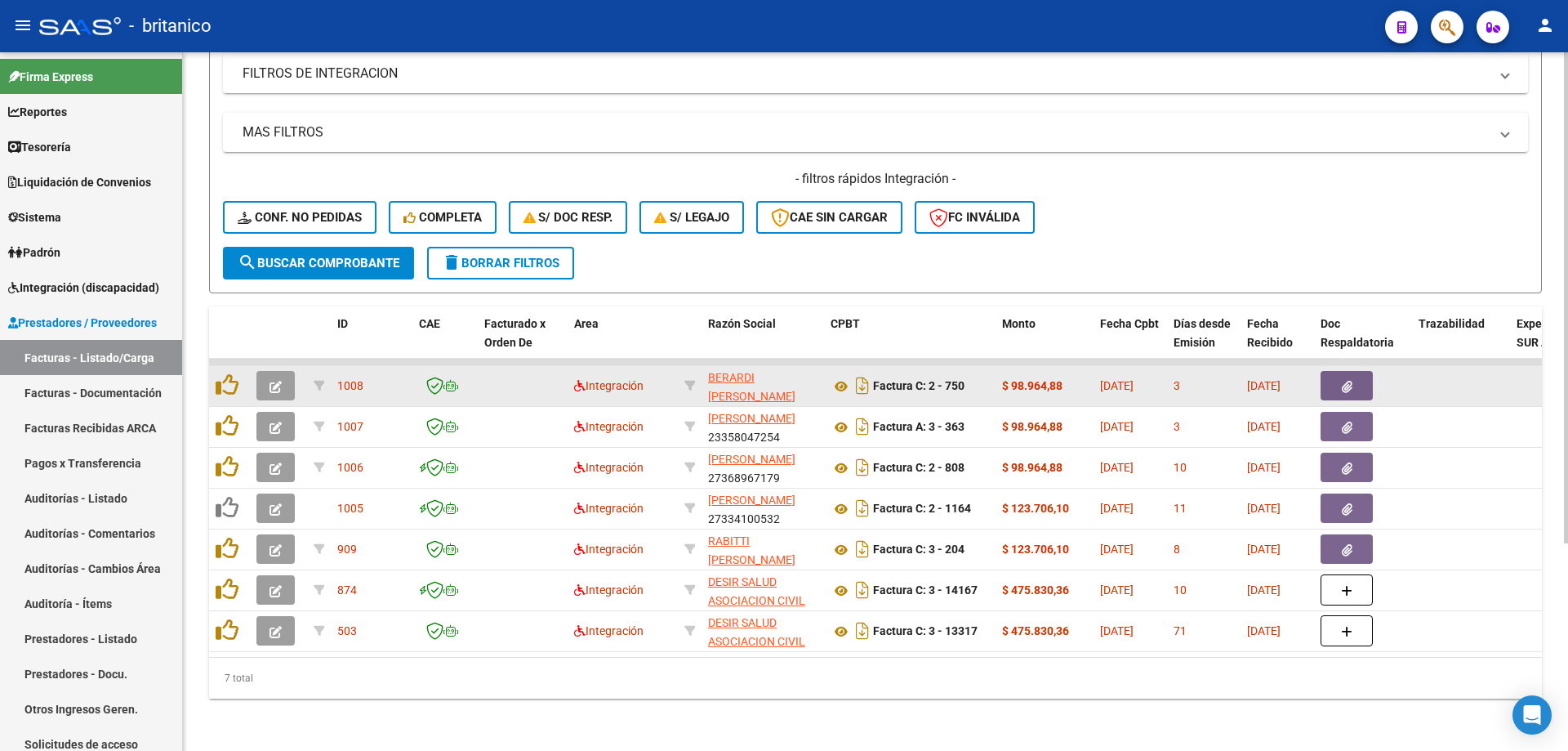
scroll to position [295, 0]
click at [1357, 371] on button "button" at bounding box center [1346, 385] width 53 height 30
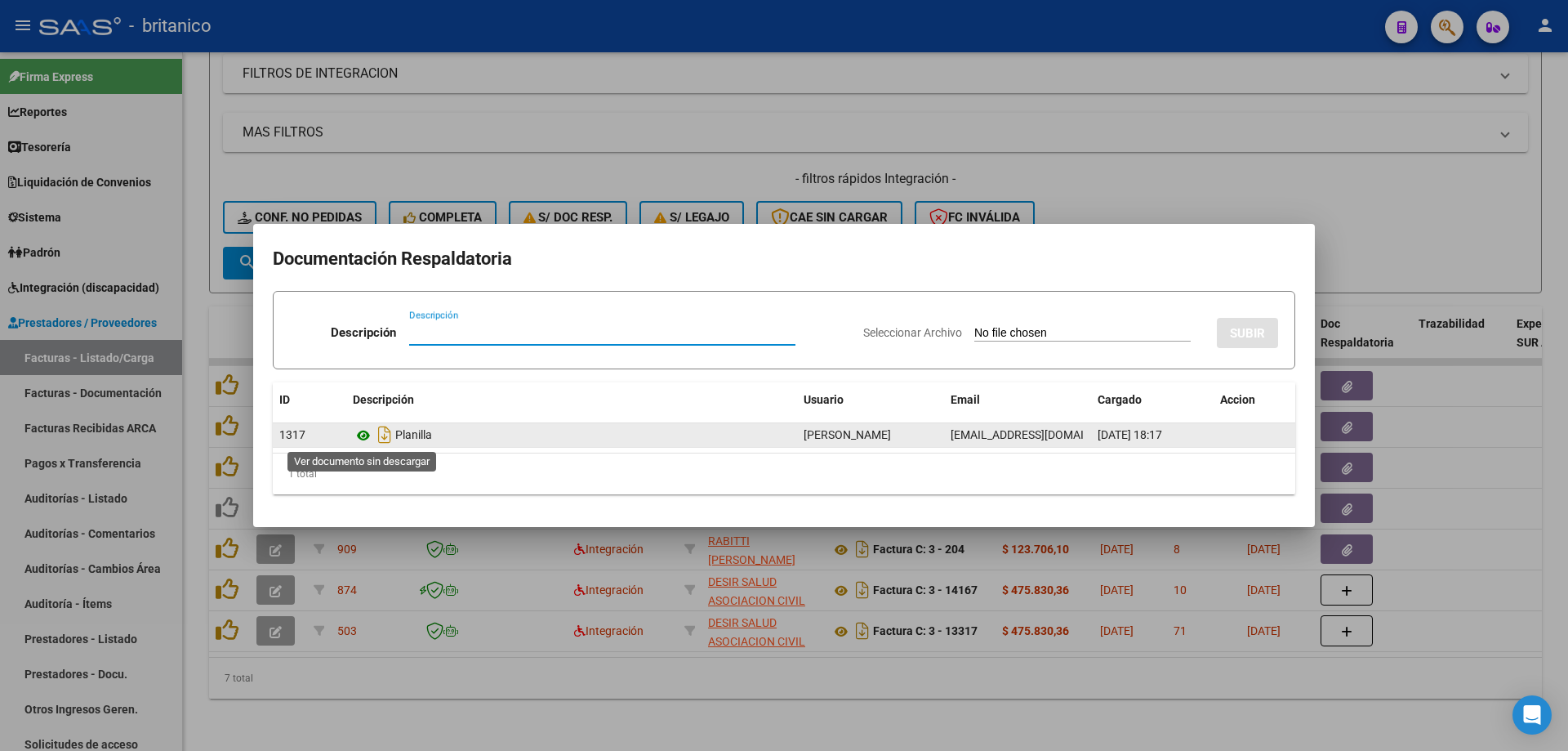
click at [357, 434] on icon at bounding box center [363, 436] width 21 height 20
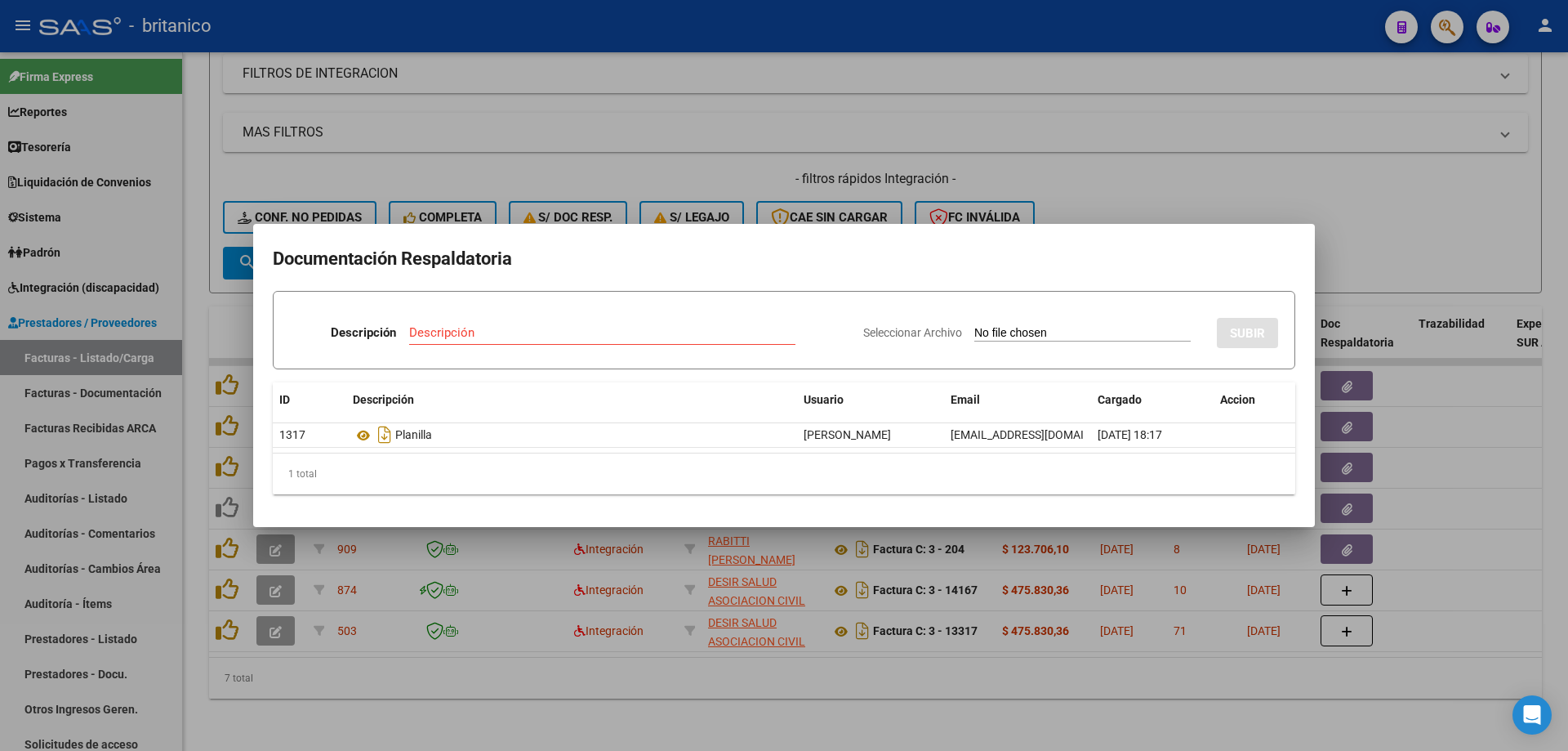
click at [1173, 80] on div at bounding box center [784, 376] width 1568 height 751
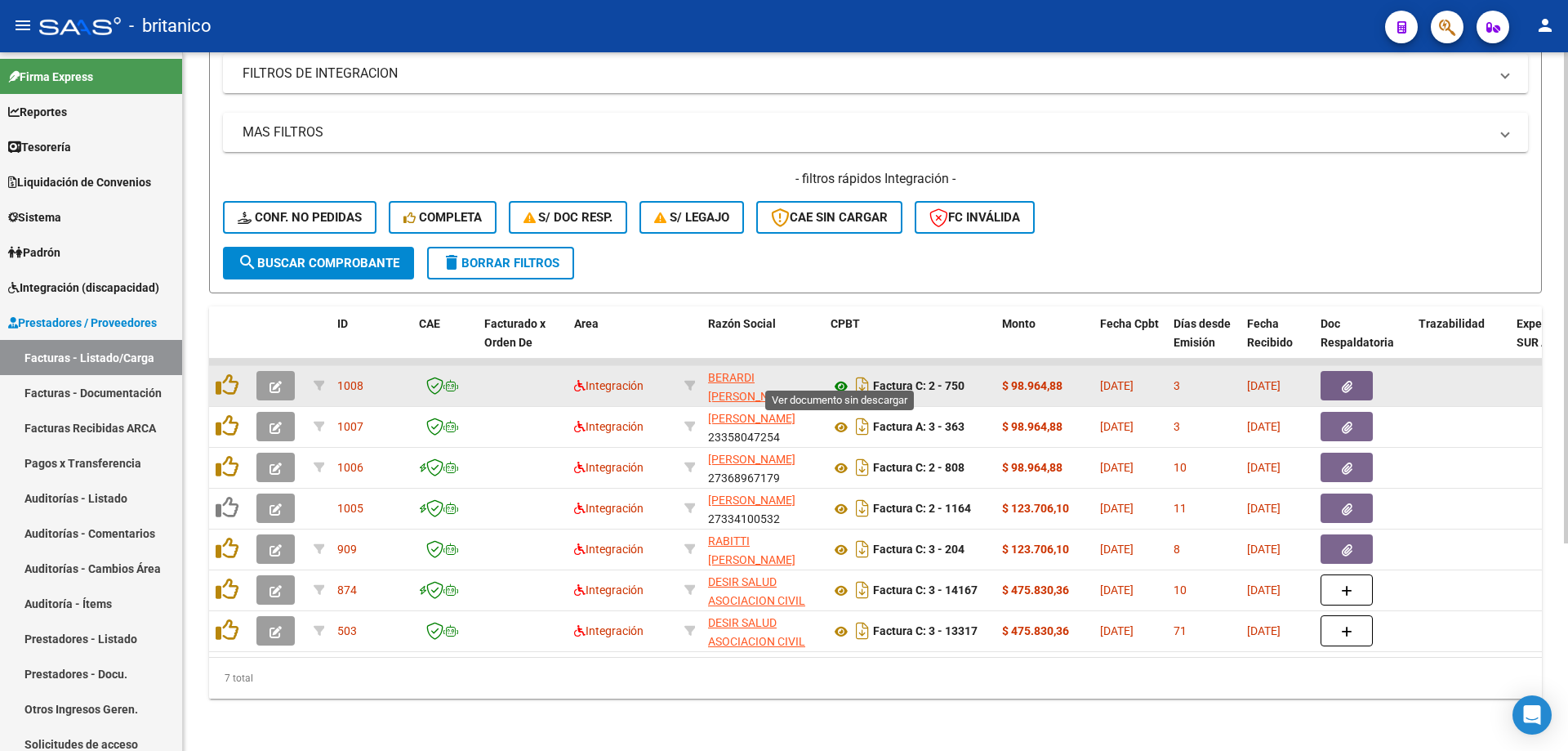
click at [837, 376] on icon at bounding box center [841, 386] width 21 height 20
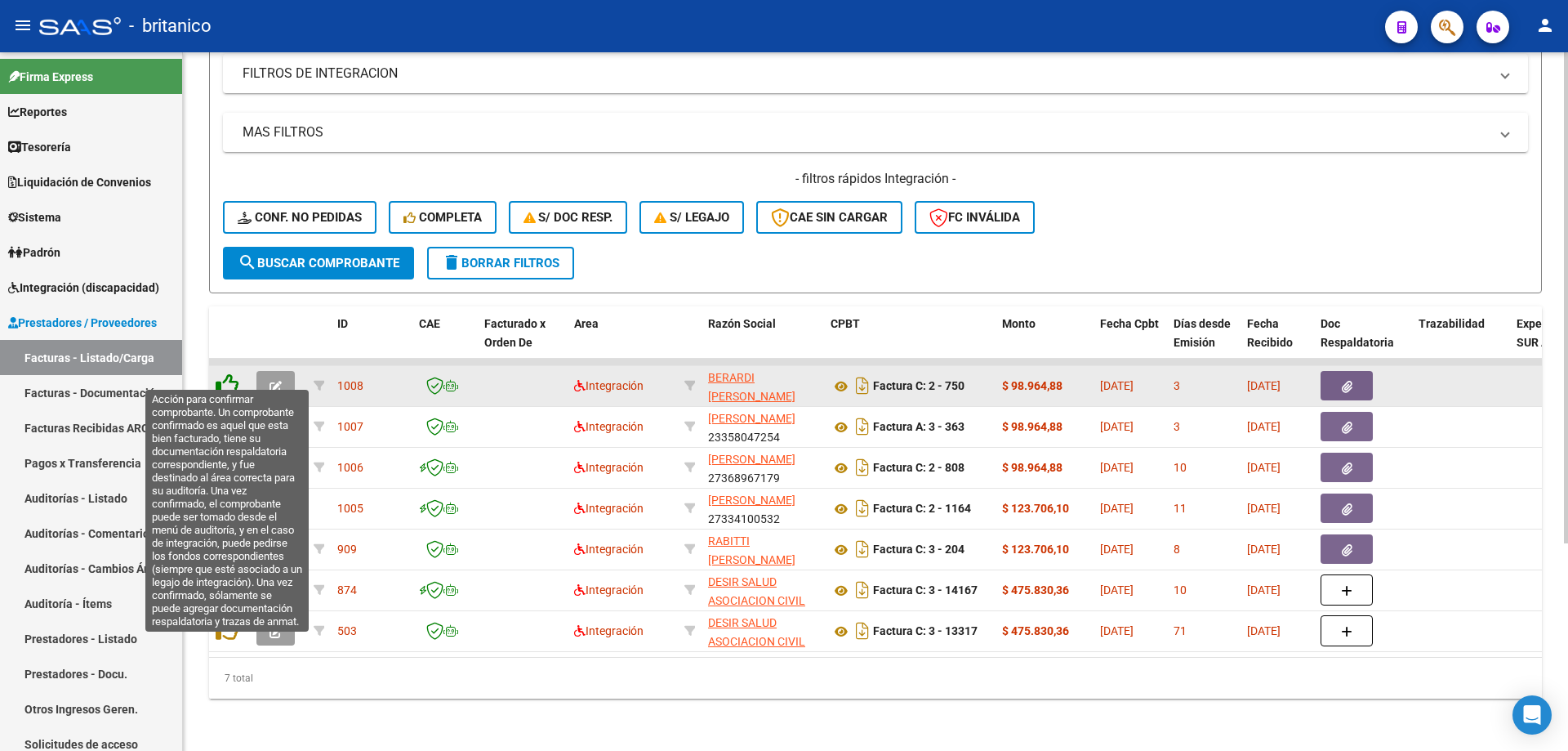
click at [224, 374] on icon at bounding box center [227, 385] width 23 height 23
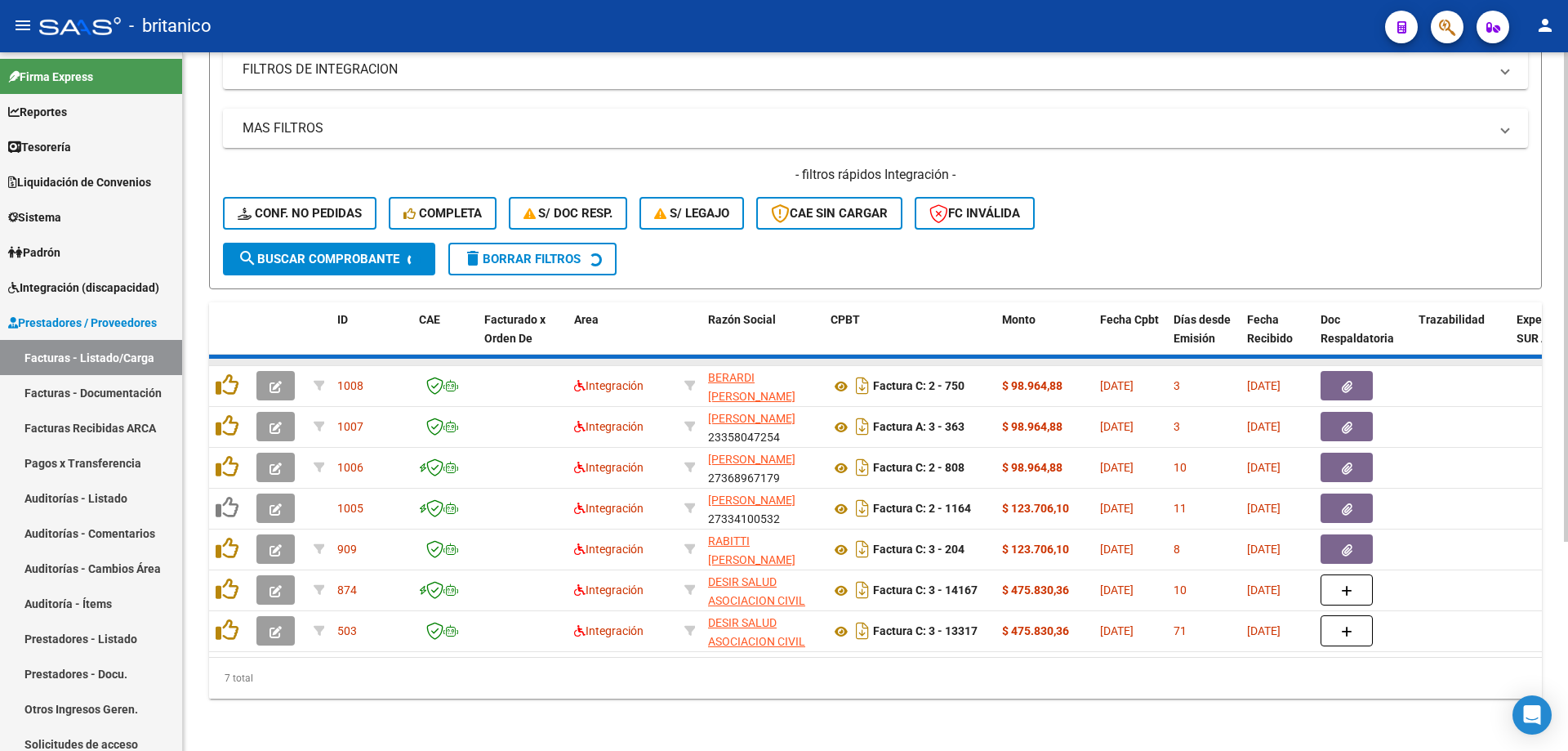
scroll to position [254, 0]
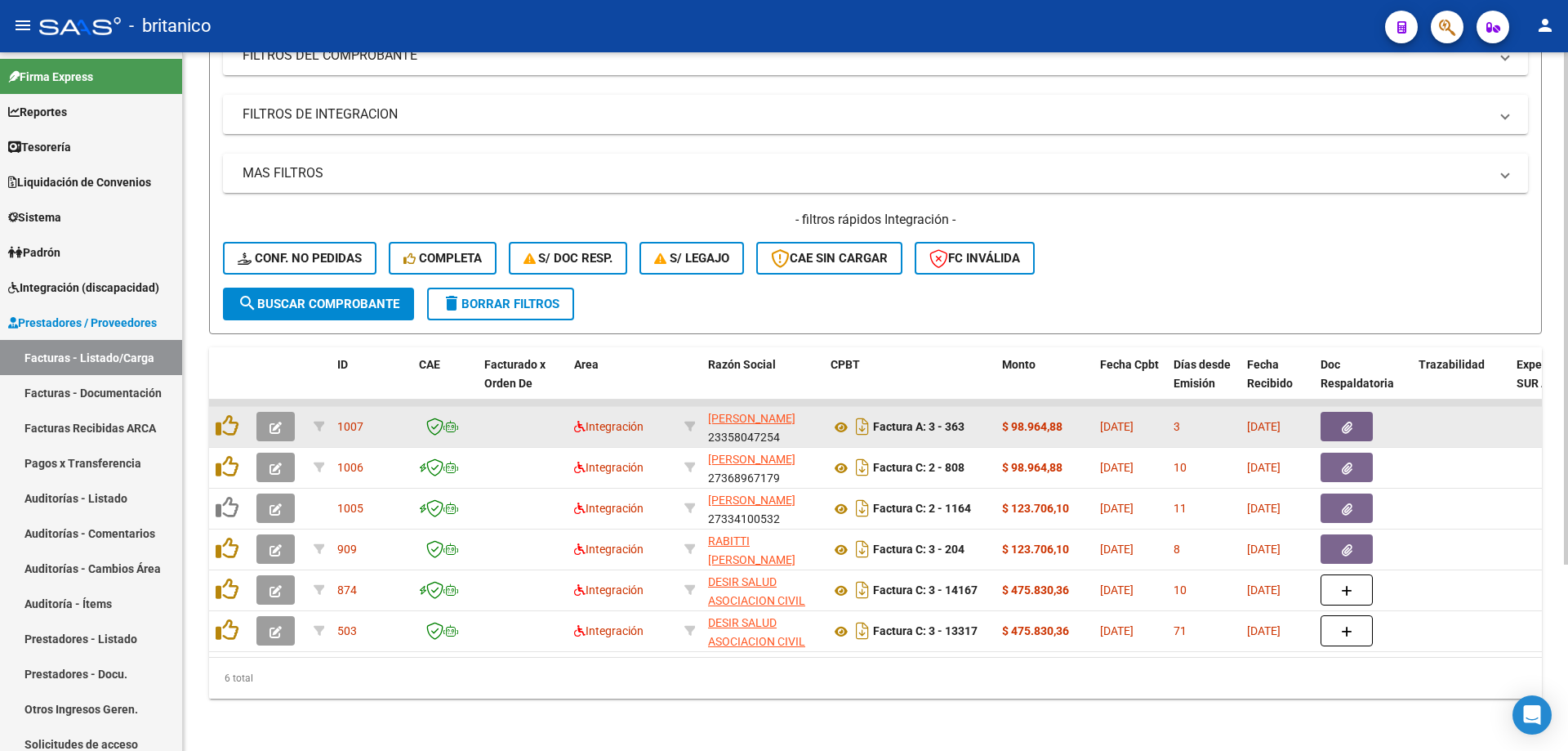
click at [1340, 412] on button "button" at bounding box center [1346, 426] width 53 height 30
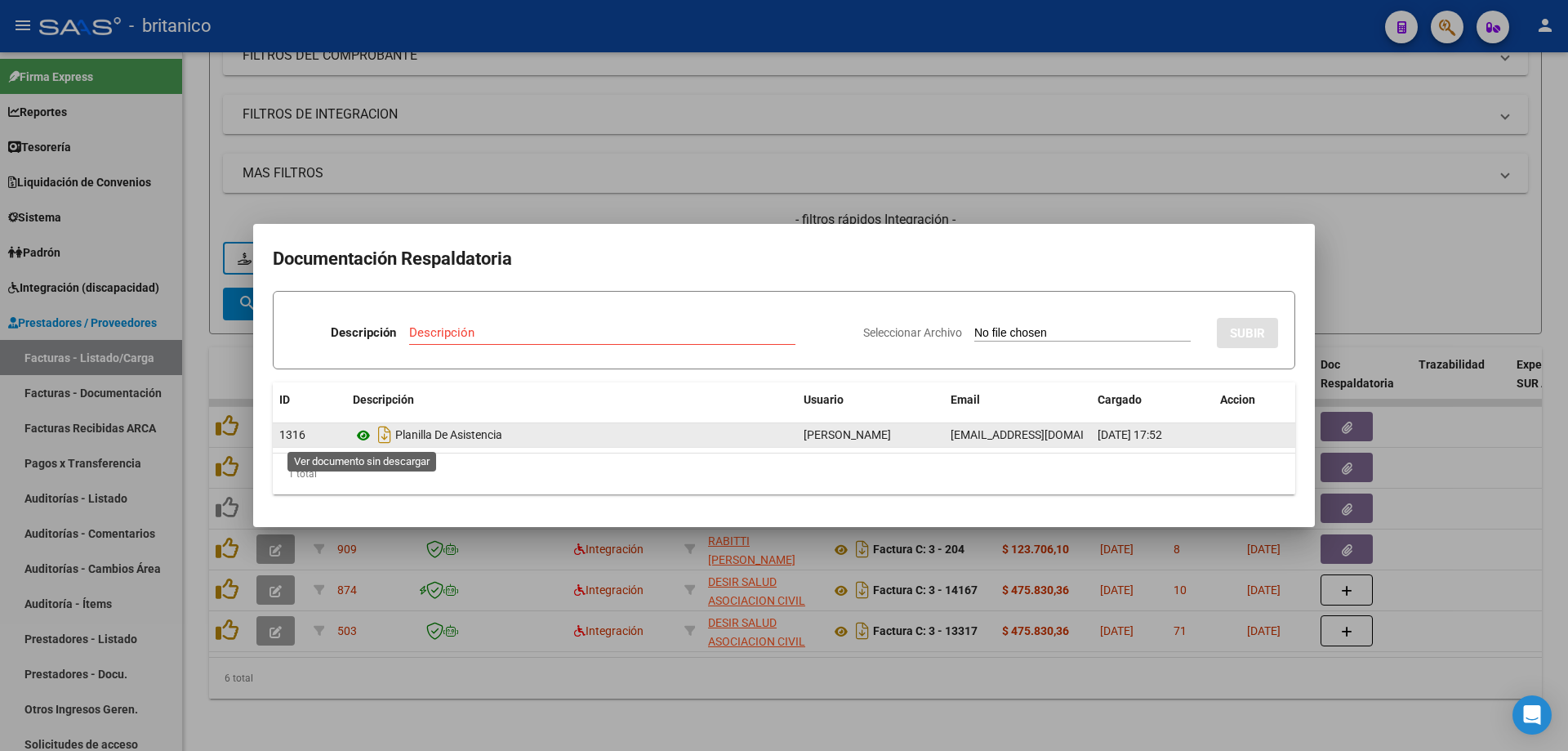
click at [368, 430] on icon at bounding box center [363, 436] width 21 height 20
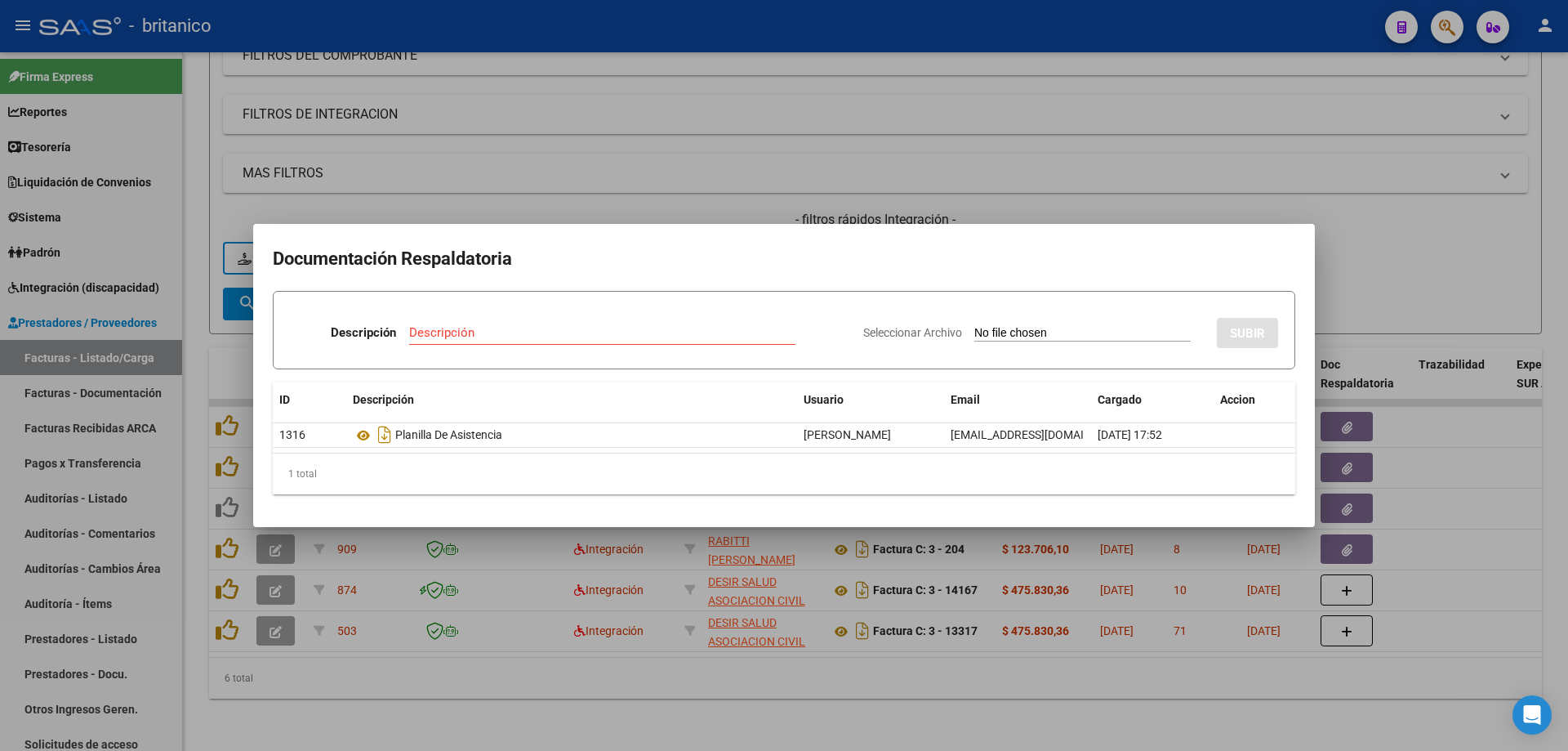
click at [697, 104] on div at bounding box center [784, 376] width 1568 height 751
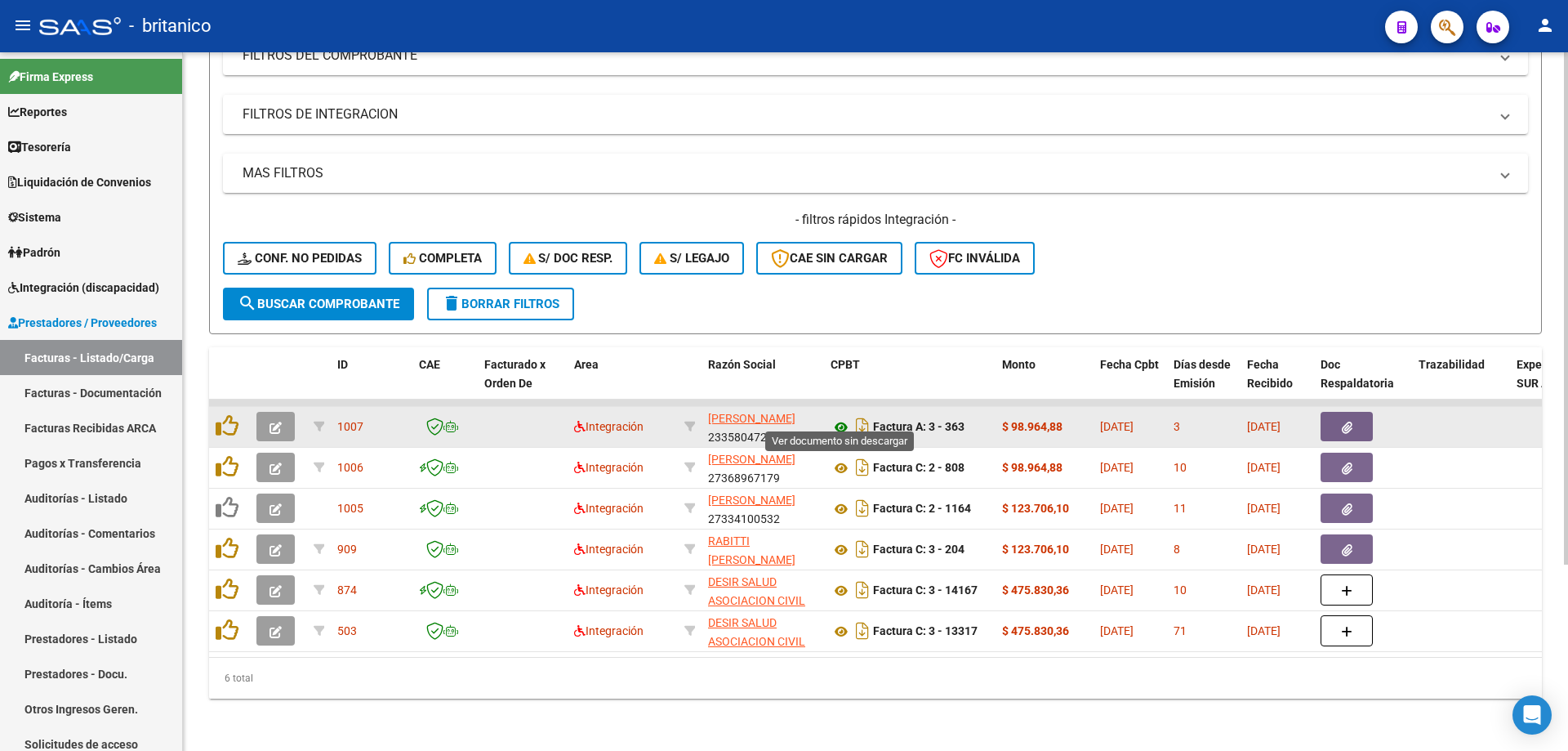
click at [837, 418] on icon at bounding box center [841, 427] width 21 height 20
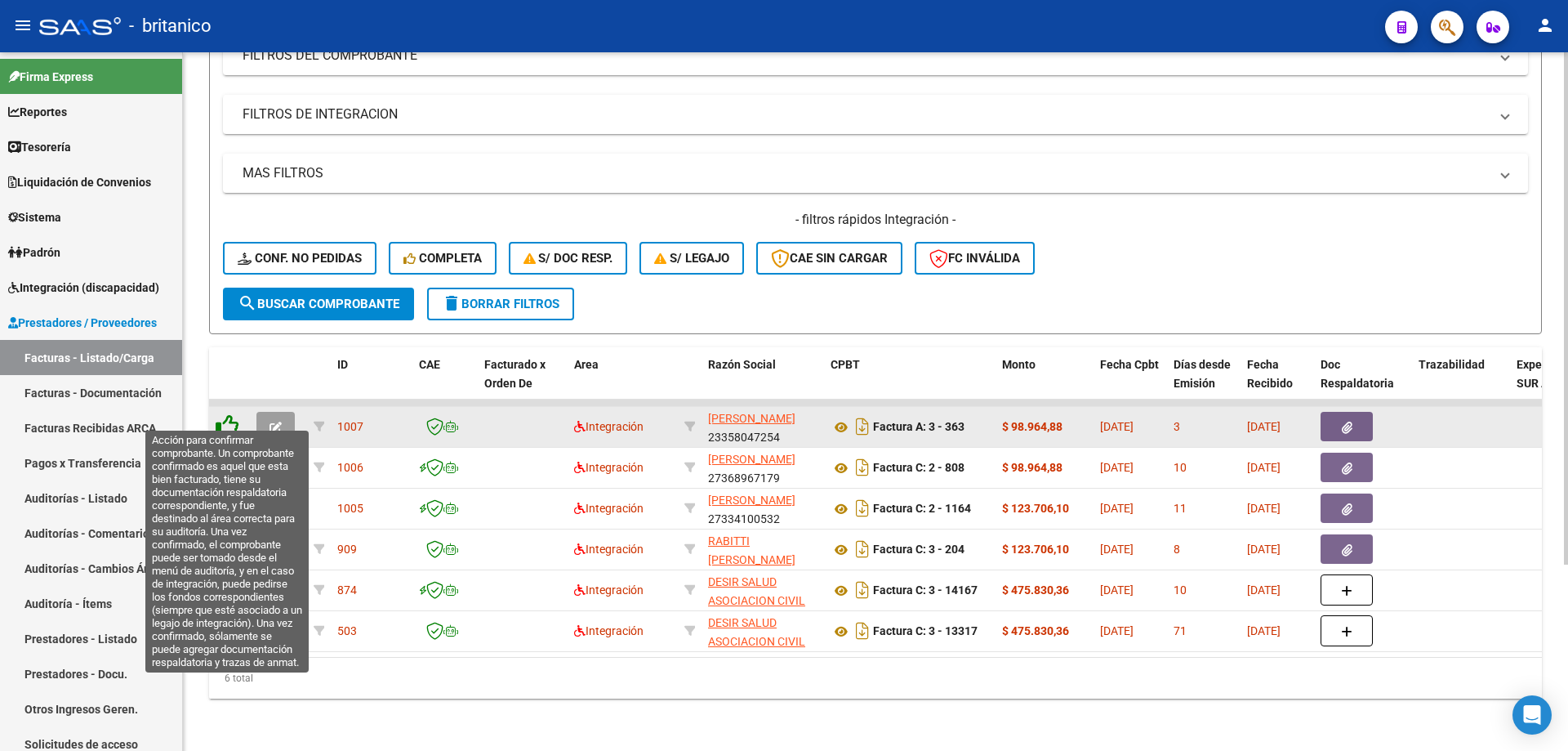
click at [228, 415] on icon at bounding box center [227, 426] width 23 height 23
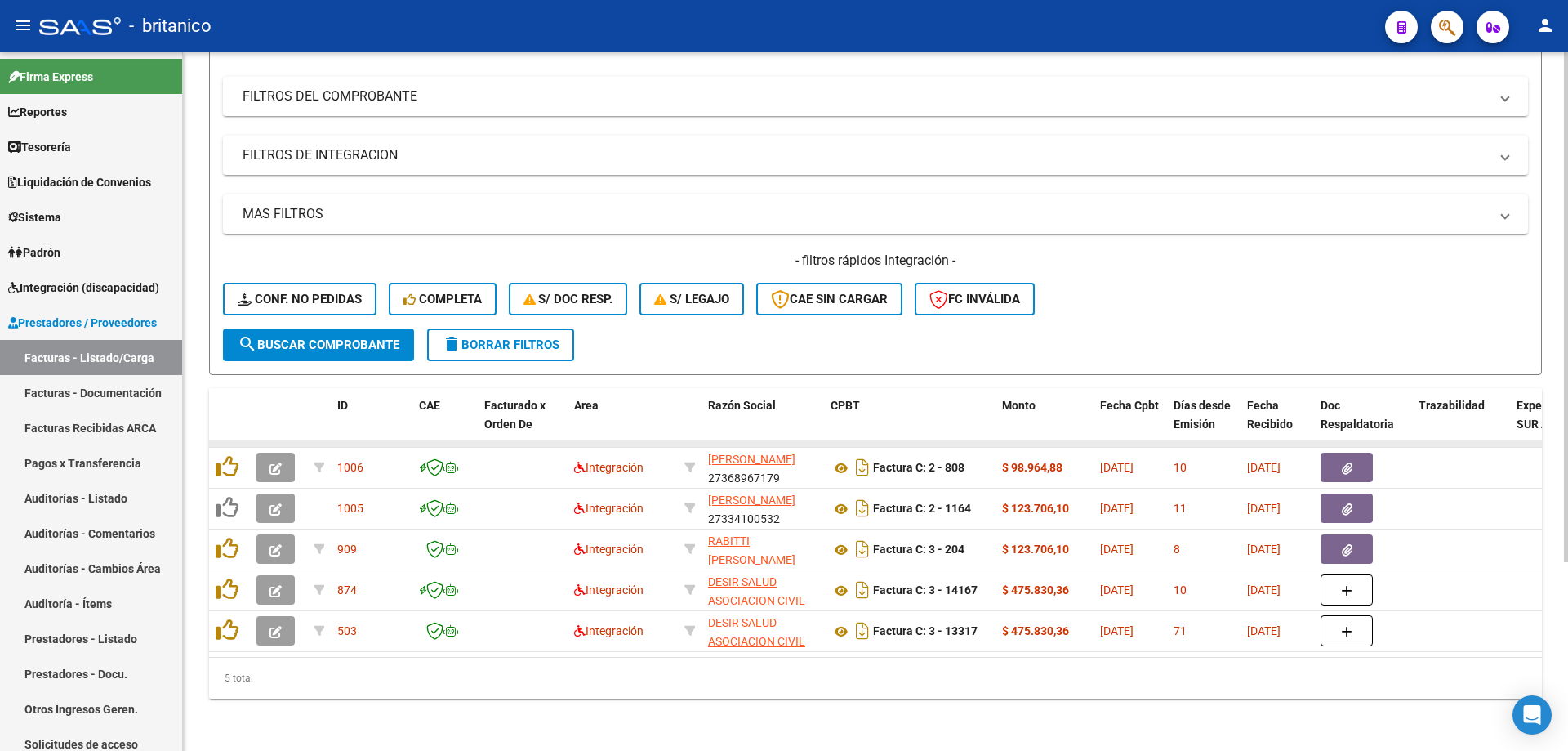
scroll to position [213, 0]
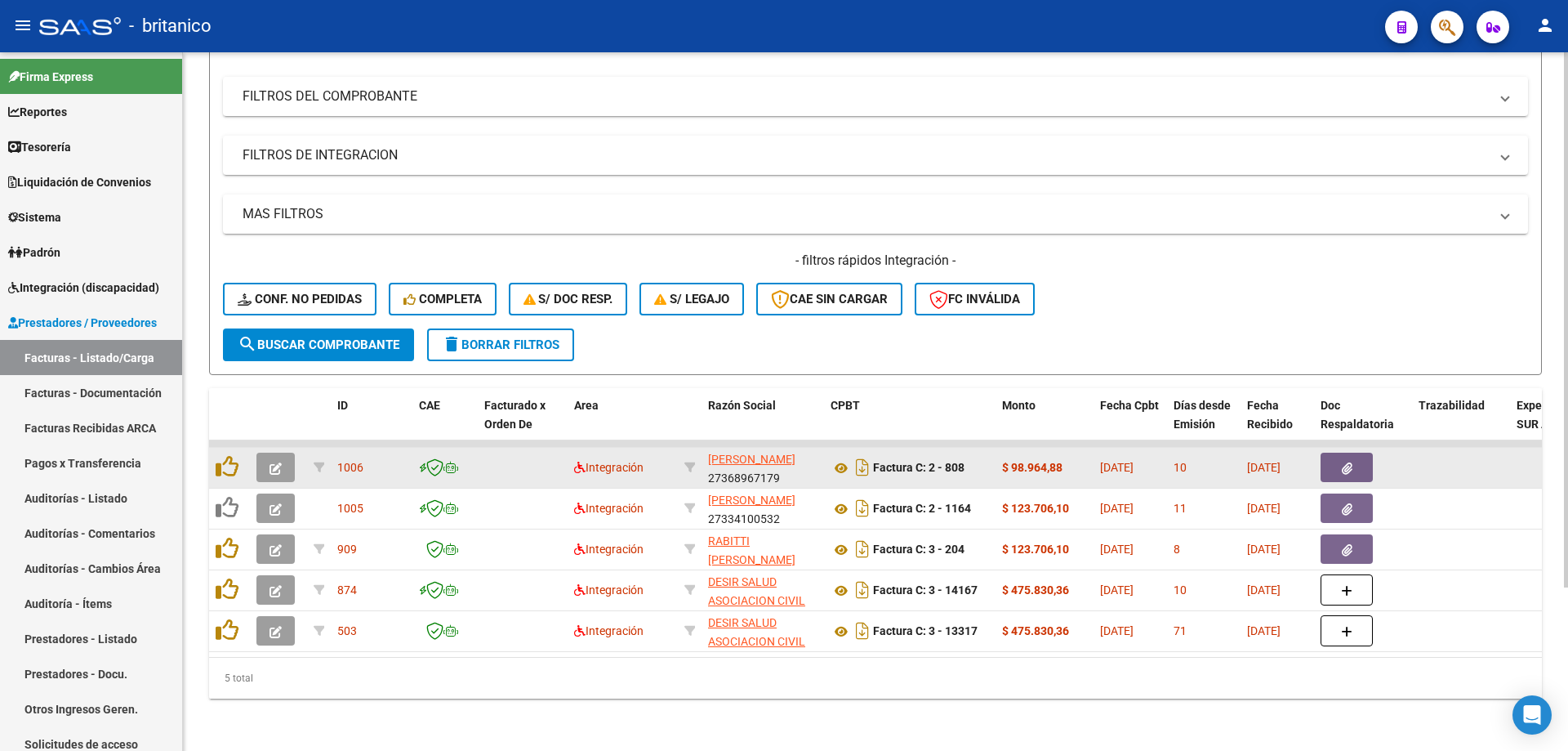
click at [1340, 456] on button "button" at bounding box center [1346, 467] width 53 height 30
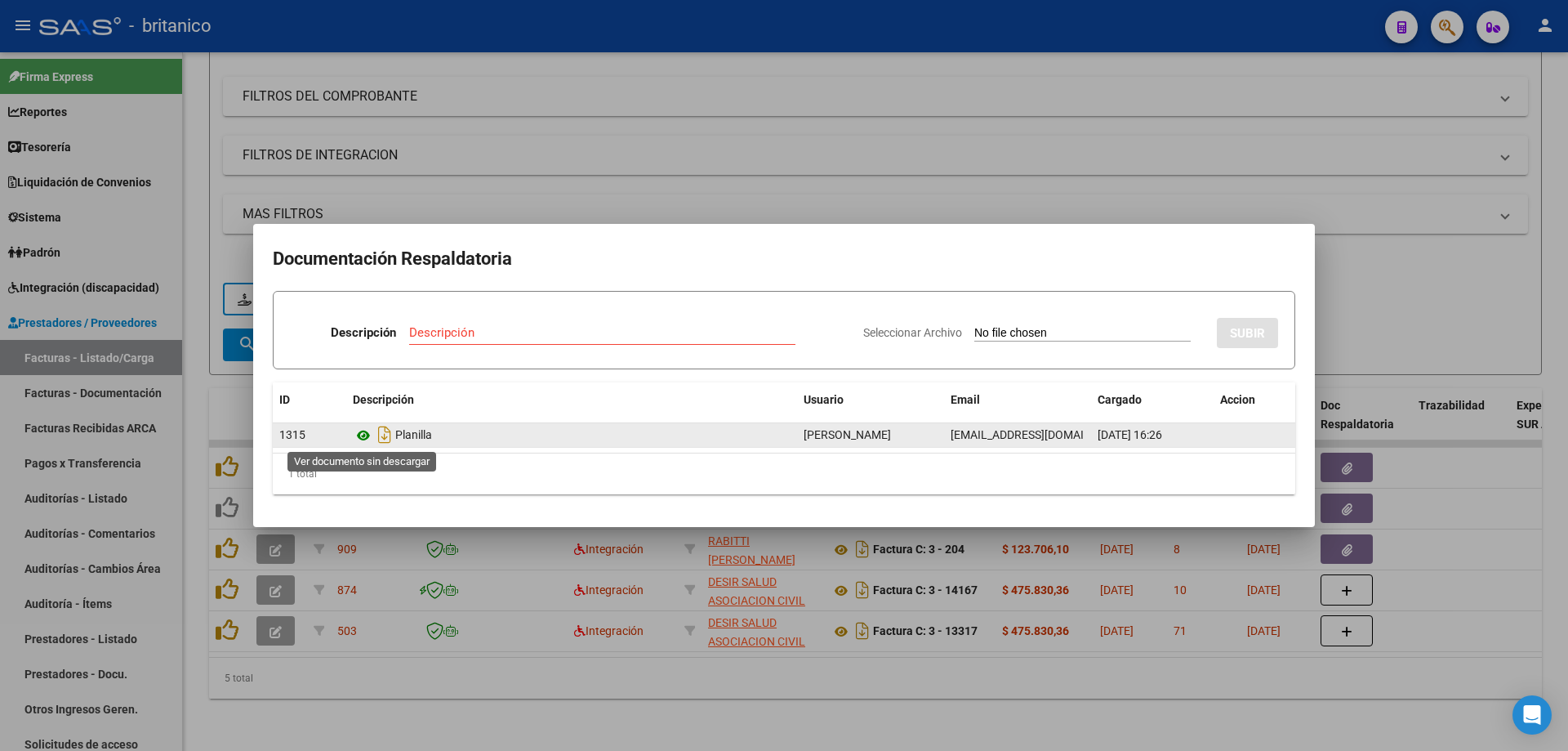
click at [363, 430] on icon at bounding box center [363, 436] width 21 height 20
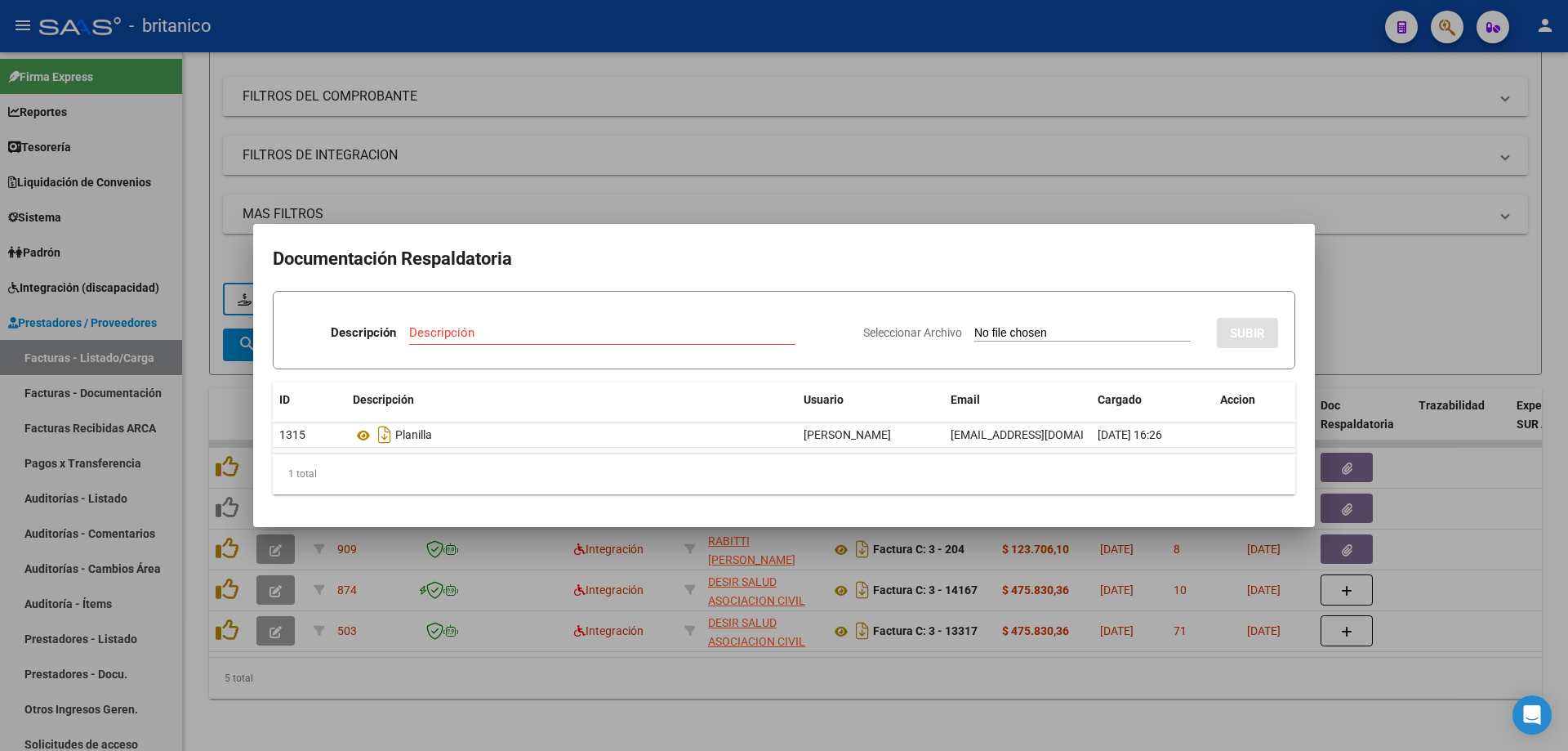
click at [820, 116] on div at bounding box center [784, 376] width 1568 height 751
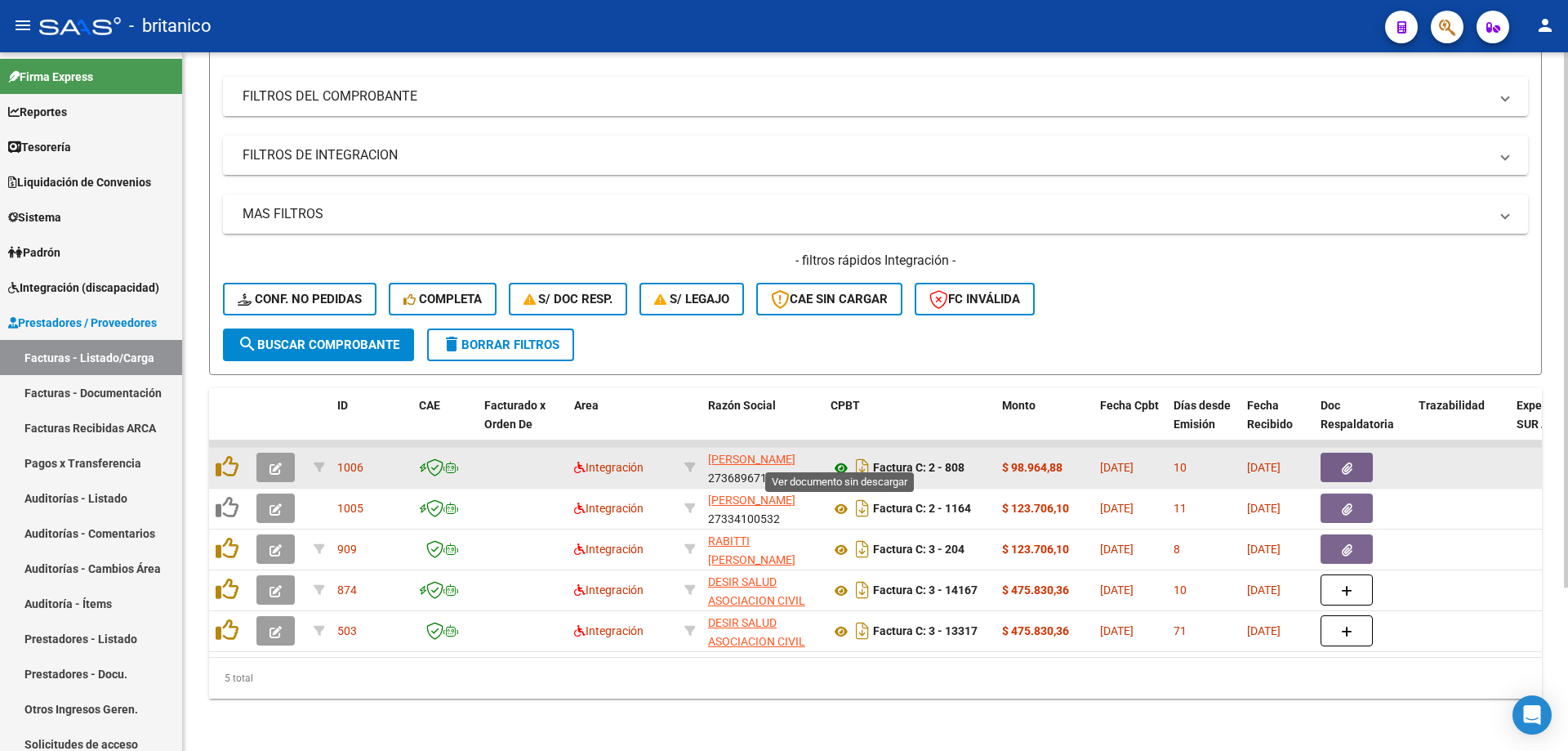
click at [837, 459] on icon at bounding box center [841, 468] width 21 height 20
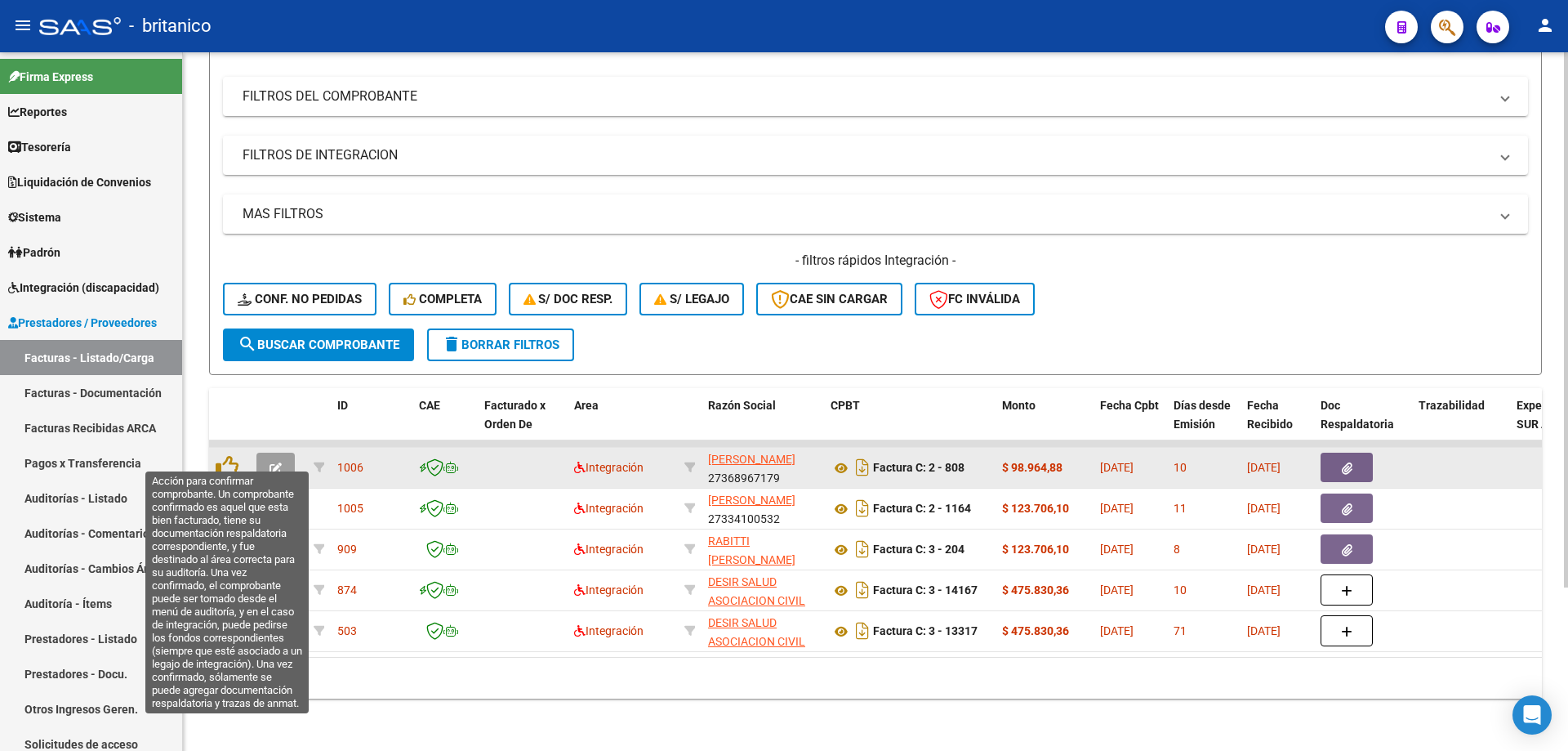
drag, startPoint x: 220, startPoint y: 452, endPoint x: 243, endPoint y: 451, distance: 23.0
click at [221, 455] on icon at bounding box center [227, 466] width 23 height 23
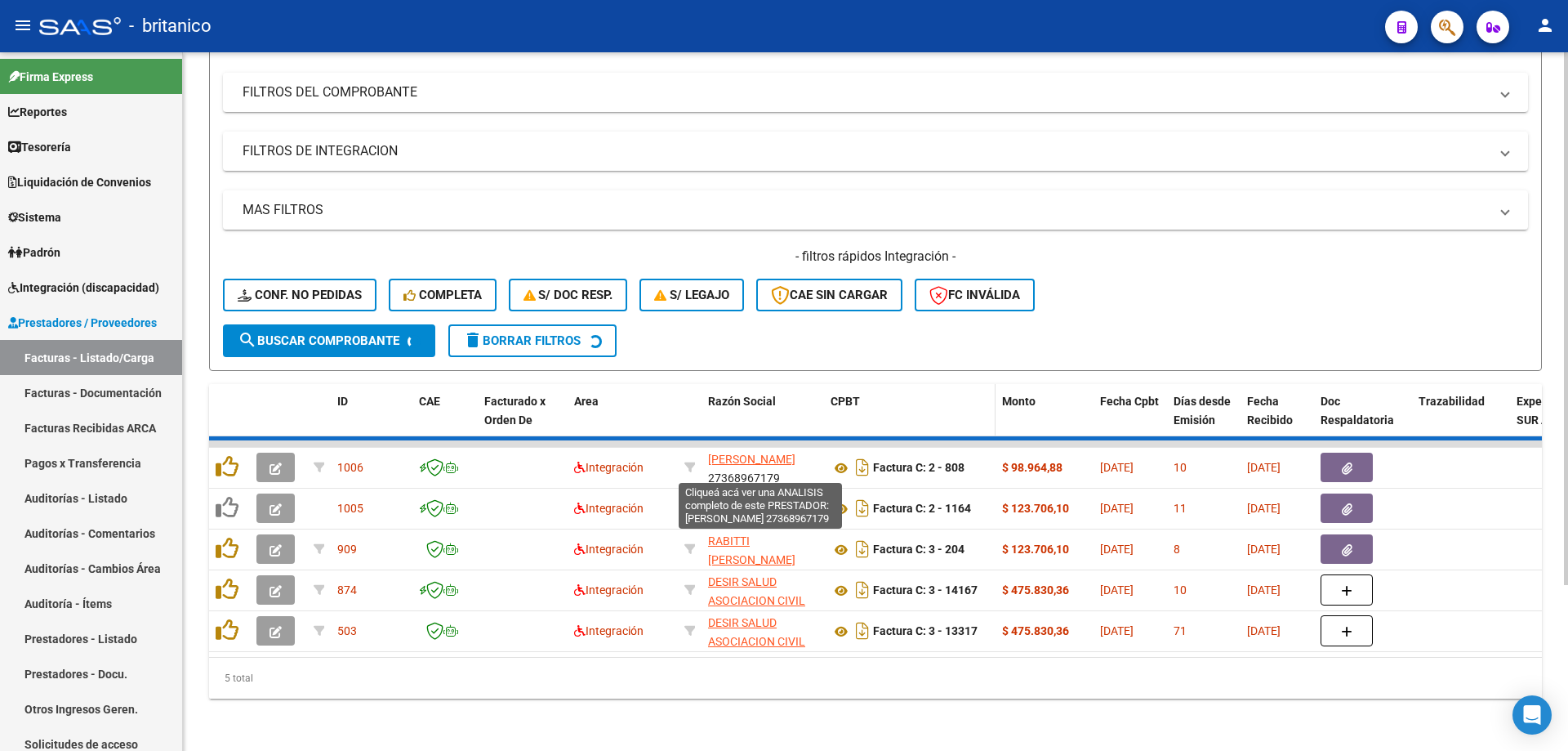
scroll to position [172, 0]
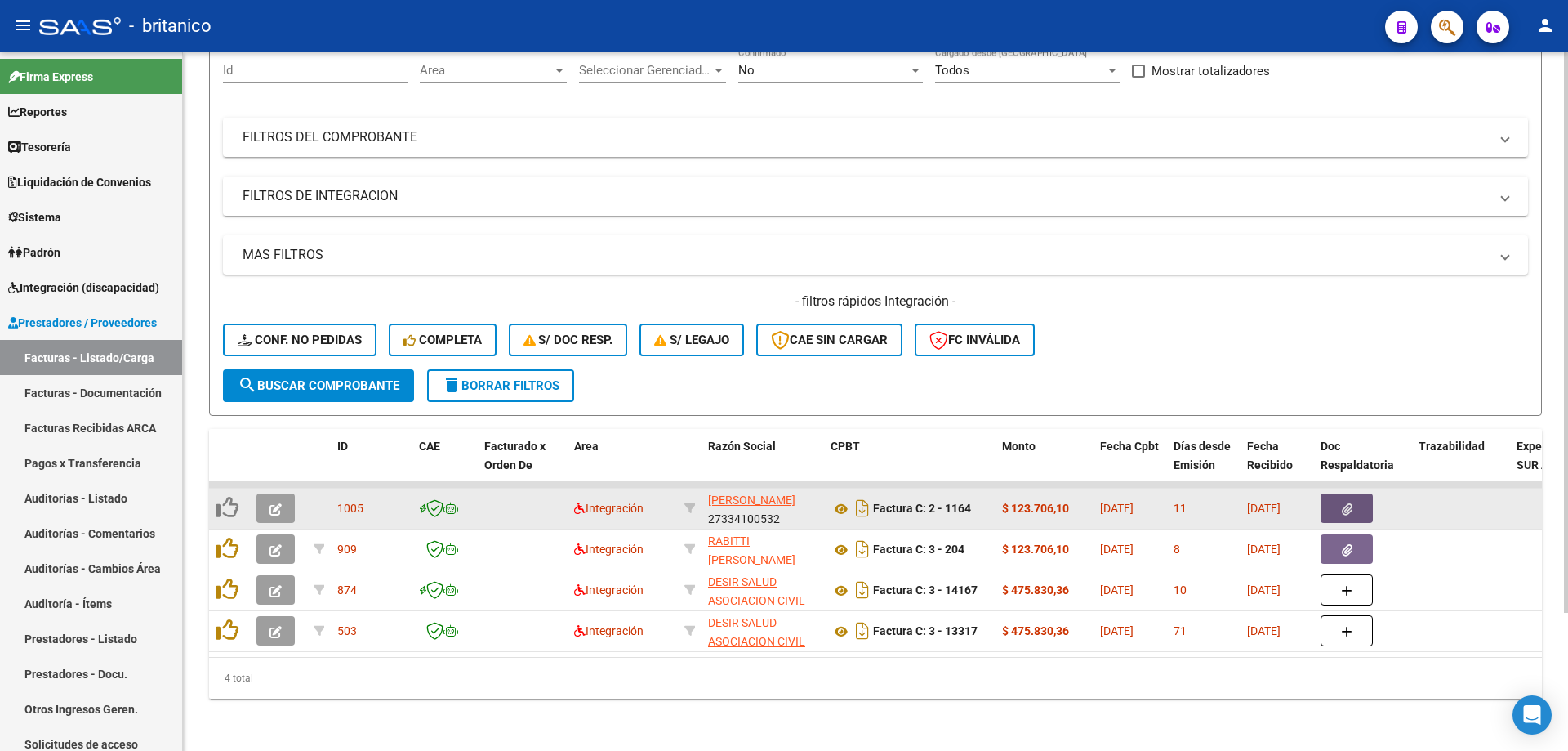
click at [1352, 494] on button "button" at bounding box center [1346, 508] width 53 height 30
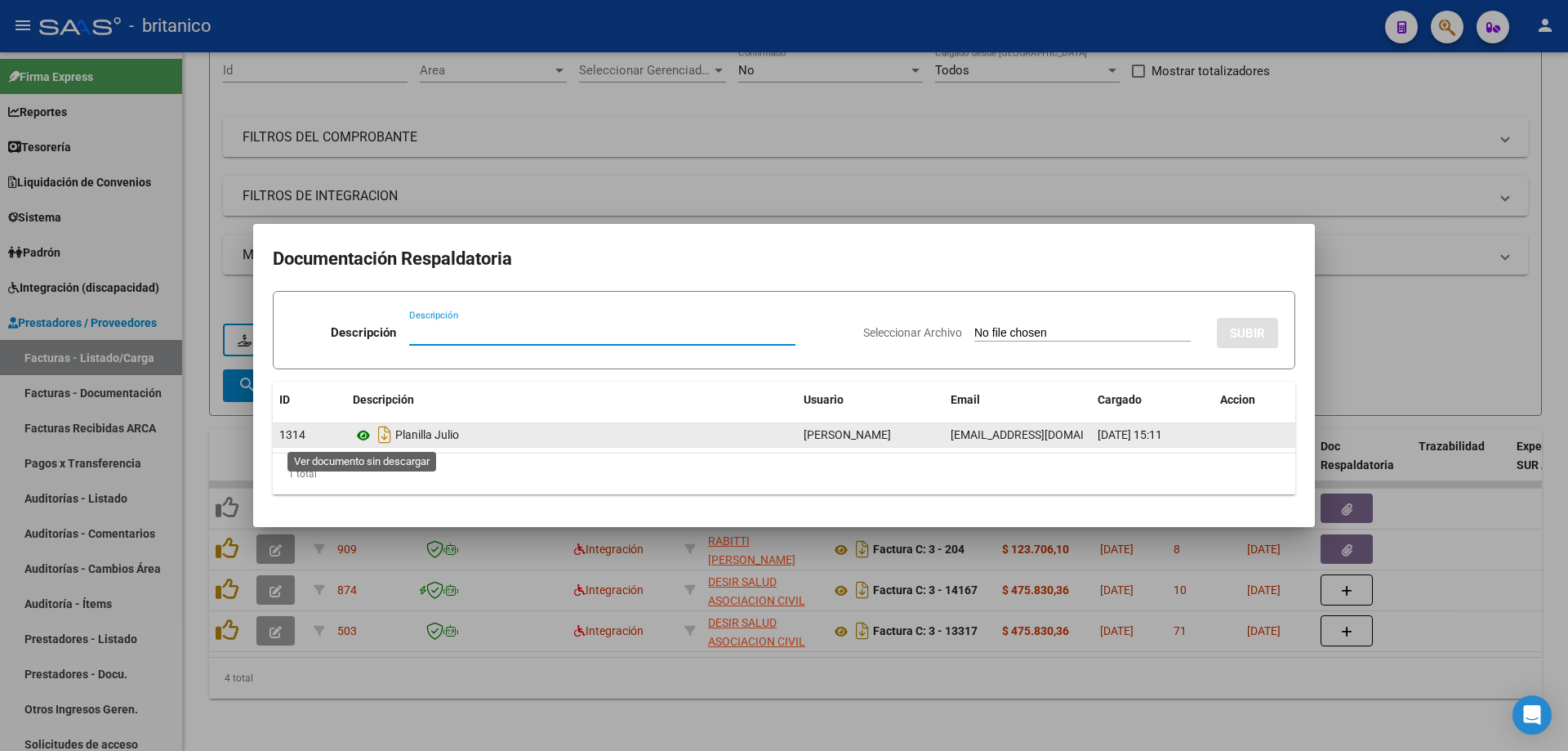
click at [366, 437] on icon at bounding box center [363, 436] width 21 height 20
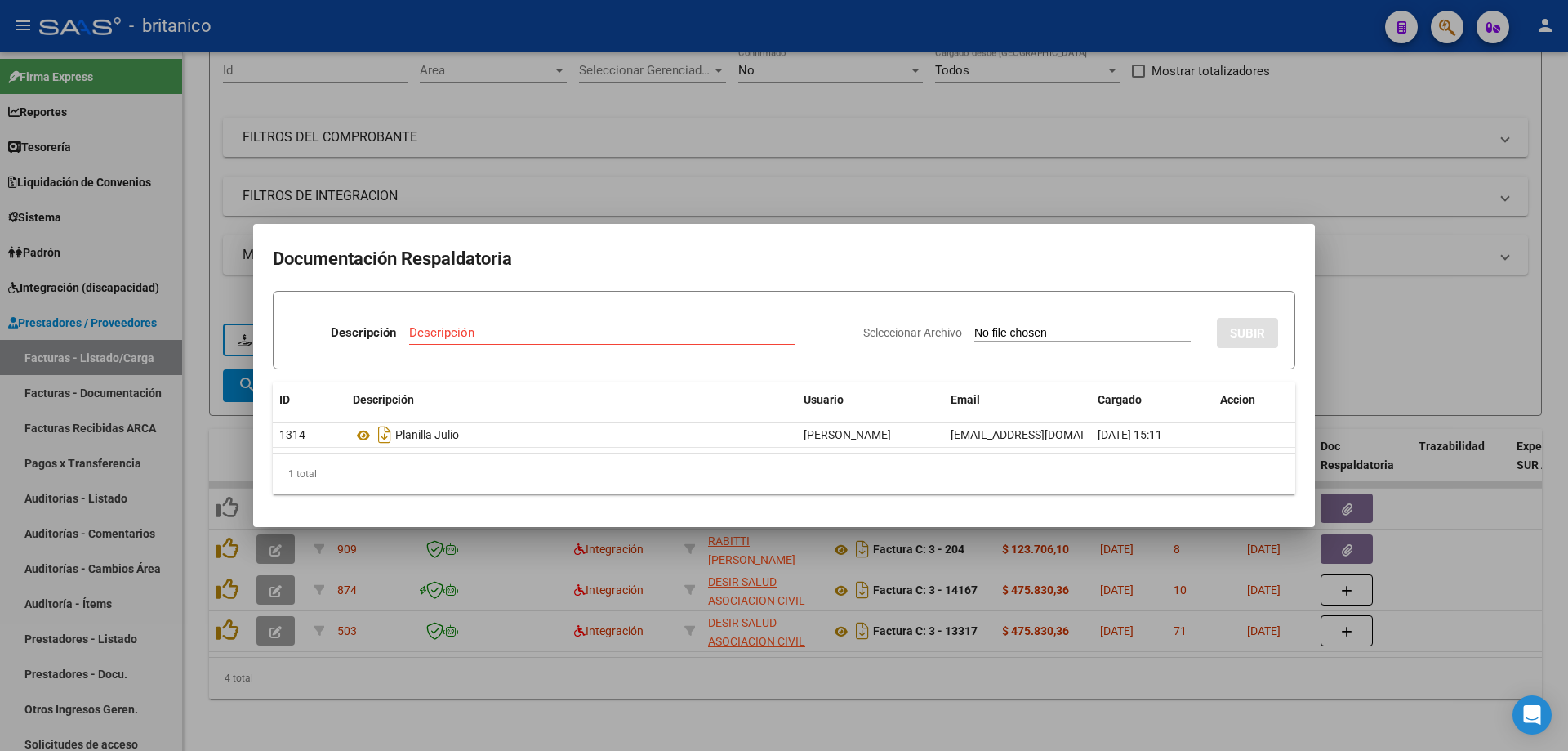
click at [796, 118] on div at bounding box center [784, 376] width 1568 height 751
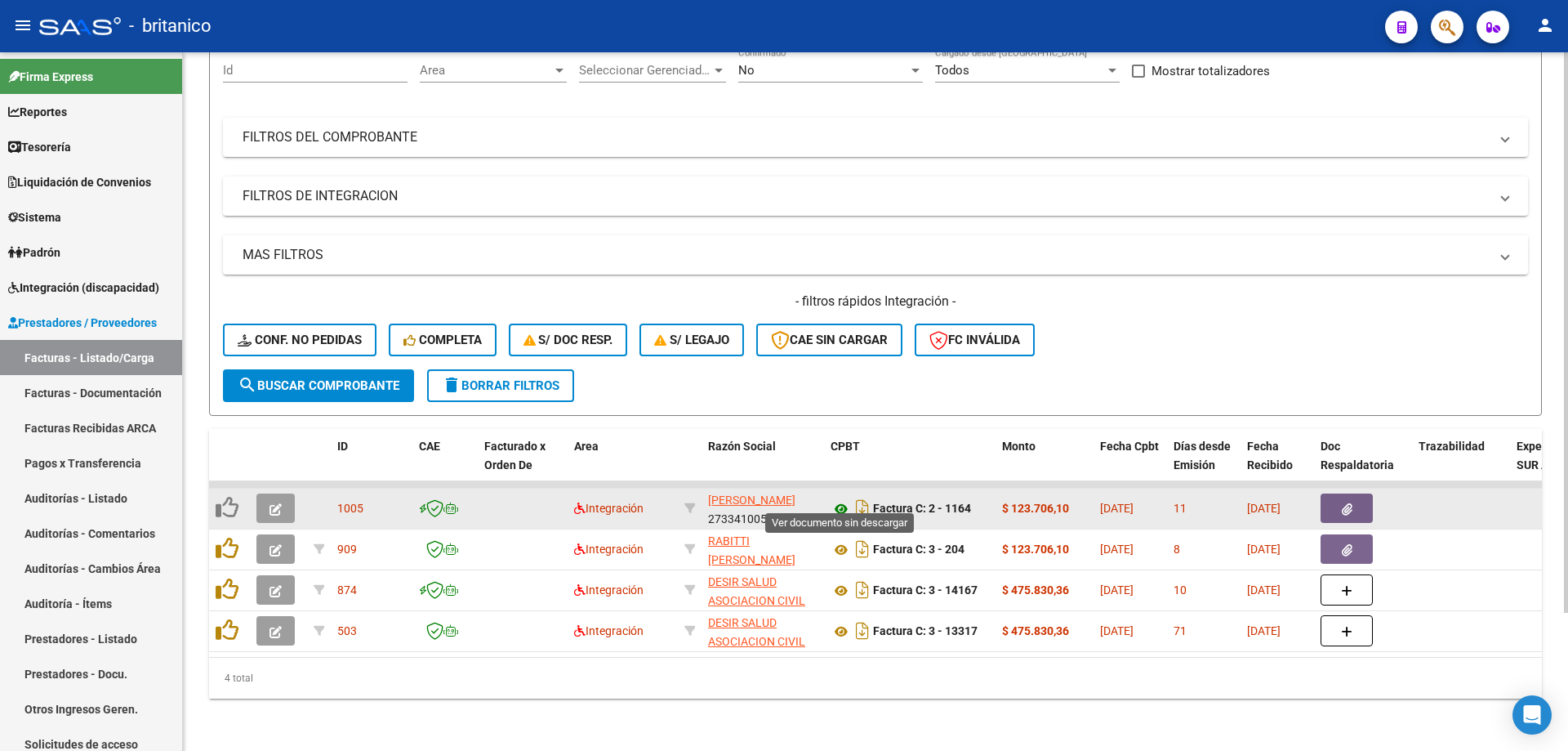
click at [835, 500] on icon at bounding box center [841, 509] width 21 height 20
click at [282, 494] on button "button" at bounding box center [276, 508] width 38 height 30
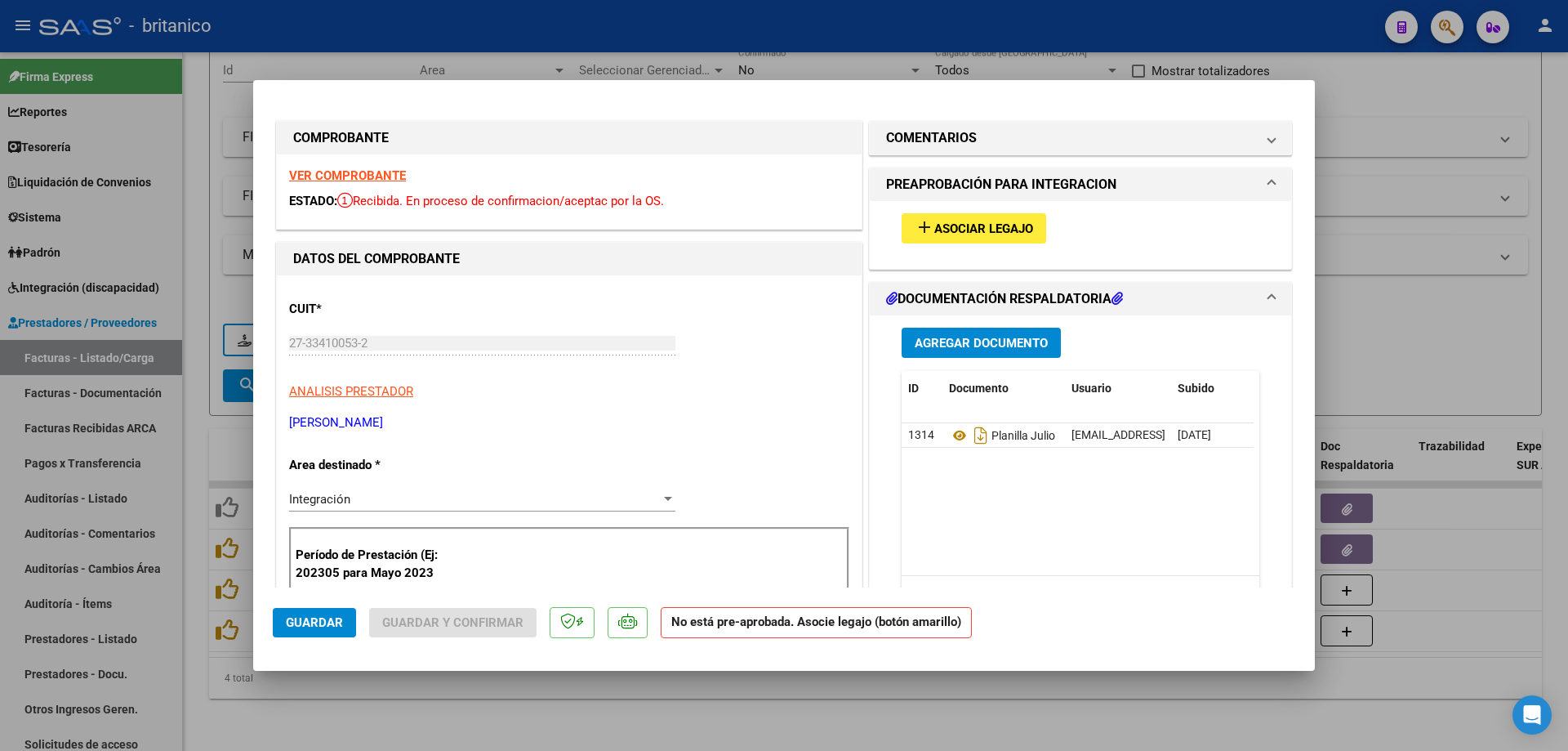
click at [1006, 226] on span "Asociar Legajo" at bounding box center [983, 228] width 98 height 14
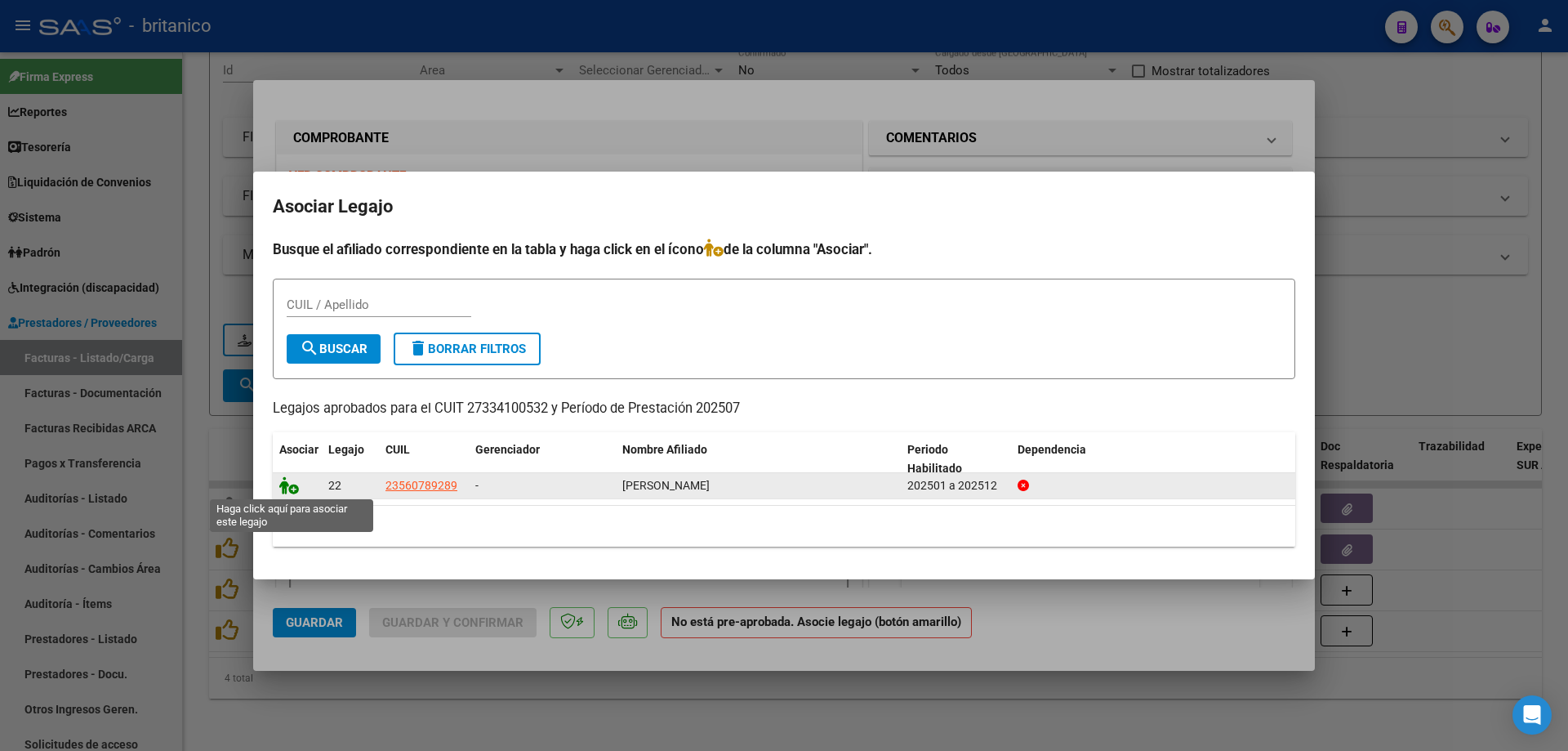
click at [286, 488] on icon at bounding box center [289, 485] width 20 height 18
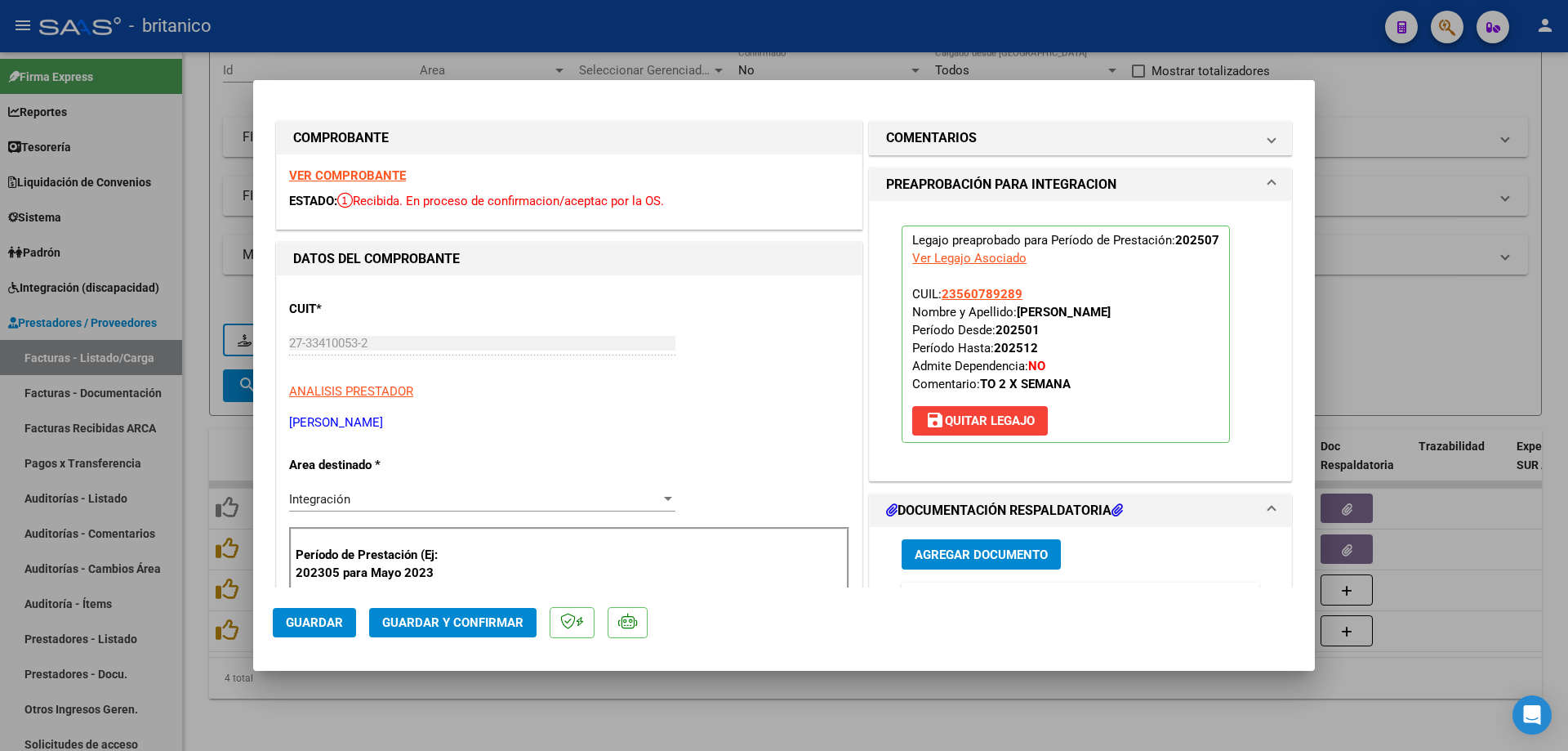
click at [318, 626] on span "Guardar" at bounding box center [314, 622] width 57 height 14
click at [388, 720] on div at bounding box center [784, 376] width 1568 height 751
type input "$ 0,00"
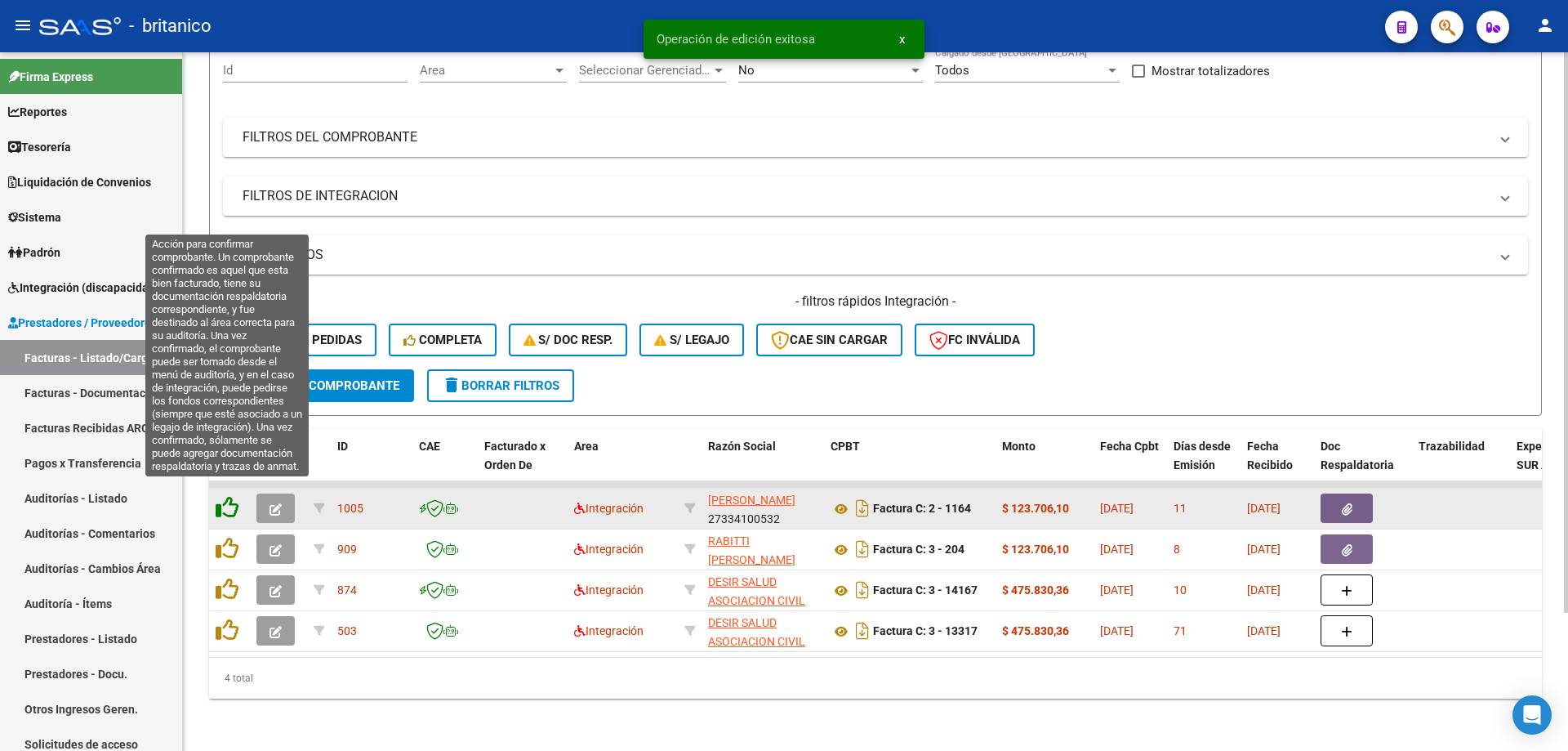
click at [222, 496] on icon at bounding box center [227, 507] width 23 height 23
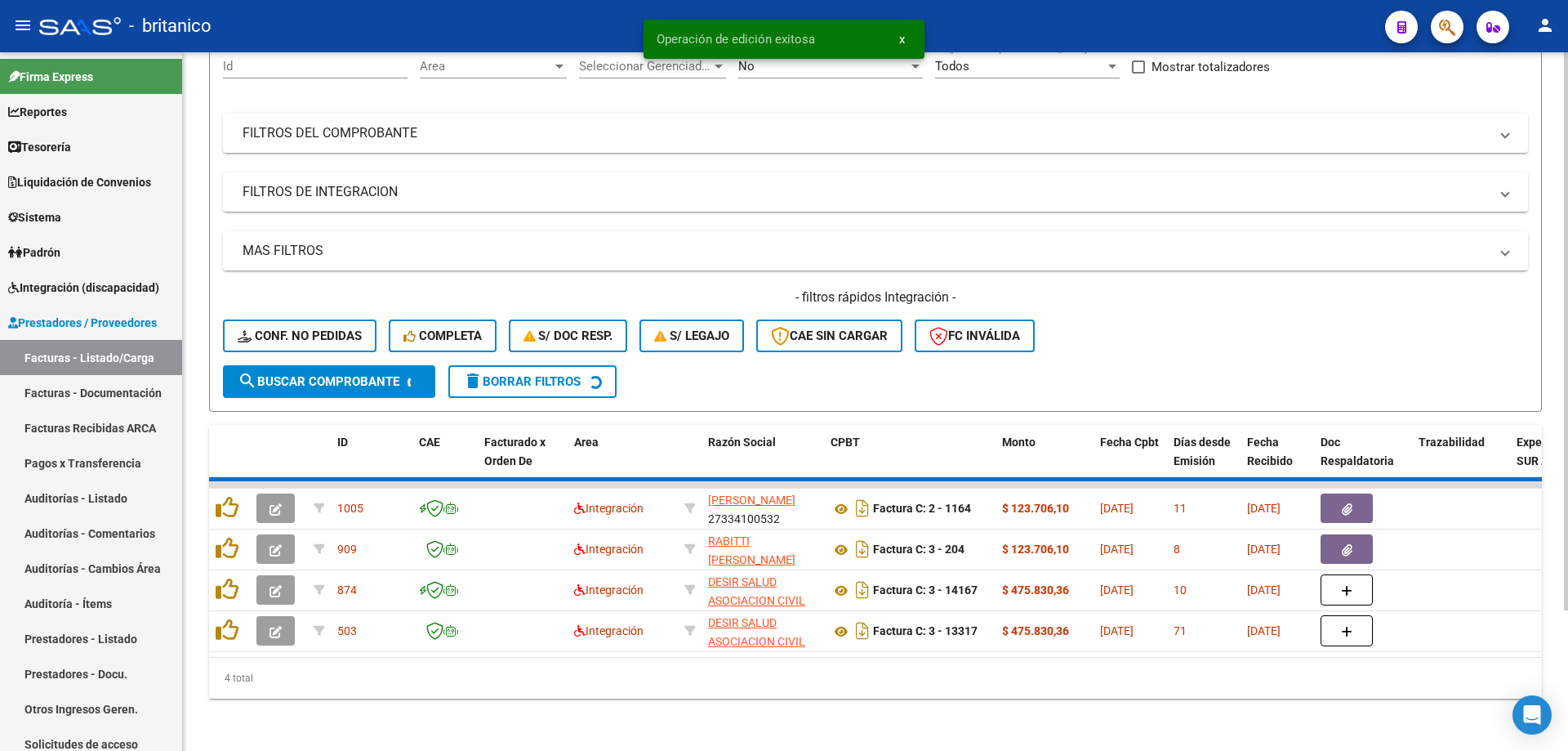
scroll to position [132, 0]
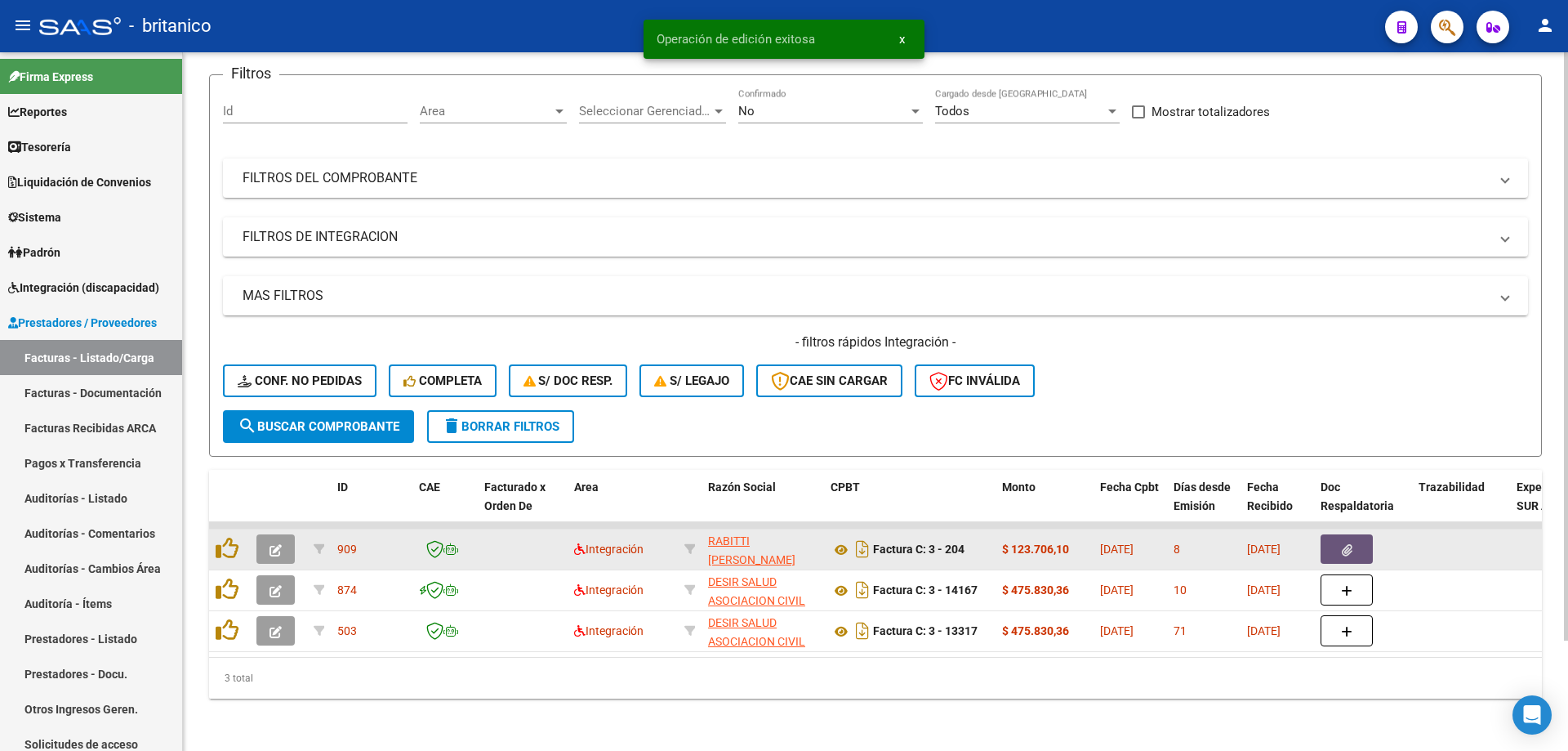
click at [1351, 545] on icon "button" at bounding box center [1346, 550] width 11 height 12
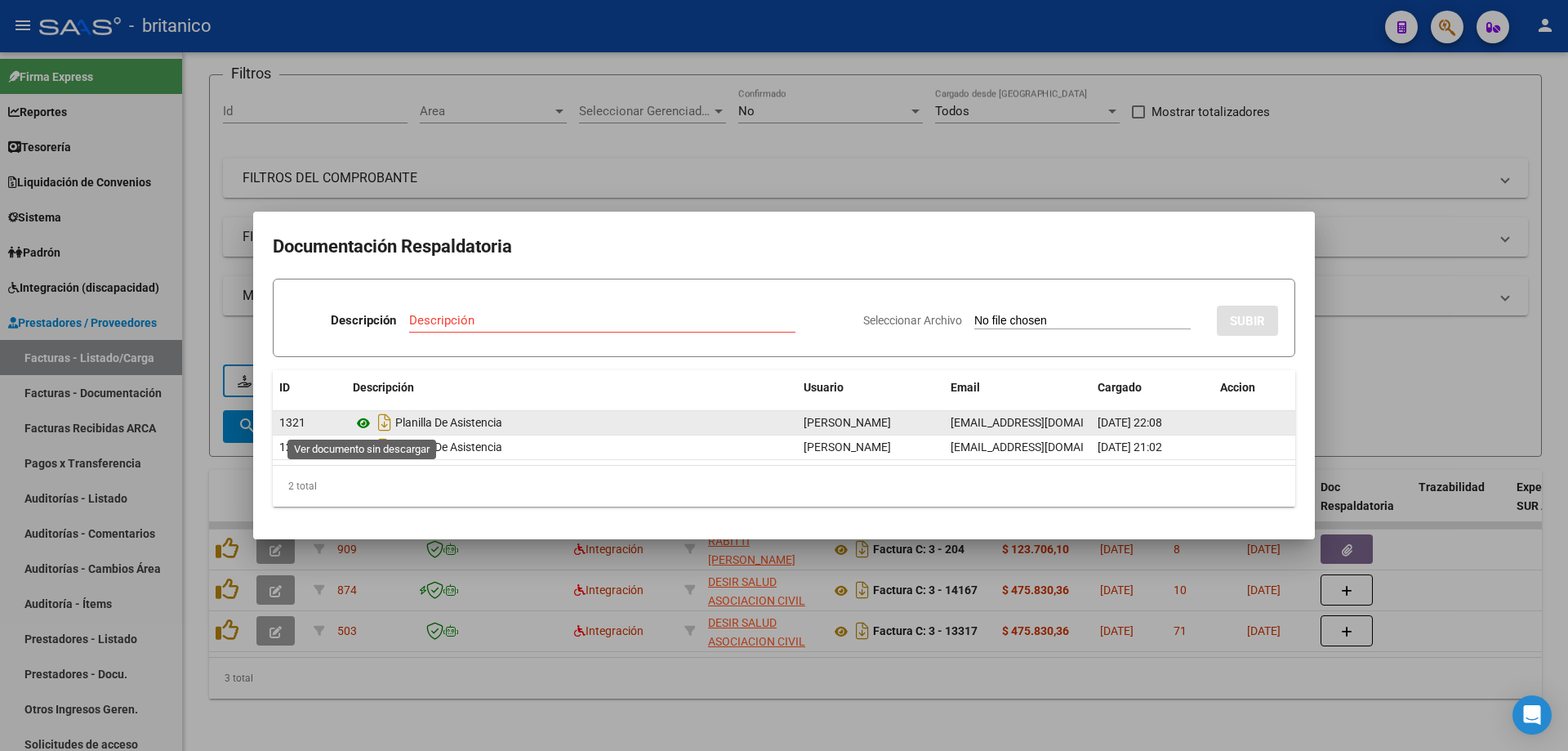
click at [357, 418] on icon at bounding box center [363, 423] width 21 height 20
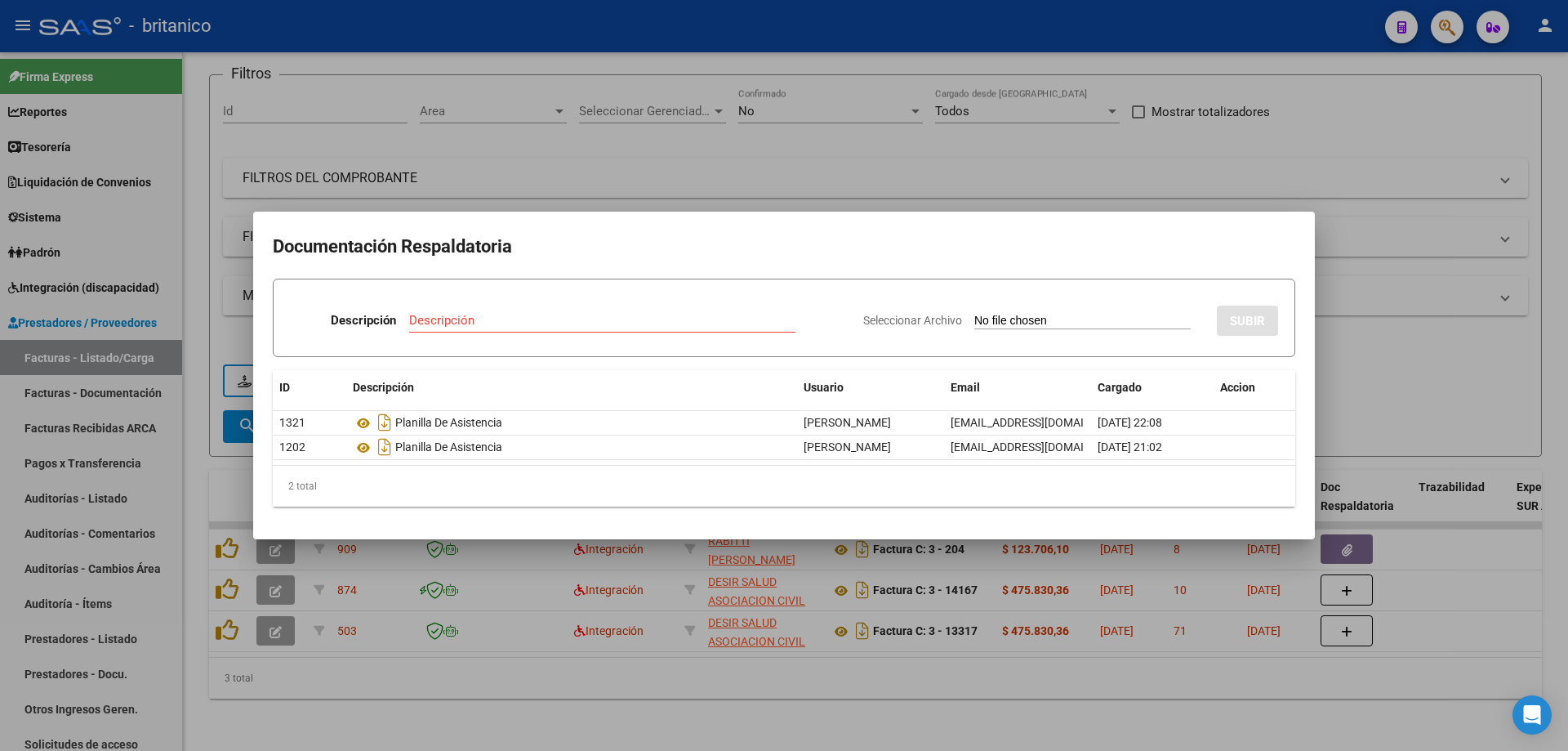
click at [840, 162] on div at bounding box center [784, 376] width 1568 height 751
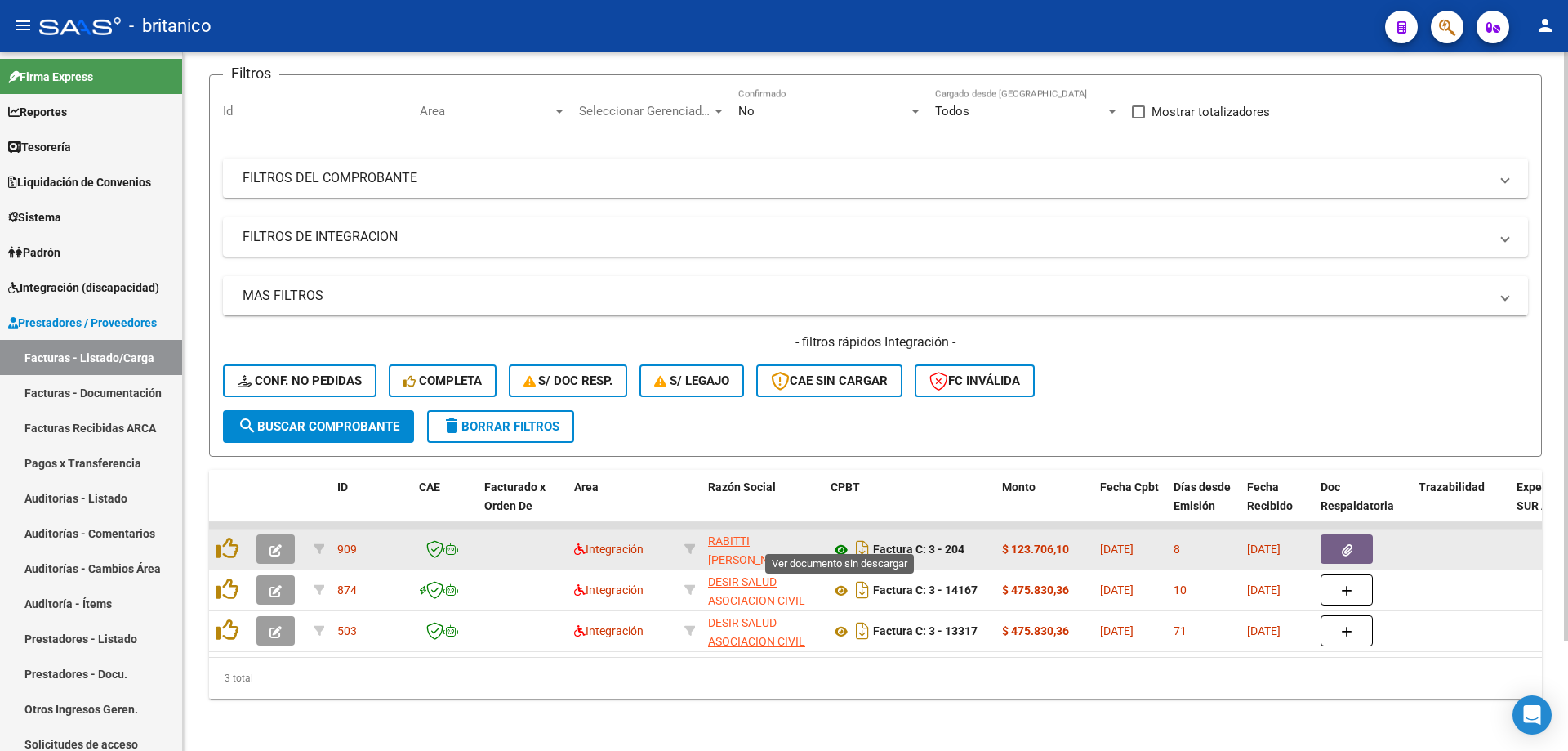
click at [844, 540] on icon at bounding box center [841, 549] width 21 height 20
click at [1355, 539] on button "button" at bounding box center [1346, 548] width 53 height 30
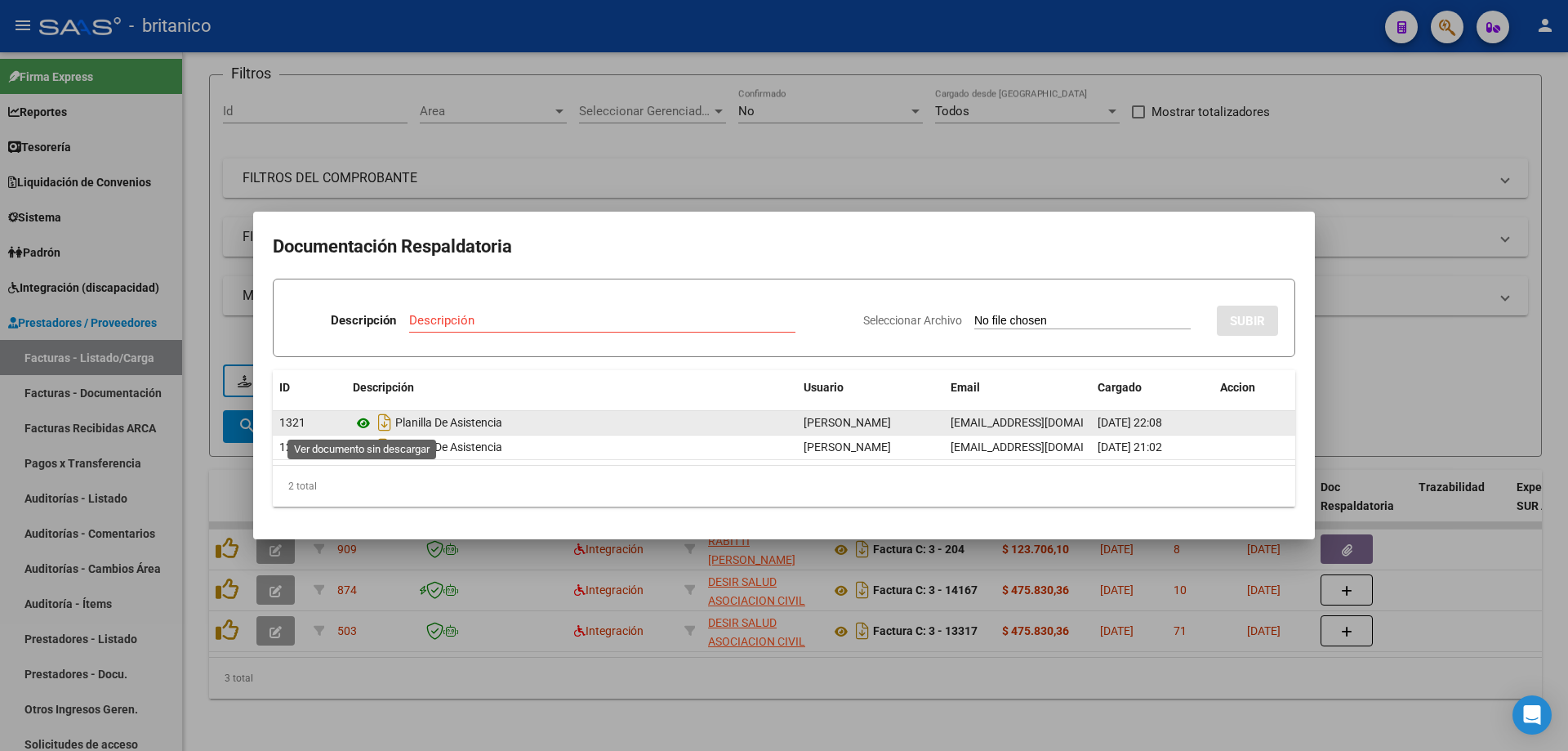
click at [357, 414] on icon at bounding box center [363, 423] width 21 height 20
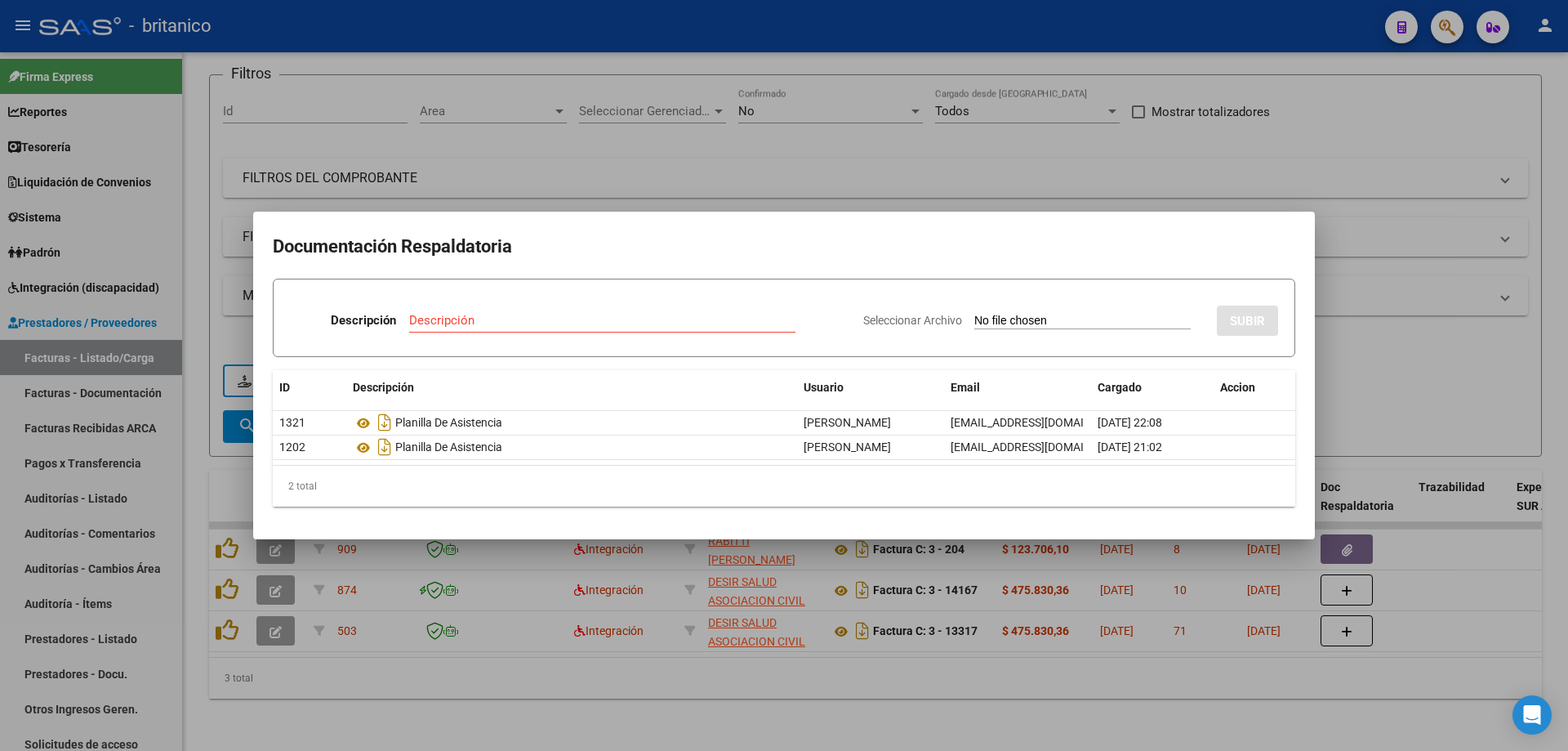
click at [1086, 172] on div at bounding box center [784, 376] width 1568 height 751
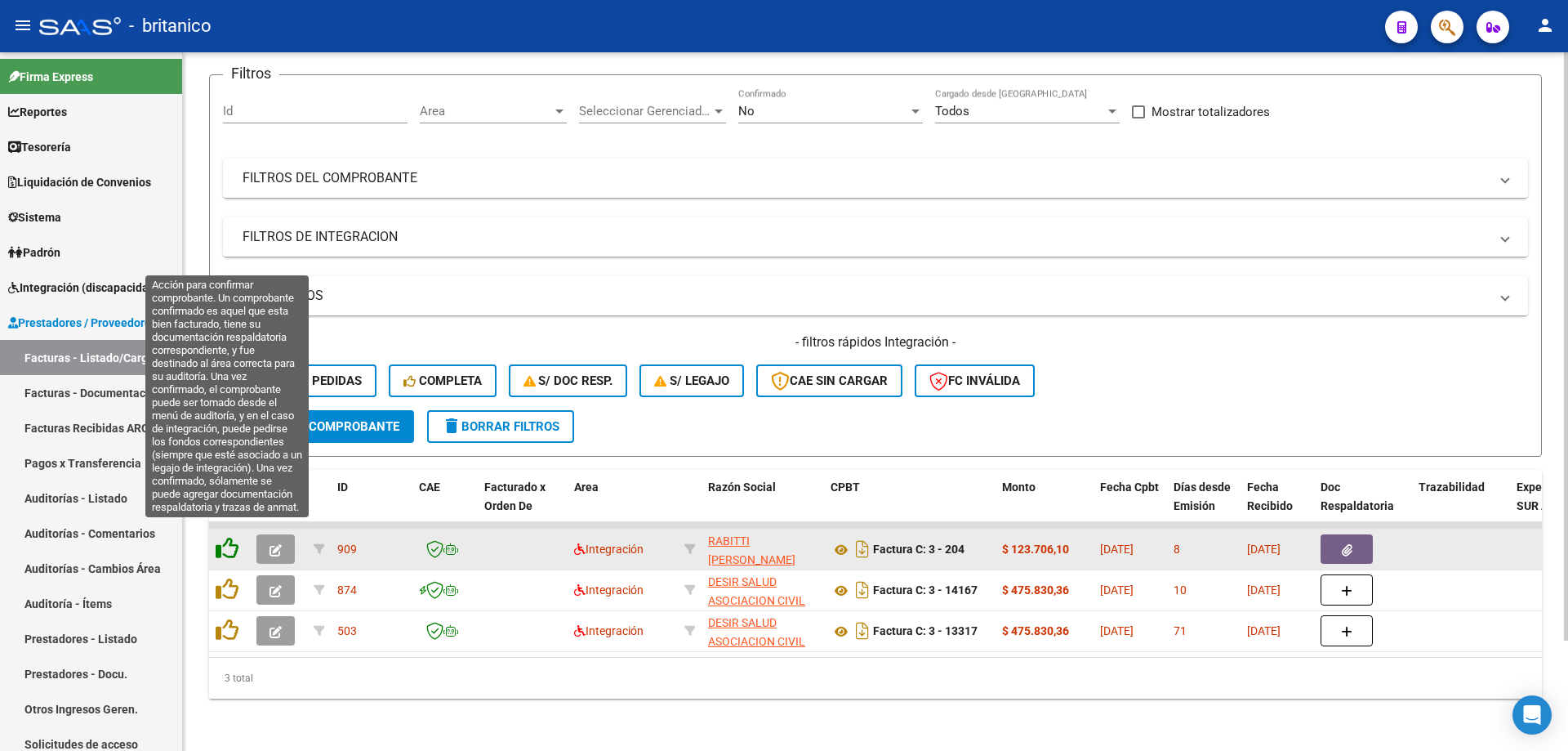
click at [233, 537] on icon at bounding box center [227, 548] width 23 height 23
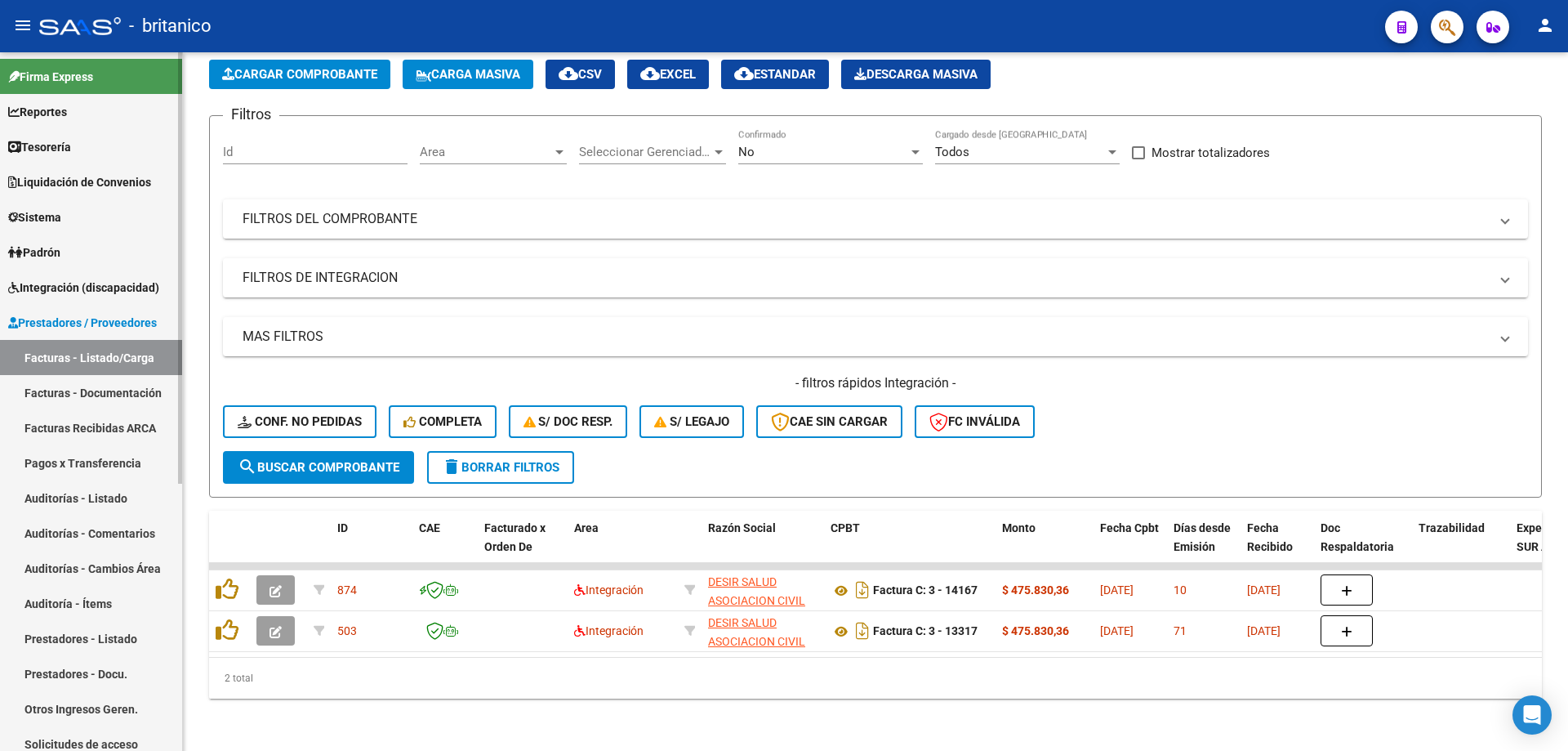
scroll to position [0, 76]
